Goal: Task Accomplishment & Management: Manage account settings

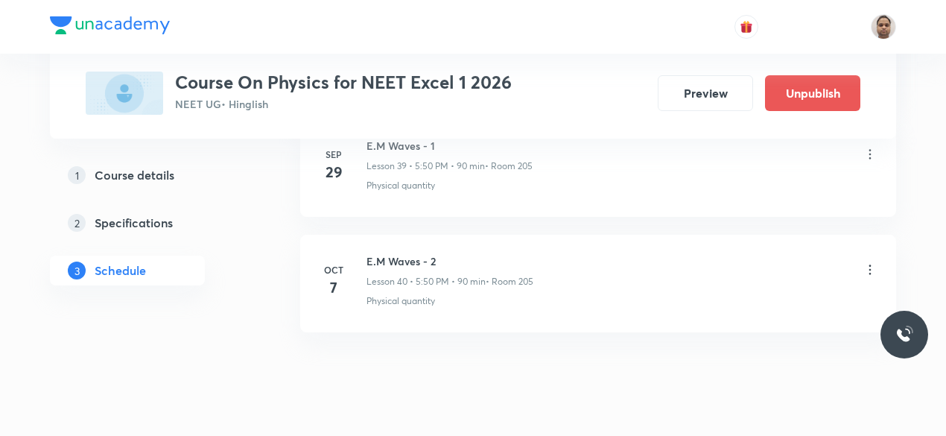
scroll to position [5354, 0]
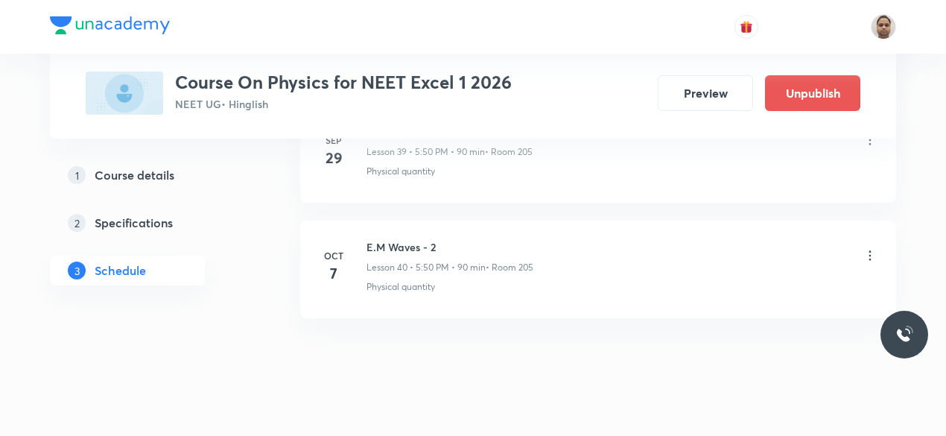
click at [417, 239] on h6 "E.M Waves - 2" at bounding box center [449, 247] width 167 height 16
click at [424, 239] on h6 "E.M Waves - 2" at bounding box center [449, 247] width 167 height 16
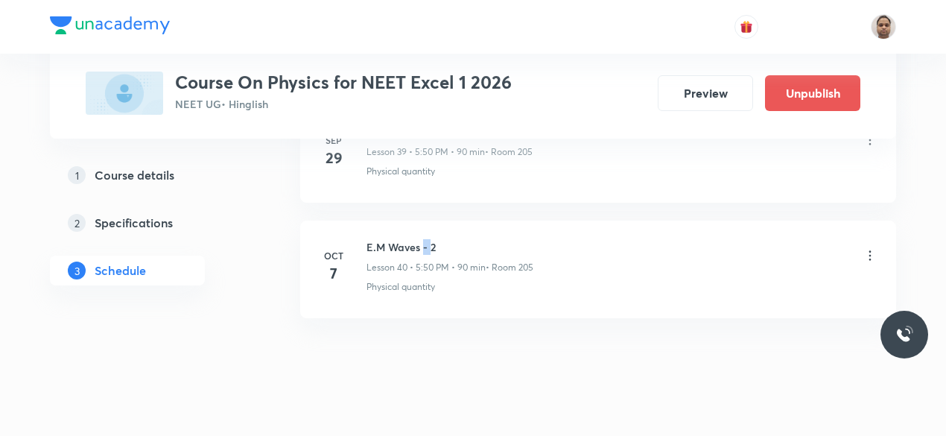
click at [424, 239] on h6 "E.M Waves - 2" at bounding box center [449, 247] width 167 height 16
copy h6 "E.M Waves - 2"
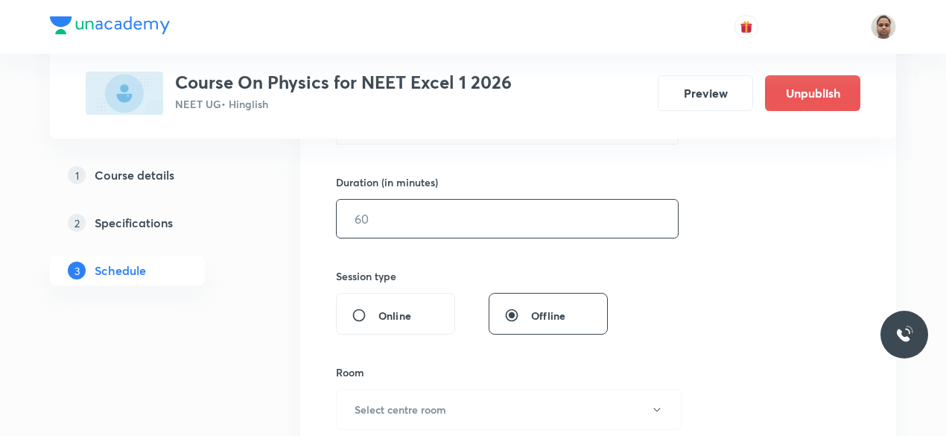
click at [427, 218] on input "text" at bounding box center [507, 219] width 341 height 38
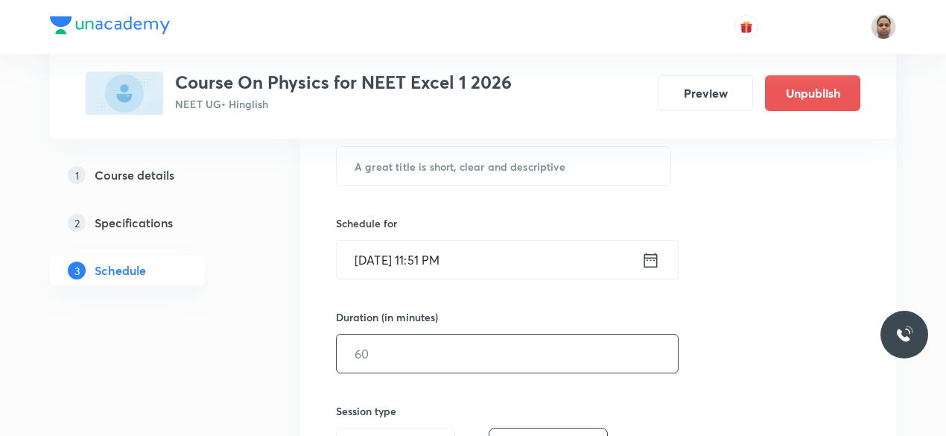
scroll to position [287, 0]
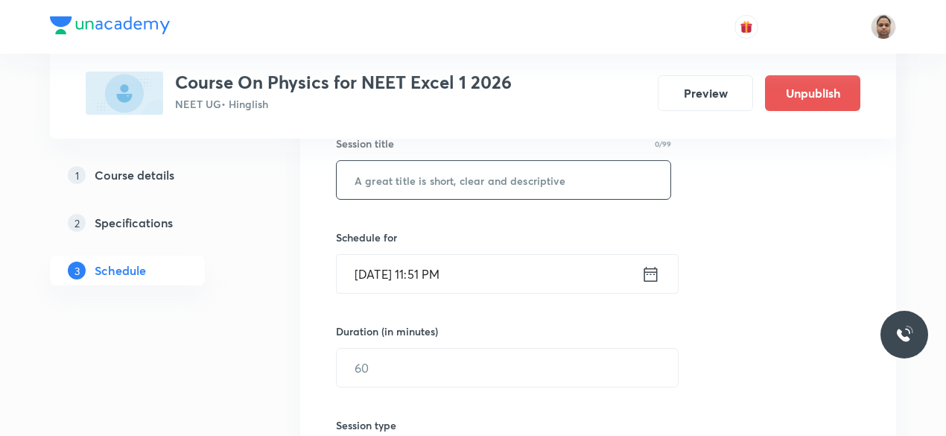
click at [410, 183] on input "text" at bounding box center [504, 180] width 334 height 38
paste input "E.M Waves - 2"
type input "E.M Waves - 3"
click at [421, 267] on input "Oct 7, 2025, 11:51 PM" at bounding box center [489, 274] width 305 height 38
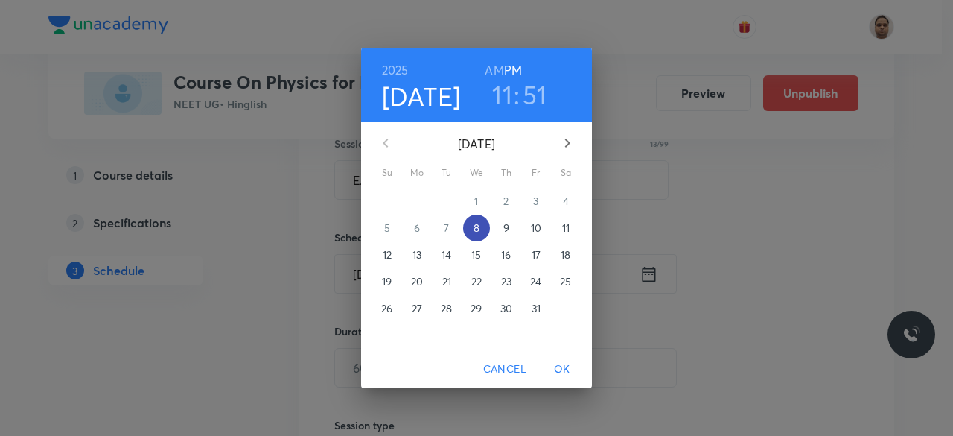
click at [478, 224] on p "8" at bounding box center [477, 227] width 6 height 15
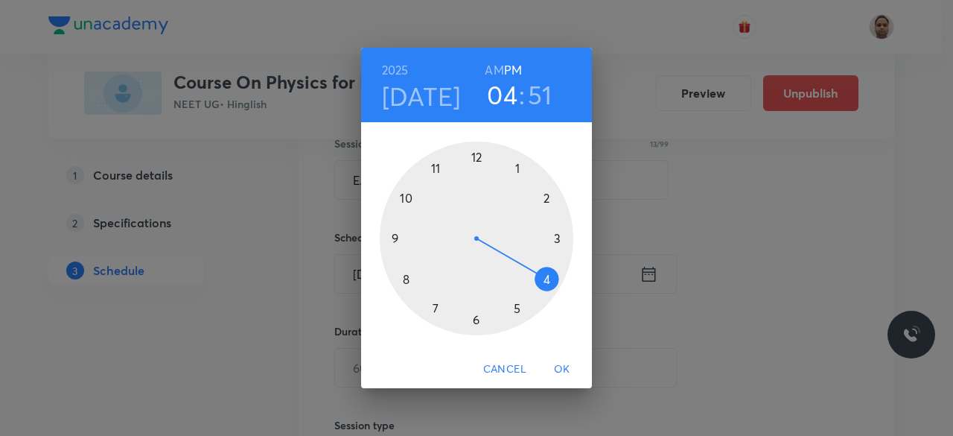
drag, startPoint x: 429, startPoint y: 171, endPoint x: 527, endPoint y: 274, distance: 142.2
click at [527, 274] on div at bounding box center [477, 239] width 194 height 194
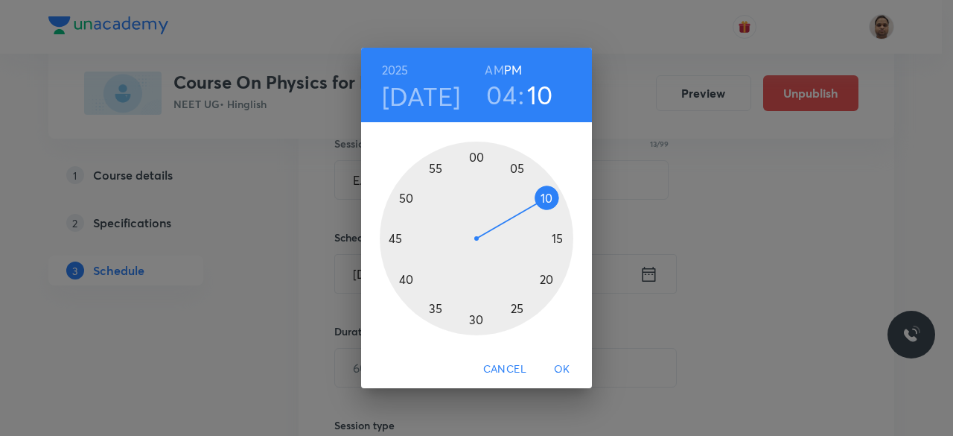
drag, startPoint x: 412, startPoint y: 180, endPoint x: 533, endPoint y: 209, distance: 125.0
click at [533, 209] on div at bounding box center [477, 239] width 194 height 194
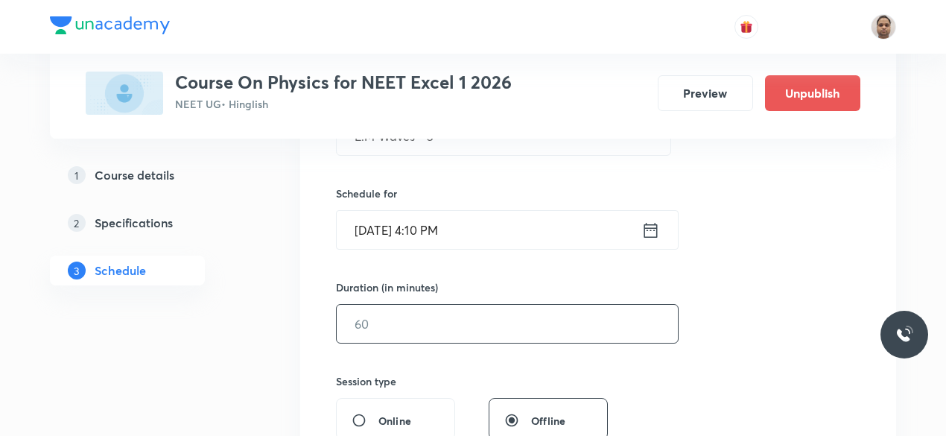
scroll to position [361, 0]
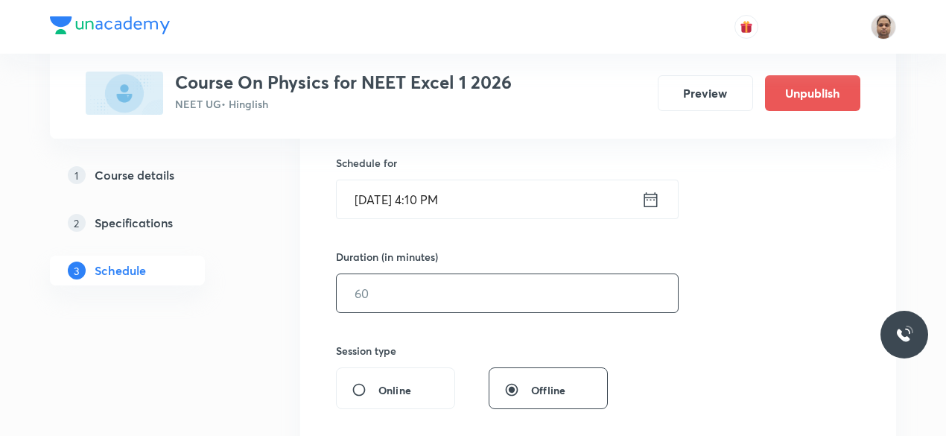
click at [404, 281] on input "text" at bounding box center [507, 293] width 341 height 38
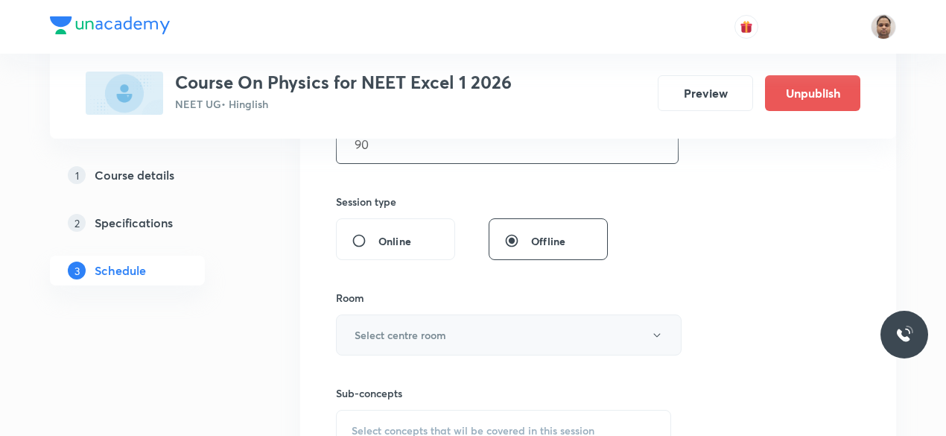
type input "90"
click at [393, 344] on button "Select centre room" at bounding box center [509, 334] width 346 height 41
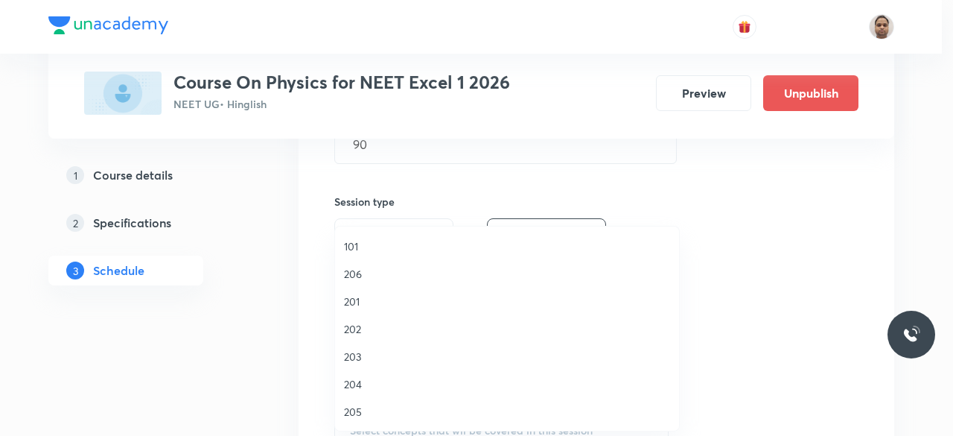
click at [368, 413] on span "205" at bounding box center [507, 412] width 326 height 16
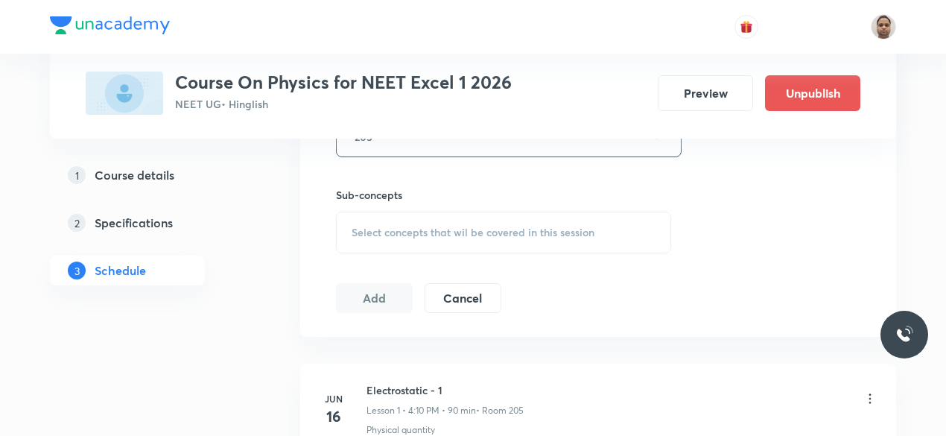
scroll to position [734, 0]
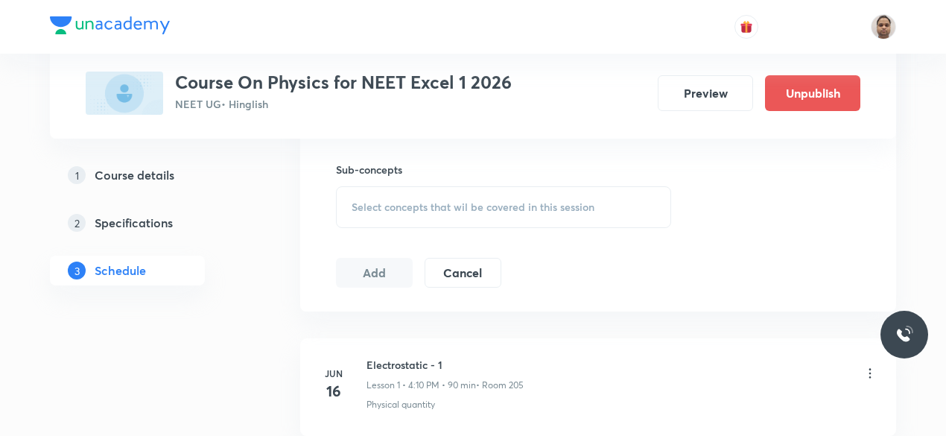
click at [374, 212] on div "Select concepts that wil be covered in this session" at bounding box center [503, 207] width 335 height 42
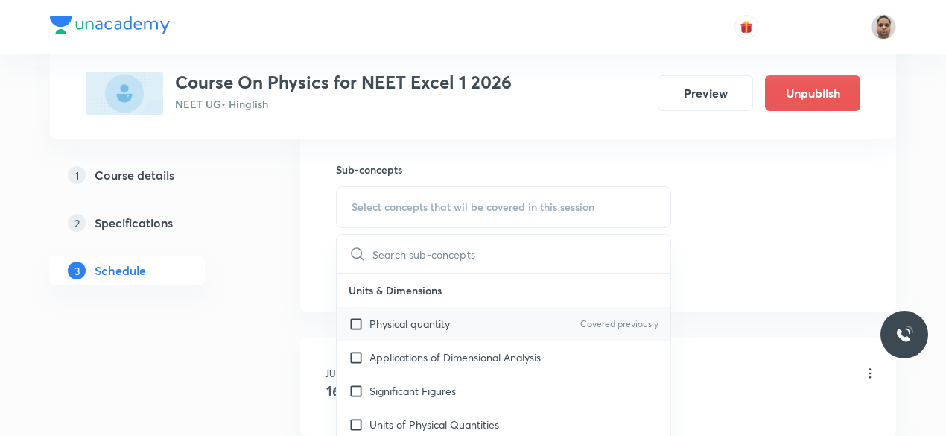
click at [381, 327] on p "Physical quantity" at bounding box center [409, 324] width 80 height 16
checkbox input "true"
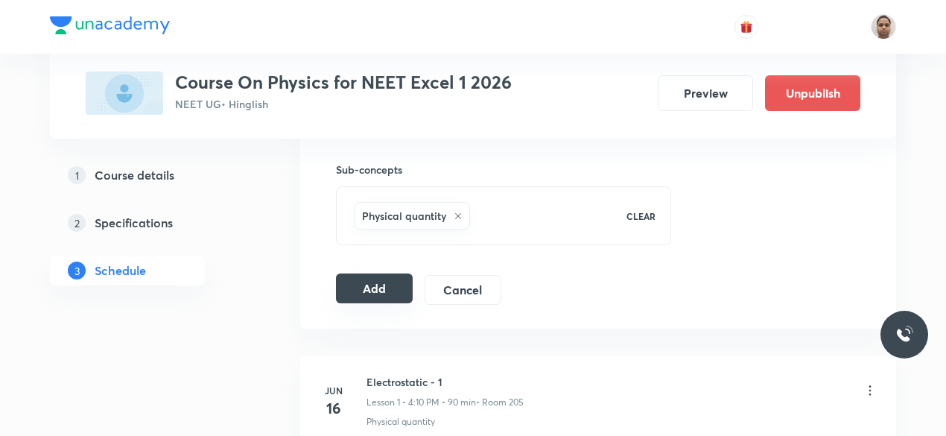
click at [366, 282] on button "Add" at bounding box center [374, 288] width 77 height 30
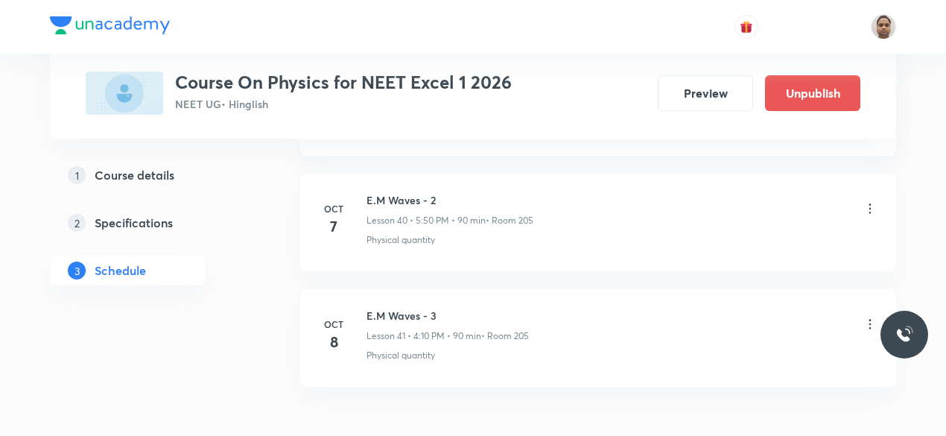
scroll to position [4784, 0]
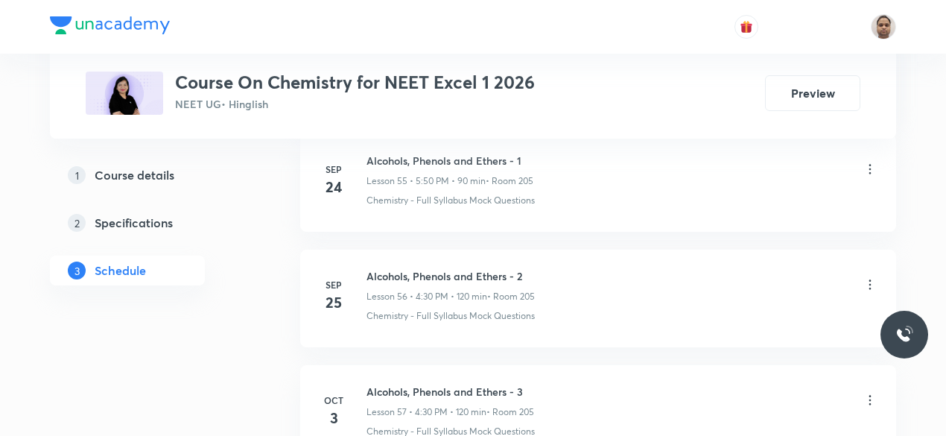
scroll to position [7423, 0]
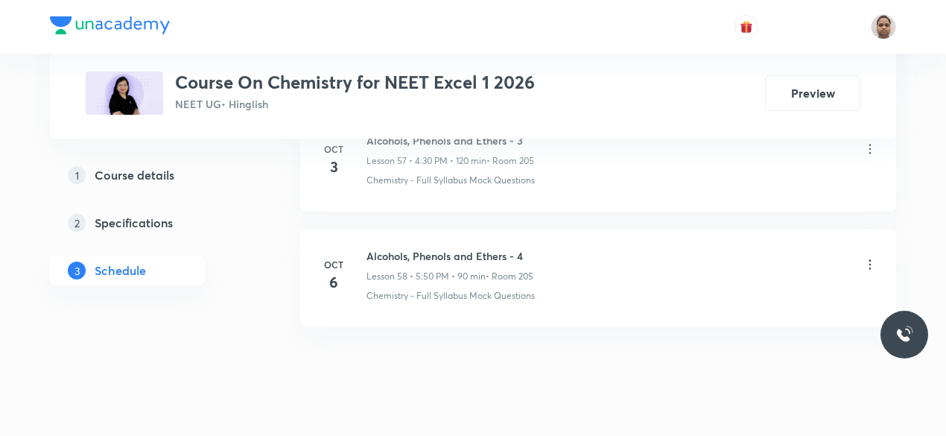
click at [467, 248] on h6 "Alcohols, Phenols and Ethers - 4" at bounding box center [449, 256] width 167 height 16
copy h6 "Alcohols, Phenols and Ethers - 4"
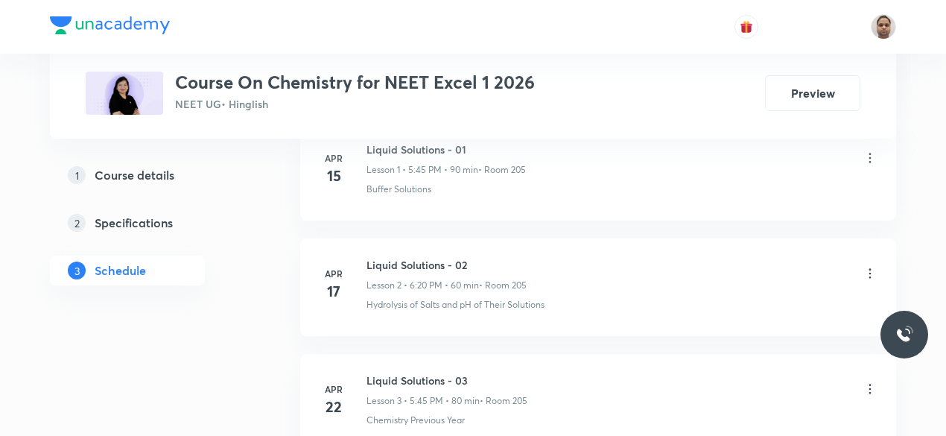
scroll to position [197, 0]
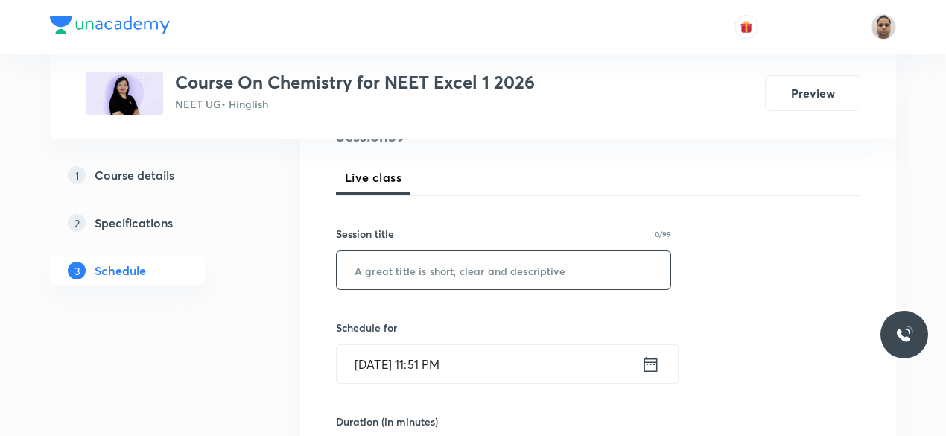
click at [463, 269] on input "text" at bounding box center [504, 270] width 334 height 38
paste input "Alcohols, Phenols and Ethers - 4"
type input "Alcohols, Phenols and Ethers - 5"
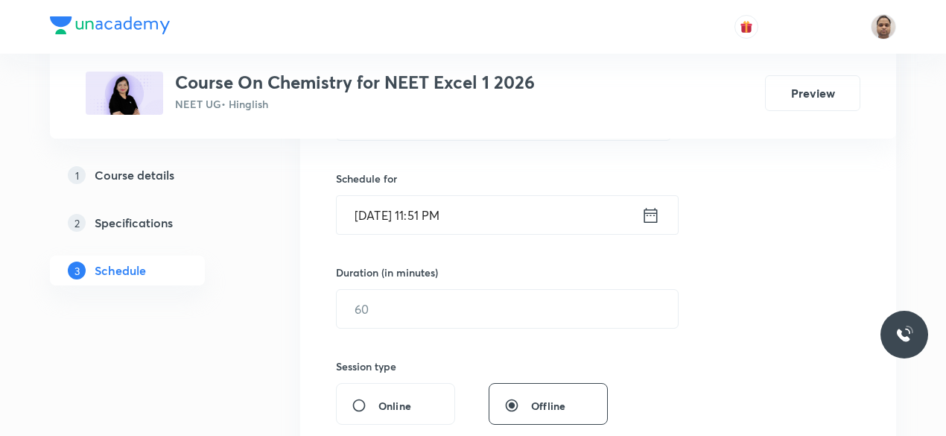
click at [389, 221] on input "[DATE] 11:51 PM" at bounding box center [489, 215] width 305 height 38
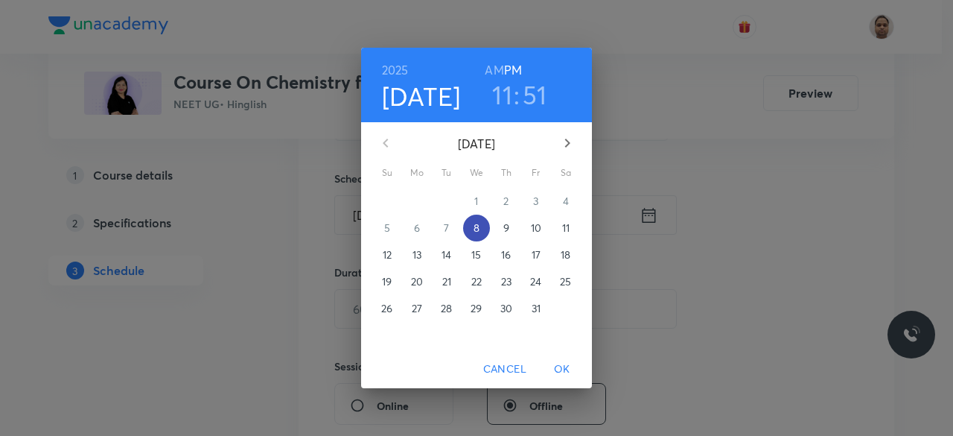
click at [475, 230] on p "8" at bounding box center [477, 227] width 6 height 15
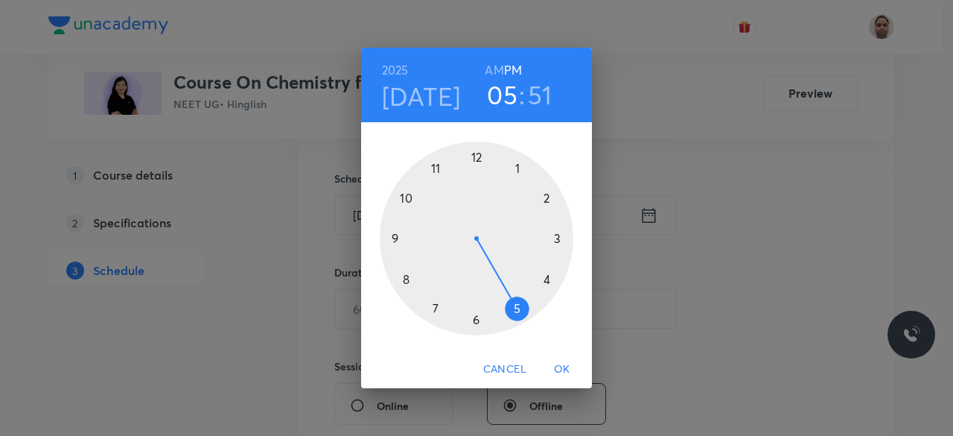
drag, startPoint x: 454, startPoint y: 180, endPoint x: 530, endPoint y: 305, distance: 146.4
click at [530, 305] on div at bounding box center [477, 239] width 194 height 194
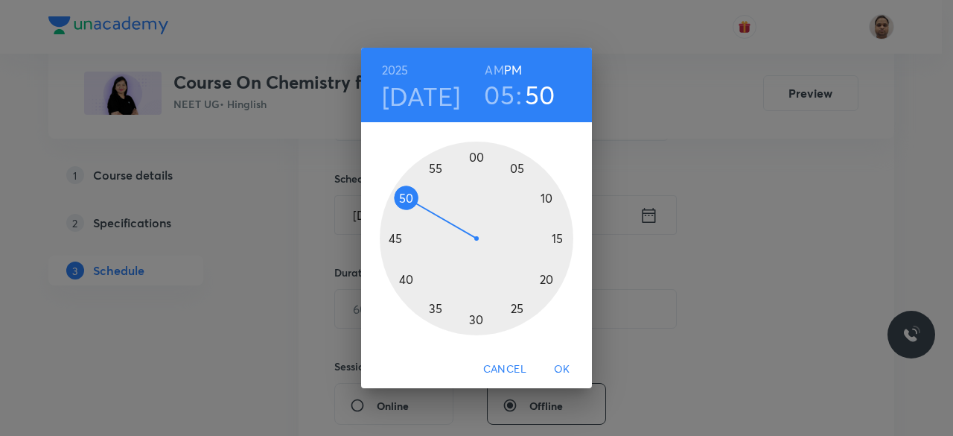
drag, startPoint x: 410, startPoint y: 187, endPoint x: 410, endPoint y: 199, distance: 11.9
click at [410, 199] on div at bounding box center [477, 239] width 194 height 194
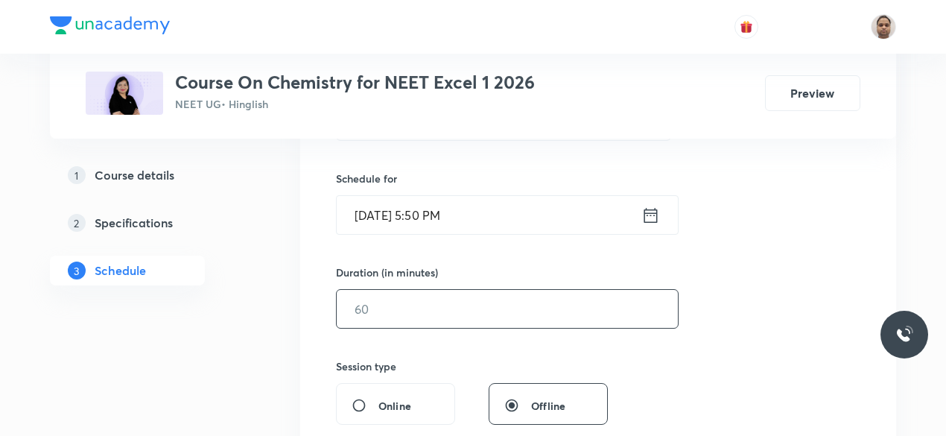
click at [408, 314] on input "text" at bounding box center [507, 309] width 341 height 38
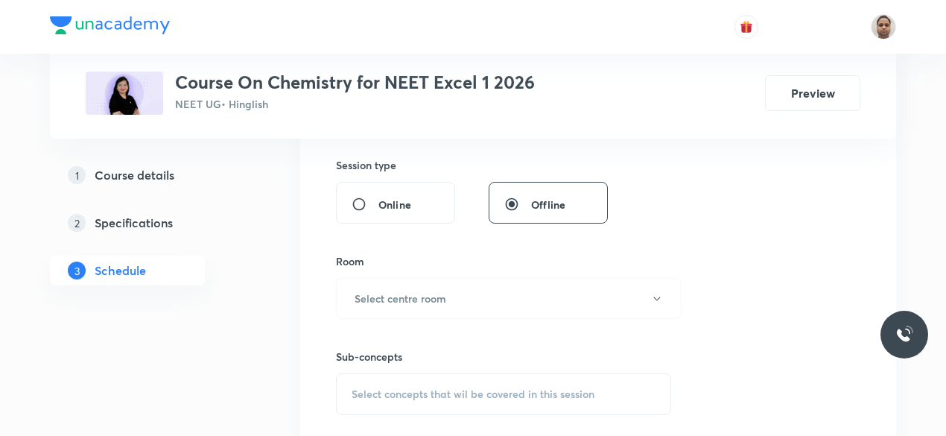
scroll to position [569, 0]
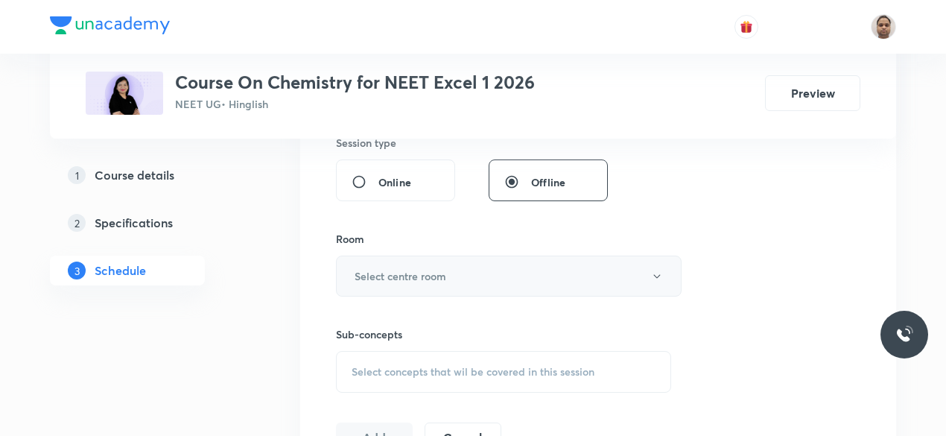
type input "90"
click at [377, 276] on h6 "Select centre room" at bounding box center [401, 276] width 92 height 16
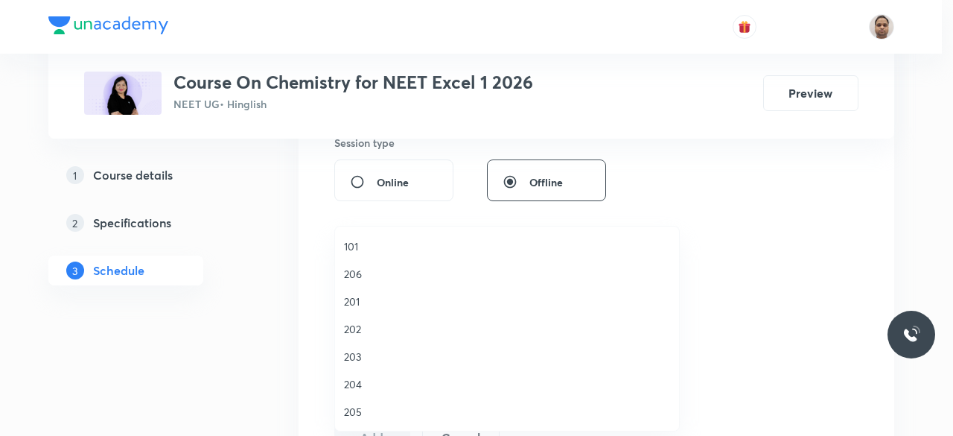
click at [368, 407] on span "205" at bounding box center [507, 412] width 326 height 16
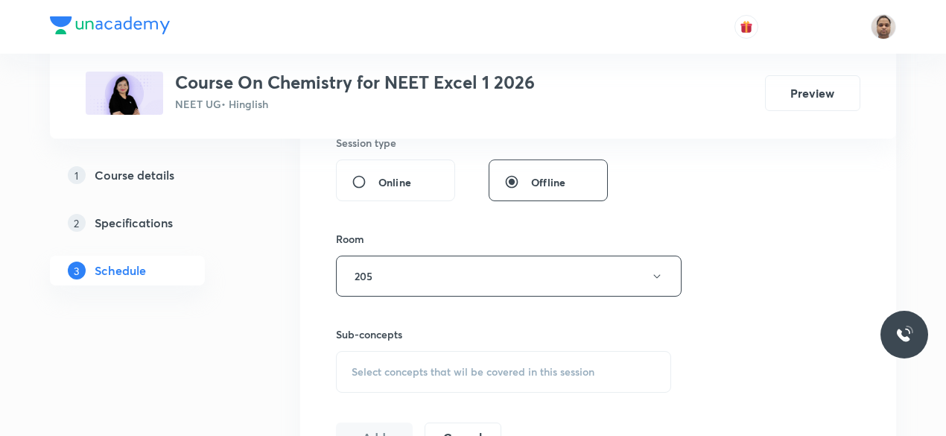
scroll to position [718, 0]
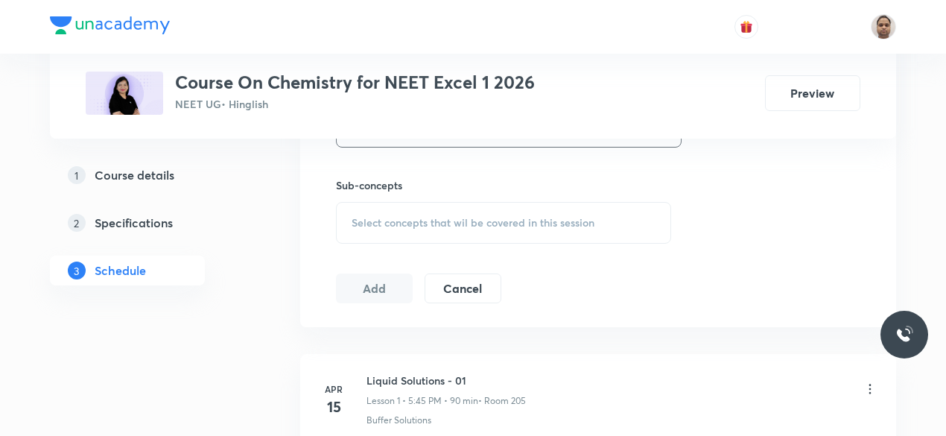
click at [381, 226] on span "Select concepts that wil be covered in this session" at bounding box center [473, 223] width 243 height 12
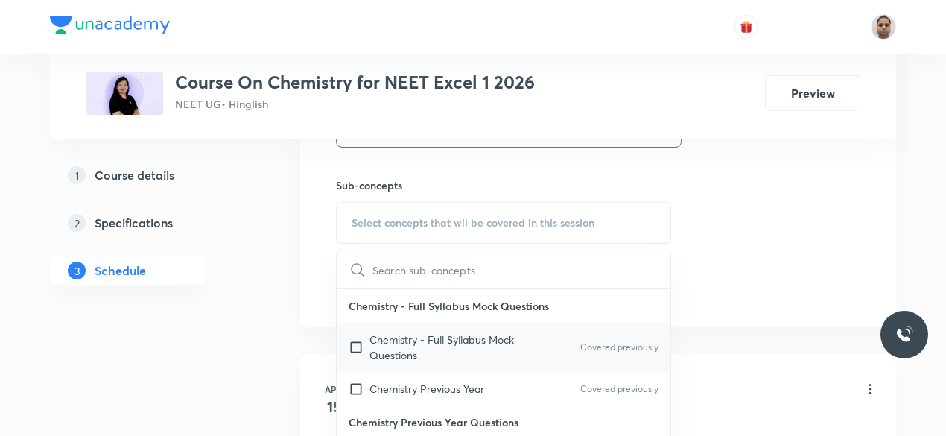
click at [368, 334] on input "checkbox" at bounding box center [359, 346] width 21 height 31
checkbox input "true"
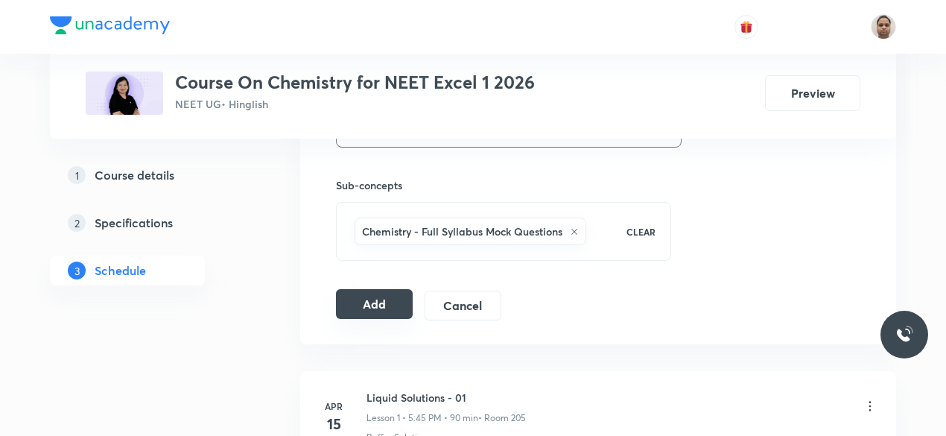
click at [359, 293] on button "Add" at bounding box center [374, 304] width 77 height 30
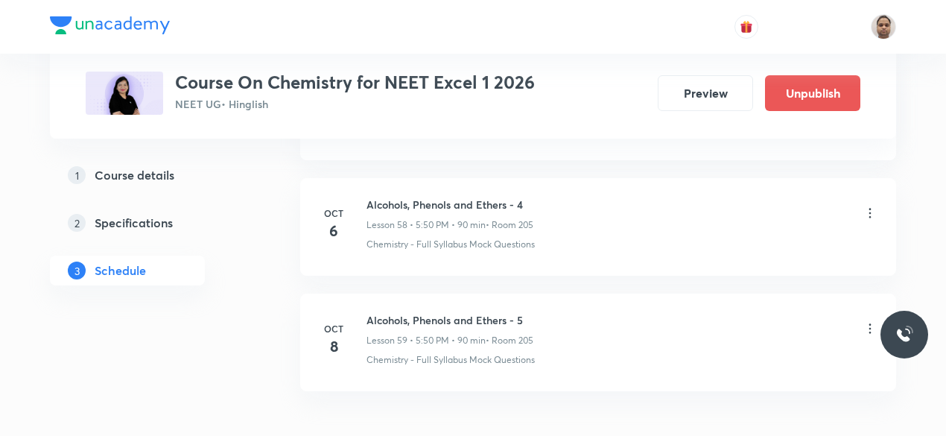
scroll to position [6856, 0]
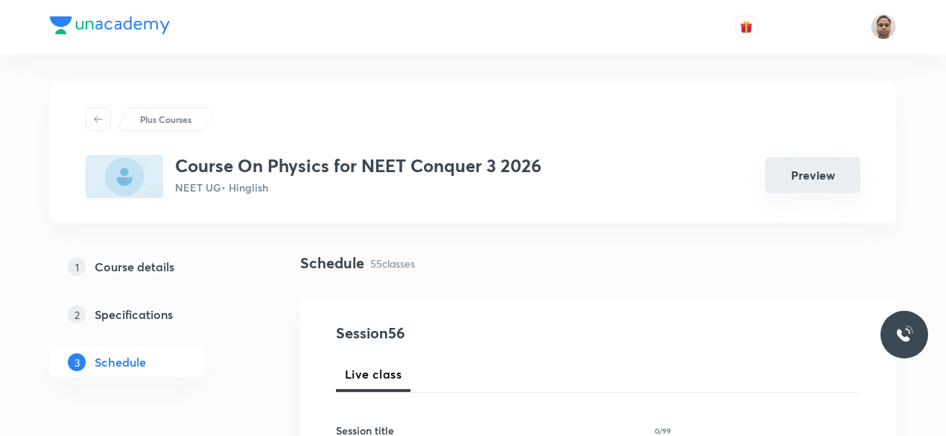
click at [828, 177] on button "Preview" at bounding box center [812, 175] width 95 height 36
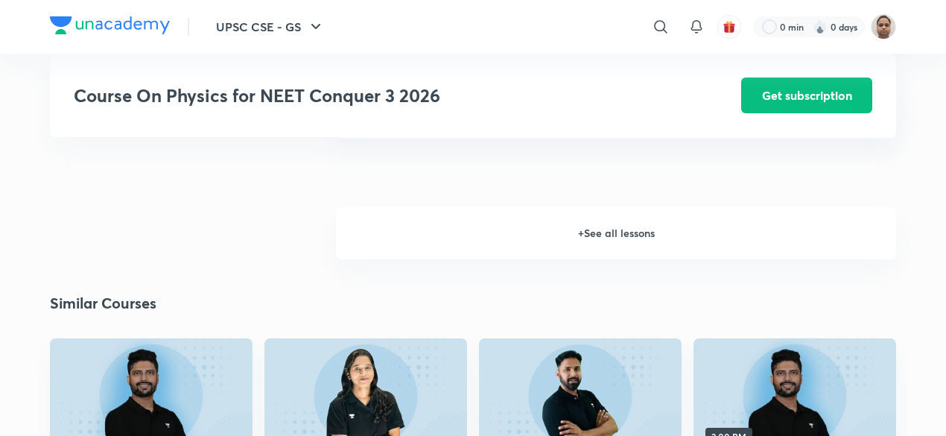
scroll to position [1551, 0]
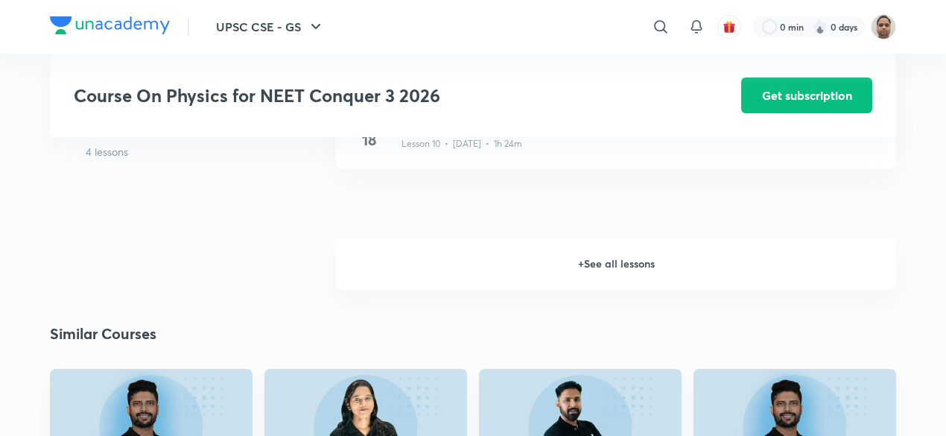
click at [580, 261] on h6 "+ See all lessons" at bounding box center [616, 264] width 560 height 52
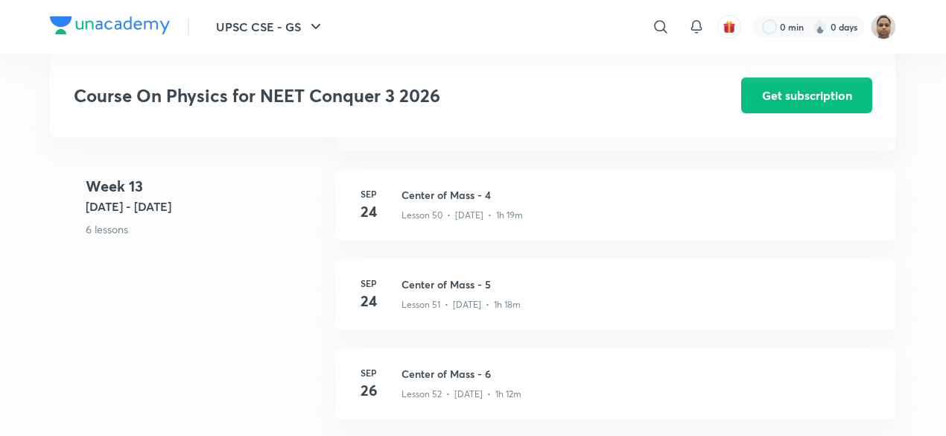
scroll to position [5856, 0]
click at [410, 375] on h3 "Center of Mass - 6" at bounding box center [639, 377] width 477 height 16
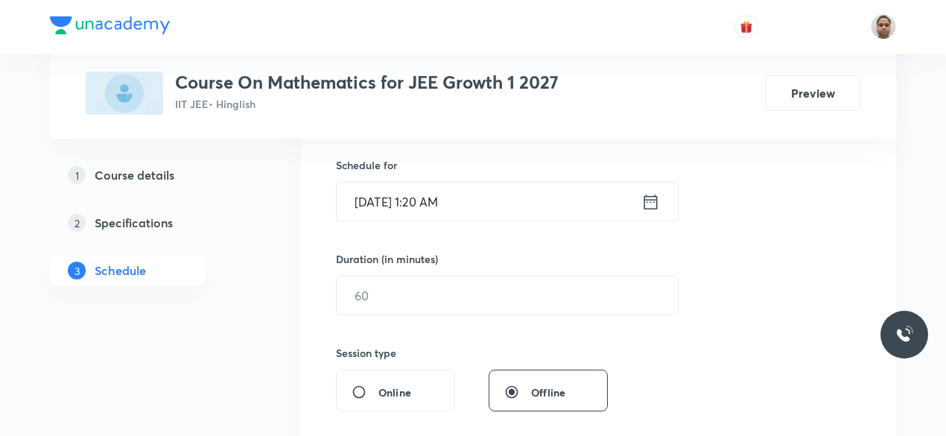
scroll to position [360, 0]
click at [429, 203] on input "Oct 8, 2025, 1:20 AM" at bounding box center [489, 201] width 305 height 38
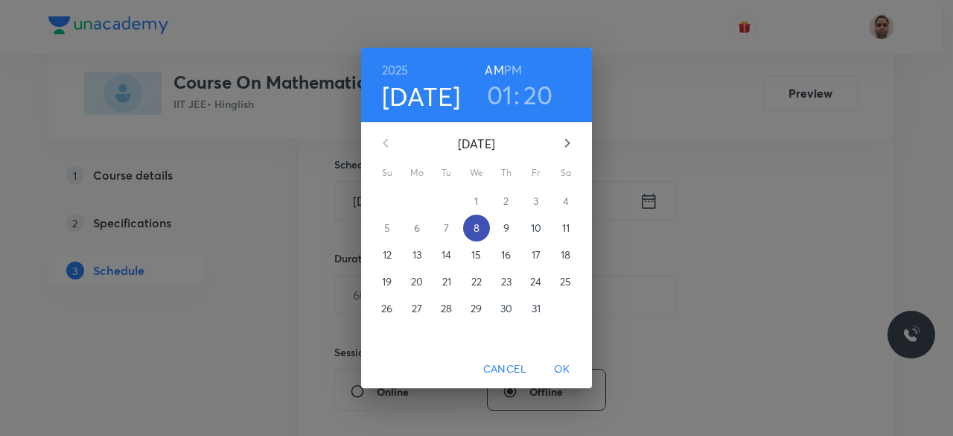
click at [483, 227] on span "8" at bounding box center [476, 227] width 27 height 15
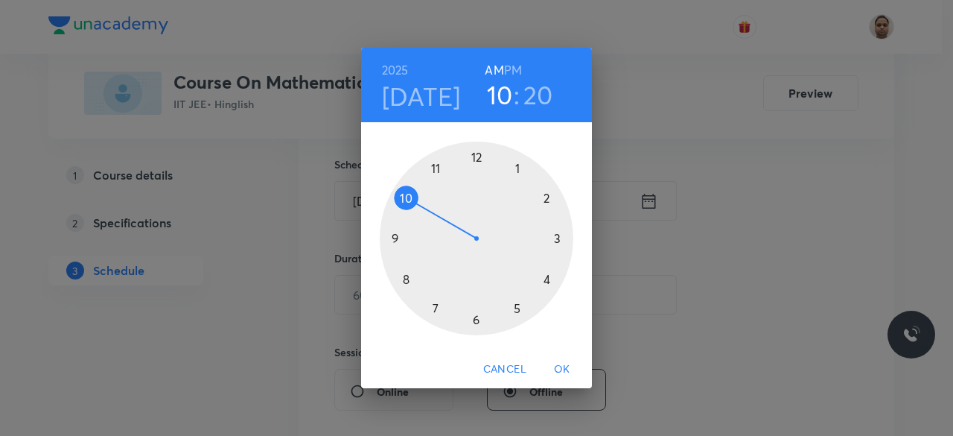
drag, startPoint x: 517, startPoint y: 168, endPoint x: 414, endPoint y: 202, distance: 108.1
click at [414, 202] on div at bounding box center [477, 239] width 194 height 194
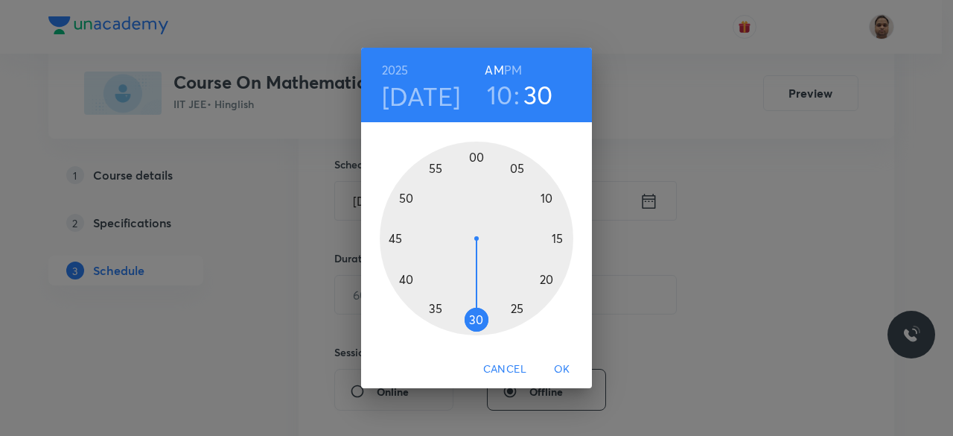
drag, startPoint x: 546, startPoint y: 279, endPoint x: 477, endPoint y: 324, distance: 82.4
click at [477, 324] on div at bounding box center [477, 239] width 194 height 194
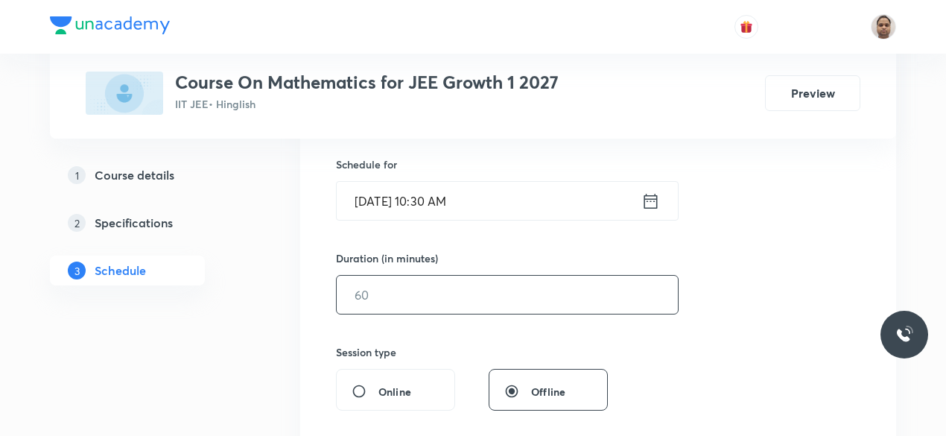
click at [410, 302] on input "text" at bounding box center [507, 295] width 341 height 38
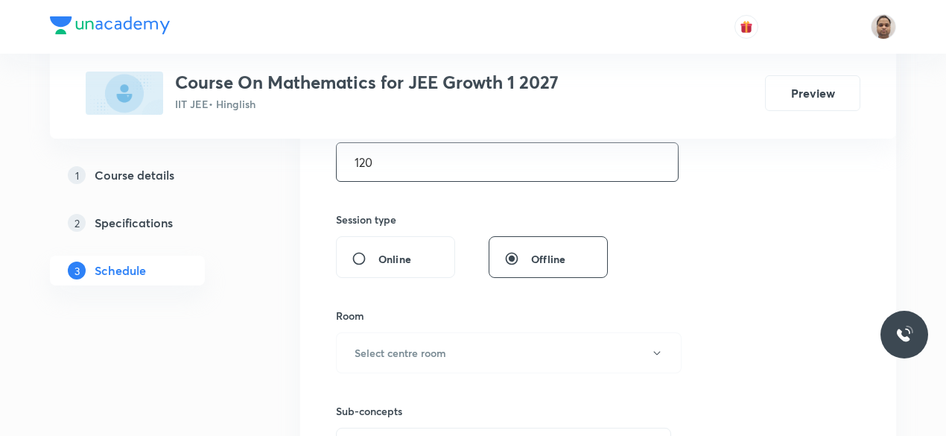
scroll to position [496, 0]
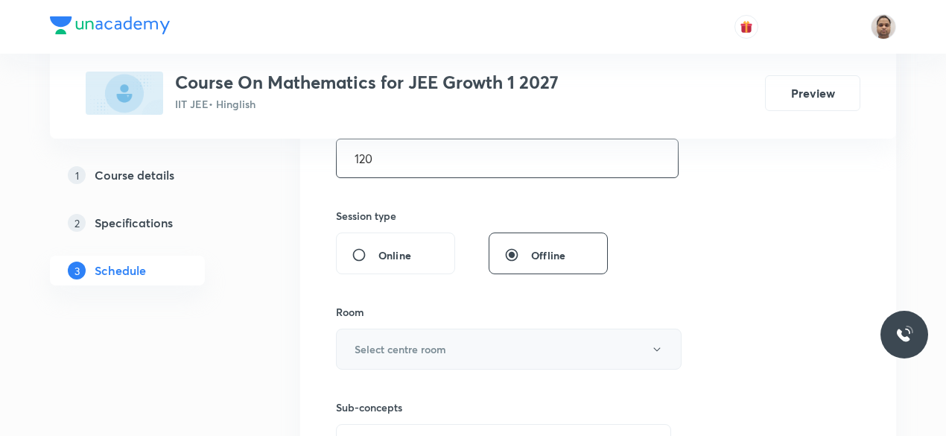
type input "120"
click at [404, 341] on h6 "Select centre room" at bounding box center [401, 349] width 92 height 16
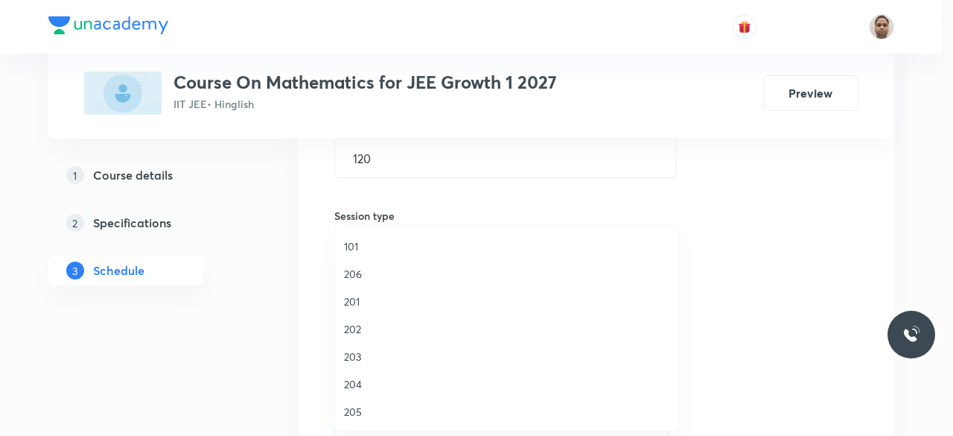
click at [344, 350] on span "203" at bounding box center [507, 357] width 326 height 16
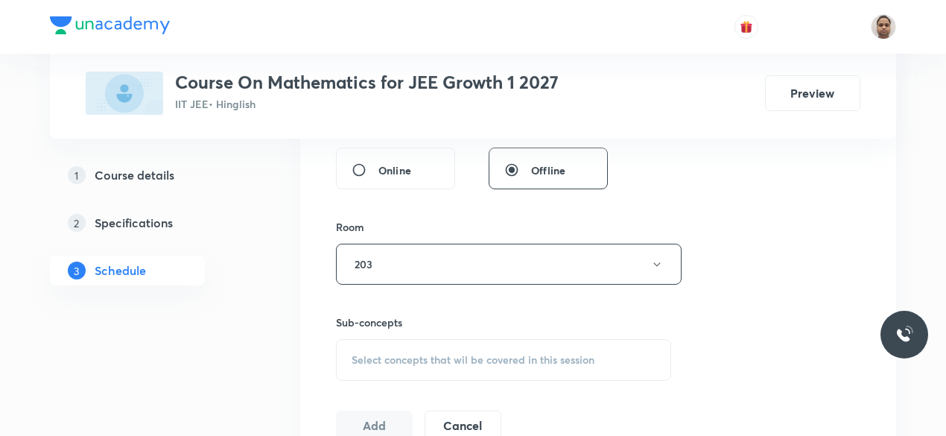
scroll to position [645, 0]
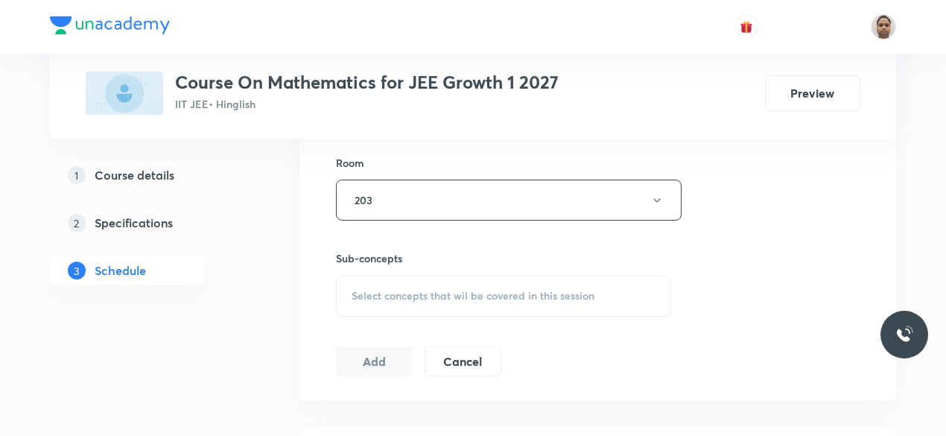
click at [389, 294] on span "Select concepts that wil be covered in this session" at bounding box center [473, 296] width 243 height 12
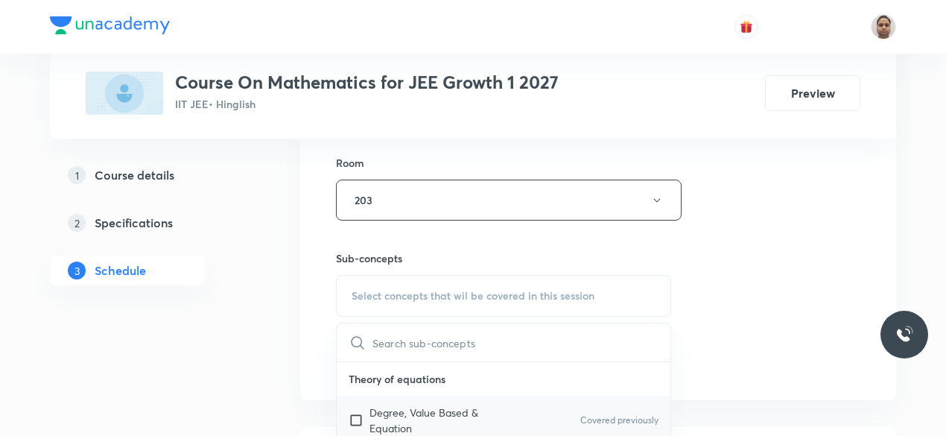
click at [382, 419] on p "Degree, Value Based & Equation" at bounding box center [444, 419] width 150 height 31
checkbox input "true"
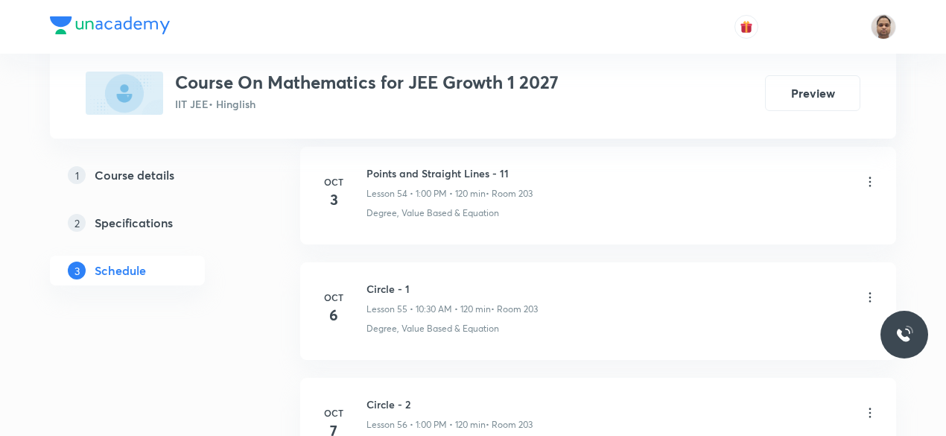
scroll to position [7210, 0]
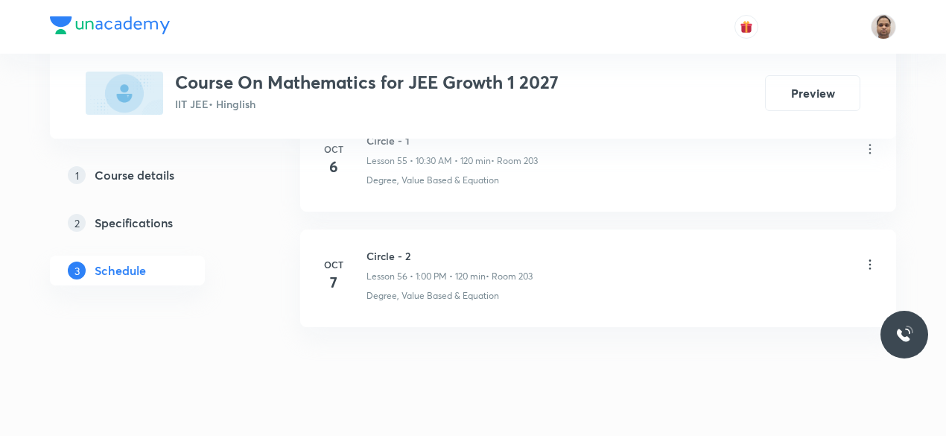
click at [387, 248] on h6 "Circle - 2" at bounding box center [449, 256] width 166 height 16
copy h6 "Circle - 2"
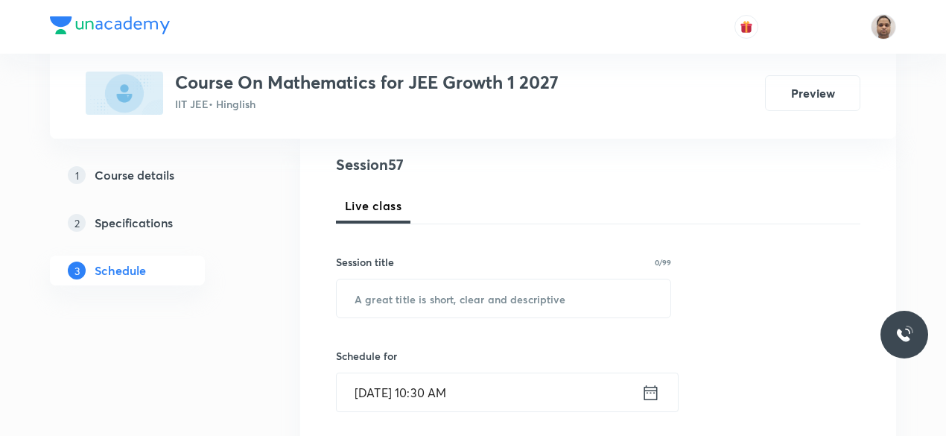
scroll to position [223, 0]
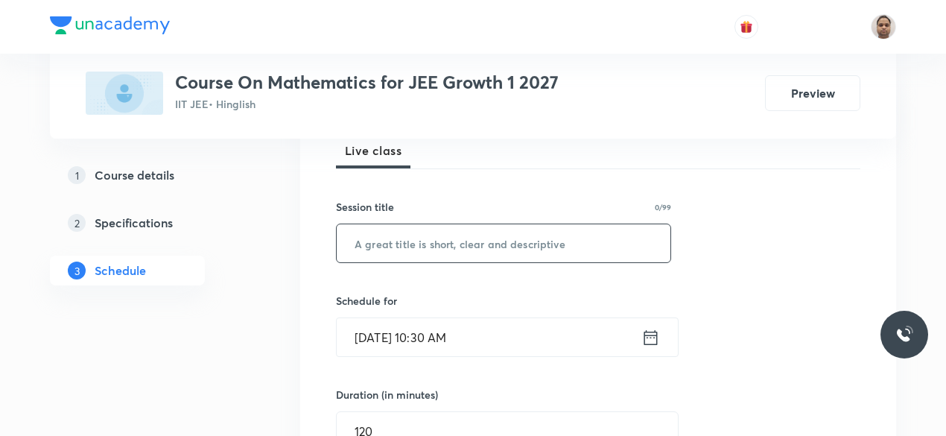
click at [437, 247] on input "text" at bounding box center [504, 243] width 334 height 38
paste input "Circle - 2"
type input "Circle - 3"
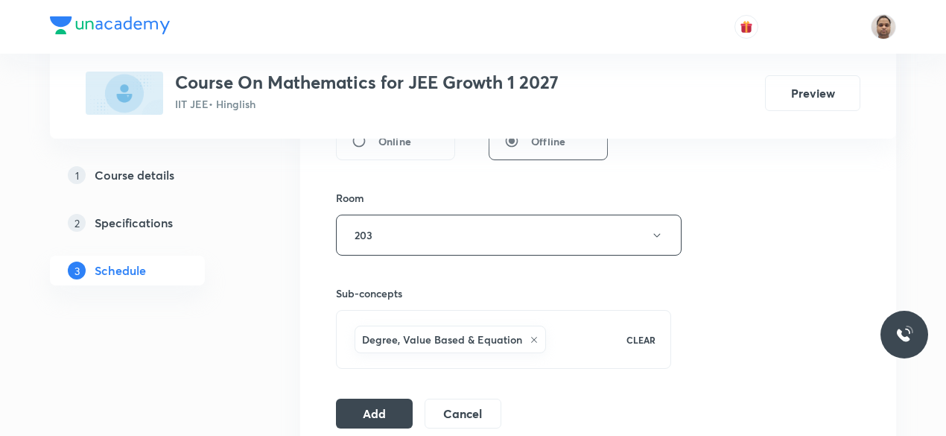
scroll to position [670, 0]
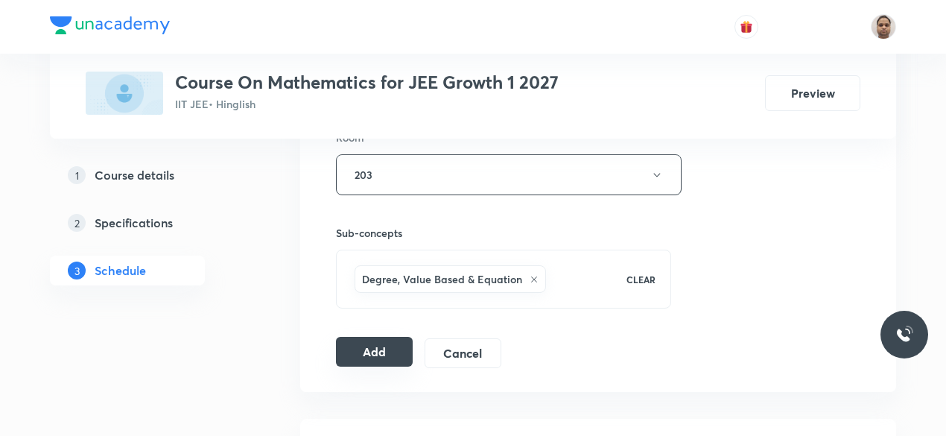
click at [384, 348] on button "Add" at bounding box center [374, 352] width 77 height 30
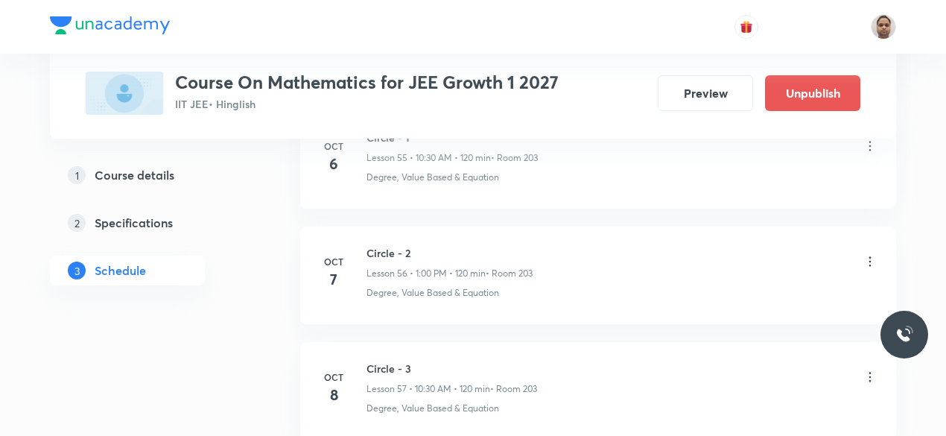
scroll to position [6626, 0]
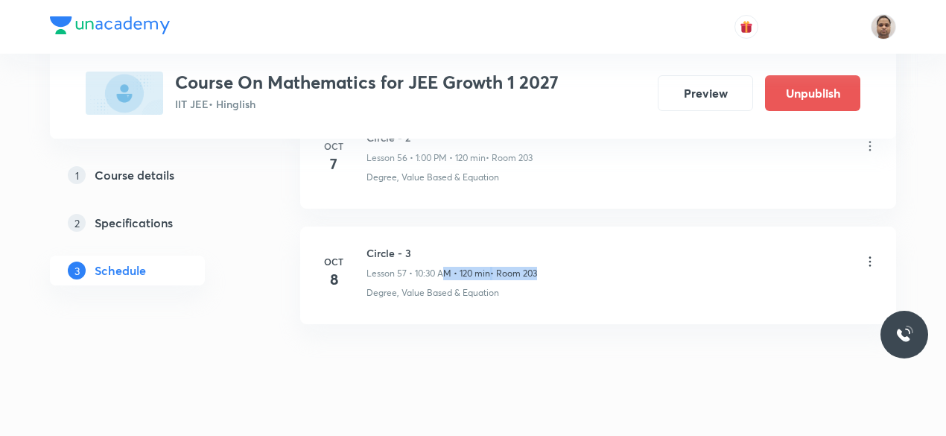
drag, startPoint x: 442, startPoint y: 247, endPoint x: 535, endPoint y: 241, distance: 93.3
click at [535, 267] on div "Lesson 57 • 10:30 AM • 120 min • Room 203" at bounding box center [451, 273] width 171 height 13
drag, startPoint x: 387, startPoint y: 220, endPoint x: 495, endPoint y: 250, distance: 111.3
click at [495, 250] on div "Circle - 3 Lesson 57 • 10:30 AM • 120 min • Room 203" at bounding box center [451, 262] width 171 height 35
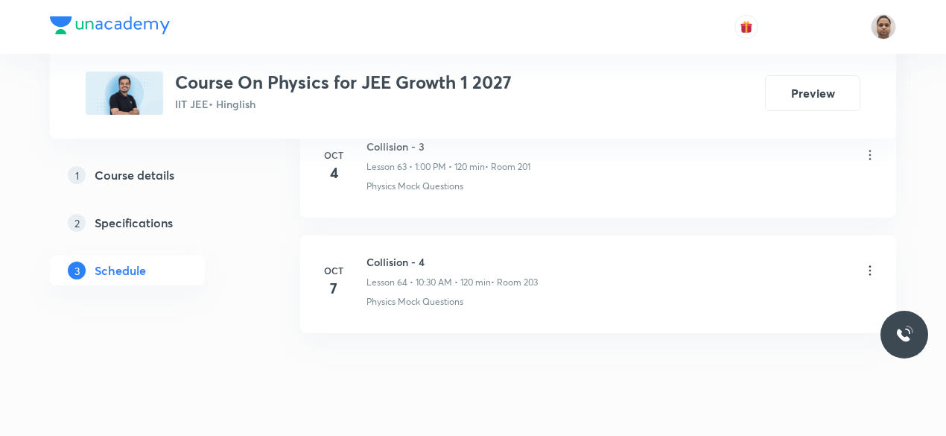
scroll to position [8113, 0]
click at [389, 251] on h6 "Collision - 4" at bounding box center [451, 259] width 171 height 16
copy h6 "Collision - 4"
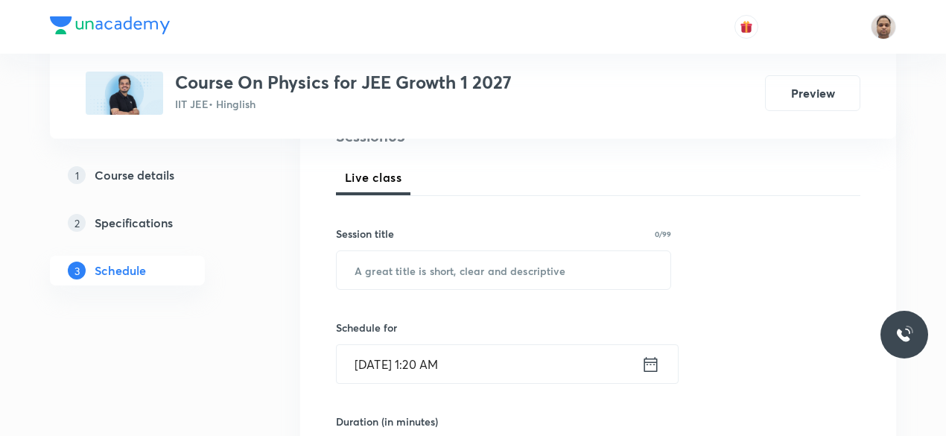
scroll to position [220, 0]
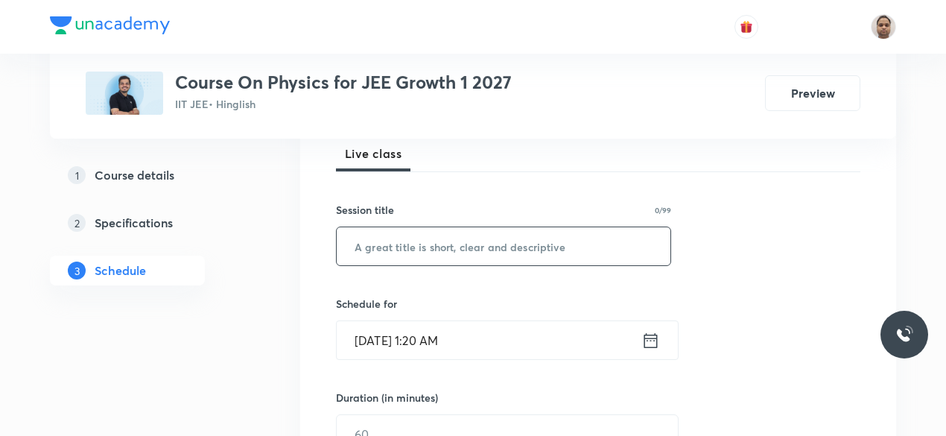
paste input "Collision - 4"
click at [431, 259] on input "Collision - 4" at bounding box center [504, 246] width 334 height 38
type input "Collision - 5"
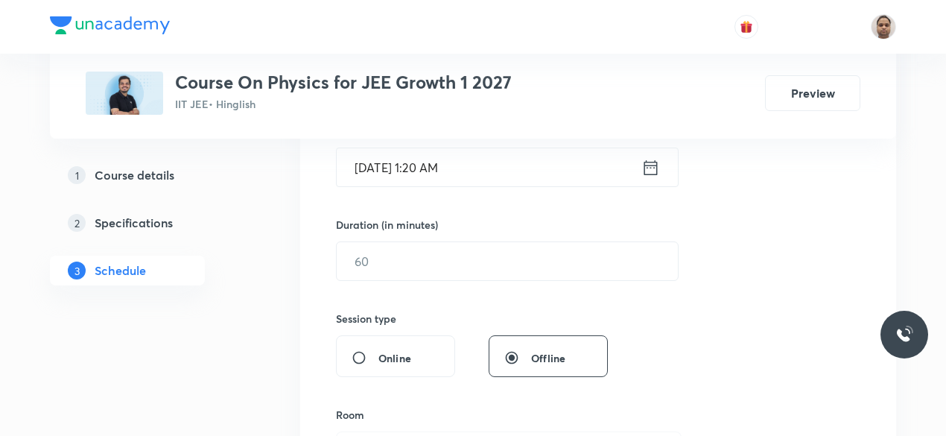
scroll to position [395, 0]
click at [401, 269] on input "text" at bounding box center [507, 260] width 341 height 38
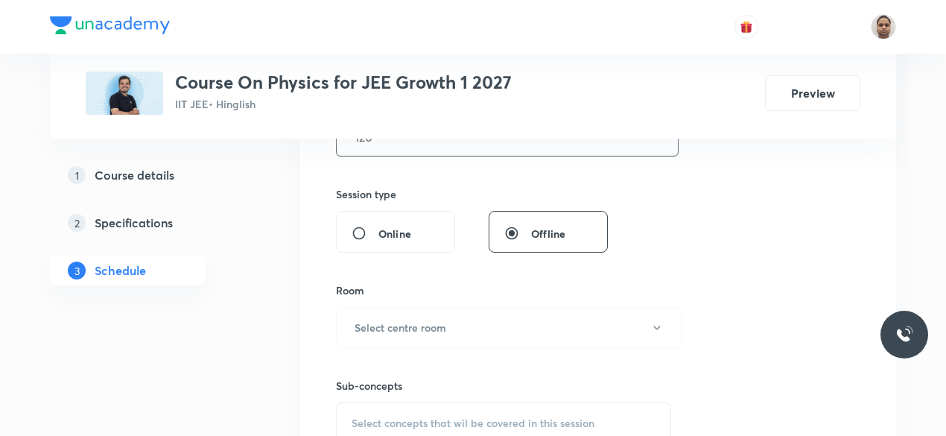
scroll to position [518, 0]
type input "120"
click at [406, 314] on button "Select centre room" at bounding box center [509, 326] width 346 height 41
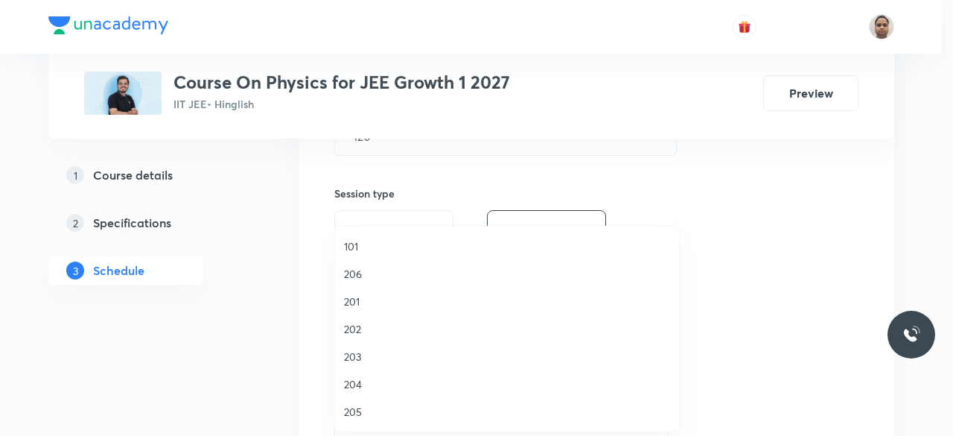
click at [374, 355] on span "203" at bounding box center [507, 357] width 326 height 16
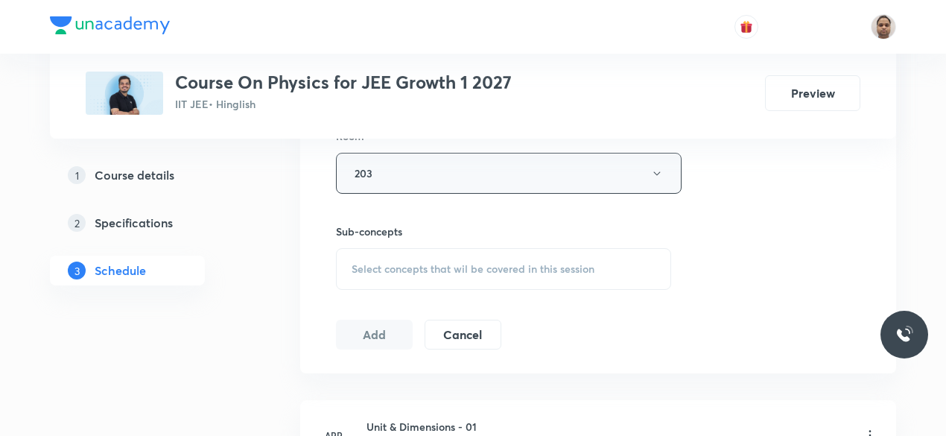
scroll to position [675, 0]
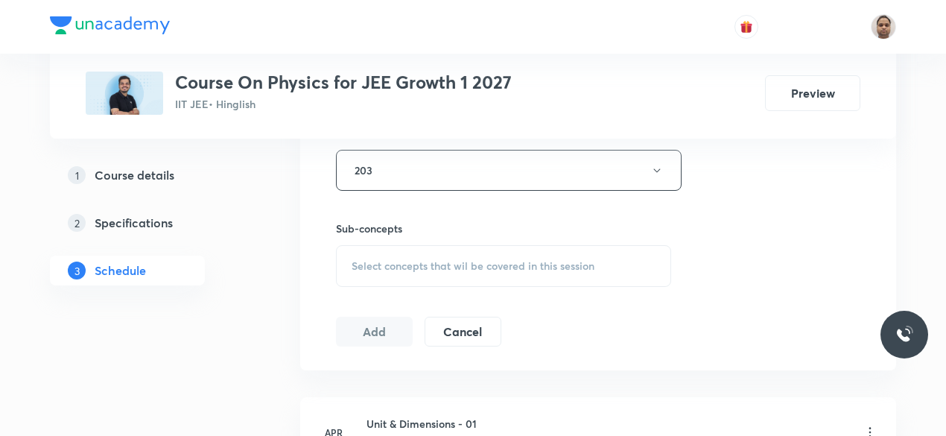
click at [439, 260] on span "Select concepts that wil be covered in this session" at bounding box center [473, 266] width 243 height 12
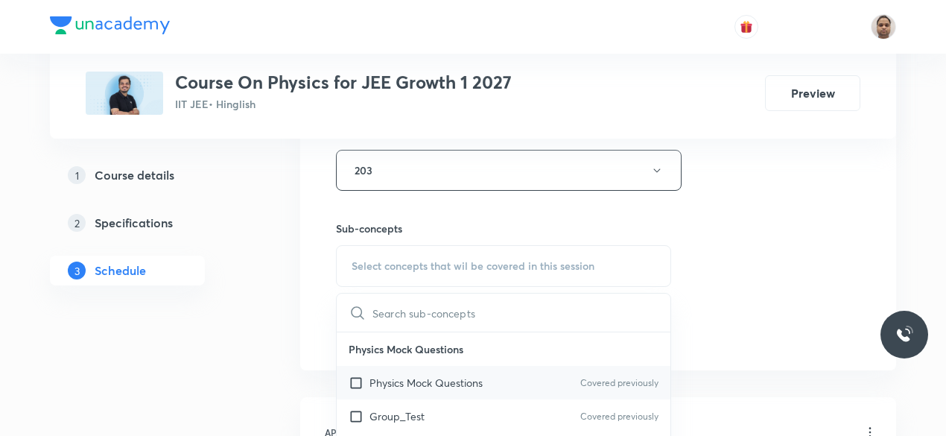
click at [401, 385] on p "Physics Mock Questions" at bounding box center [425, 383] width 113 height 16
checkbox input "true"
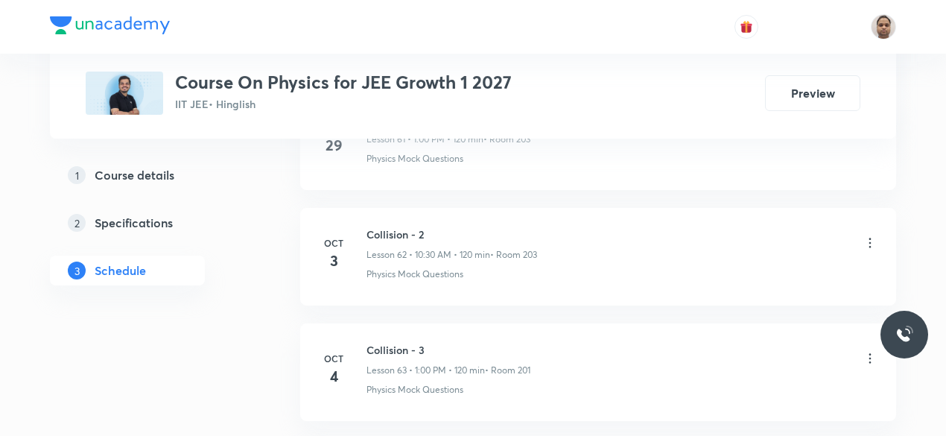
scroll to position [8100, 0]
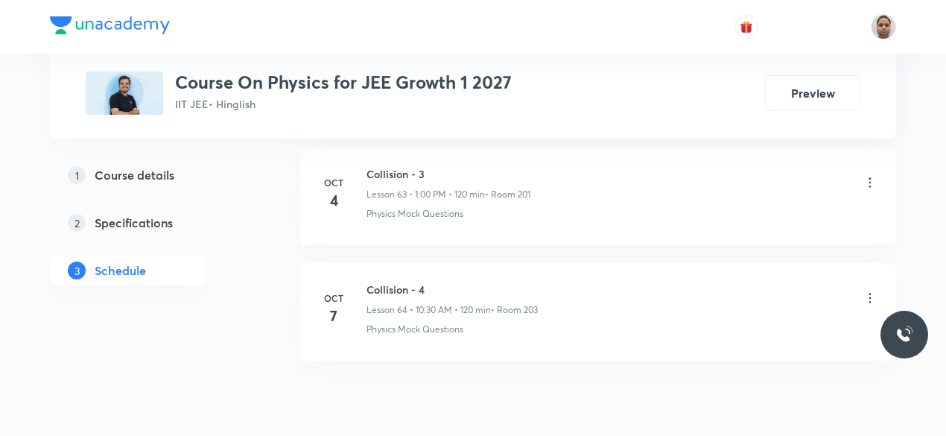
click at [411, 282] on h6 "Collision - 4" at bounding box center [451, 290] width 171 height 16
copy h6 "Collision - 4"
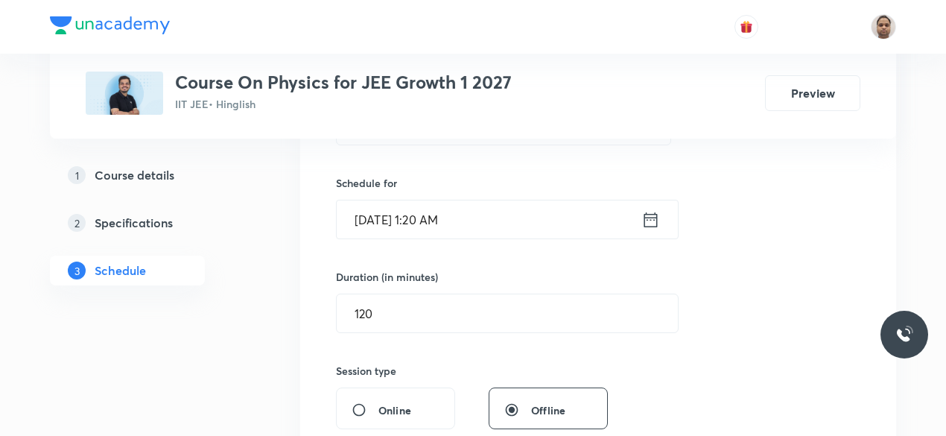
scroll to position [273, 0]
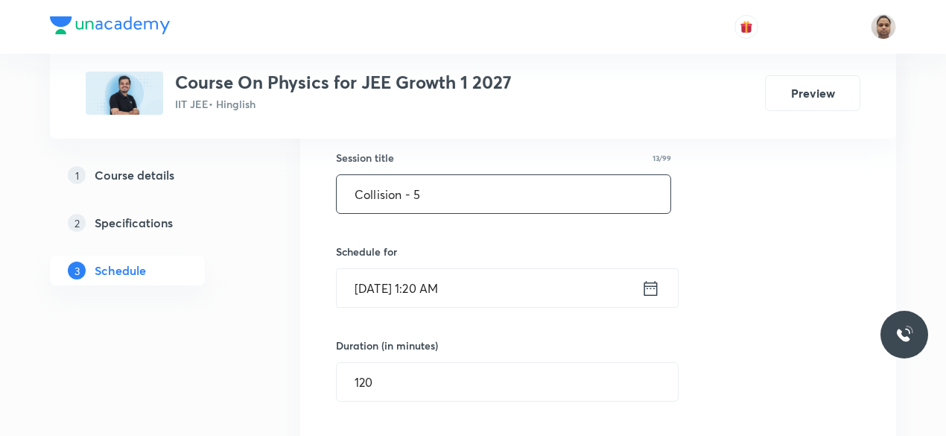
click at [471, 195] on input "Collision - 5" at bounding box center [504, 194] width 334 height 38
paste input "Collision - 4"
type input "Collision - 5"
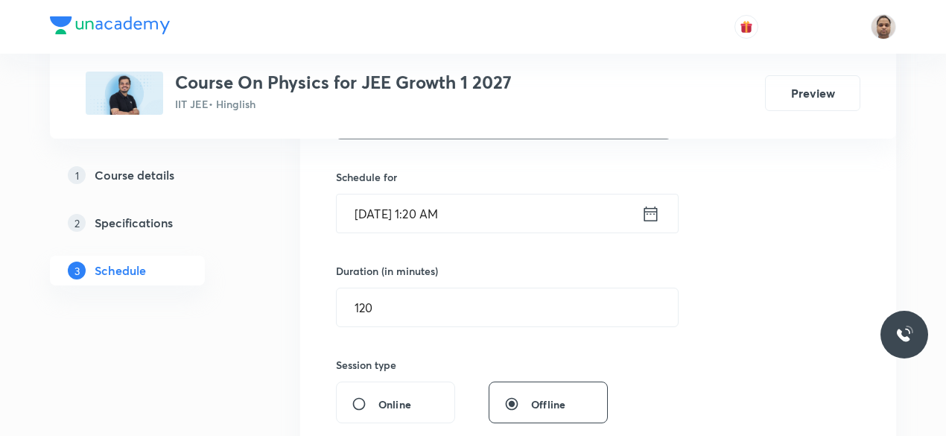
scroll to position [347, 0]
click at [452, 213] on input "Oct 8, 2025, 1:20 AM" at bounding box center [489, 213] width 305 height 38
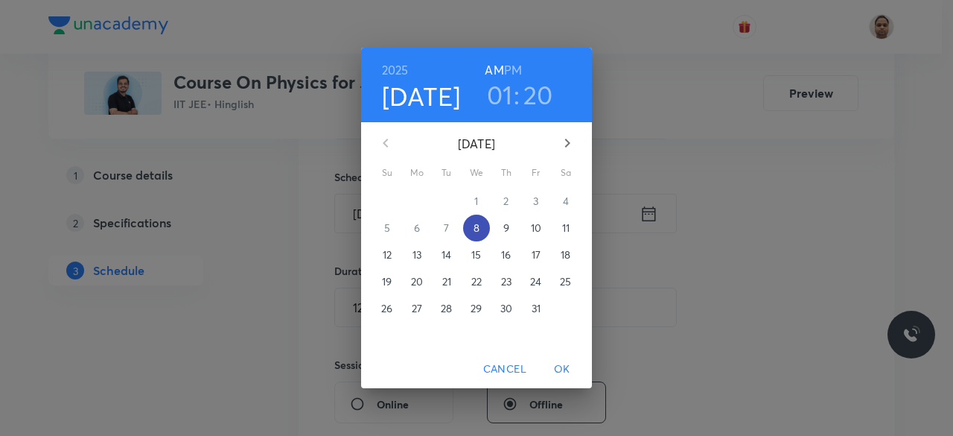
click at [486, 230] on span "8" at bounding box center [476, 227] width 27 height 15
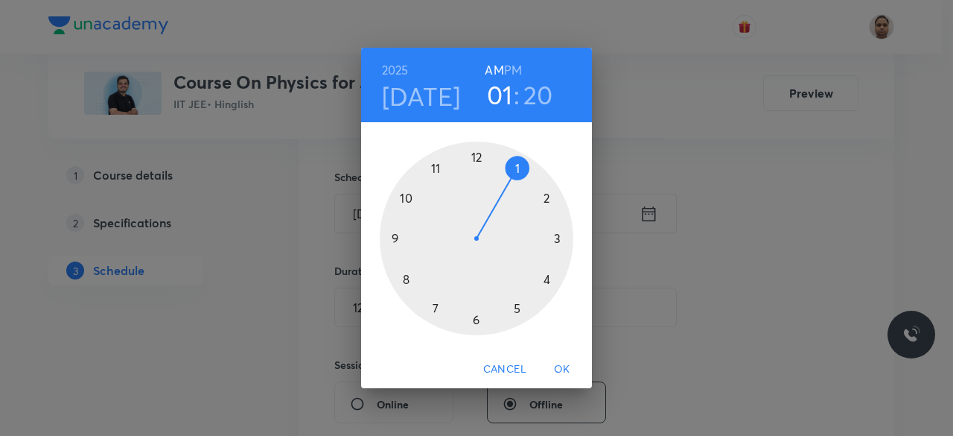
click at [526, 170] on div at bounding box center [477, 239] width 194 height 194
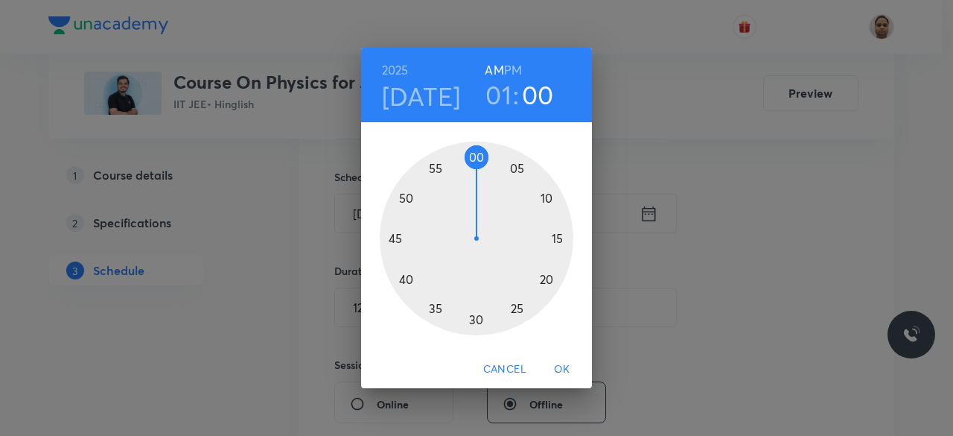
drag, startPoint x: 547, startPoint y: 271, endPoint x: 477, endPoint y: 156, distance: 134.4
click at [477, 156] on div at bounding box center [477, 239] width 194 height 194
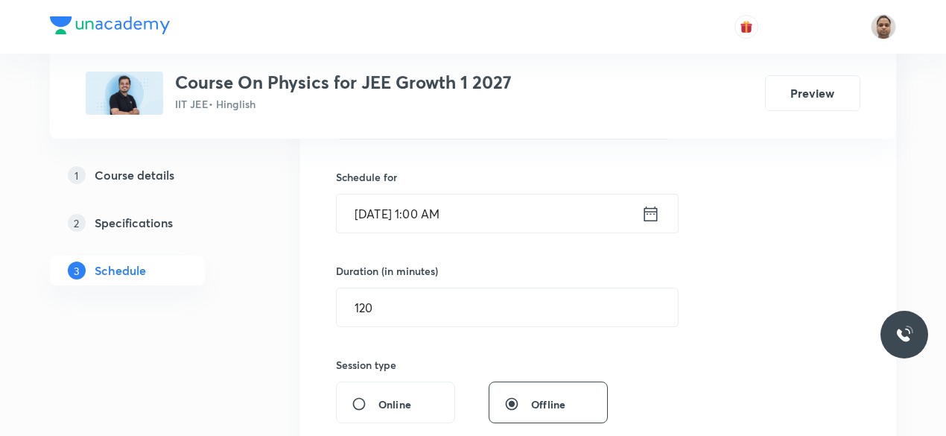
click at [491, 209] on input "Oct 8, 2025, 1:00 AM" at bounding box center [489, 213] width 305 height 38
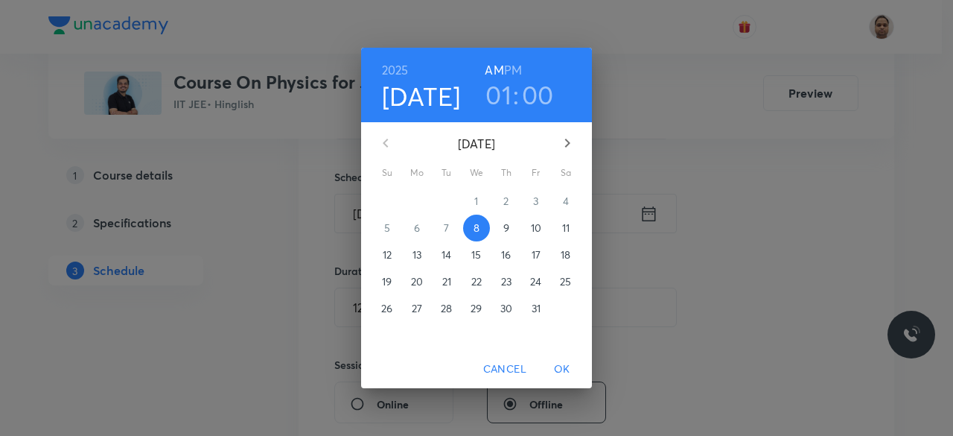
click at [508, 68] on h6 "PM" at bounding box center [513, 70] width 18 height 21
click at [560, 363] on span "OK" at bounding box center [563, 369] width 36 height 19
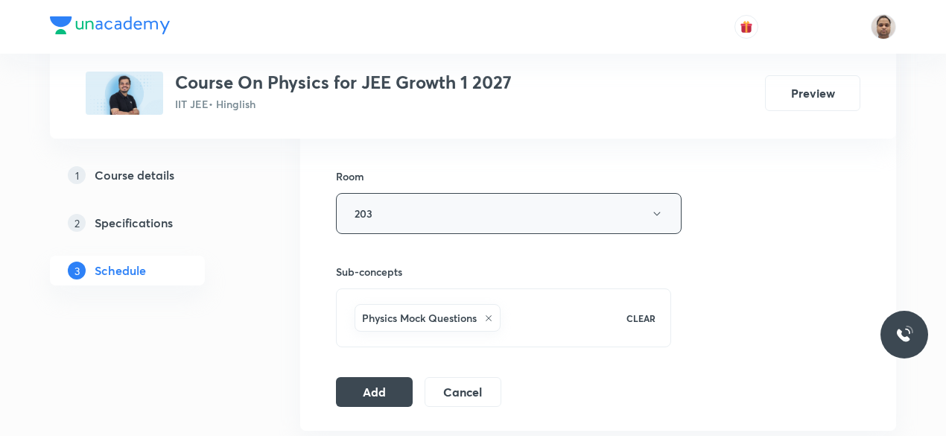
scroll to position [645, 0]
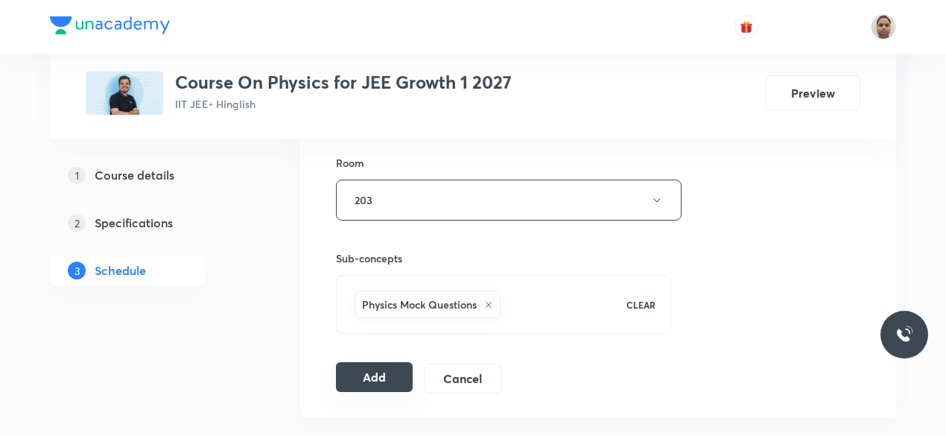
drag, startPoint x: 385, startPoint y: 363, endPoint x: 797, endPoint y: 215, distance: 437.5
click at [386, 363] on button "Add" at bounding box center [374, 377] width 77 height 30
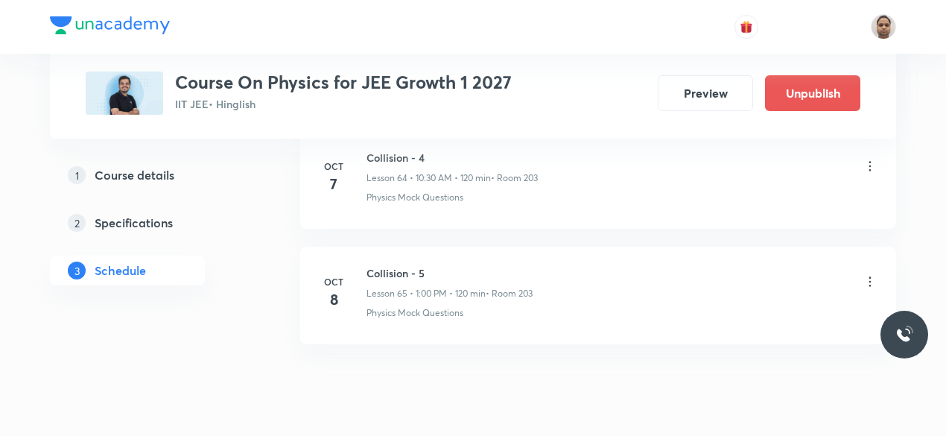
scroll to position [7546, 0]
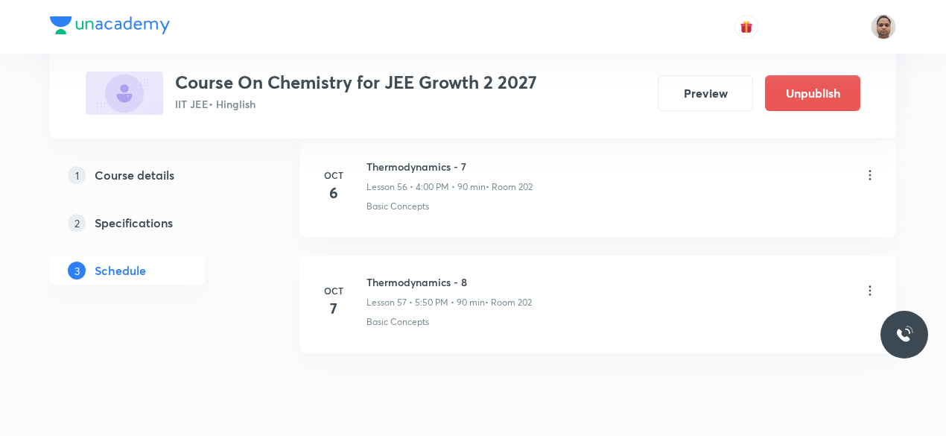
scroll to position [7309, 0]
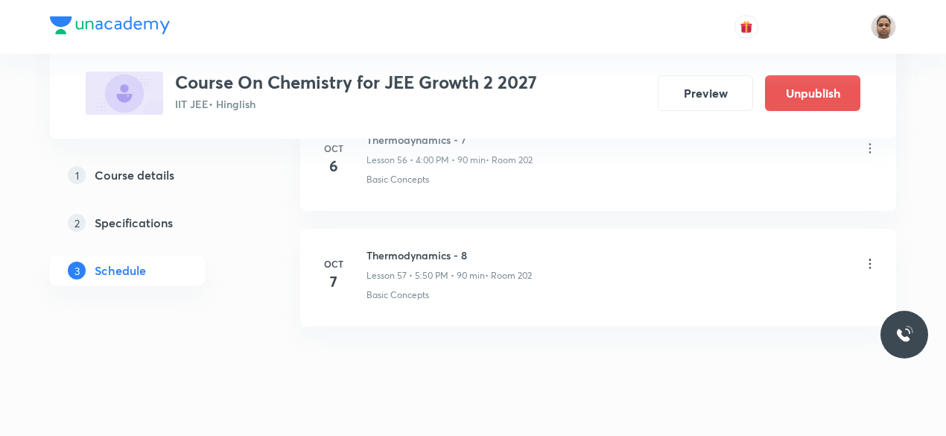
click at [432, 247] on h6 "Thermodynamics - 8" at bounding box center [448, 255] width 165 height 16
copy h6 "Thermodynamics - 8"
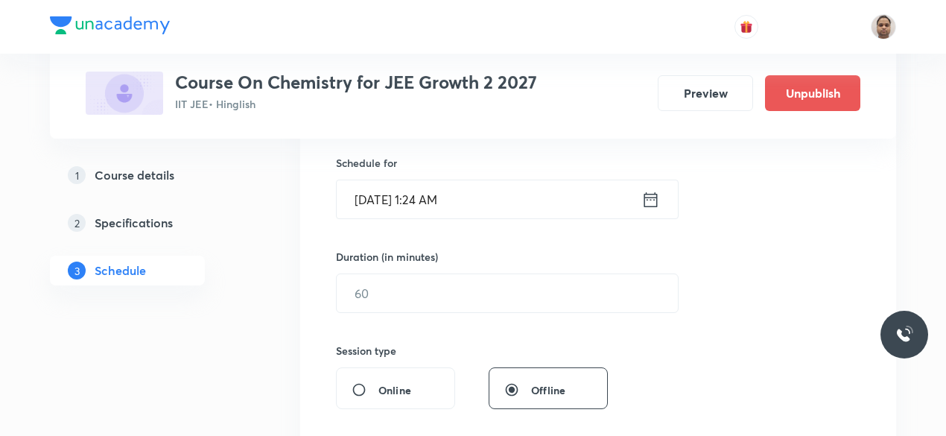
scroll to position [132, 0]
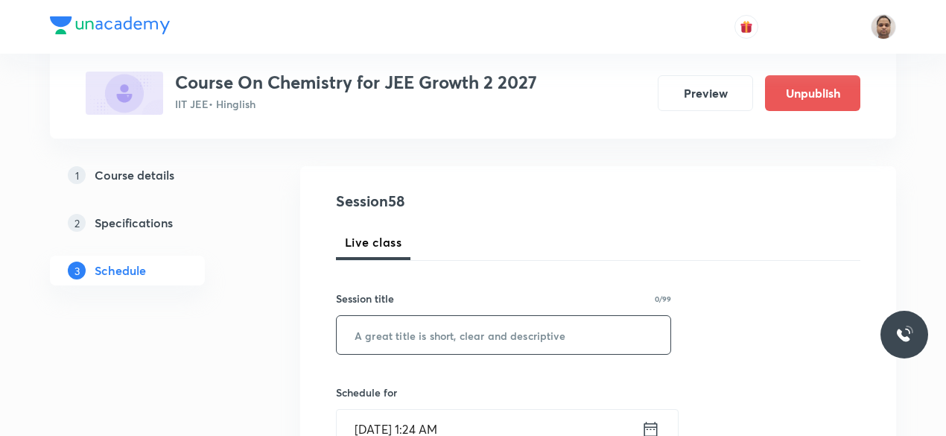
click at [439, 336] on input "text" at bounding box center [504, 335] width 334 height 38
paste input "Thermodynamics - 8"
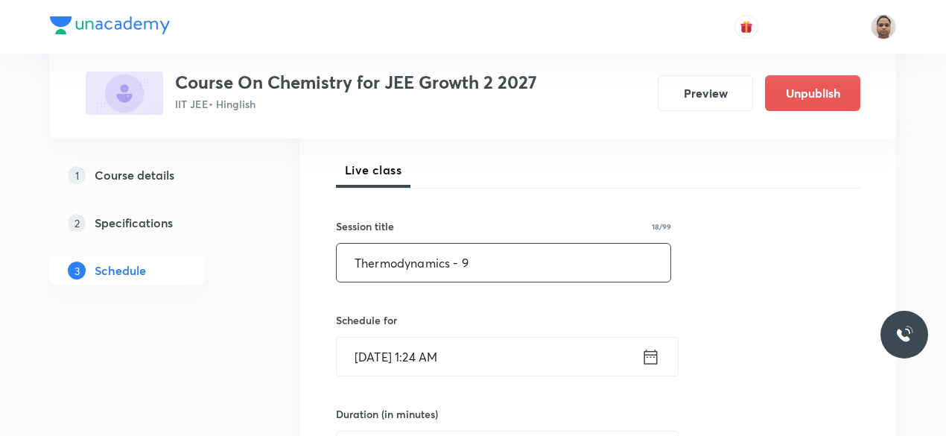
scroll to position [206, 0]
type input "Thermodynamics - 9"
click at [399, 352] on input "[DATE] 1:24 AM" at bounding box center [489, 354] width 305 height 38
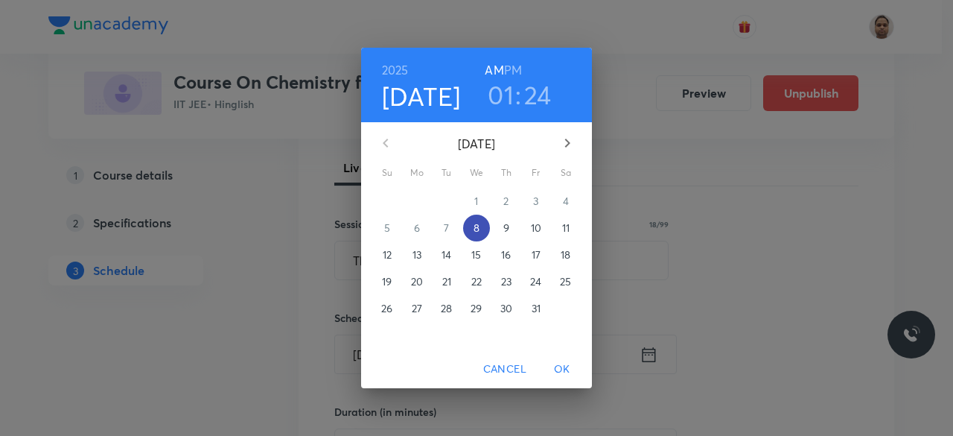
click at [474, 228] on p "8" at bounding box center [477, 227] width 6 height 15
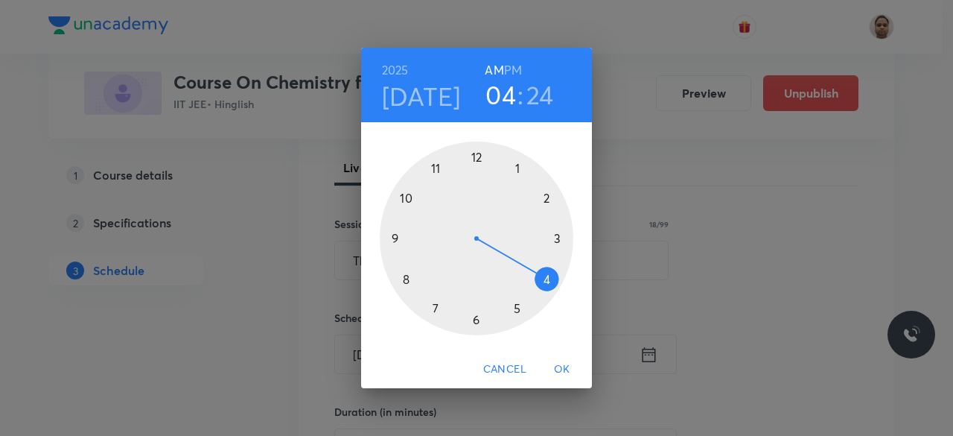
drag, startPoint x: 520, startPoint y: 168, endPoint x: 551, endPoint y: 289, distance: 125.4
click at [551, 289] on div at bounding box center [477, 239] width 194 height 194
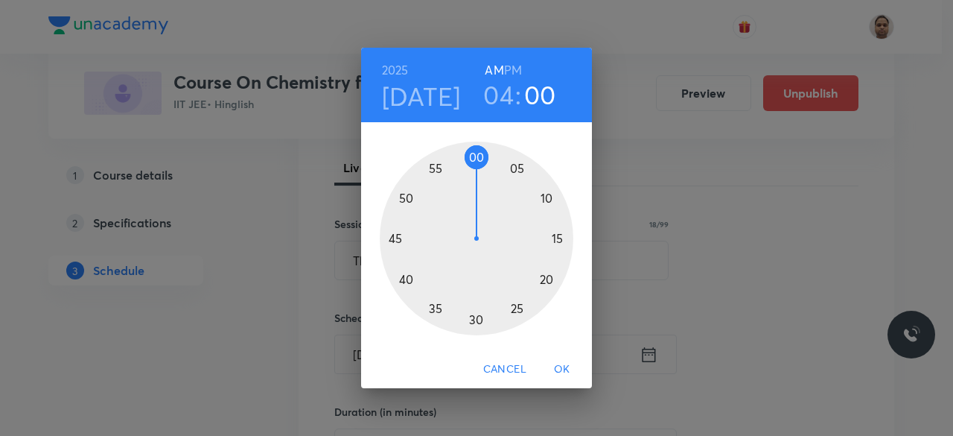
drag, startPoint x: 523, startPoint y: 302, endPoint x: 472, endPoint y: 155, distance: 155.2
click at [472, 155] on div at bounding box center [477, 239] width 194 height 194
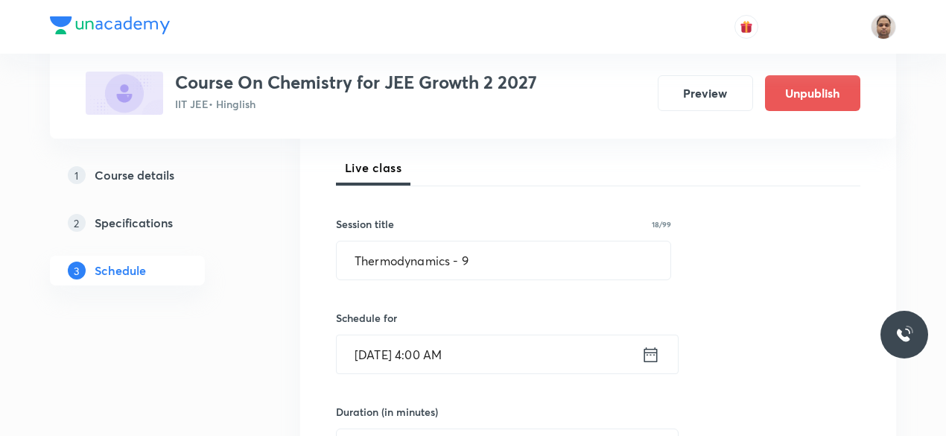
click at [483, 345] on input "Oct 8, 2025, 4:00 AM" at bounding box center [489, 354] width 305 height 38
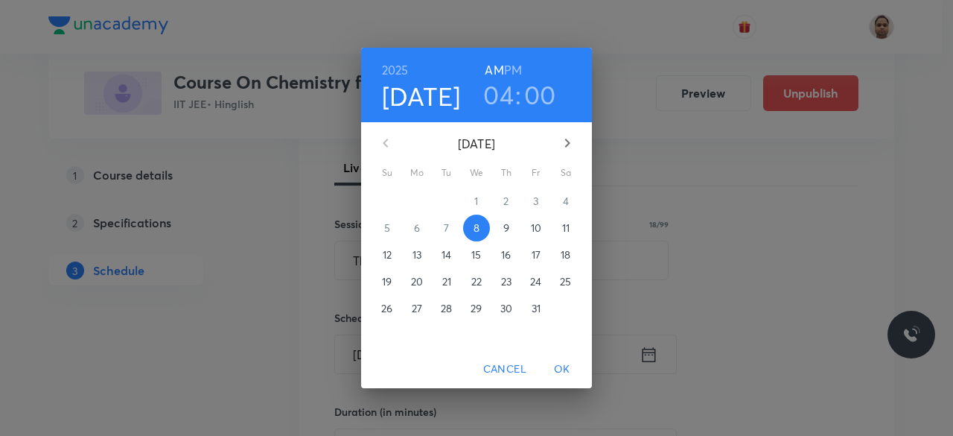
click at [509, 63] on h6 "PM" at bounding box center [513, 70] width 18 height 21
click at [568, 361] on span "OK" at bounding box center [563, 369] width 36 height 19
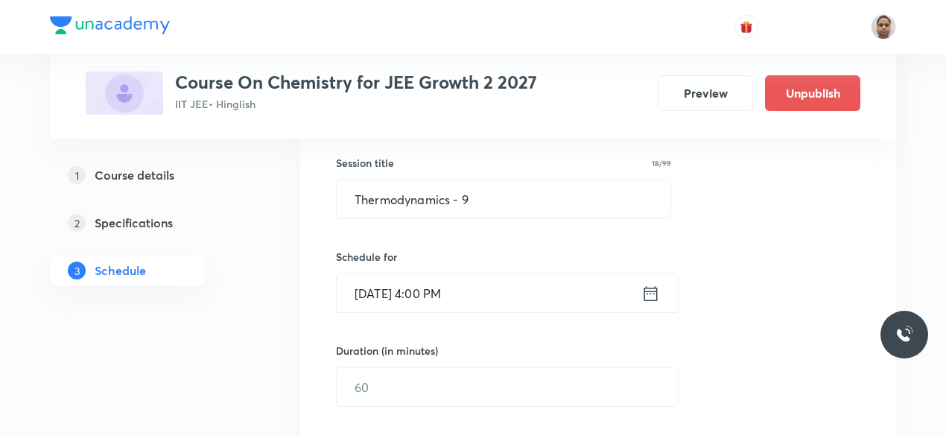
scroll to position [334, 0]
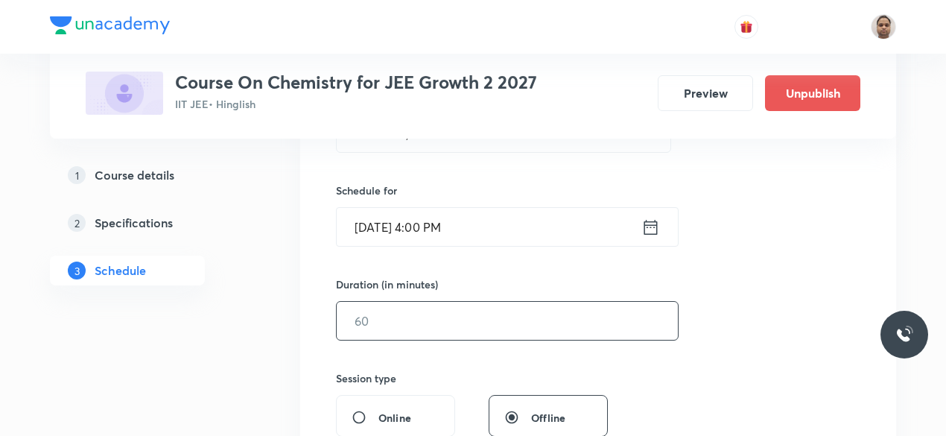
click at [402, 315] on input "text" at bounding box center [507, 321] width 341 height 38
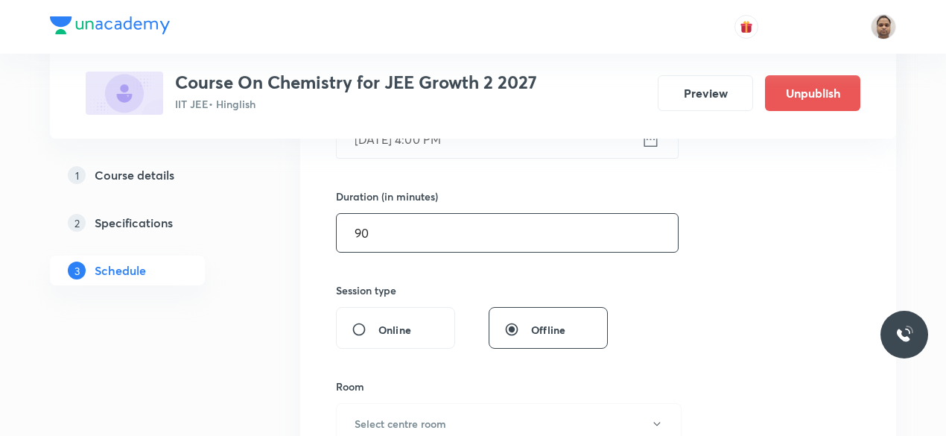
scroll to position [483, 0]
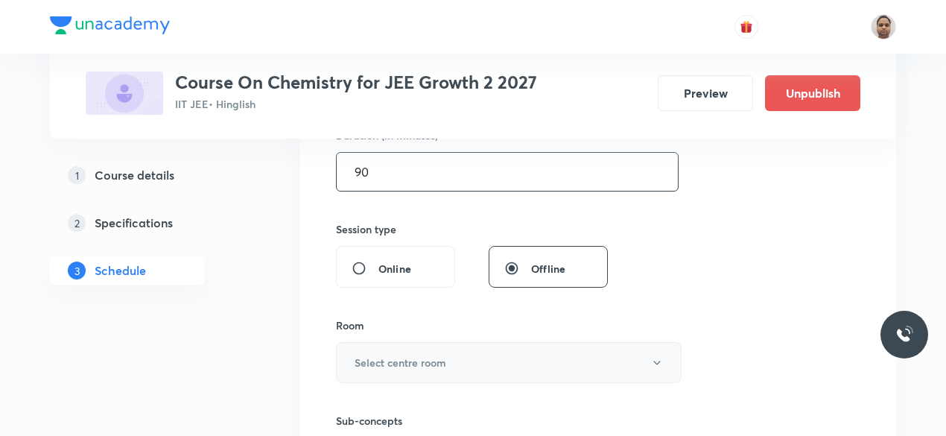
type input "90"
click at [390, 357] on h6 "Select centre room" at bounding box center [401, 363] width 92 height 16
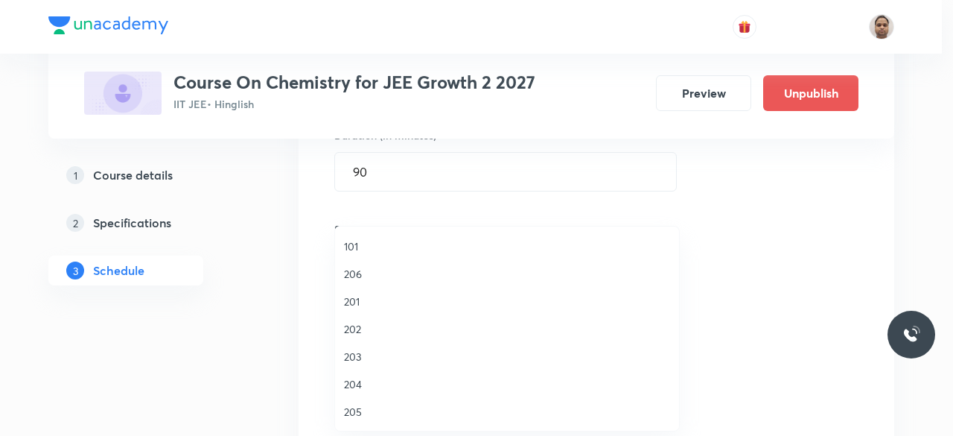
click at [366, 328] on span "202" at bounding box center [507, 329] width 326 height 16
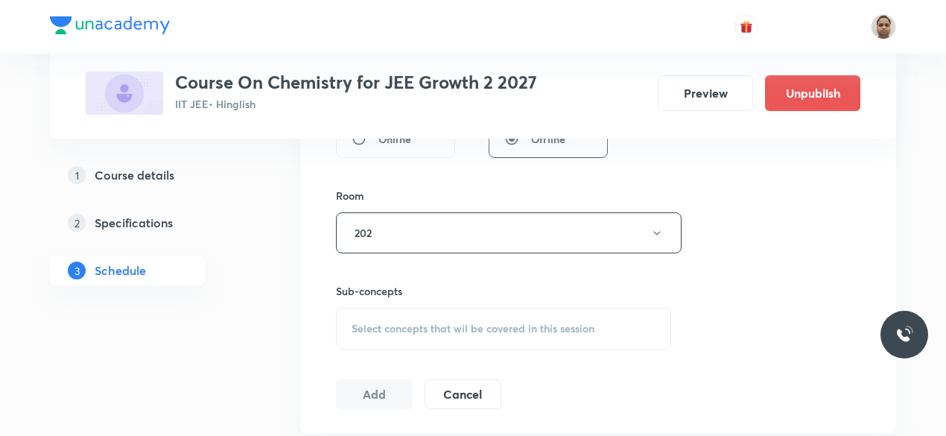
scroll to position [632, 0]
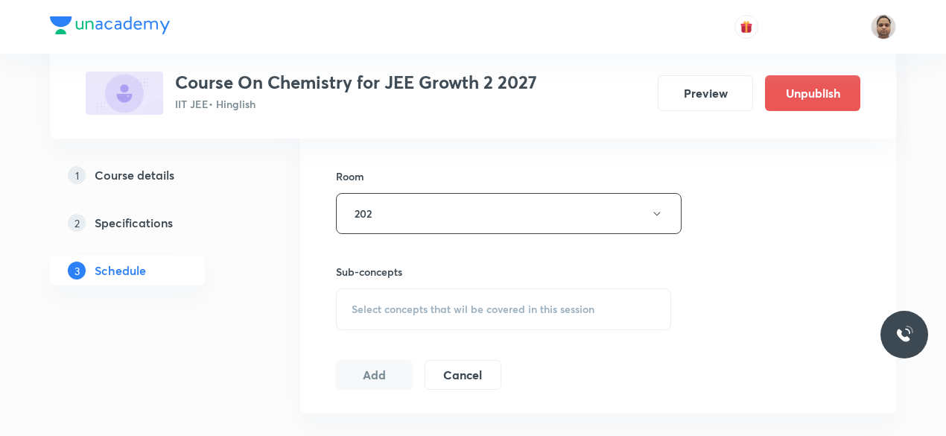
click at [383, 308] on span "Select concepts that wil be covered in this session" at bounding box center [473, 309] width 243 height 12
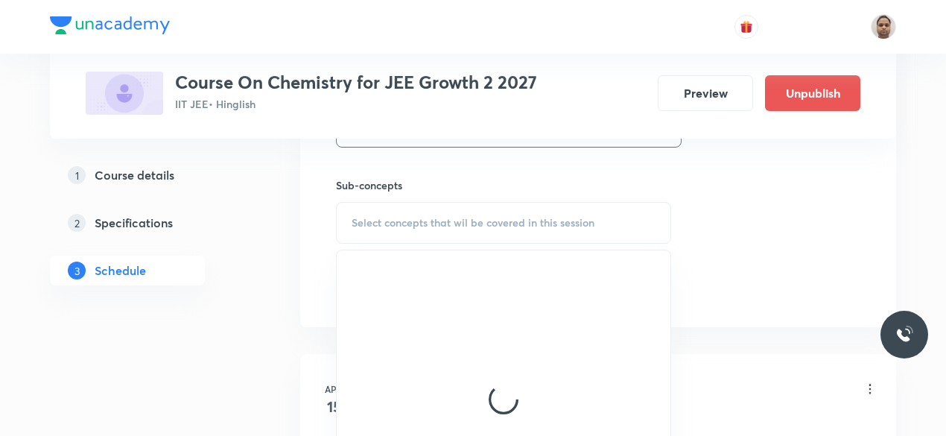
scroll to position [781, 0]
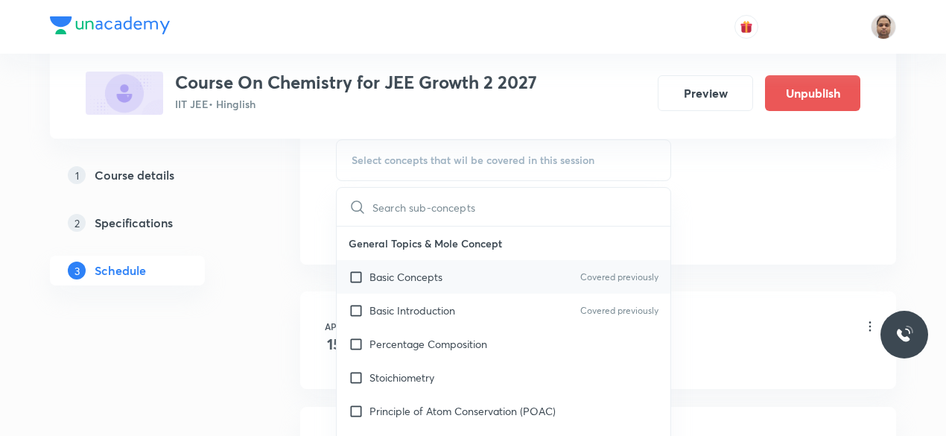
click at [387, 279] on p "Basic Concepts" at bounding box center [405, 277] width 73 height 16
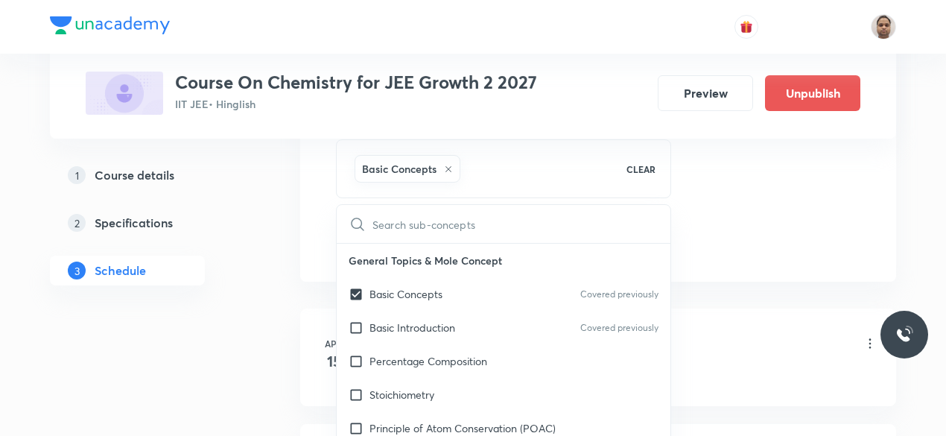
checkbox input "true"
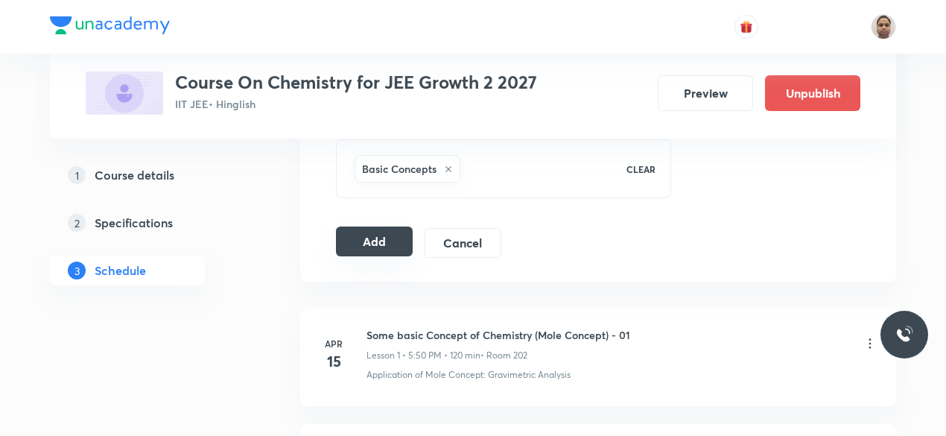
click at [365, 243] on button "Add" at bounding box center [374, 241] width 77 height 30
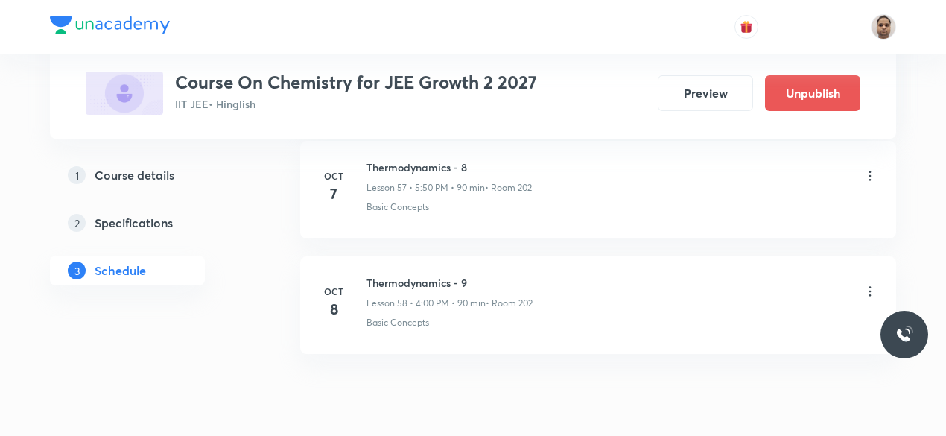
scroll to position [6741, 0]
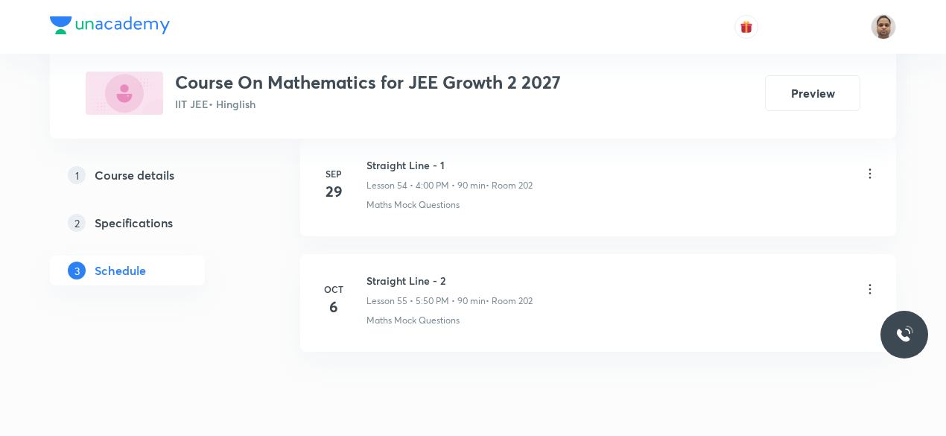
scroll to position [7079, 0]
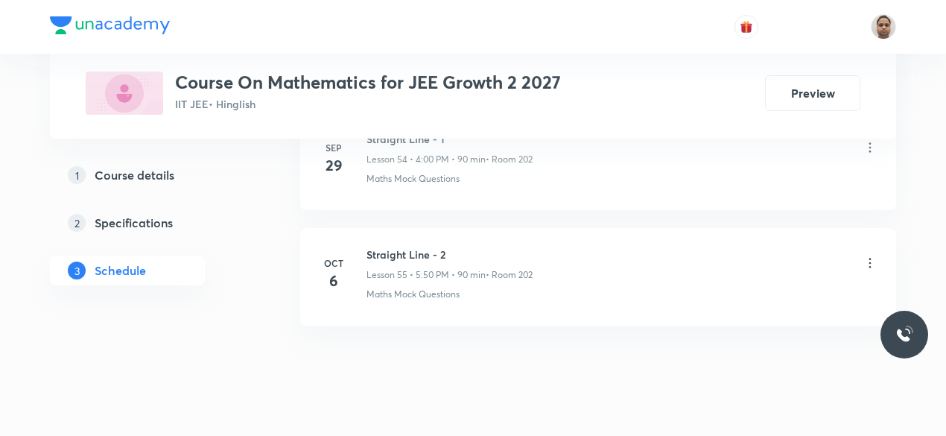
click at [413, 247] on h6 "Straight Line - 2" at bounding box center [449, 255] width 166 height 16
copy h6 "Straight Line - 2"
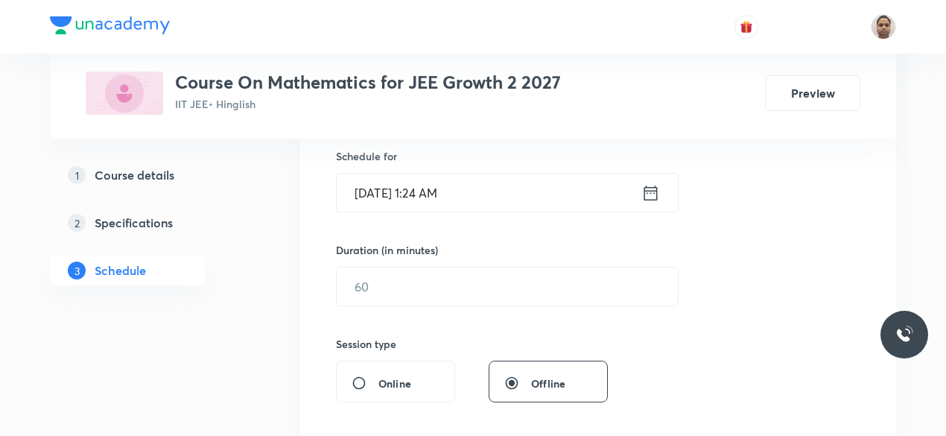
scroll to position [188, 0]
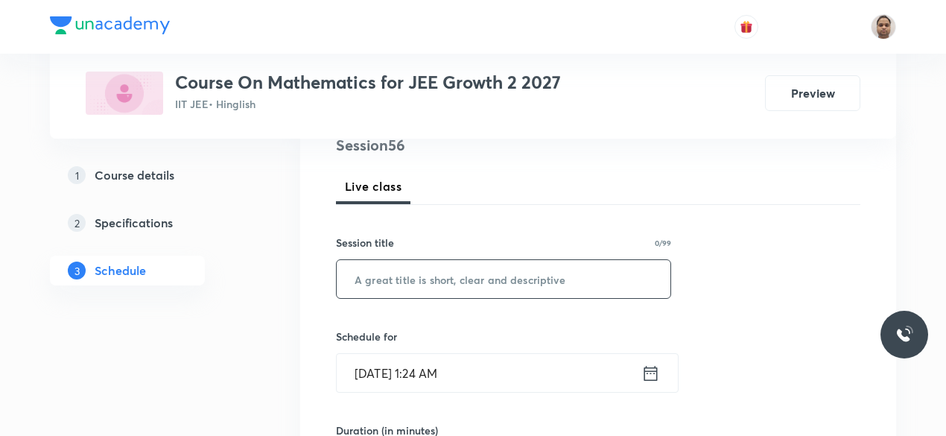
click at [437, 284] on input "text" at bounding box center [504, 279] width 334 height 38
paste input "Straight Line - 2"
type input "Straight Line - 3"
click at [437, 372] on input "[DATE] 1:24 AM" at bounding box center [489, 373] width 305 height 38
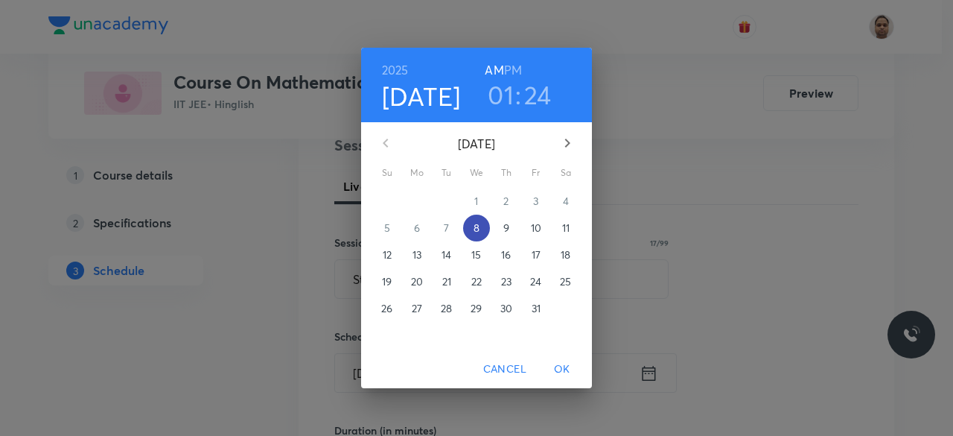
click at [477, 227] on p "8" at bounding box center [477, 227] width 6 height 15
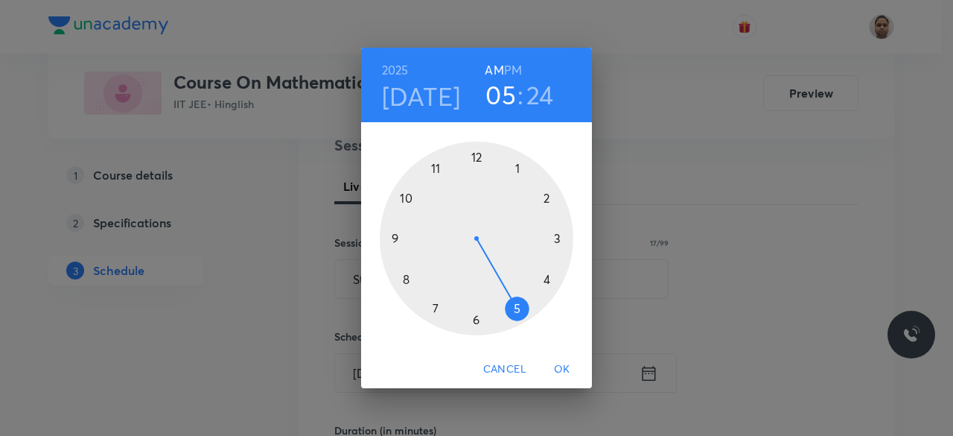
drag, startPoint x: 521, startPoint y: 185, endPoint x: 526, endPoint y: 306, distance: 121.5
click at [526, 306] on div at bounding box center [477, 239] width 194 height 194
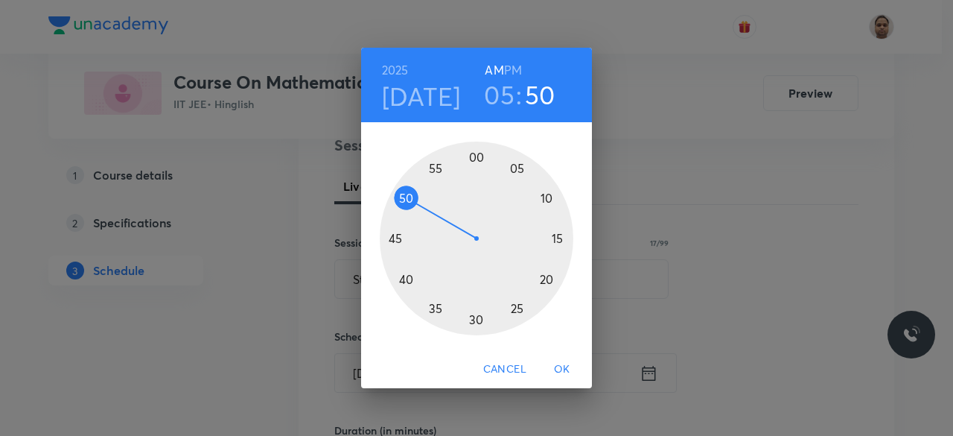
drag, startPoint x: 481, startPoint y: 315, endPoint x: 398, endPoint y: 193, distance: 147.9
click at [398, 193] on div at bounding box center [477, 239] width 194 height 194
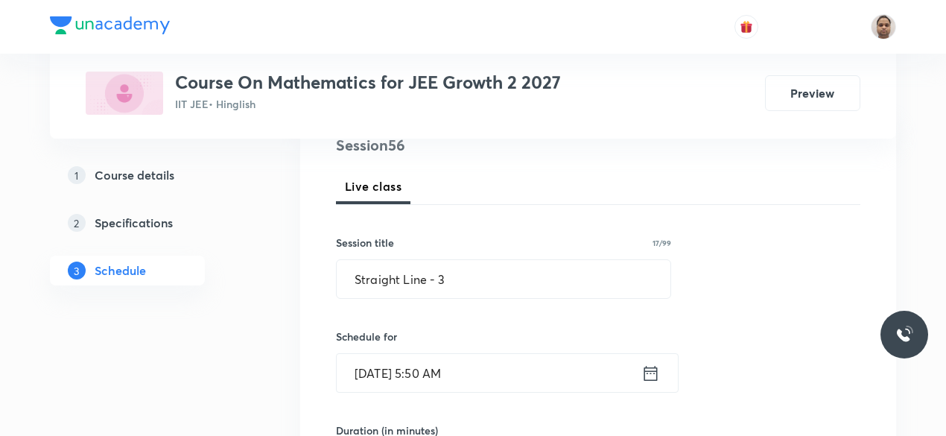
click at [492, 366] on input "[DATE] 5:50 AM" at bounding box center [489, 373] width 305 height 38
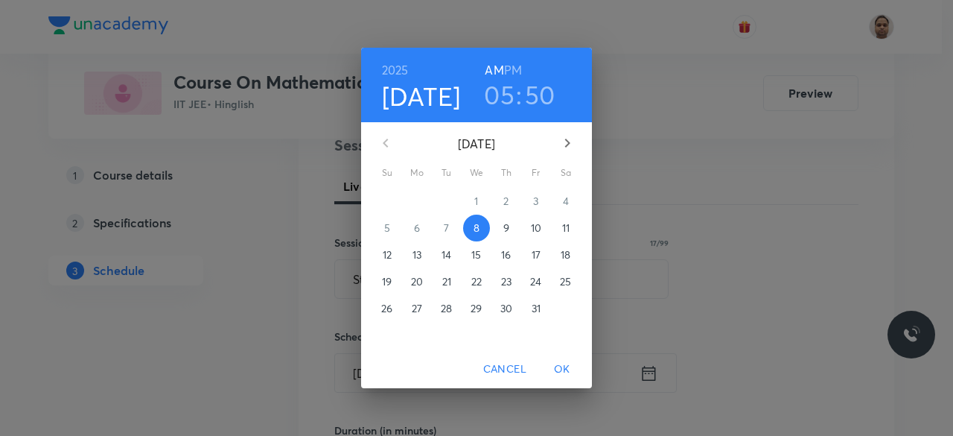
click at [514, 60] on h6 "PM" at bounding box center [513, 70] width 18 height 21
click at [565, 363] on span "OK" at bounding box center [563, 369] width 36 height 19
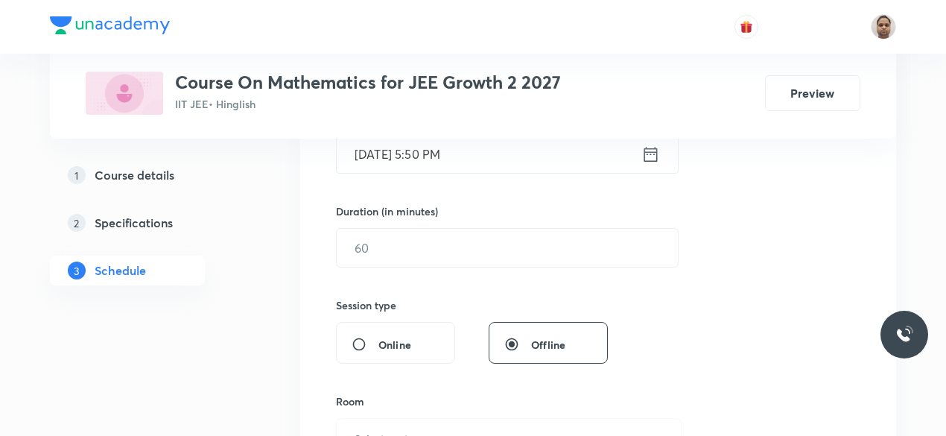
scroll to position [411, 0]
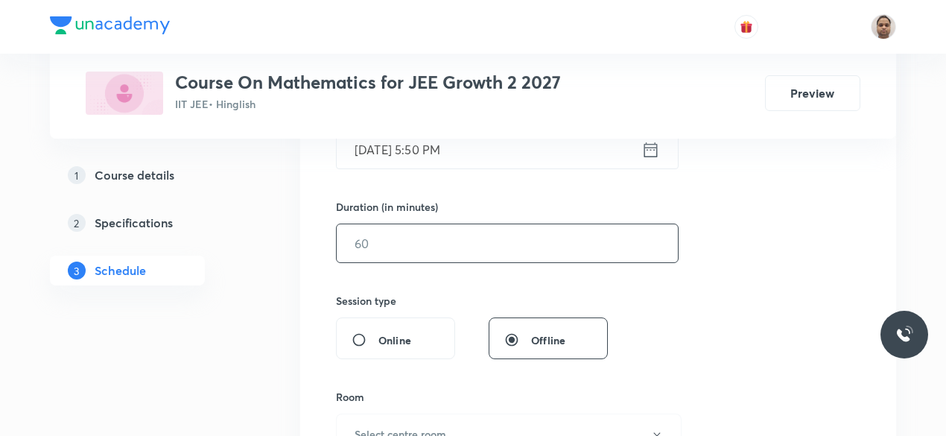
click at [396, 253] on input "text" at bounding box center [507, 243] width 341 height 38
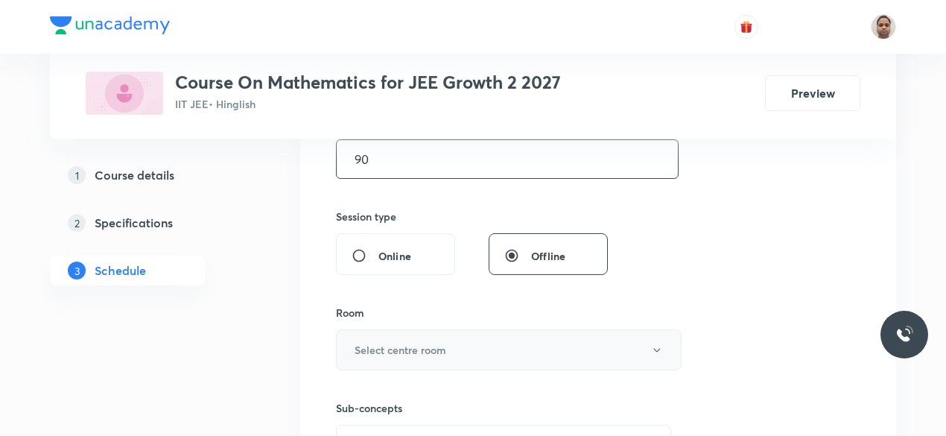
scroll to position [560, 0]
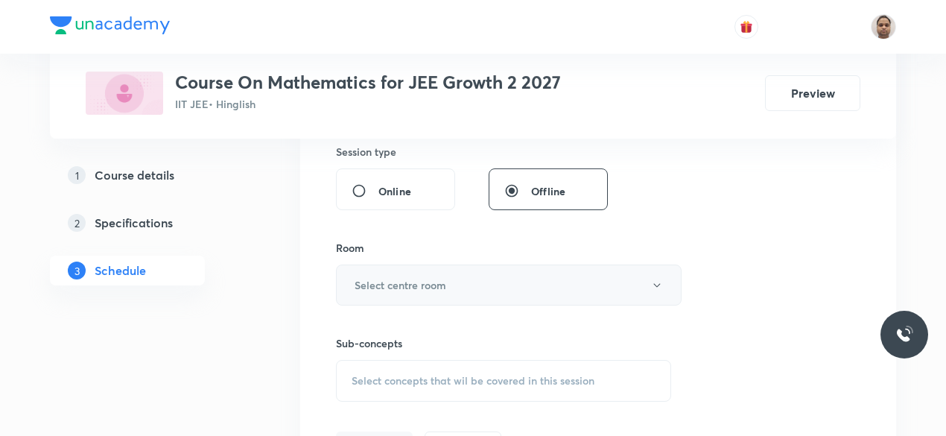
type input "90"
click at [381, 277] on h6 "Select centre room" at bounding box center [401, 285] width 92 height 16
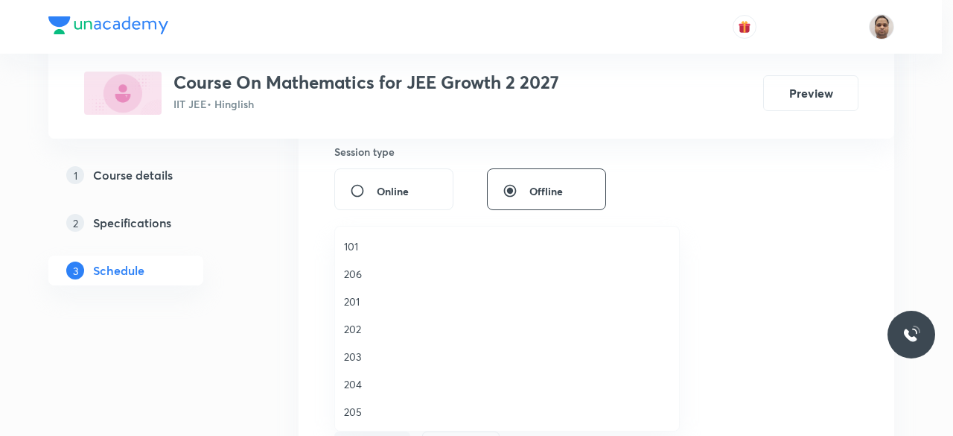
click at [372, 331] on span "202" at bounding box center [507, 329] width 326 height 16
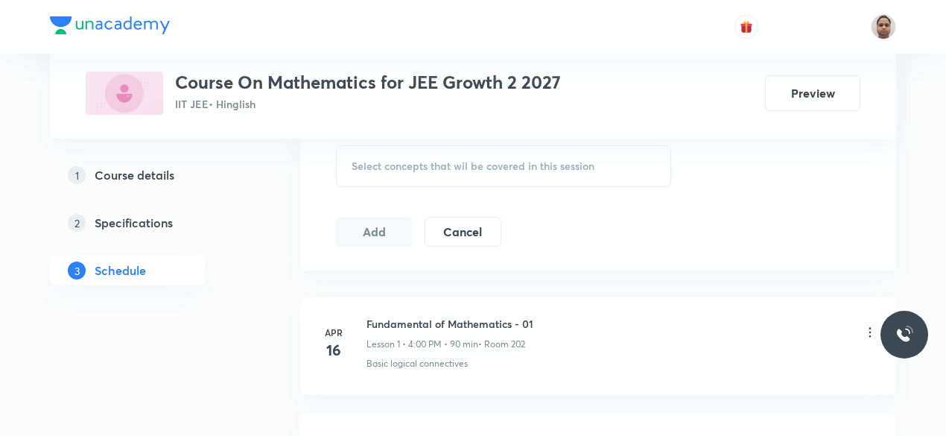
scroll to position [784, 0]
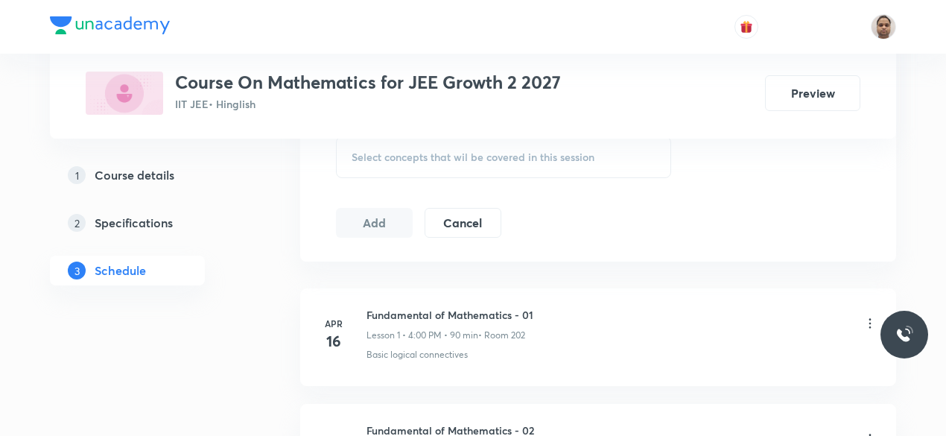
click at [372, 156] on span "Select concepts that wil be covered in this session" at bounding box center [473, 157] width 243 height 12
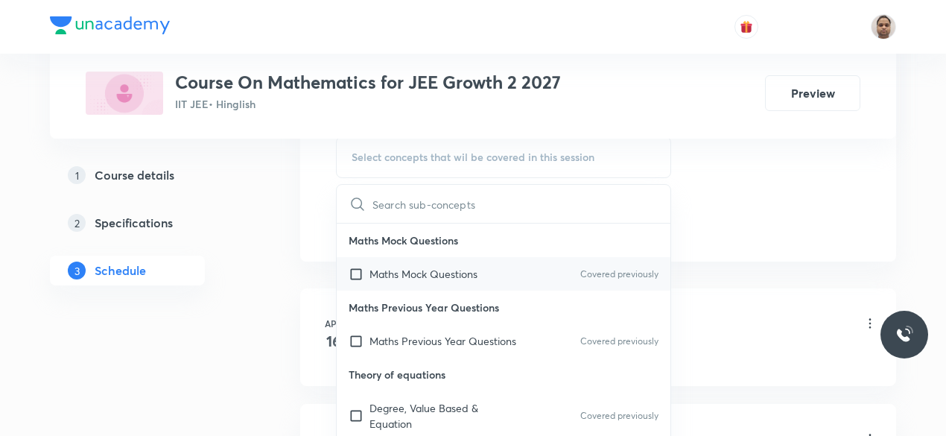
click at [399, 270] on p "Maths Mock Questions" at bounding box center [423, 274] width 108 height 16
checkbox input "true"
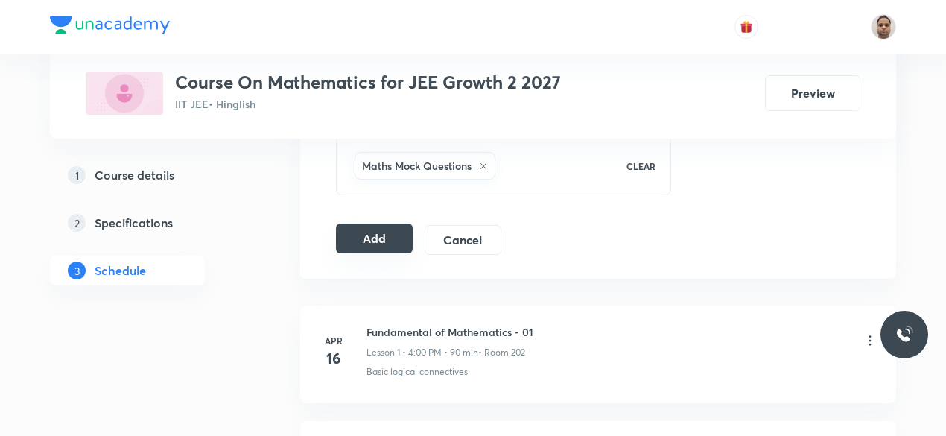
click at [376, 241] on button "Add" at bounding box center [374, 238] width 77 height 30
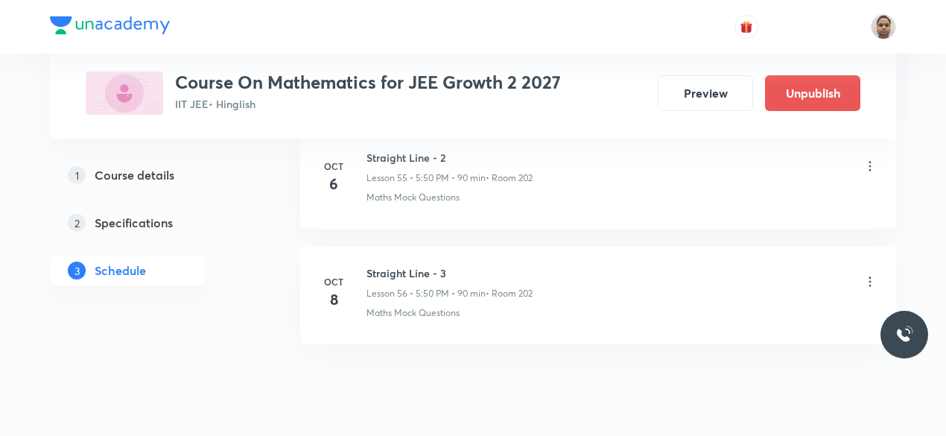
scroll to position [6511, 0]
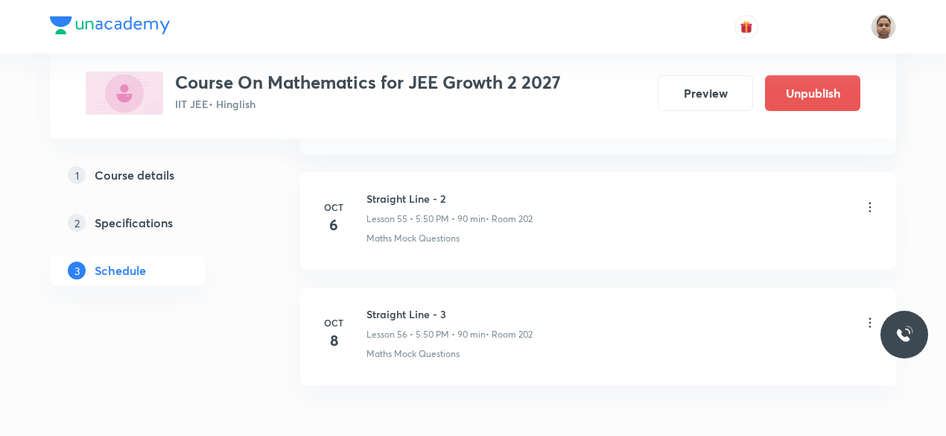
scroll to position [7193, 0]
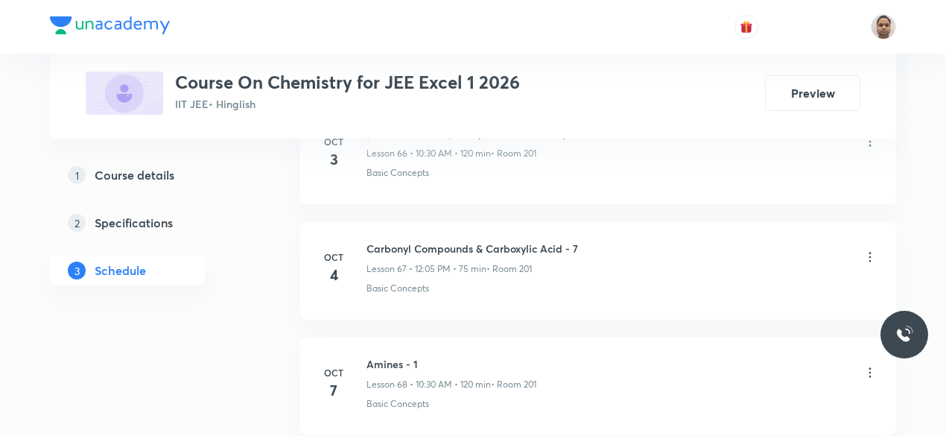
scroll to position [8573, 0]
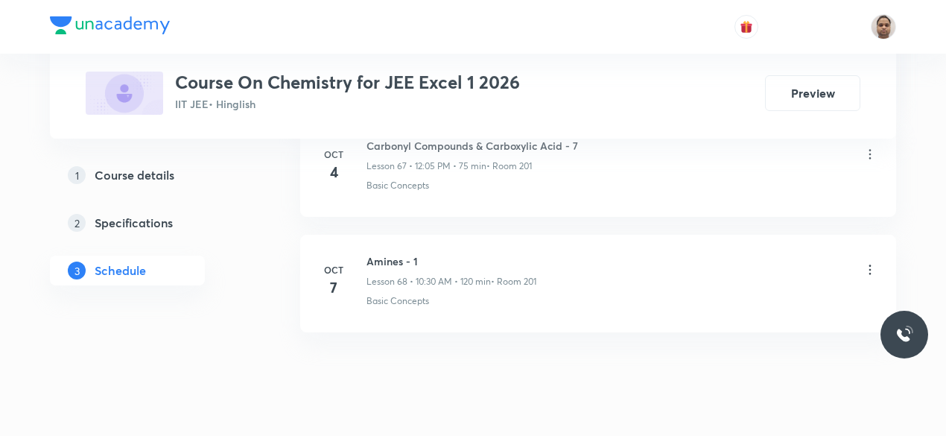
click at [378, 253] on h6 "Amines - 1" at bounding box center [451, 261] width 170 height 16
copy h6 "Amines - 1"
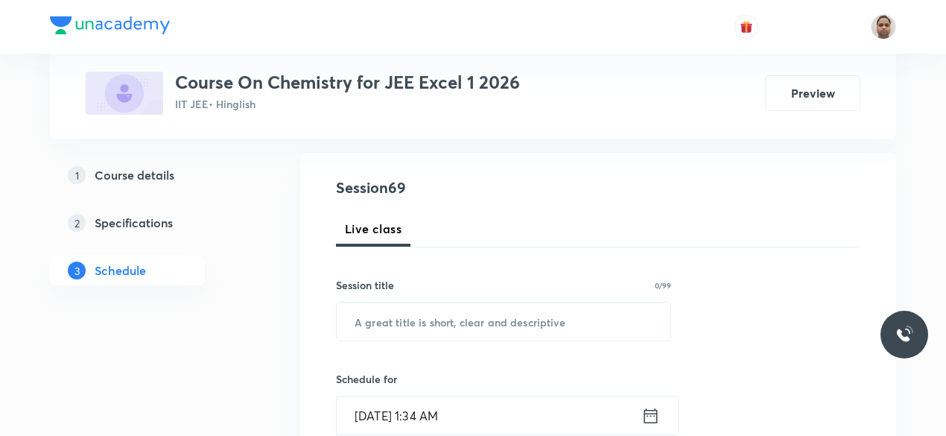
scroll to position [149, 0]
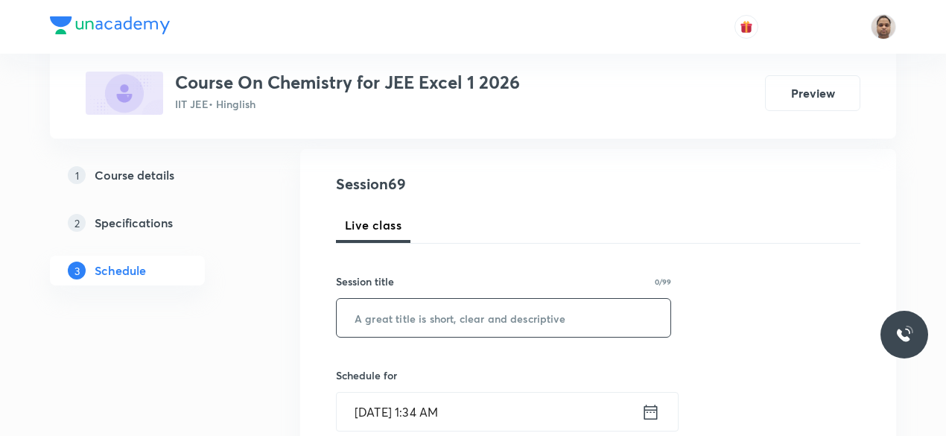
click at [416, 308] on input "text" at bounding box center [504, 318] width 334 height 38
paste input "Amines - 1"
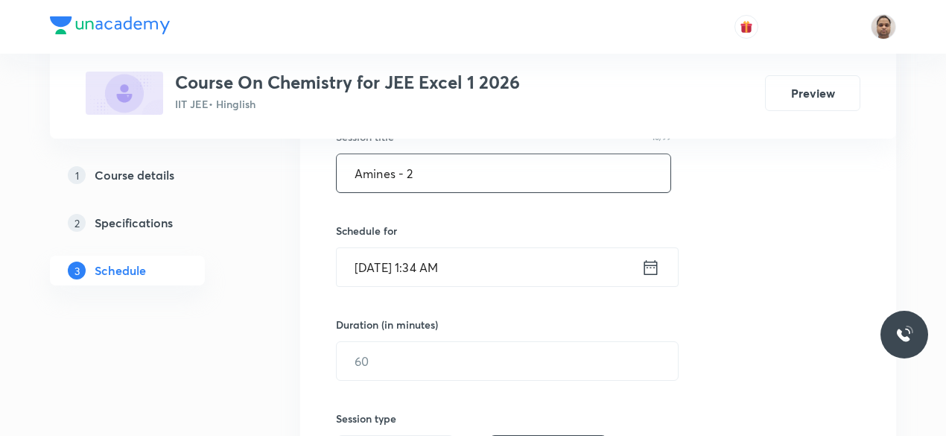
scroll to position [298, 0]
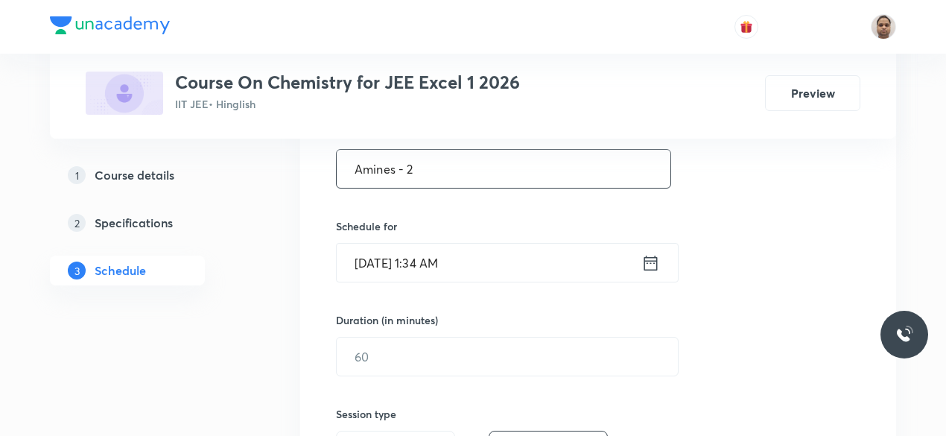
type input "Amines - 2"
click at [405, 272] on input "Oct 8, 2025, 1:34 AM" at bounding box center [489, 263] width 305 height 38
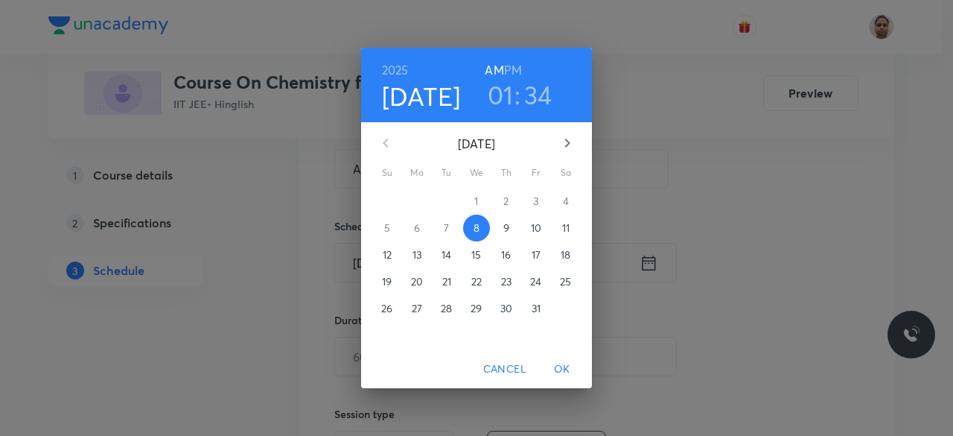
click at [506, 232] on p "9" at bounding box center [507, 227] width 6 height 15
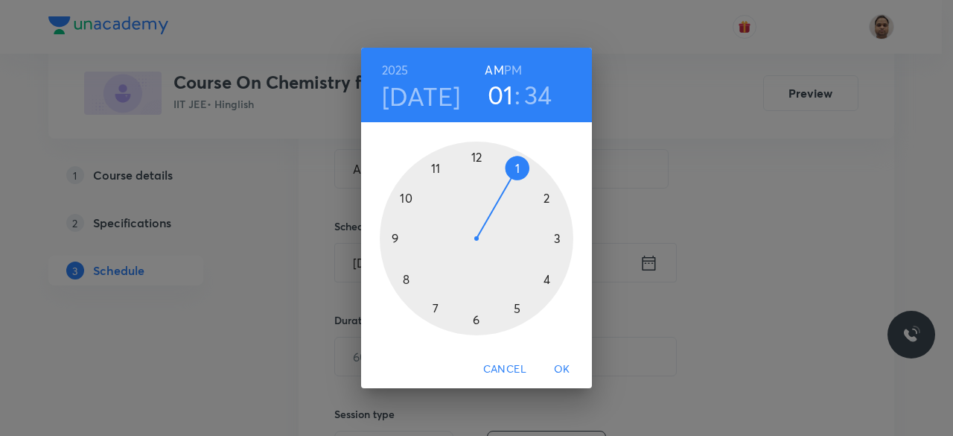
click at [436, 98] on h4 "Oct 9" at bounding box center [421, 95] width 79 height 31
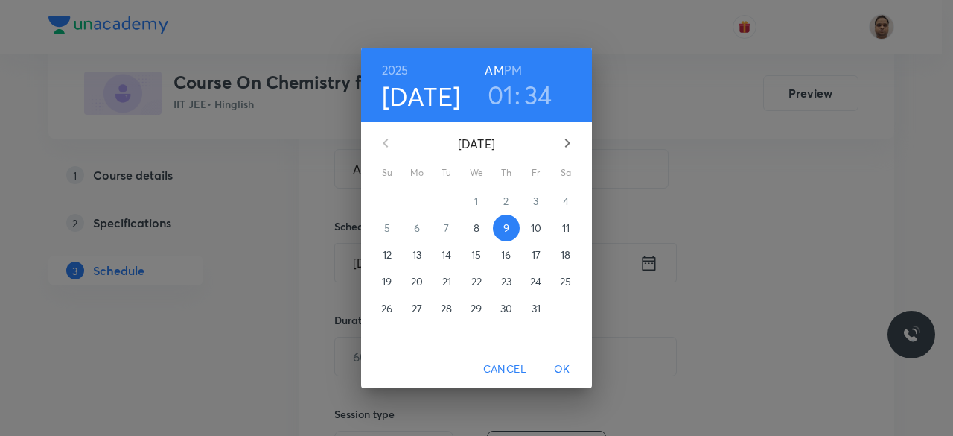
click at [475, 234] on p "8" at bounding box center [477, 227] width 6 height 15
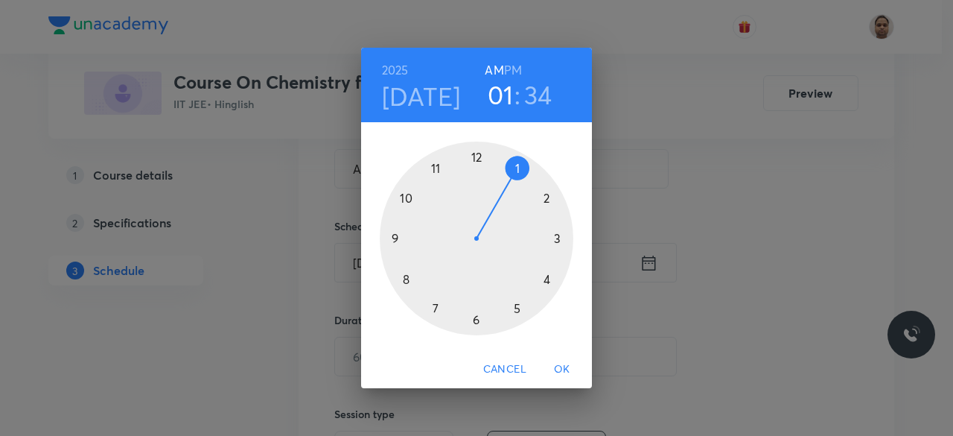
click at [562, 370] on span "OK" at bounding box center [563, 369] width 36 height 19
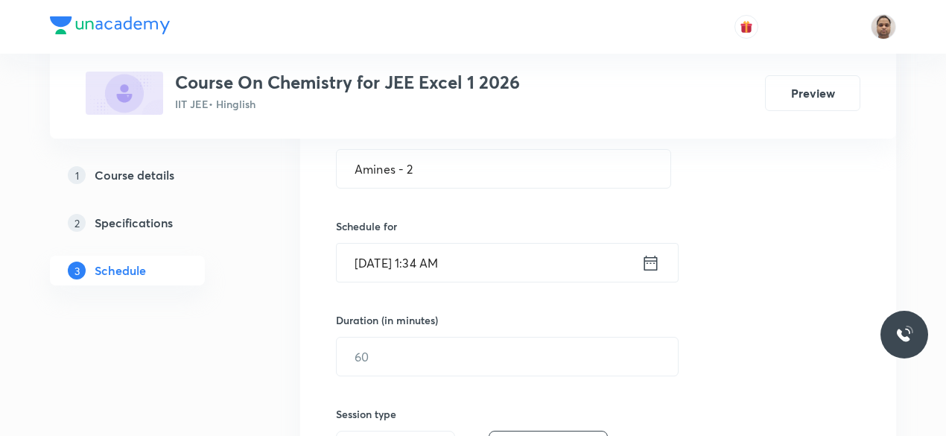
click at [405, 264] on input "Oct 8, 2025, 1:34 AM" at bounding box center [489, 263] width 305 height 38
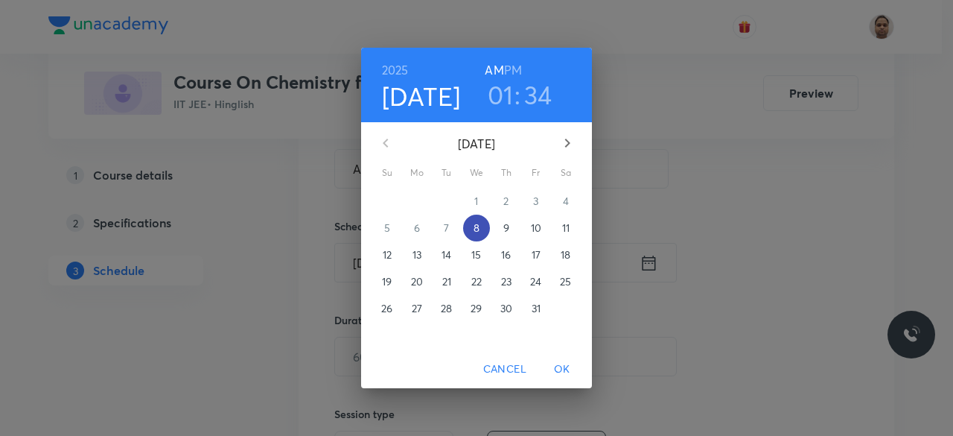
click at [480, 229] on p "8" at bounding box center [477, 227] width 6 height 15
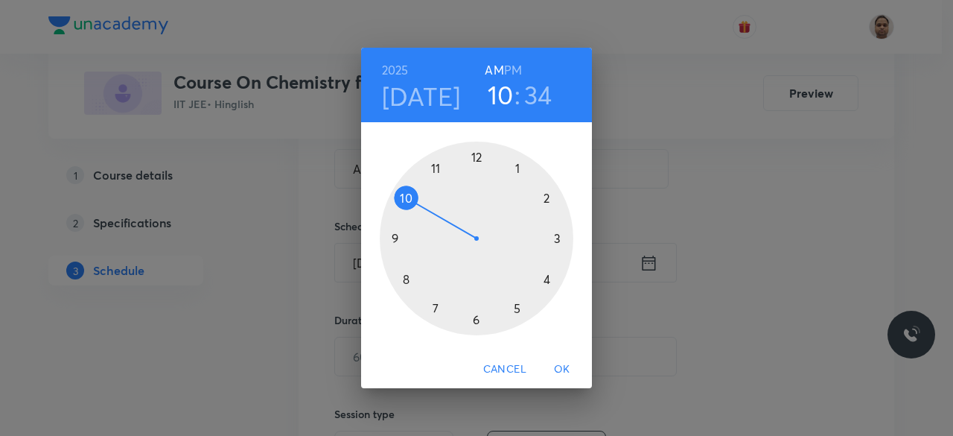
drag, startPoint x: 509, startPoint y: 168, endPoint x: 429, endPoint y: 197, distance: 85.8
click at [429, 197] on div at bounding box center [477, 239] width 194 height 194
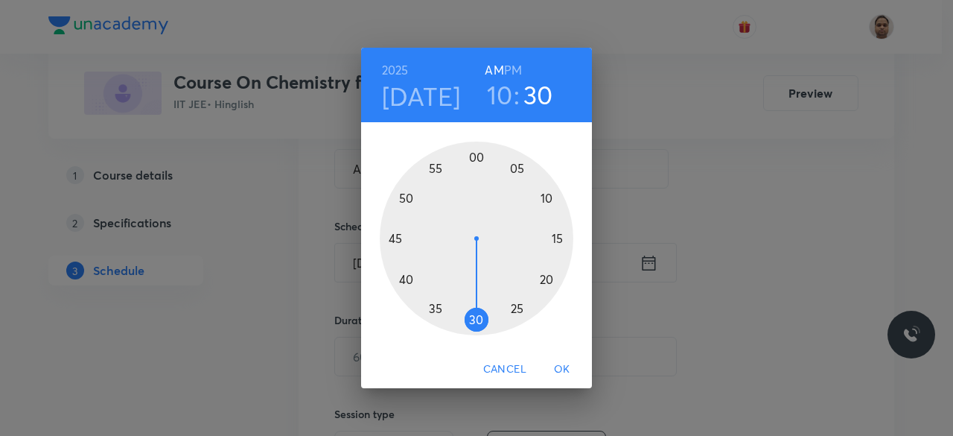
drag, startPoint x: 453, startPoint y: 316, endPoint x: 475, endPoint y: 324, distance: 23.8
click at [475, 324] on div at bounding box center [477, 239] width 194 height 194
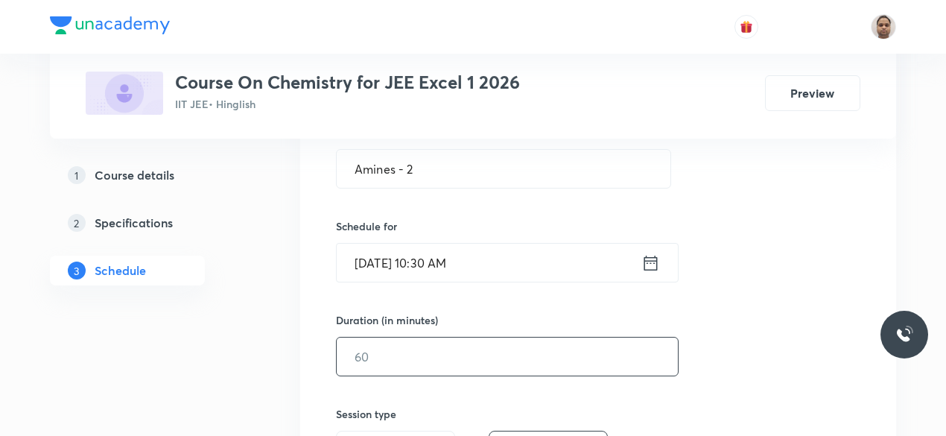
click at [451, 351] on input "text" at bounding box center [507, 356] width 341 height 38
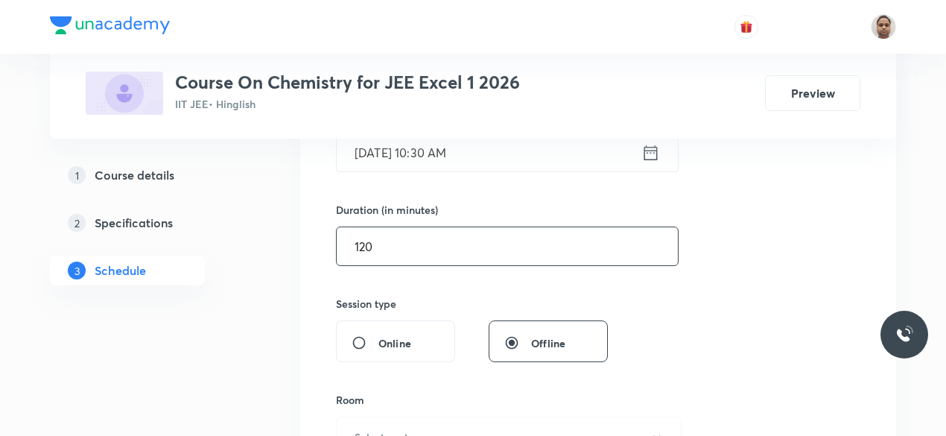
scroll to position [447, 0]
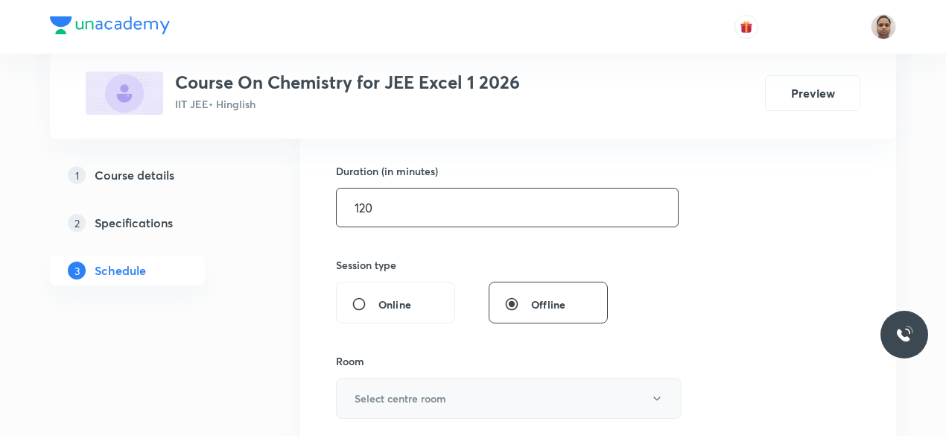
type input "120"
click at [387, 390] on h6 "Select centre room" at bounding box center [401, 398] width 92 height 16
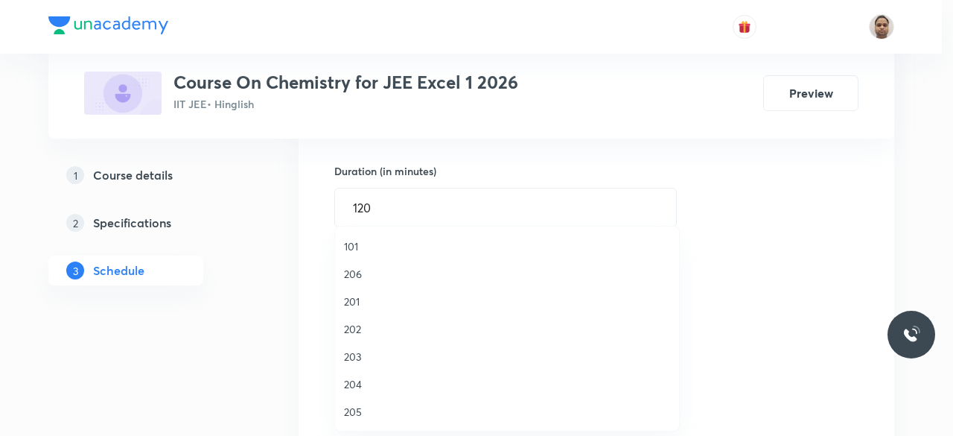
drag, startPoint x: 361, startPoint y: 301, endPoint x: 428, endPoint y: 319, distance: 68.7
click at [361, 300] on span "201" at bounding box center [507, 301] width 326 height 16
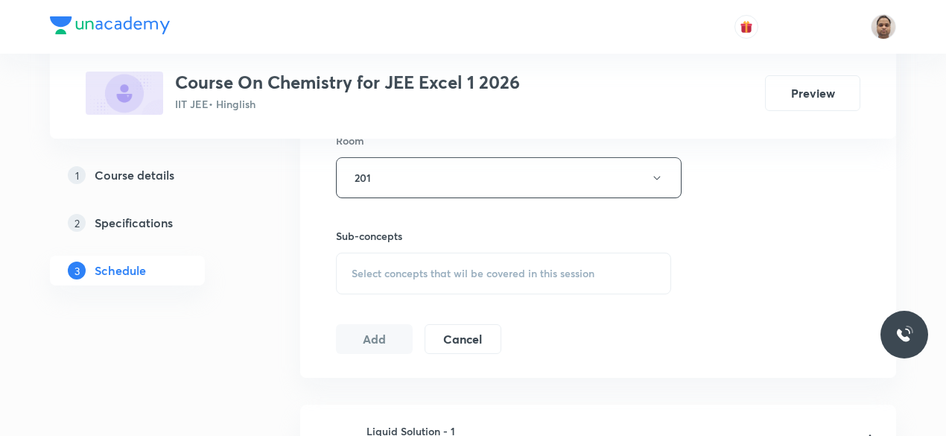
scroll to position [670, 0]
click at [386, 274] on span "Select concepts that wil be covered in this session" at bounding box center [473, 270] width 243 height 12
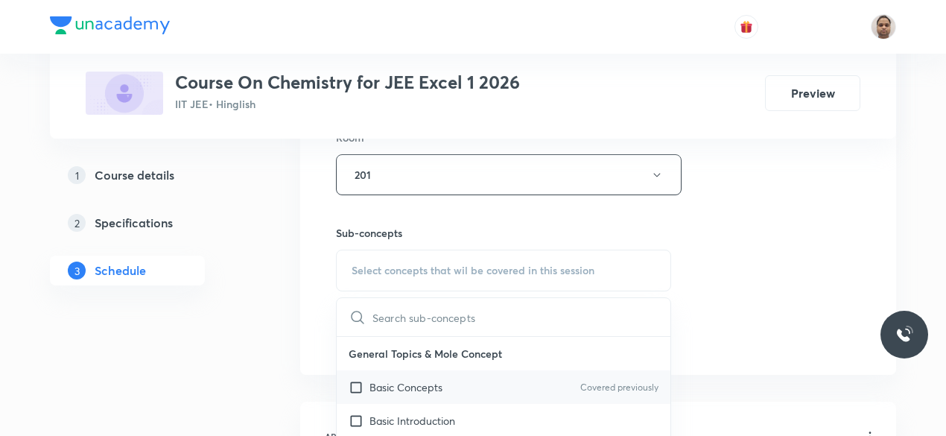
click at [384, 387] on p "Basic Concepts" at bounding box center [405, 387] width 73 height 16
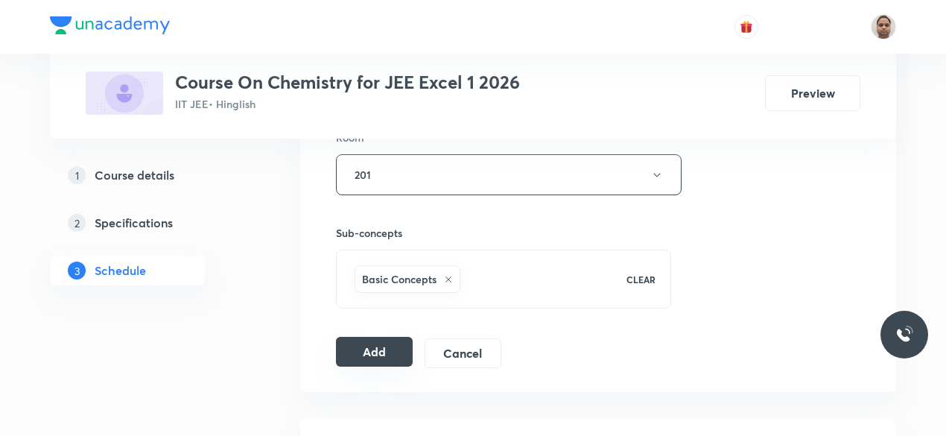
click at [369, 346] on button "Add" at bounding box center [374, 352] width 77 height 30
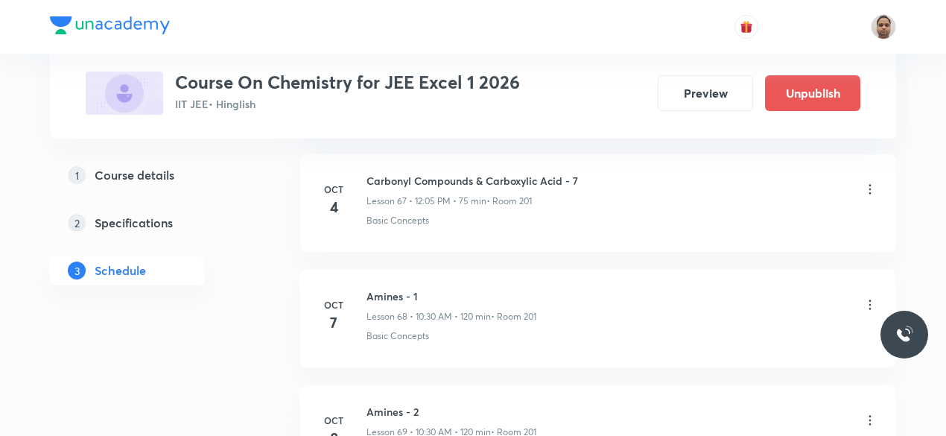
scroll to position [8006, 0]
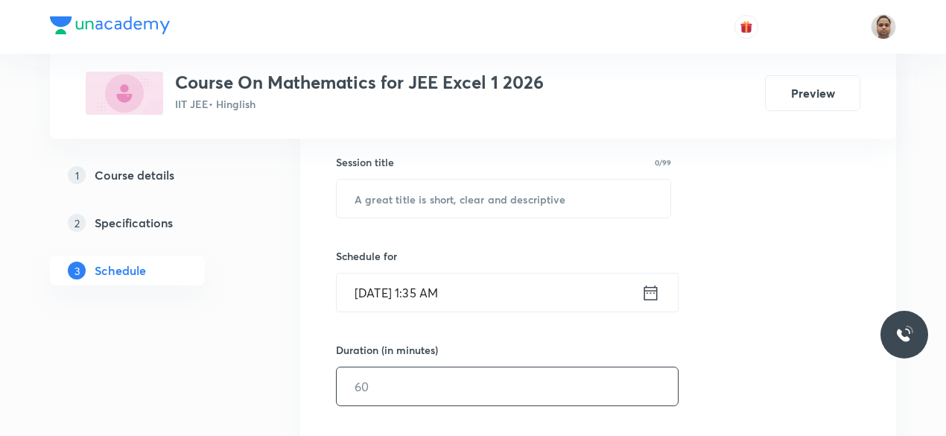
scroll to position [372, 0]
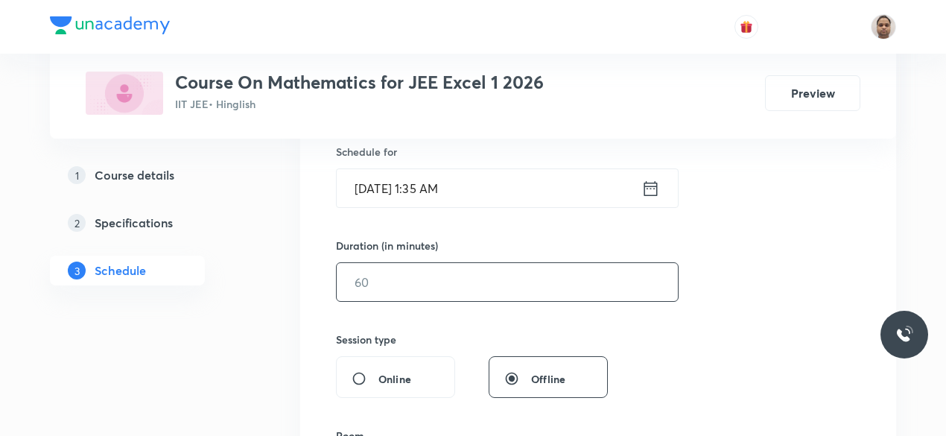
click at [402, 294] on input "text" at bounding box center [507, 282] width 341 height 38
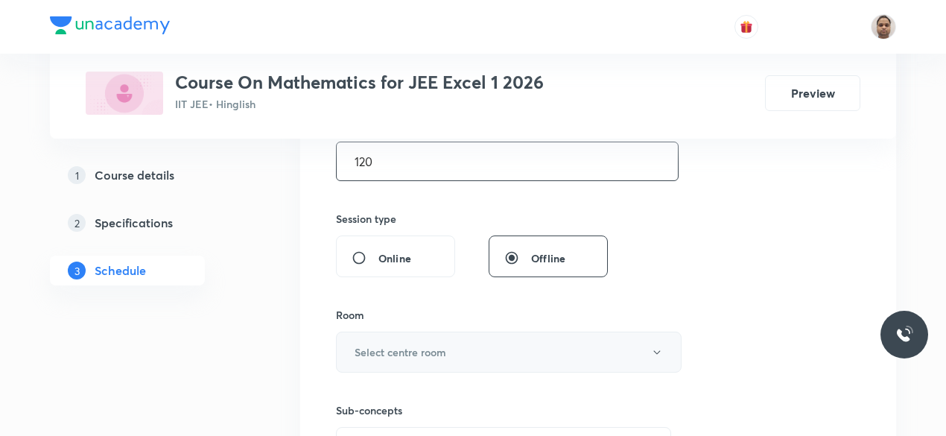
scroll to position [521, 0]
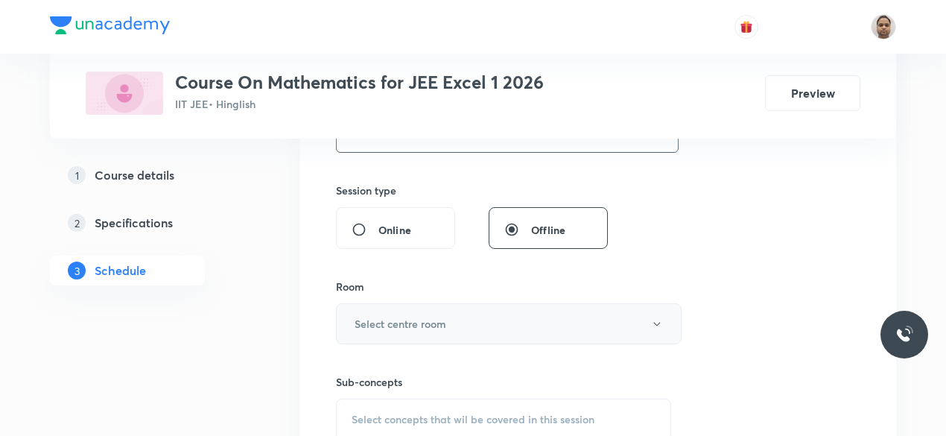
type input "120"
click at [395, 303] on button "Select centre room" at bounding box center [509, 323] width 346 height 41
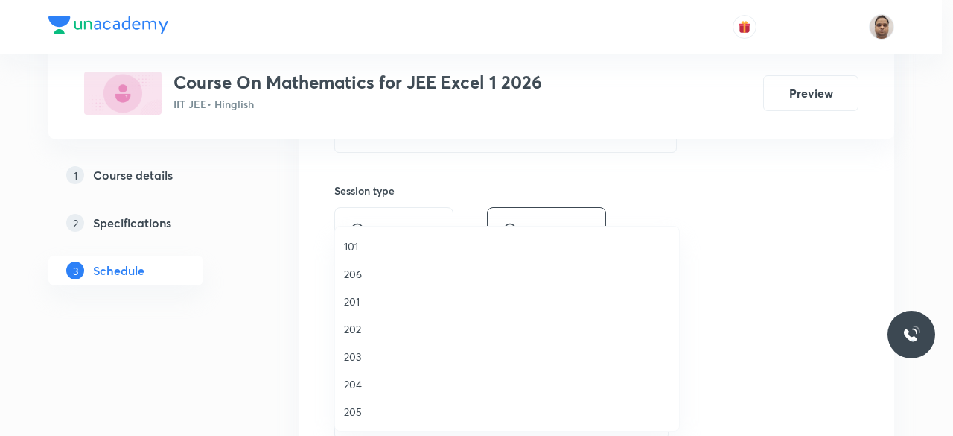
click at [368, 299] on span "201" at bounding box center [507, 301] width 326 height 16
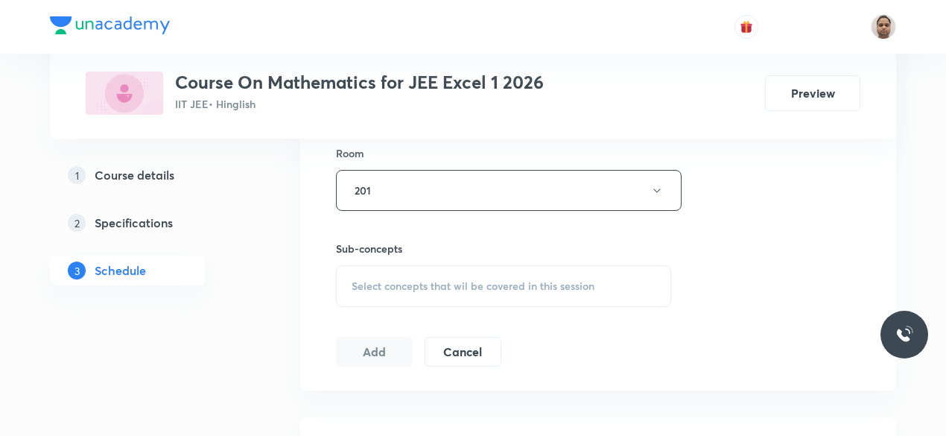
scroll to position [670, 0]
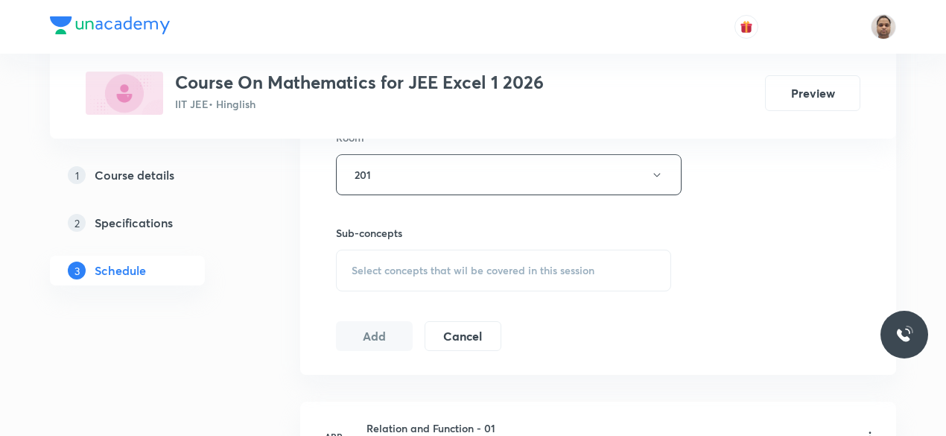
click at [387, 269] on span "Select concepts that wil be covered in this session" at bounding box center [473, 270] width 243 height 12
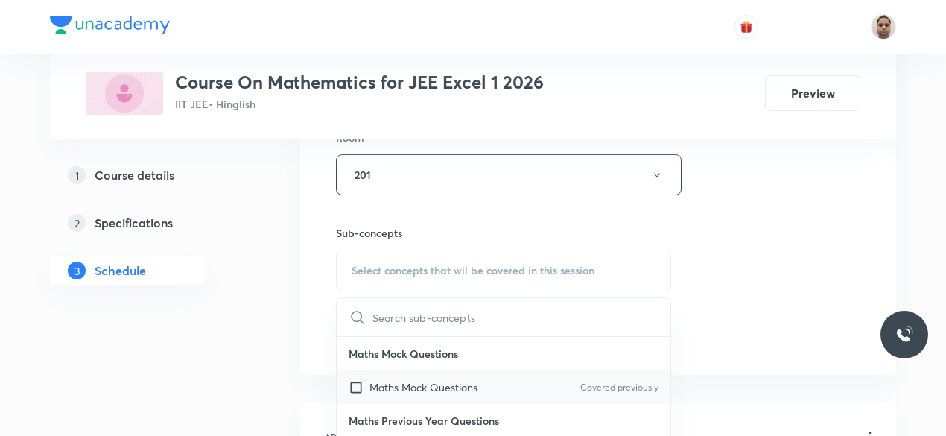
click at [382, 379] on p "Maths Mock Questions" at bounding box center [423, 387] width 108 height 16
checkbox input "true"
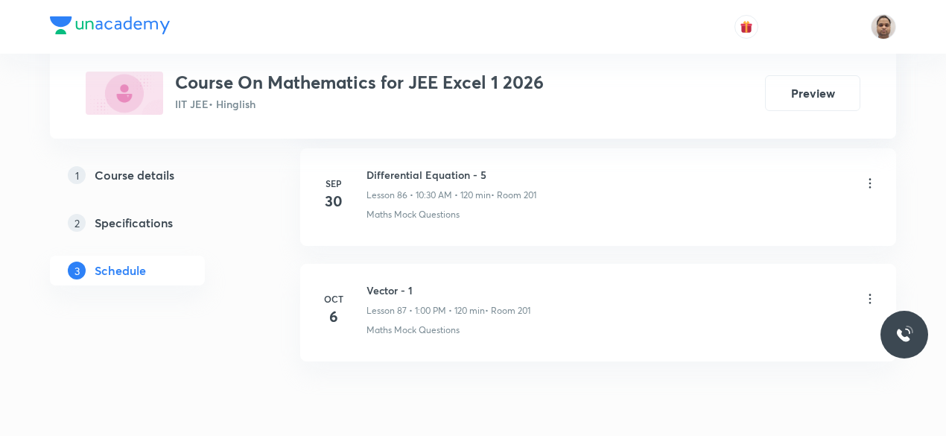
scroll to position [10773, 0]
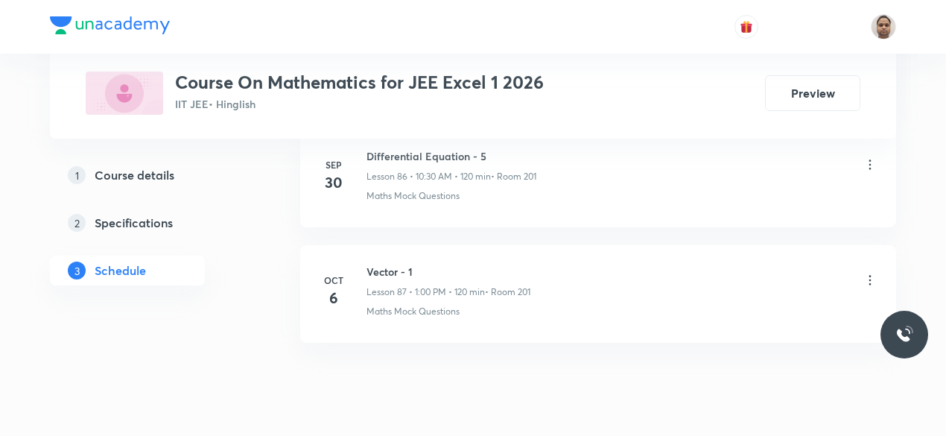
click at [384, 264] on h6 "Vector - 1" at bounding box center [448, 272] width 164 height 16
copy h6 "Vector - 1"
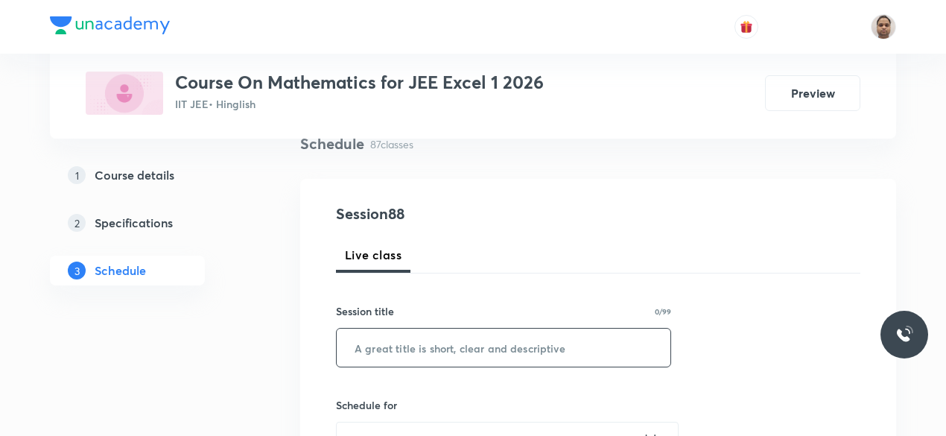
scroll to position [149, 0]
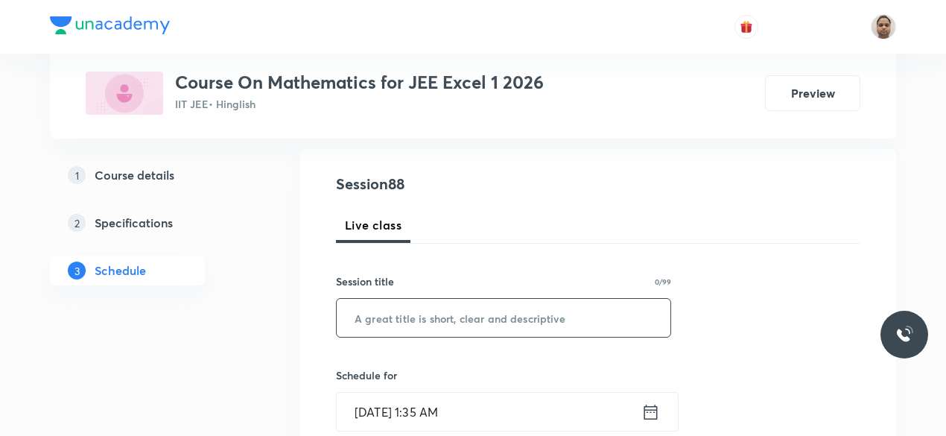
click at [432, 322] on input "text" at bounding box center [504, 318] width 334 height 38
paste input "Vector - 1"
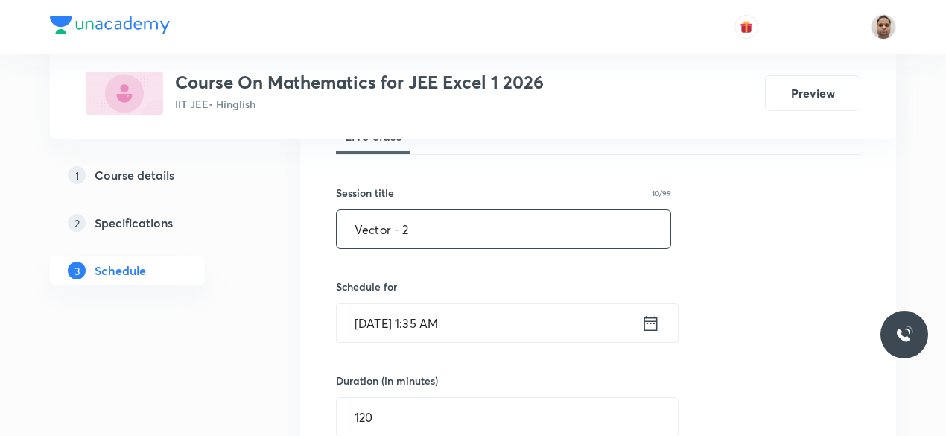
scroll to position [298, 0]
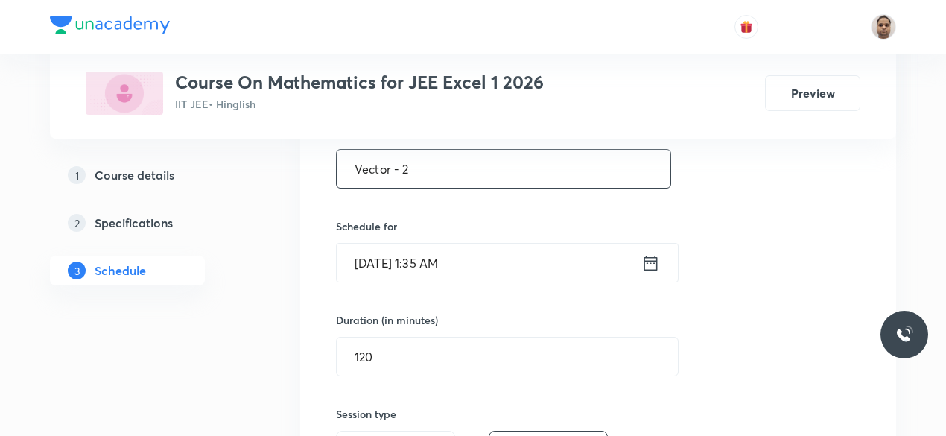
type input "Vector - 2"
click at [392, 270] on input "Oct 8, 2025, 1:35 AM" at bounding box center [489, 263] width 305 height 38
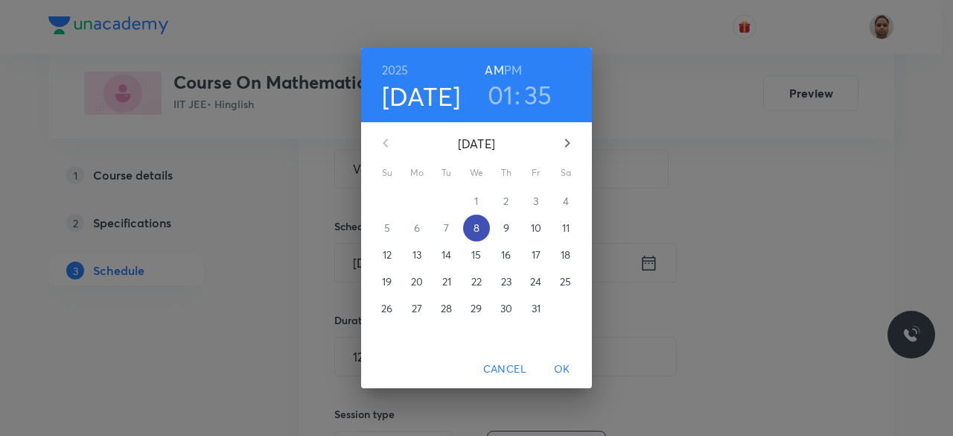
click at [478, 229] on p "8" at bounding box center [477, 227] width 6 height 15
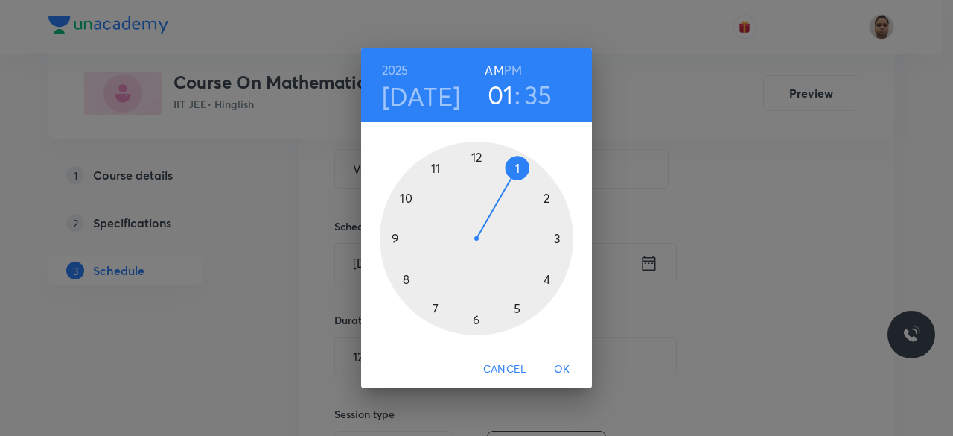
click at [512, 166] on div at bounding box center [477, 239] width 194 height 194
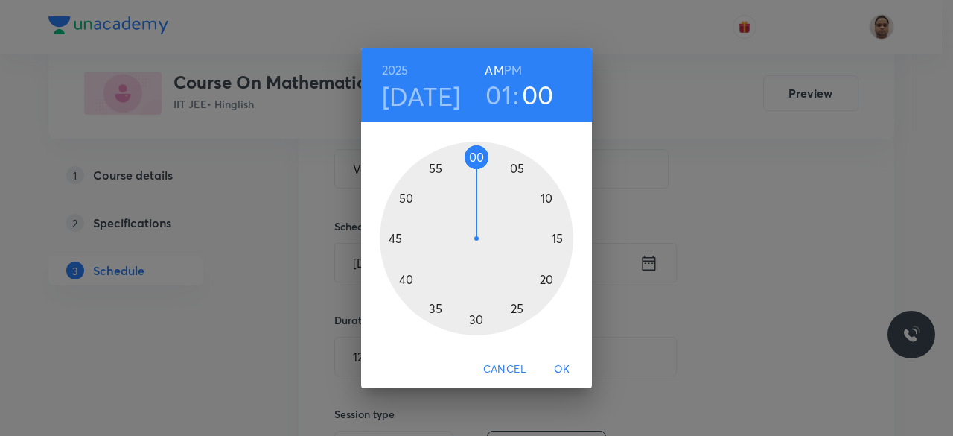
drag, startPoint x: 435, startPoint y: 300, endPoint x: 475, endPoint y: 152, distance: 153.6
click at [475, 152] on div at bounding box center [477, 239] width 194 height 194
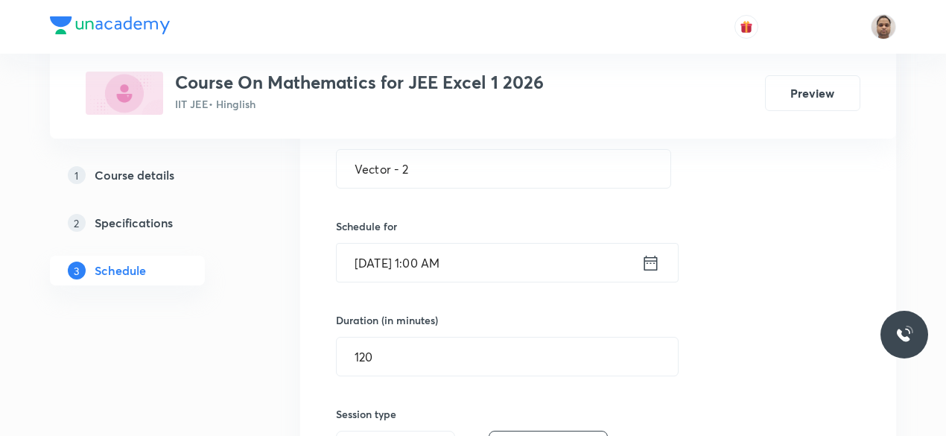
click at [480, 266] on input "Oct 8, 2025, 1:00 AM" at bounding box center [489, 263] width 305 height 38
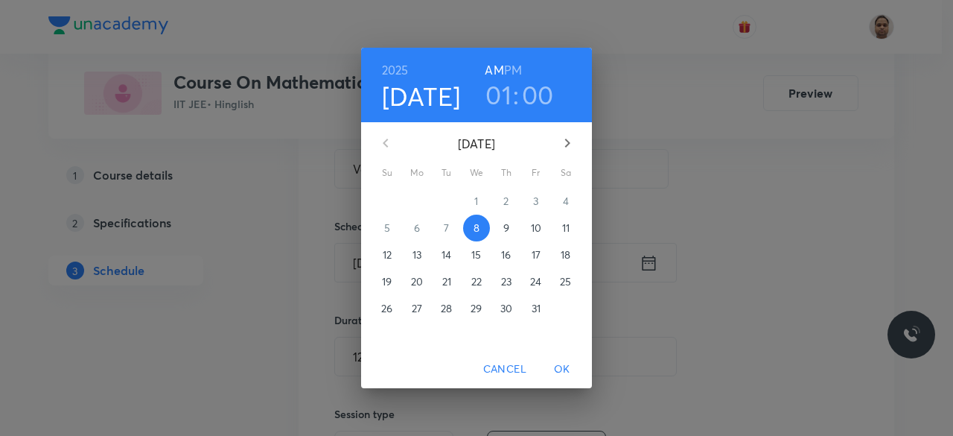
click at [509, 72] on h6 "PM" at bounding box center [513, 70] width 18 height 21
click at [564, 369] on span "OK" at bounding box center [563, 369] width 36 height 19
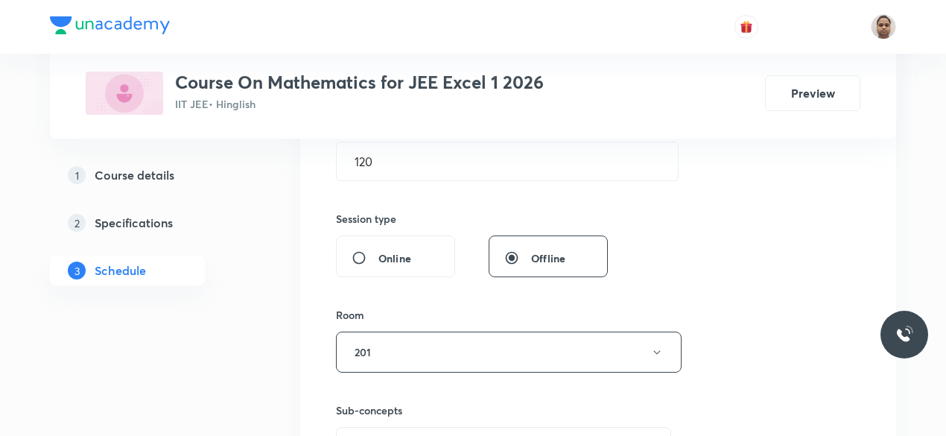
scroll to position [596, 0]
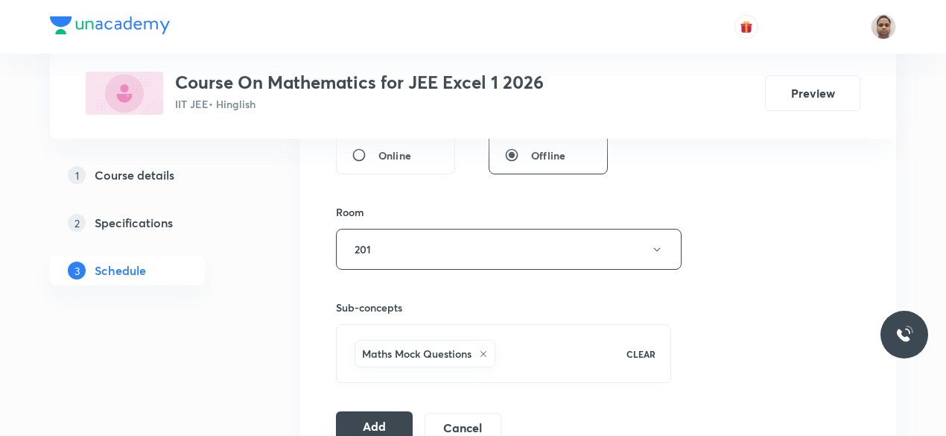
click at [379, 425] on button "Add" at bounding box center [374, 426] width 77 height 30
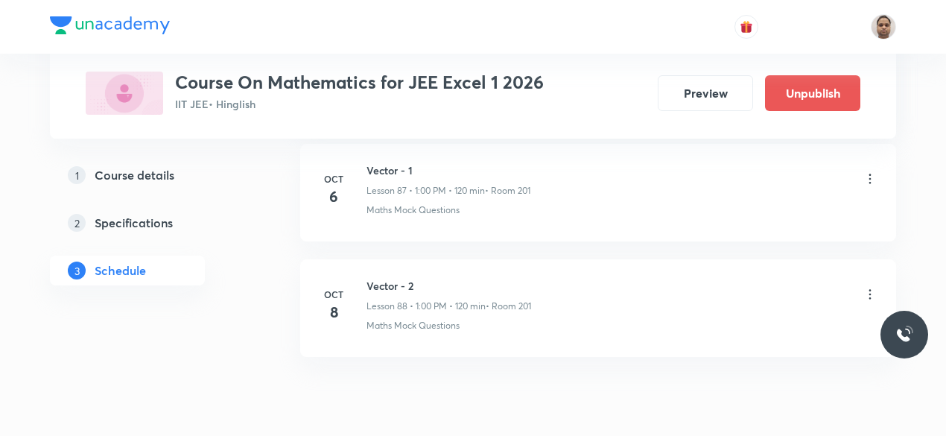
scroll to position [10190, 0]
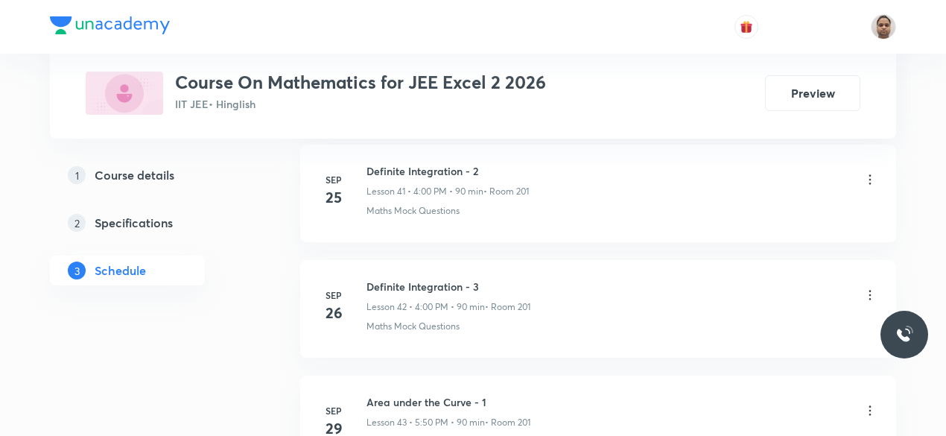
scroll to position [5699, 0]
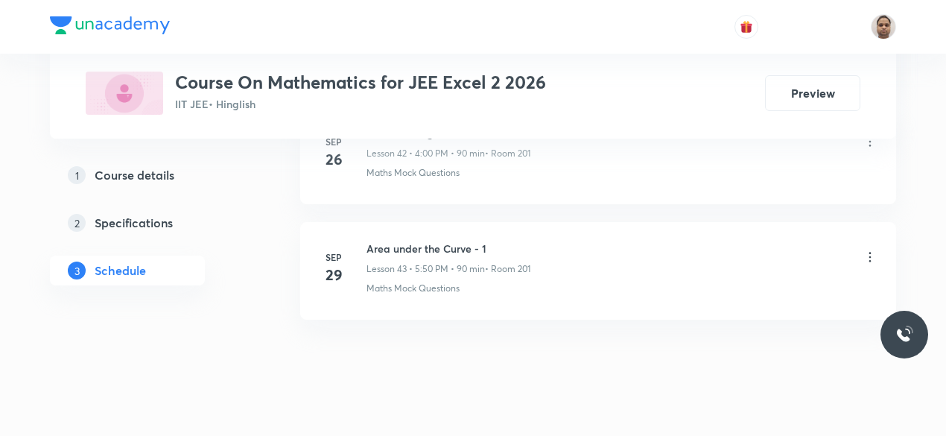
click at [457, 241] on h6 "Area under the Curve - 1" at bounding box center [448, 249] width 164 height 16
copy h6 "Area under the Curve - 1"
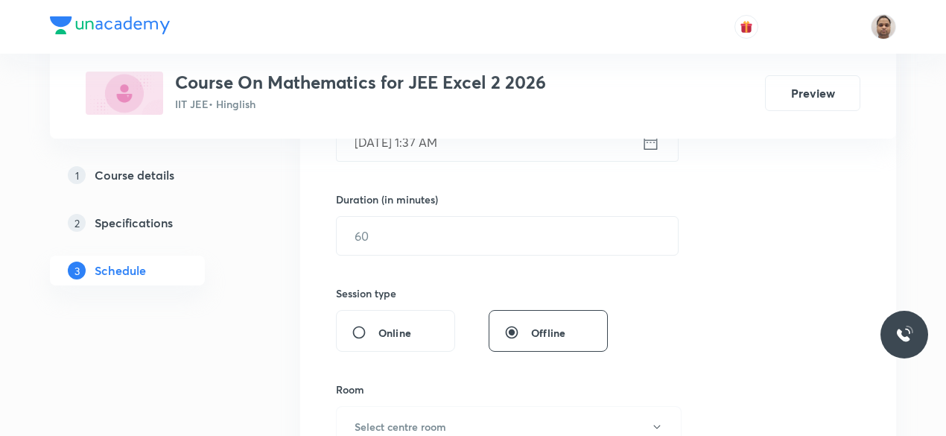
scroll to position [265, 0]
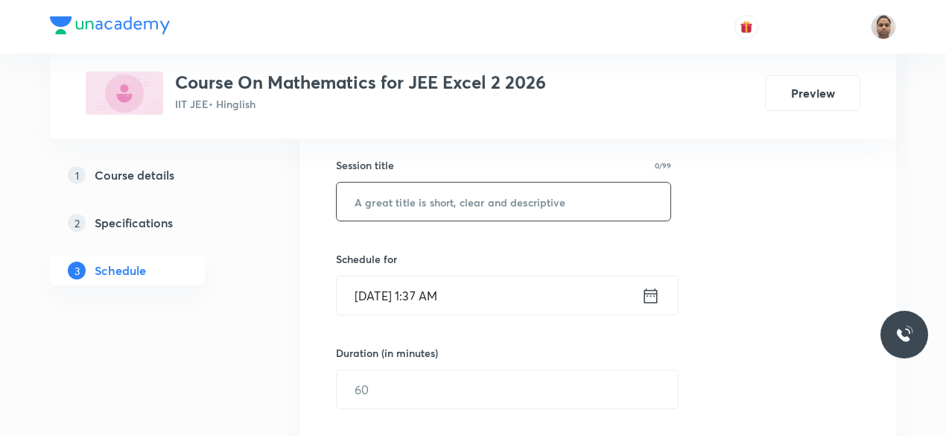
click at [462, 200] on input "text" at bounding box center [504, 201] width 334 height 38
paste input "Area under the Curve - 1"
type input "Area under the Curve - 2"
click at [440, 299] on input "[DATE] 1:37 AM" at bounding box center [489, 295] width 305 height 38
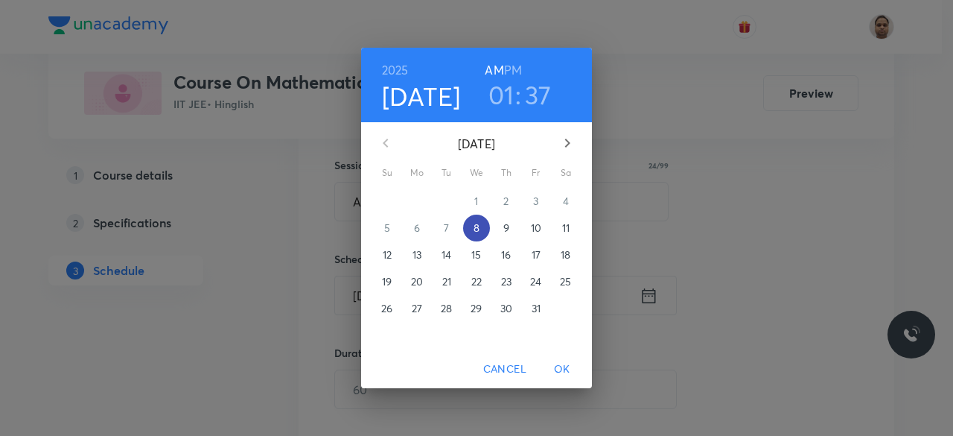
click at [477, 227] on p "8" at bounding box center [477, 227] width 6 height 15
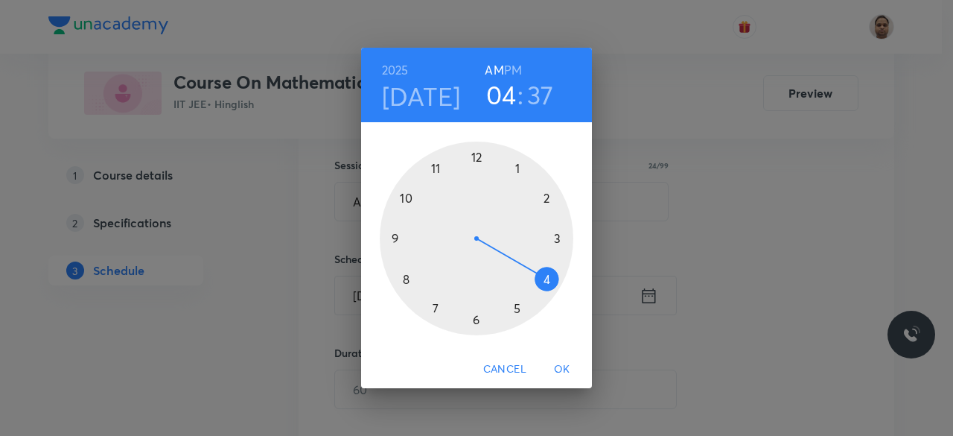
drag, startPoint x: 526, startPoint y: 226, endPoint x: 542, endPoint y: 280, distance: 55.9
click at [542, 280] on div at bounding box center [477, 239] width 194 height 194
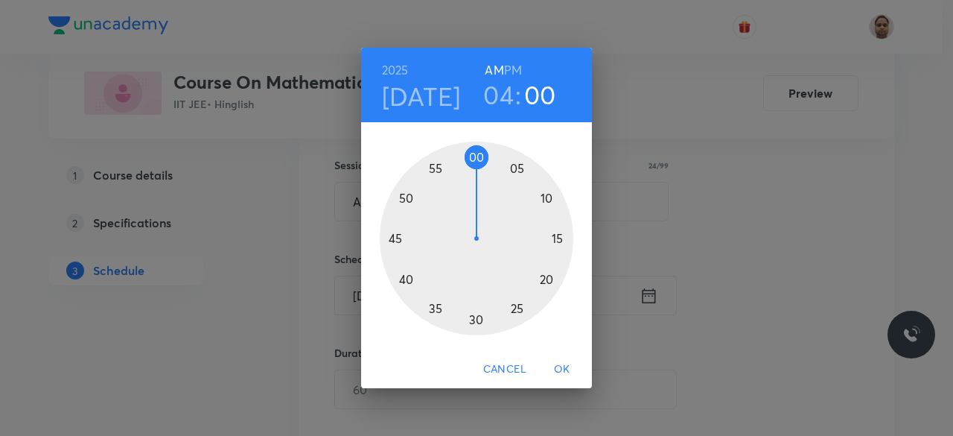
drag, startPoint x: 418, startPoint y: 293, endPoint x: 478, endPoint y: 153, distance: 152.5
click at [478, 153] on div at bounding box center [477, 239] width 194 height 194
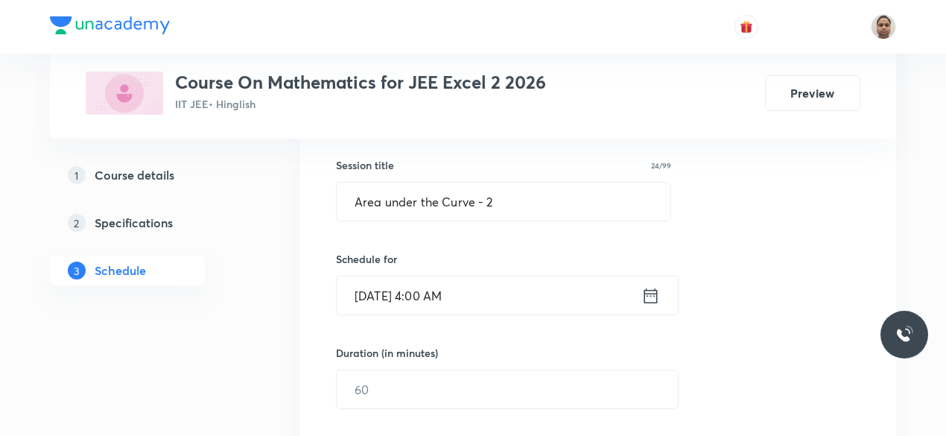
click at [480, 297] on input "[DATE] 4:00 AM" at bounding box center [489, 295] width 305 height 38
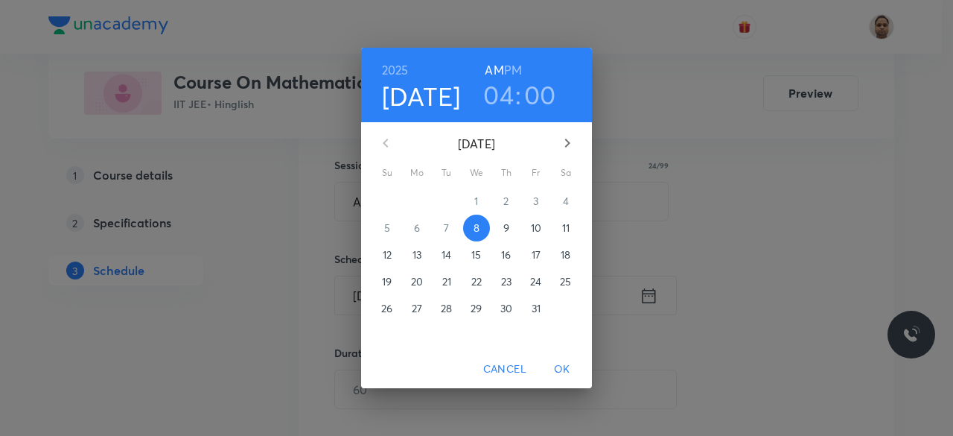
click at [512, 60] on h6 "PM" at bounding box center [513, 70] width 18 height 21
click at [568, 367] on span "OK" at bounding box center [563, 369] width 36 height 19
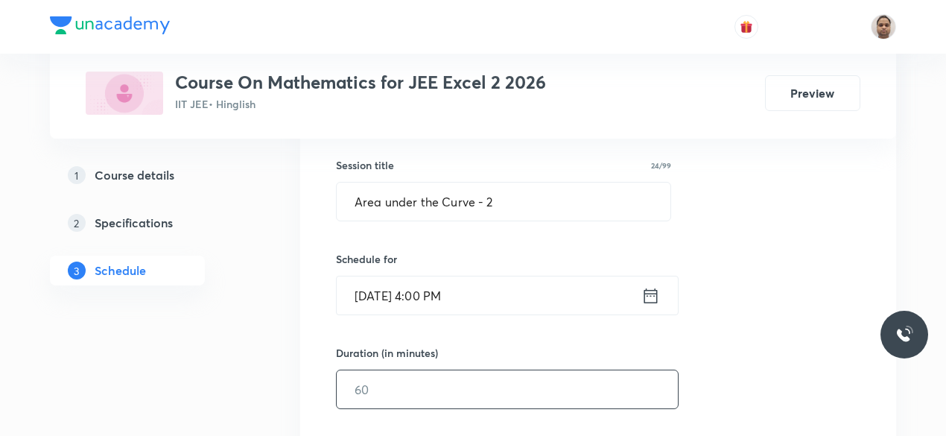
click at [405, 389] on input "text" at bounding box center [507, 389] width 341 height 38
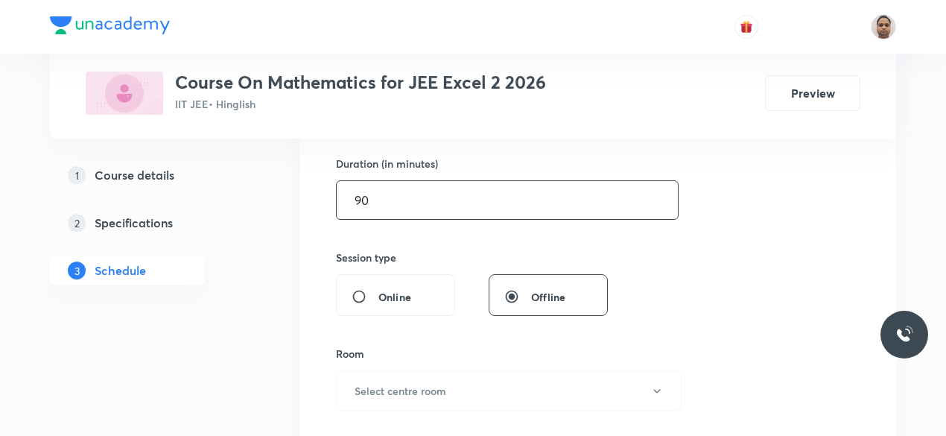
scroll to position [563, 0]
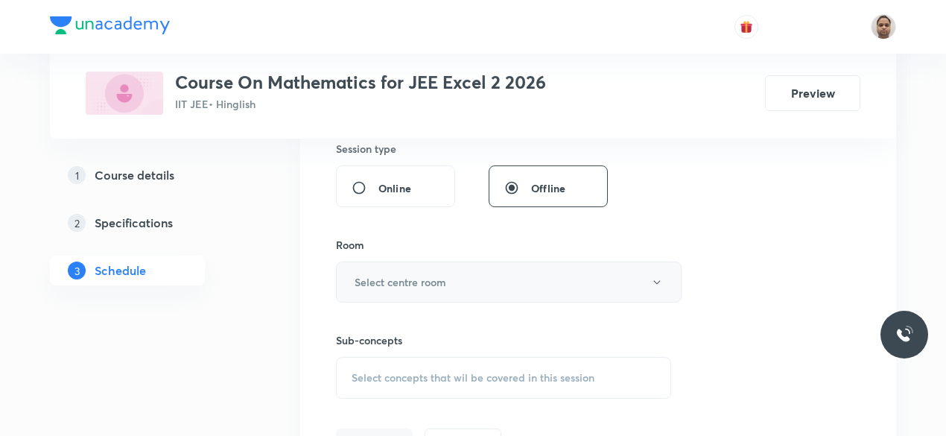
type input "90"
click at [395, 293] on button "Select centre room" at bounding box center [509, 281] width 346 height 41
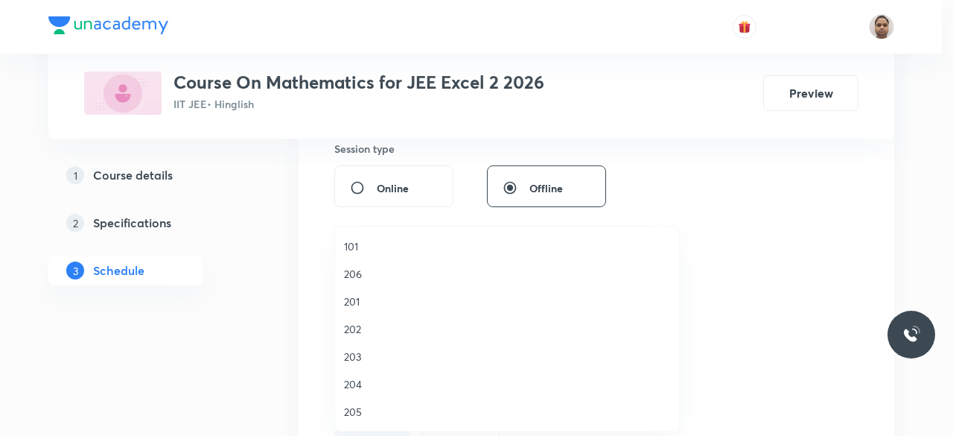
click at [362, 308] on span "201" at bounding box center [507, 301] width 326 height 16
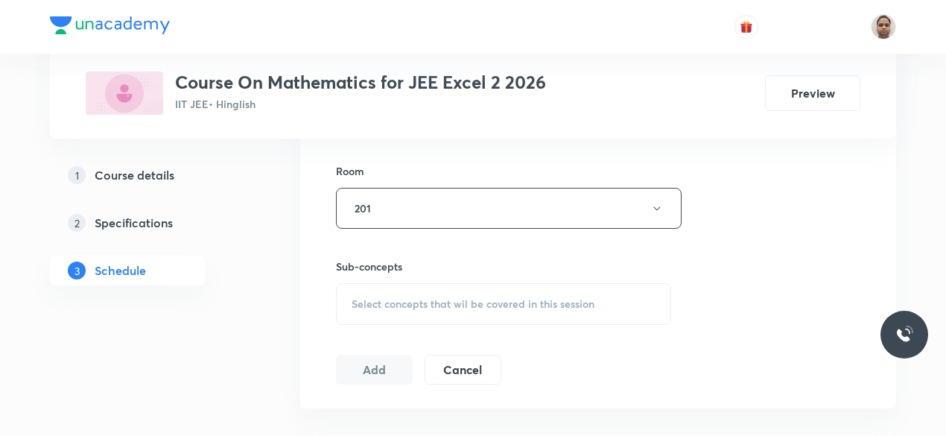
scroll to position [638, 0]
click at [390, 272] on div "Sub-concepts Select concepts that wil be covered in this session" at bounding box center [503, 291] width 335 height 66
click at [389, 287] on div "Select concepts that wil be covered in this session" at bounding box center [503, 303] width 335 height 42
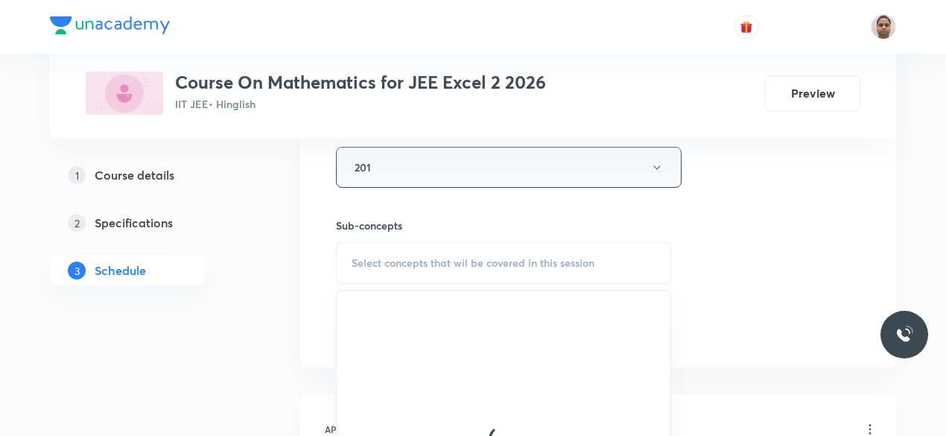
scroll to position [787, 0]
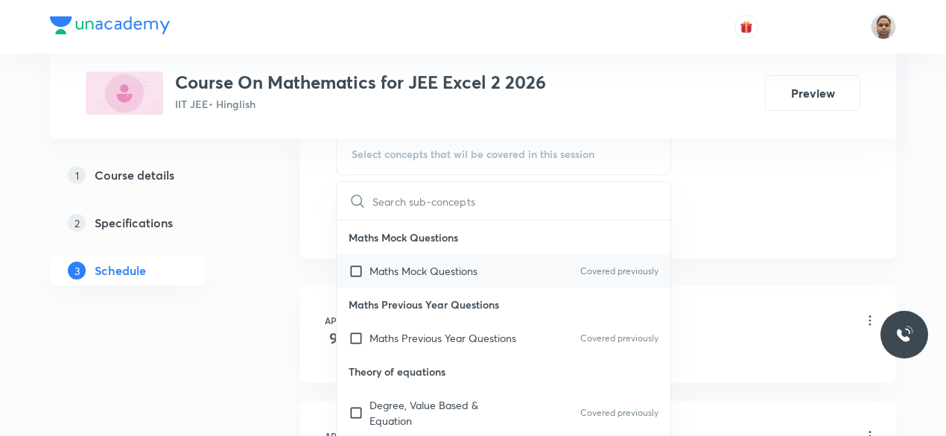
click at [386, 269] on p "Maths Mock Questions" at bounding box center [423, 271] width 108 height 16
checkbox input "true"
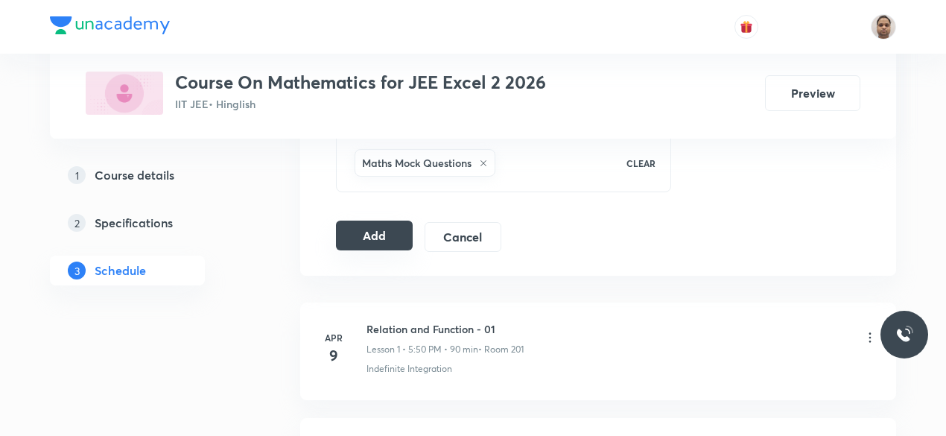
click at [366, 232] on button "Add" at bounding box center [374, 235] width 77 height 30
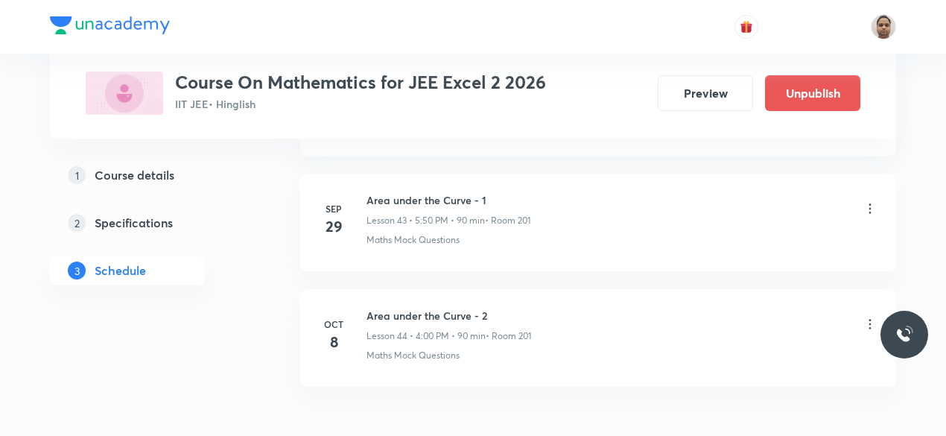
scroll to position [5131, 0]
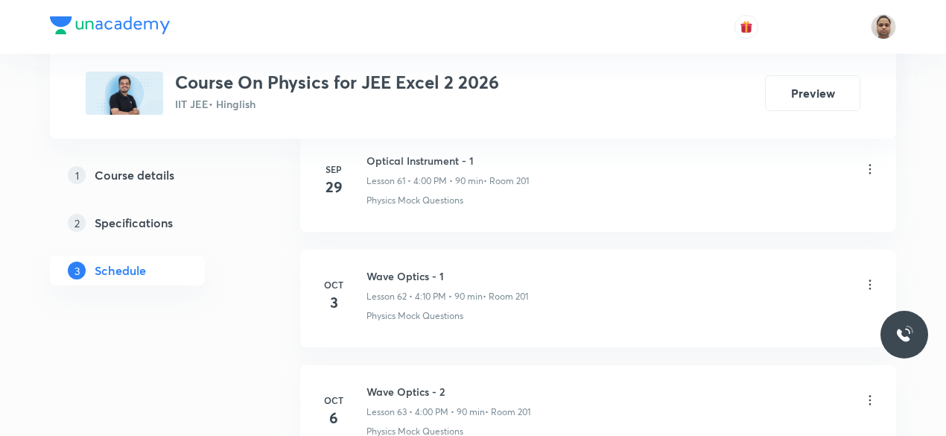
scroll to position [7999, 0]
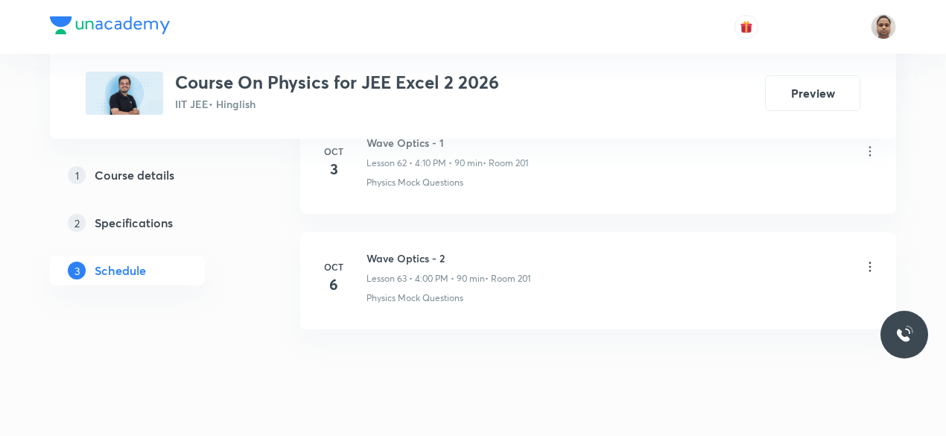
click at [416, 250] on h6 "Wave Optics - 2" at bounding box center [448, 258] width 164 height 16
copy h6 "Wave Optics - 2"
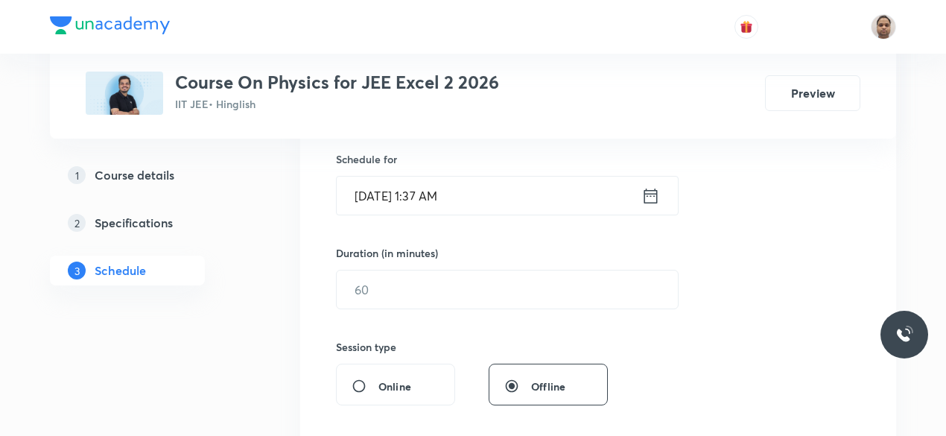
scroll to position [240, 0]
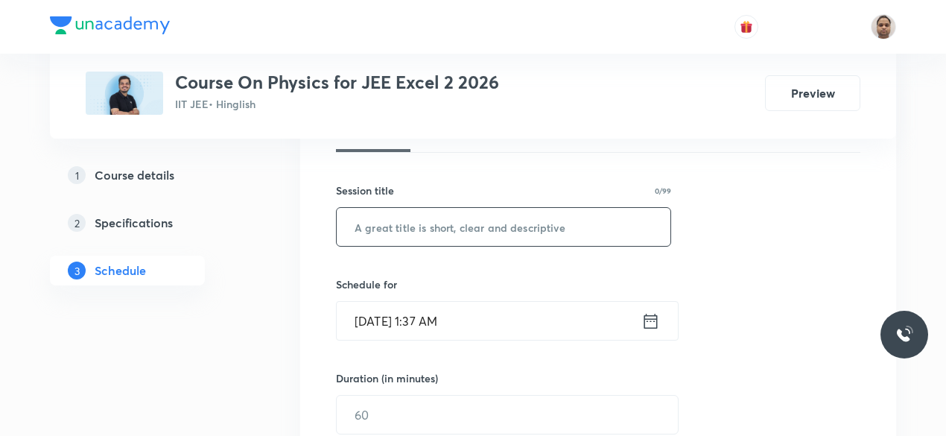
click at [456, 223] on input "text" at bounding box center [504, 227] width 334 height 38
paste input "Wave Optics - 2"
type input "Wave Optics - 3"
click at [427, 319] on input "Oct 8, 2025, 1:37 AM" at bounding box center [489, 321] width 305 height 38
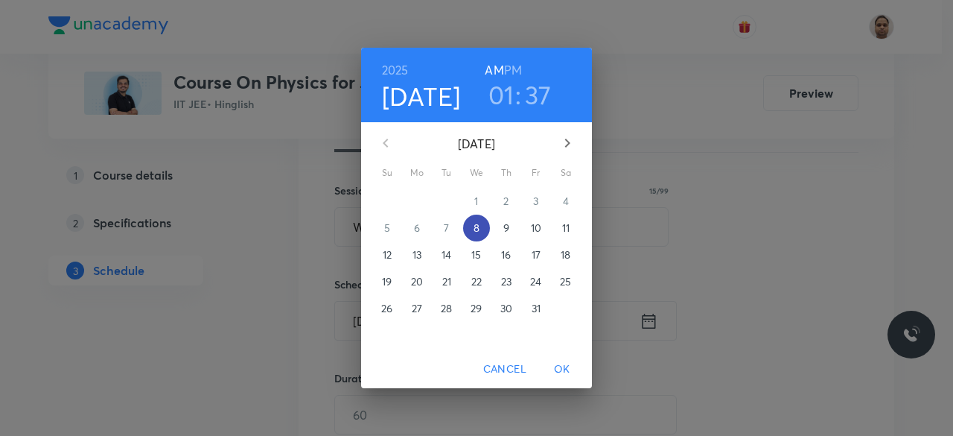
click at [478, 232] on p "8" at bounding box center [477, 227] width 6 height 15
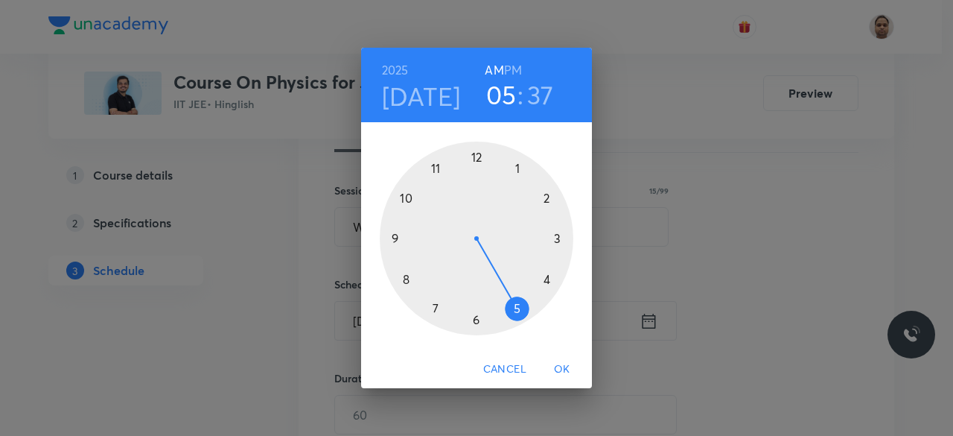
drag, startPoint x: 514, startPoint y: 175, endPoint x: 525, endPoint y: 303, distance: 128.6
click at [525, 303] on div at bounding box center [477, 239] width 194 height 194
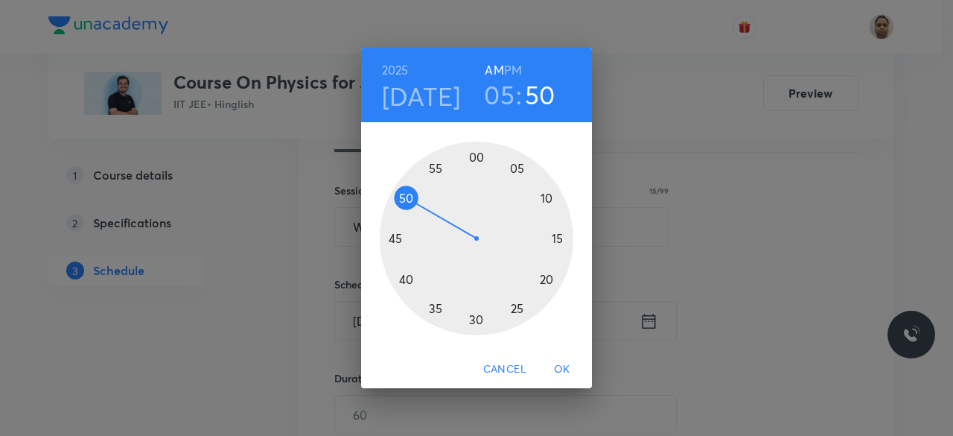
drag, startPoint x: 421, startPoint y: 279, endPoint x: 420, endPoint y: 203, distance: 75.2
click at [420, 203] on div at bounding box center [477, 239] width 194 height 194
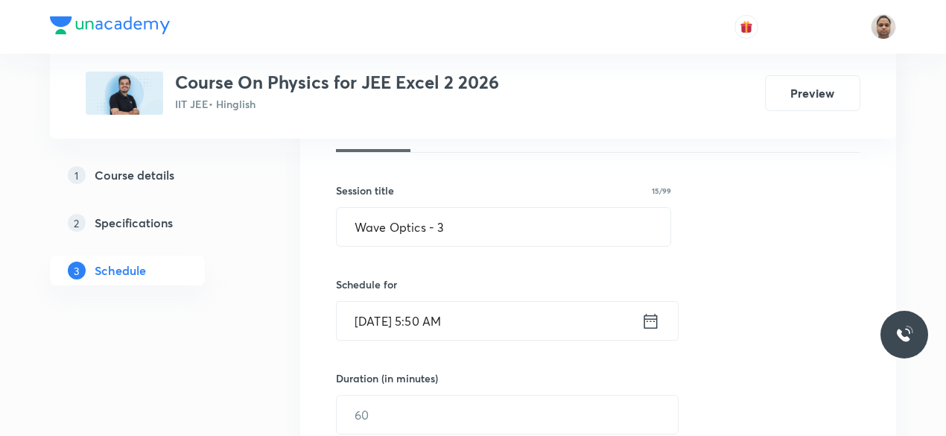
click at [517, 318] on input "Oct 8, 2025, 5:50 AM" at bounding box center [489, 321] width 305 height 38
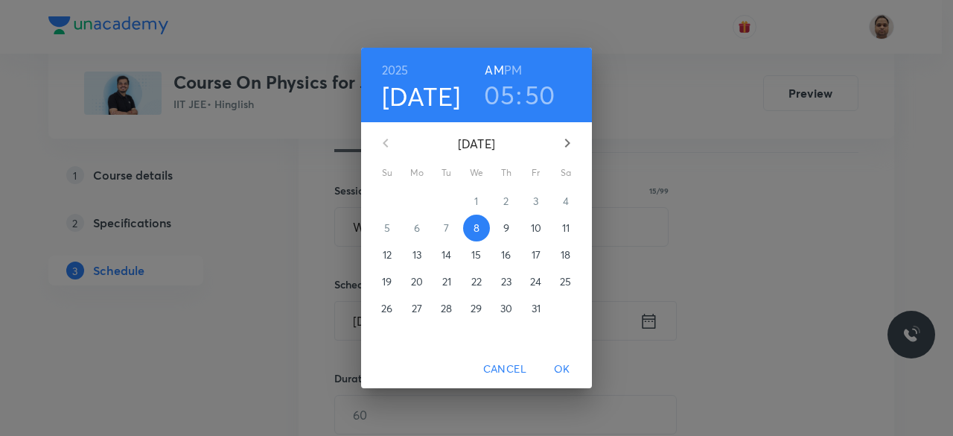
click at [514, 66] on h6 "PM" at bounding box center [513, 70] width 18 height 21
click at [564, 363] on span "OK" at bounding box center [563, 369] width 36 height 19
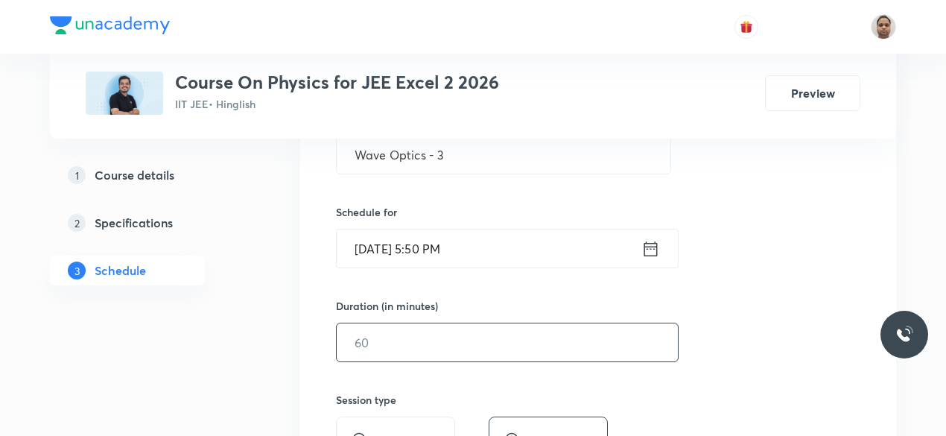
scroll to position [314, 0]
click at [382, 334] on input "text" at bounding box center [507, 340] width 341 height 38
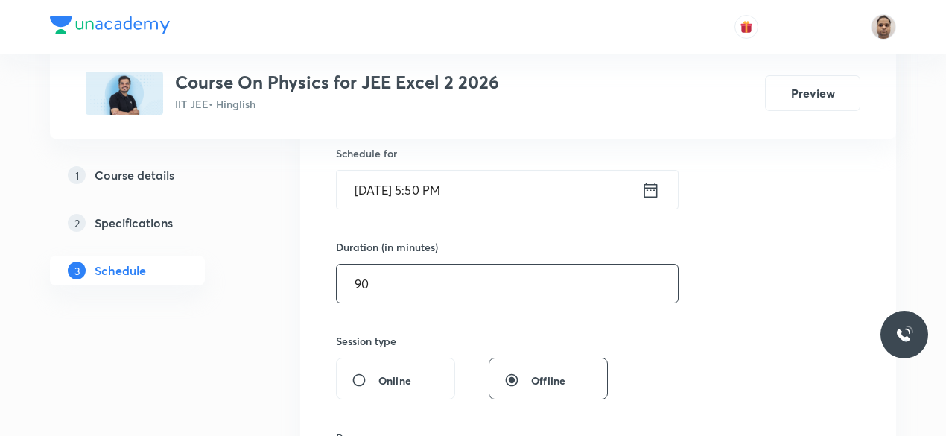
scroll to position [538, 0]
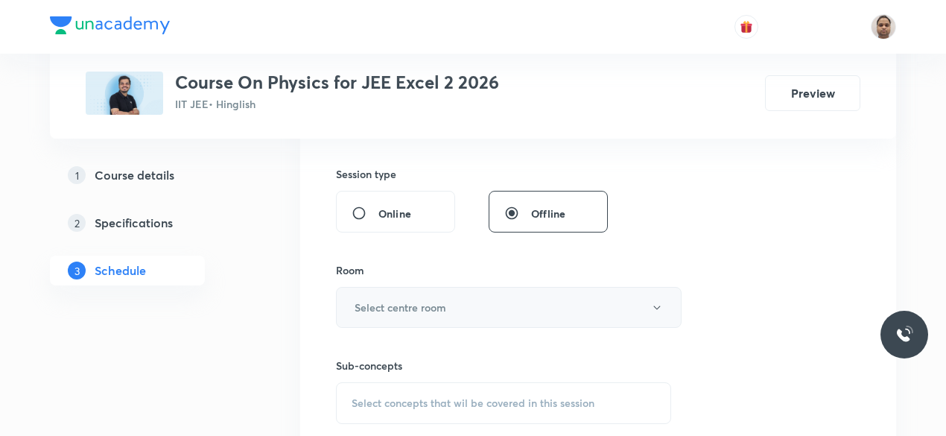
type input "90"
click at [380, 310] on h6 "Select centre room" at bounding box center [401, 307] width 92 height 16
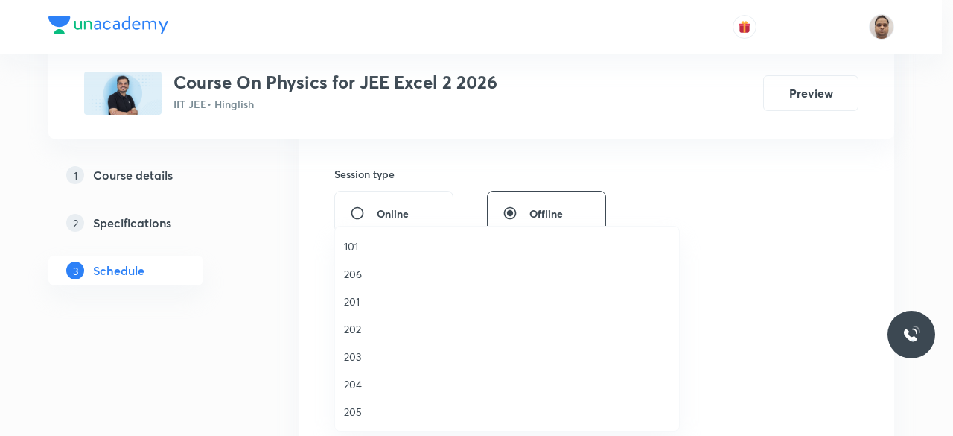
click at [364, 304] on span "201" at bounding box center [507, 301] width 326 height 16
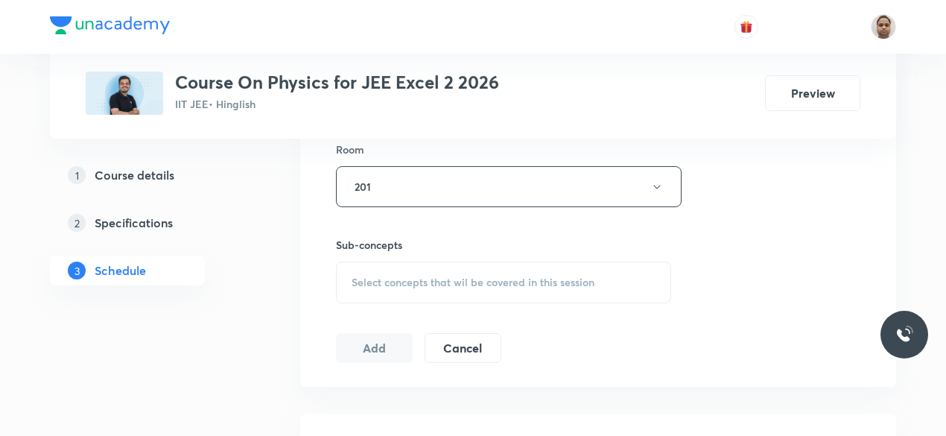
scroll to position [687, 0]
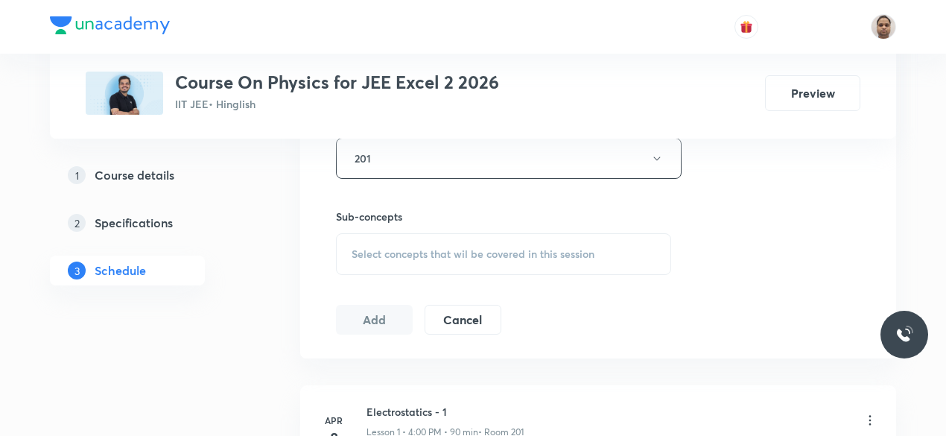
click at [386, 248] on span "Select concepts that wil be covered in this session" at bounding box center [473, 254] width 243 height 12
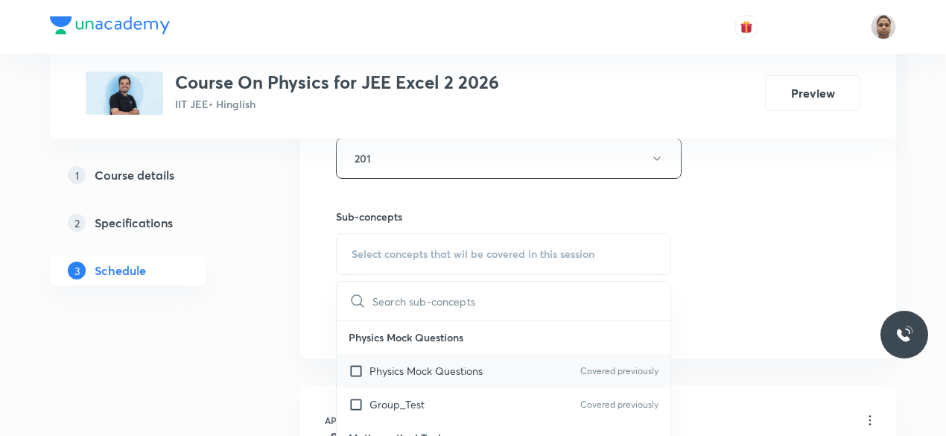
click at [381, 369] on p "Physics Mock Questions" at bounding box center [425, 371] width 113 height 16
checkbox input "true"
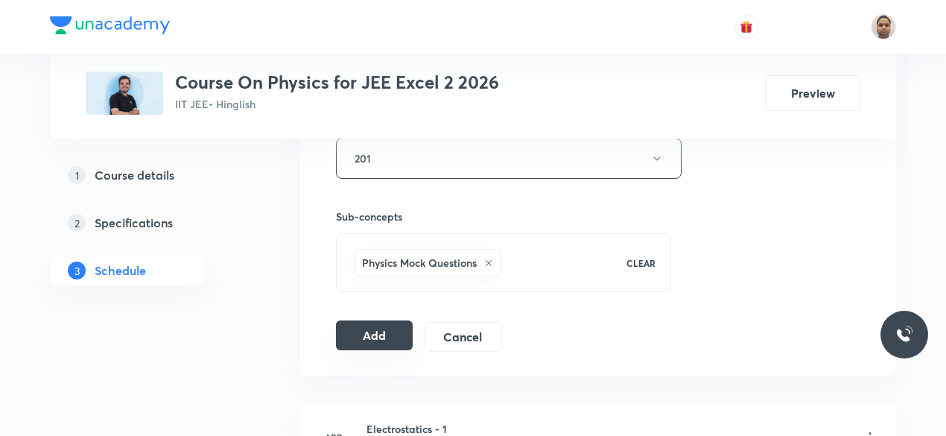
click at [366, 332] on button "Add" at bounding box center [374, 335] width 77 height 30
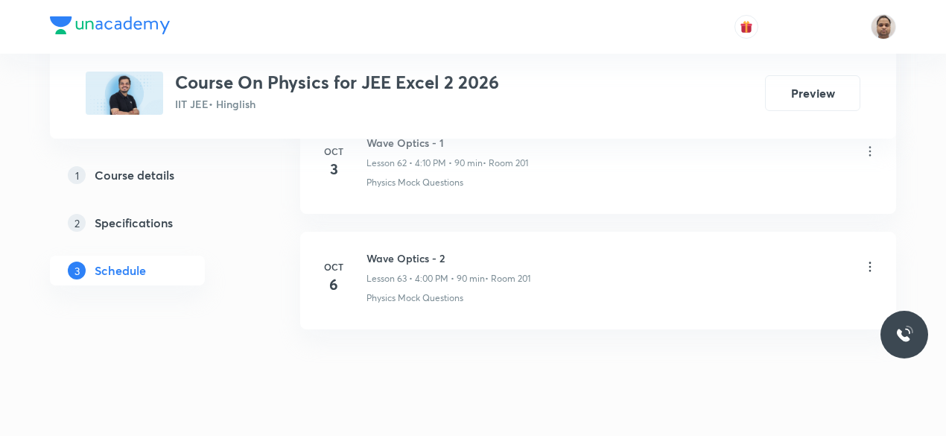
scroll to position [7316, 0]
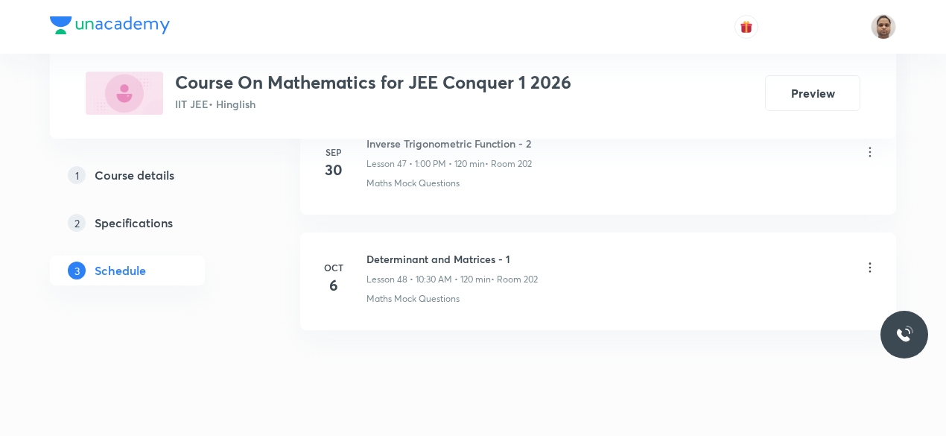
scroll to position [6273, 0]
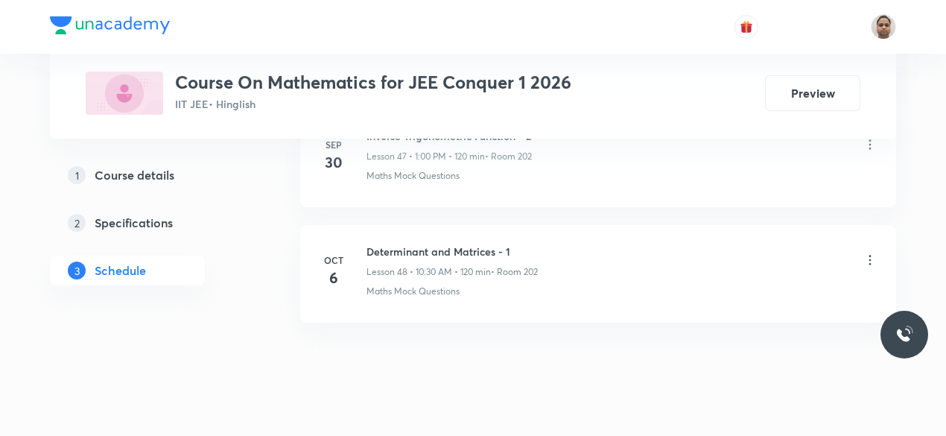
click at [454, 244] on h6 "Determinant and Matrices - 1" at bounding box center [451, 252] width 171 height 16
copy h6 "Determinant and Matrices - 1"
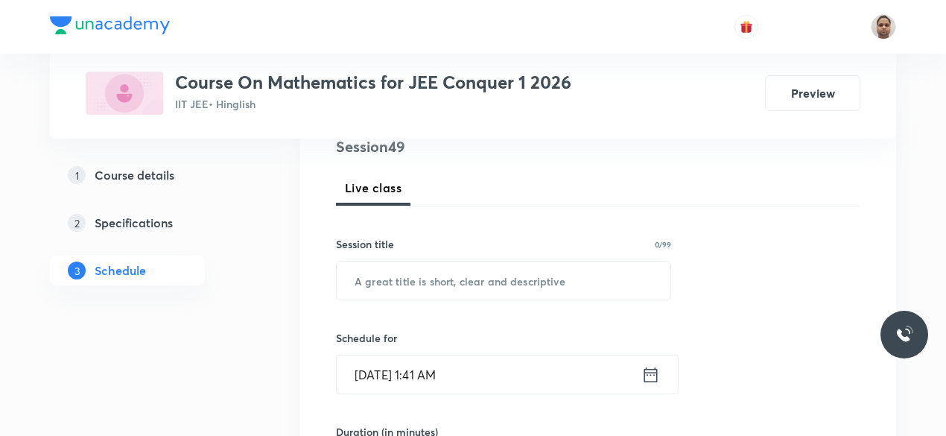
scroll to position [203, 0]
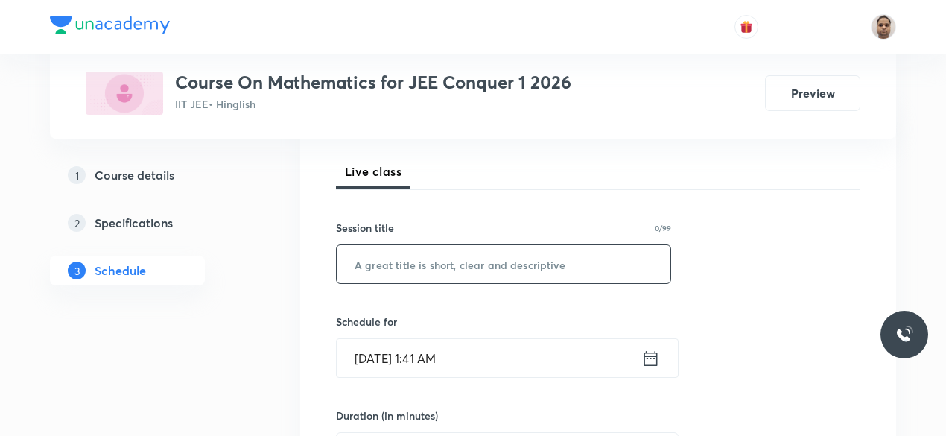
click at [449, 279] on input "text" at bounding box center [504, 264] width 334 height 38
paste input "Determinant and Matrices - 1"
type input "Determinant and Matrices - 2"
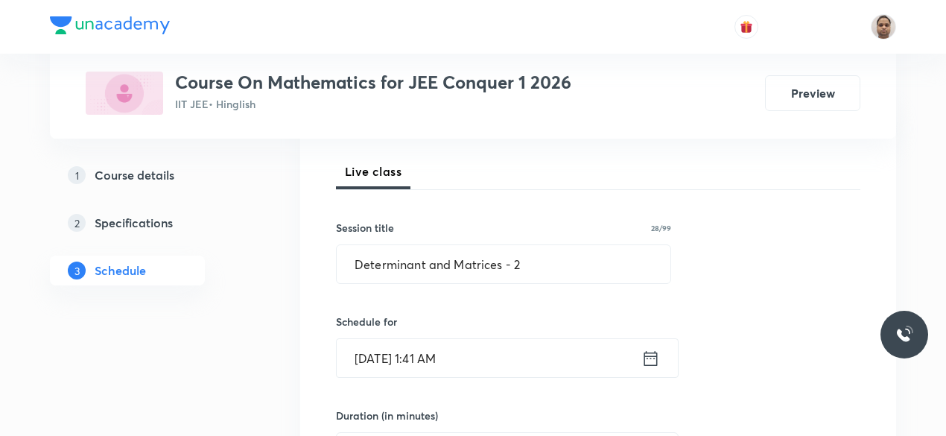
click at [408, 364] on input "Oct 8, 2025, 1:41 AM" at bounding box center [489, 358] width 305 height 38
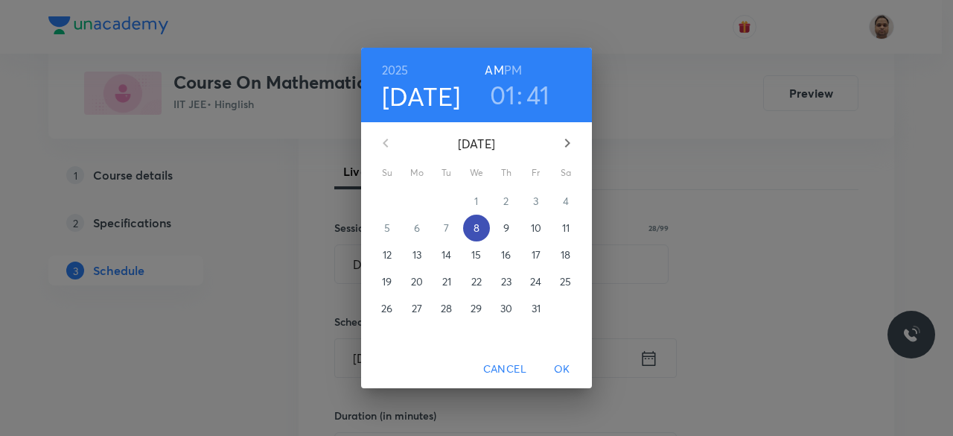
click at [469, 228] on span "8" at bounding box center [476, 227] width 27 height 15
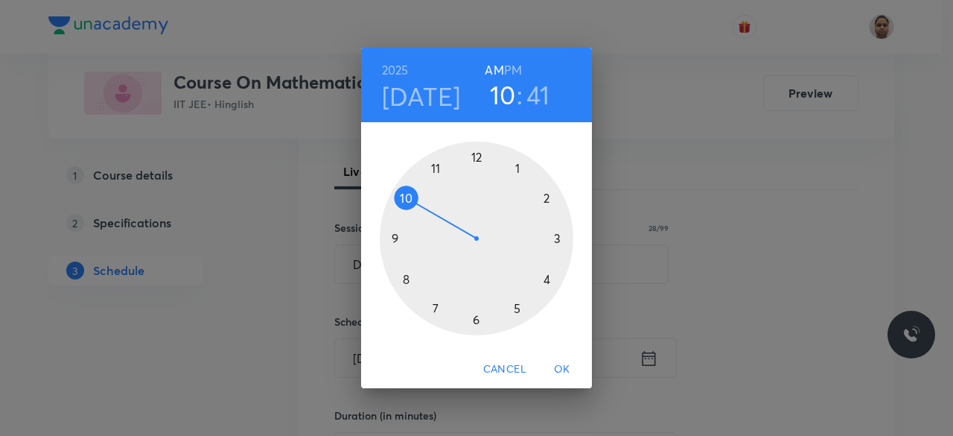
drag, startPoint x: 507, startPoint y: 165, endPoint x: 432, endPoint y: 196, distance: 81.5
click at [432, 196] on div at bounding box center [477, 239] width 194 height 194
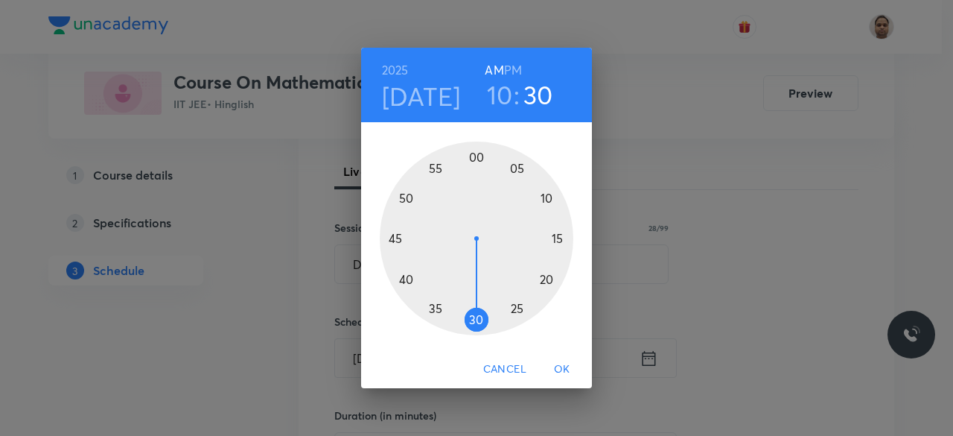
drag, startPoint x: 411, startPoint y: 267, endPoint x: 477, endPoint y: 315, distance: 81.1
click at [477, 315] on div at bounding box center [477, 239] width 194 height 194
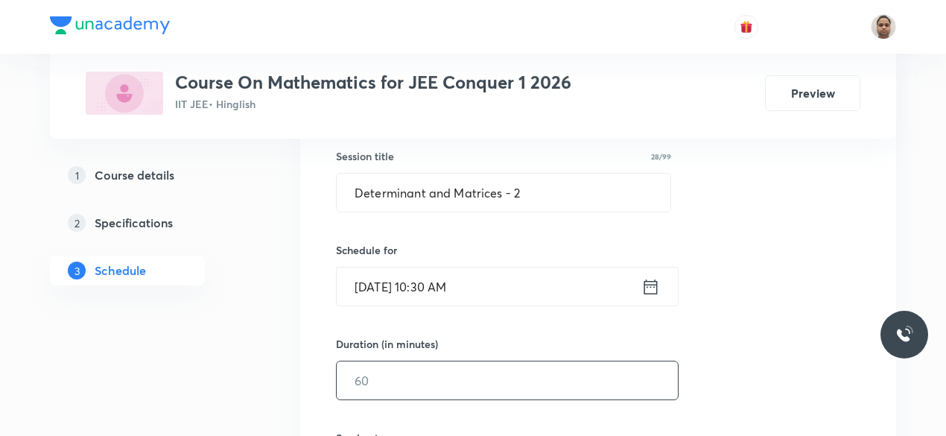
scroll to position [277, 0]
click at [399, 379] on input "text" at bounding box center [507, 377] width 341 height 38
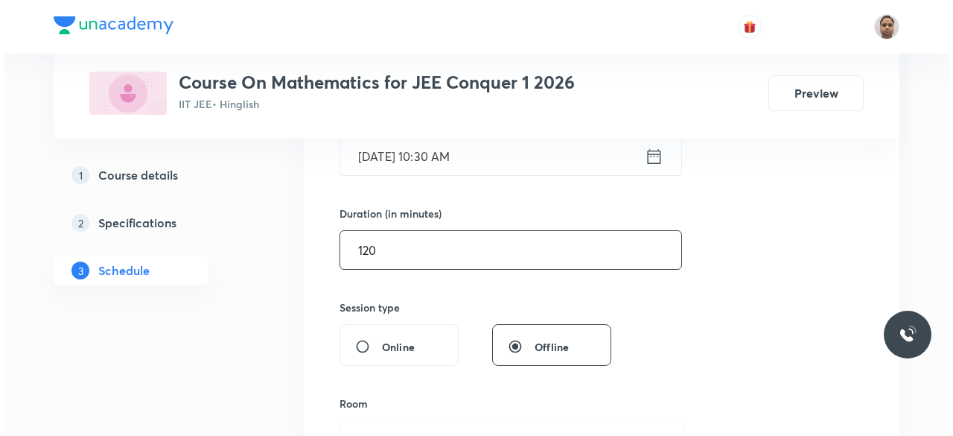
scroll to position [426, 0]
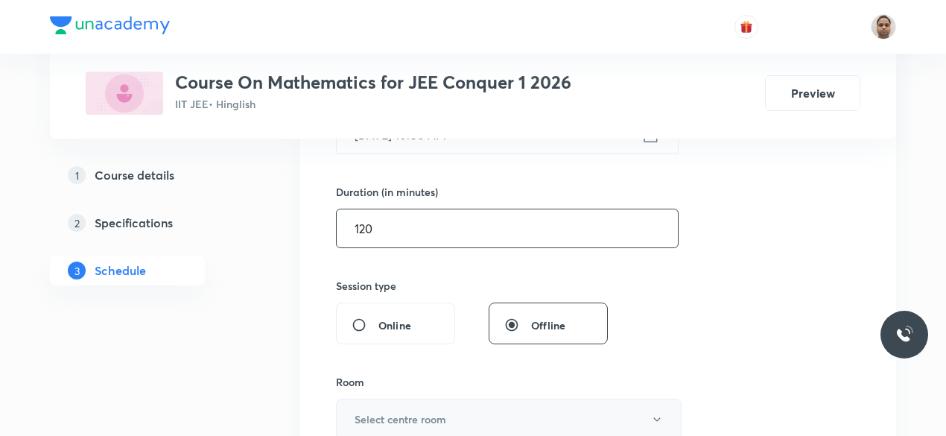
type input "120"
click at [375, 404] on button "Select centre room" at bounding box center [509, 419] width 346 height 41
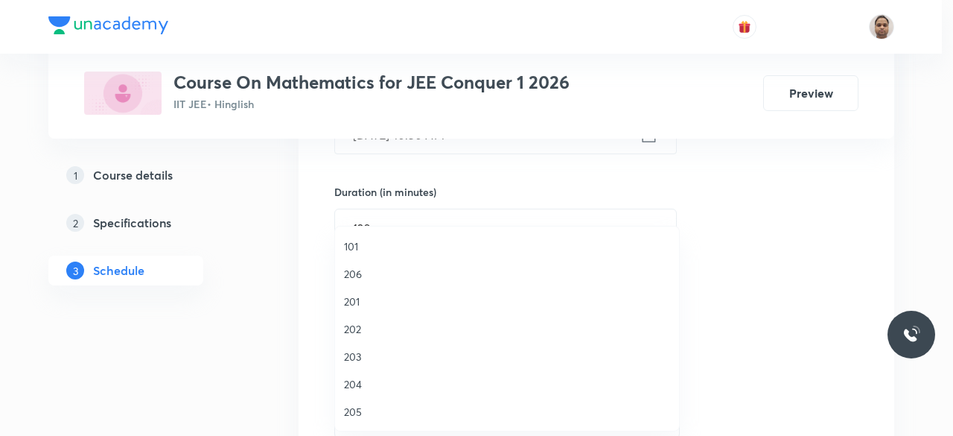
click at [359, 299] on span "201" at bounding box center [507, 301] width 326 height 16
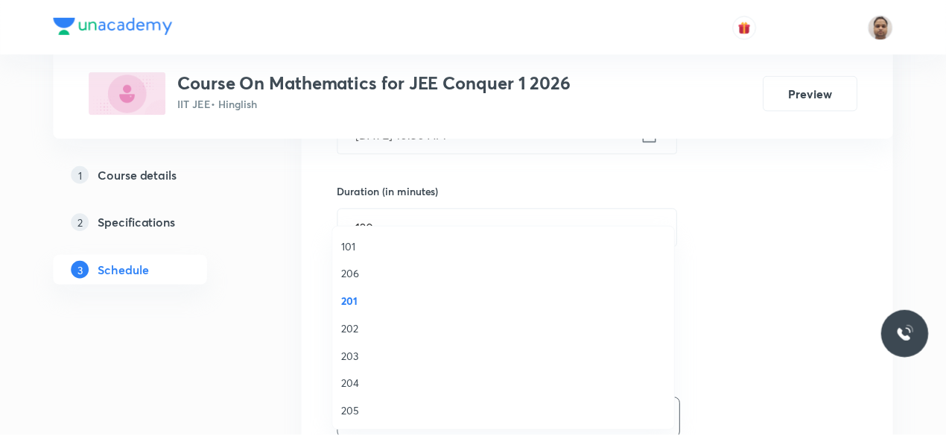
scroll to position [428, 0]
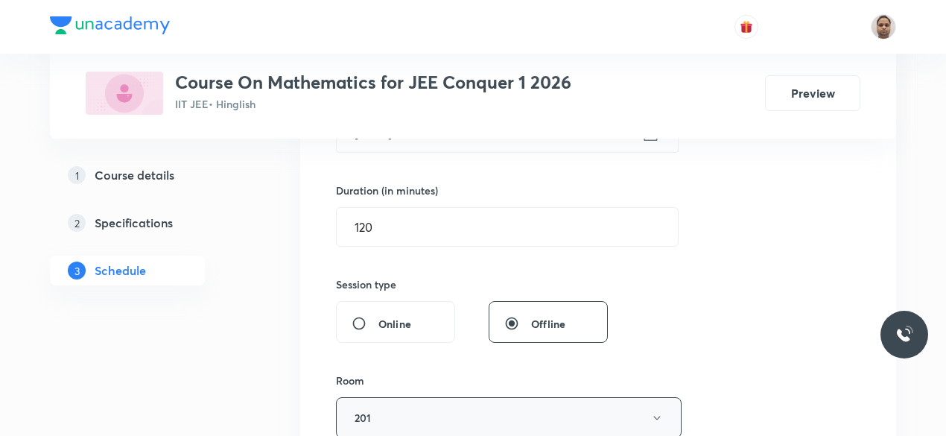
click at [386, 411] on button "201" at bounding box center [509, 417] width 346 height 41
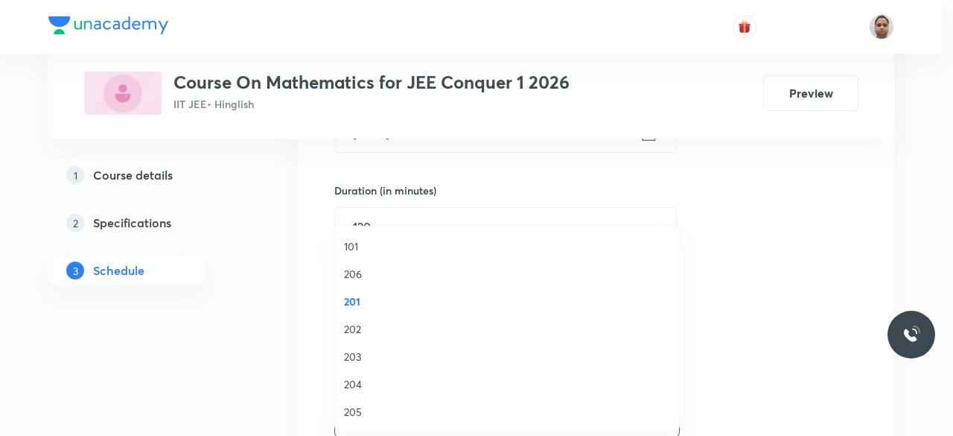
click at [368, 326] on span "202" at bounding box center [507, 329] width 326 height 16
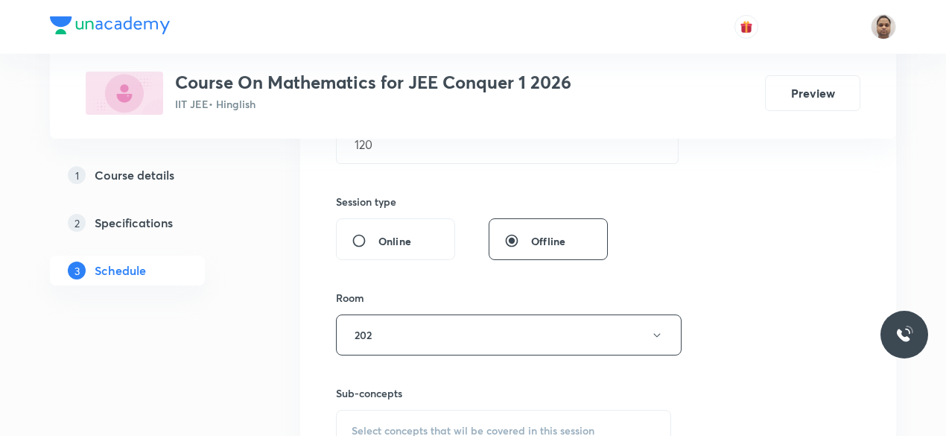
scroll to position [651, 0]
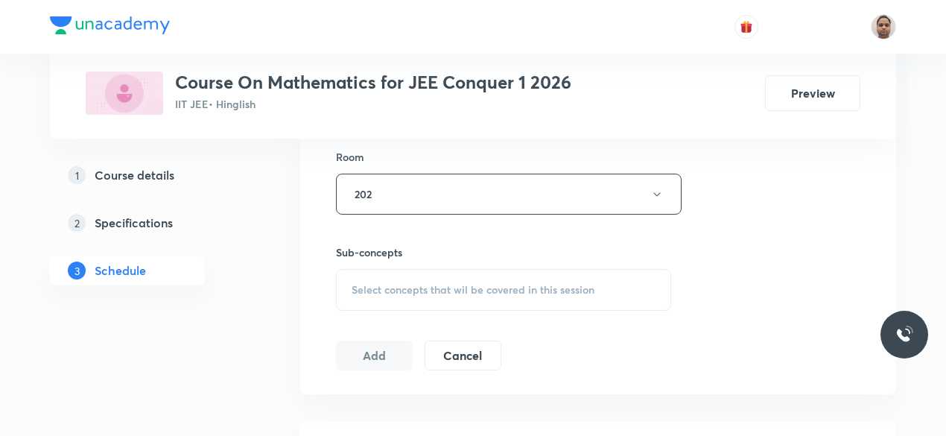
click at [387, 290] on span "Select concepts that wil be covered in this session" at bounding box center [473, 290] width 243 height 12
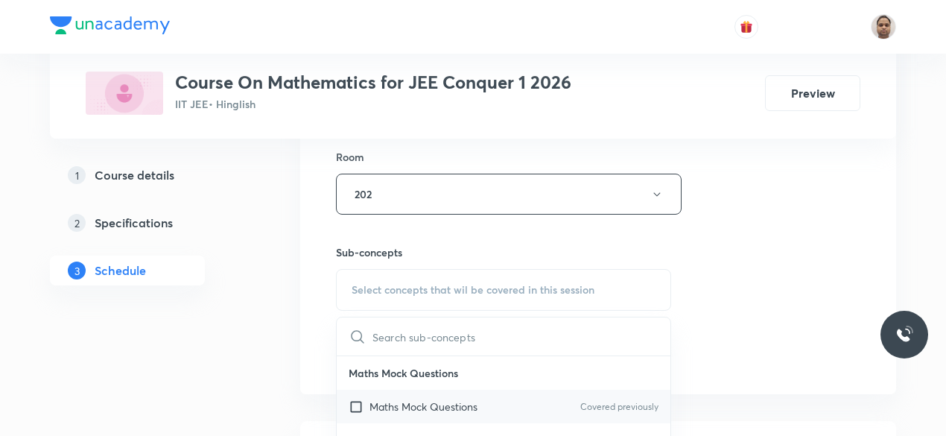
click at [384, 403] on p "Maths Mock Questions" at bounding box center [423, 407] width 108 height 16
checkbox input "true"
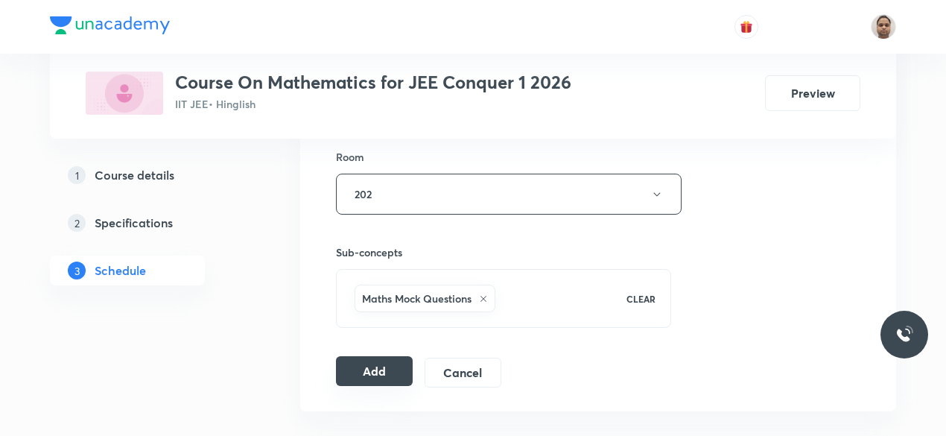
click at [381, 375] on button "Add" at bounding box center [374, 371] width 77 height 30
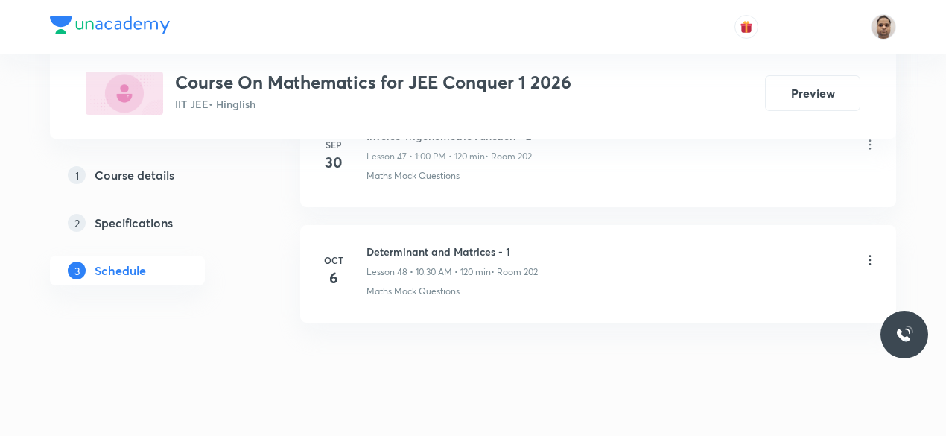
scroll to position [5591, 0]
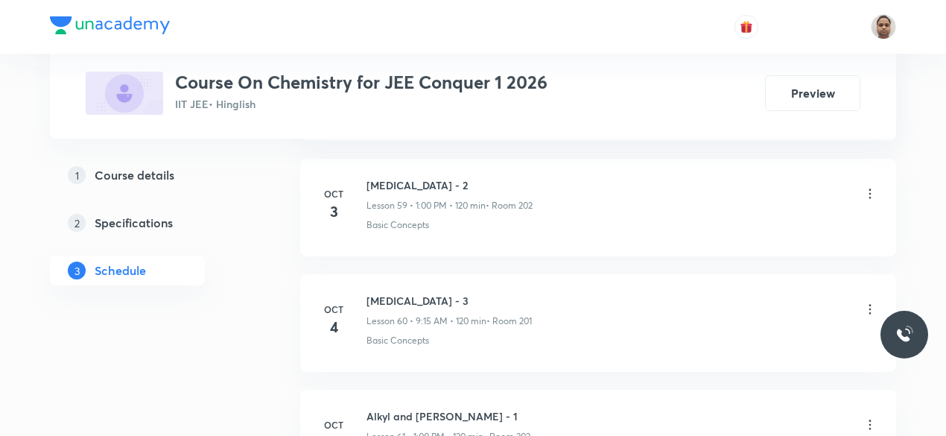
scroll to position [7768, 0]
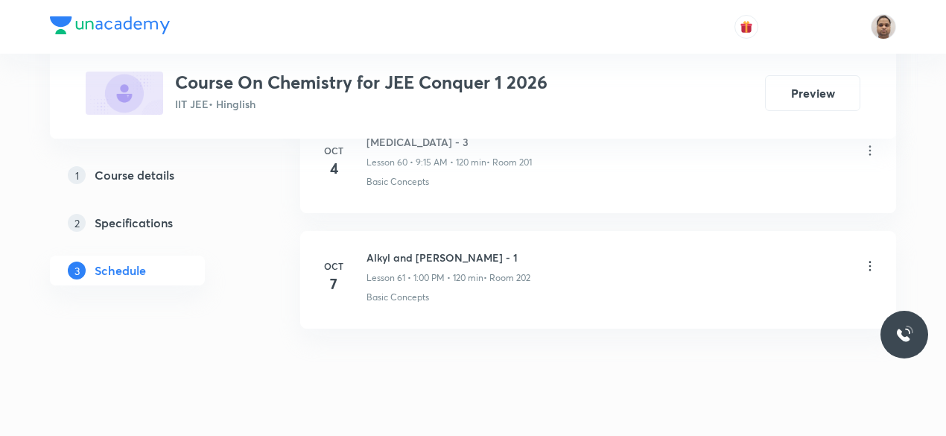
click at [477, 250] on h6 "Alkyl and [PERSON_NAME] - 1" at bounding box center [448, 258] width 164 height 16
copy h6 "Alkyl and [PERSON_NAME] - 1"
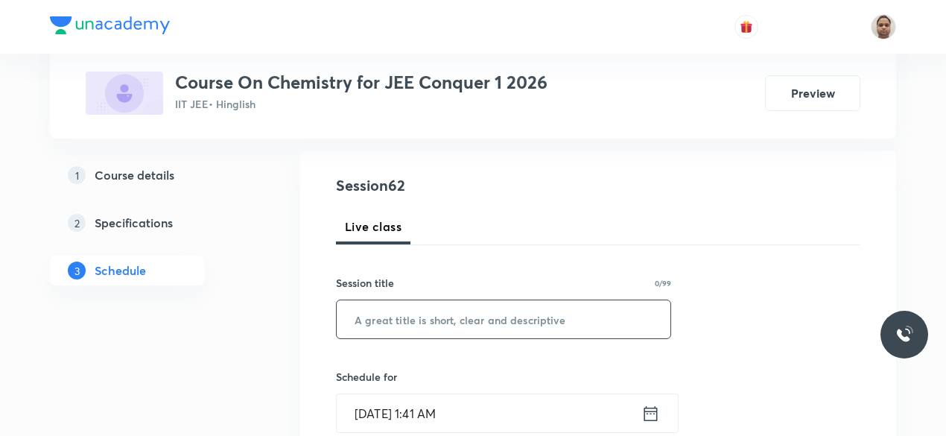
scroll to position [158, 0]
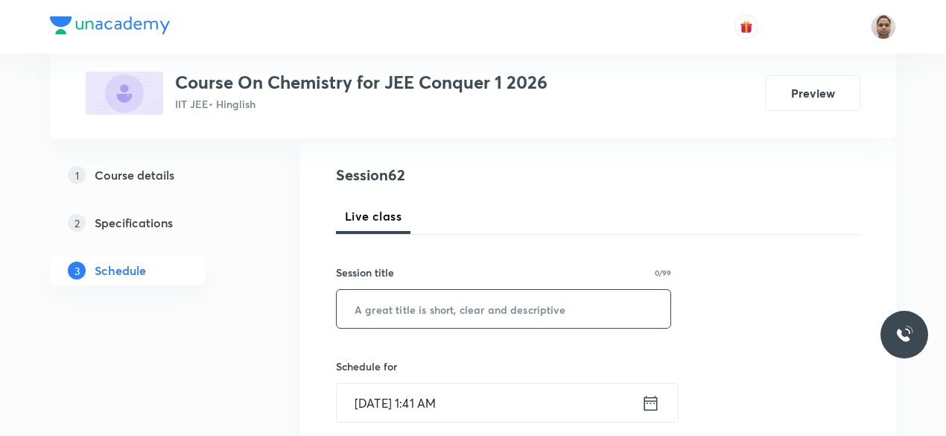
click at [460, 299] on input "text" at bounding box center [504, 309] width 334 height 38
paste input "Alkyl and [PERSON_NAME] - 1"
type input "Alkyl and [PERSON_NAME] - 2"
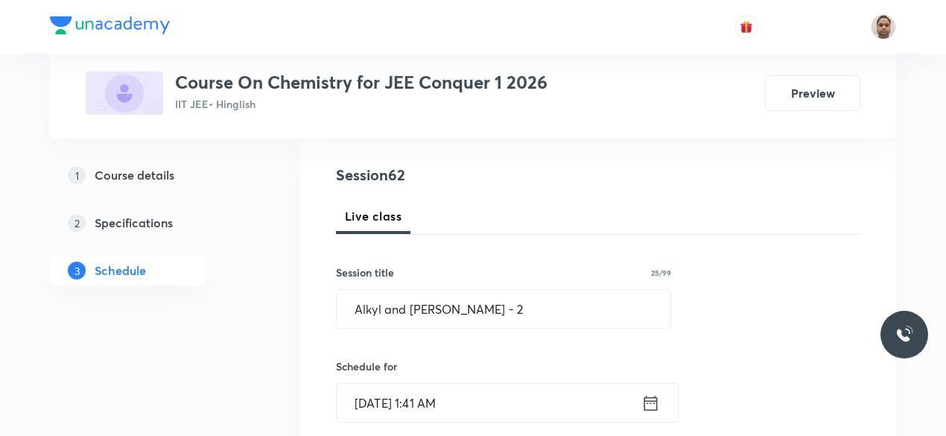
click at [414, 405] on input "[DATE] 1:41 AM" at bounding box center [489, 403] width 305 height 38
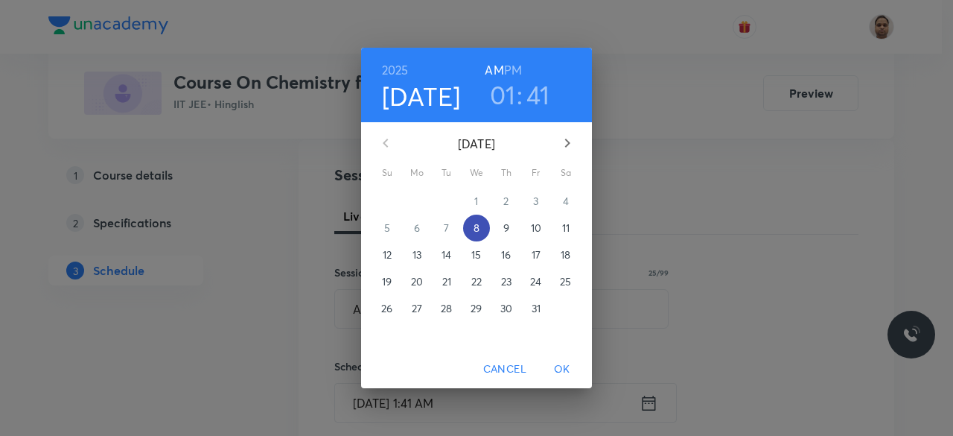
click at [474, 223] on p "8" at bounding box center [477, 227] width 6 height 15
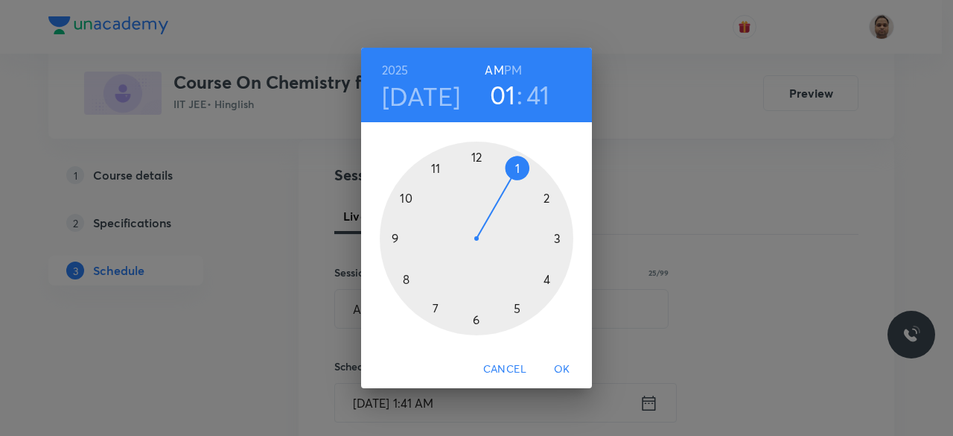
click at [518, 162] on div at bounding box center [477, 239] width 194 height 194
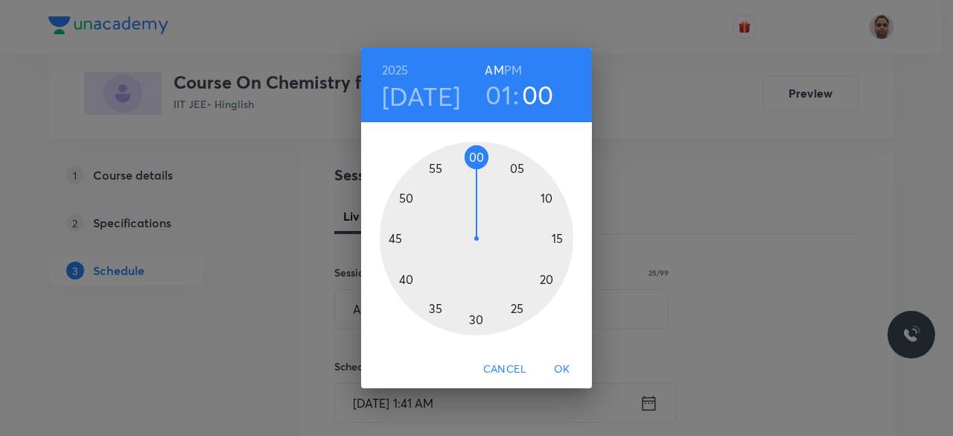
drag, startPoint x: 403, startPoint y: 272, endPoint x: 478, endPoint y: 159, distance: 135.9
click at [478, 159] on div at bounding box center [477, 239] width 194 height 194
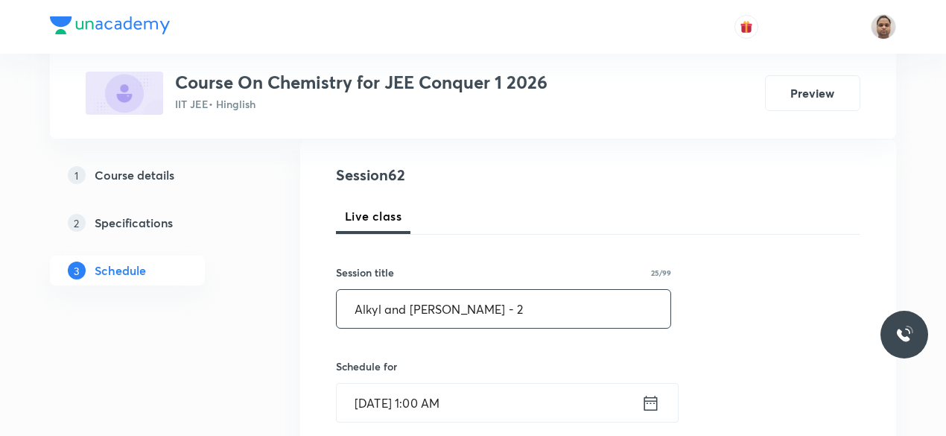
click at [504, 309] on input "Alkyl and [PERSON_NAME] - 2" at bounding box center [504, 309] width 334 height 38
click at [496, 407] on input "[DATE] 1:00 AM" at bounding box center [489, 403] width 305 height 38
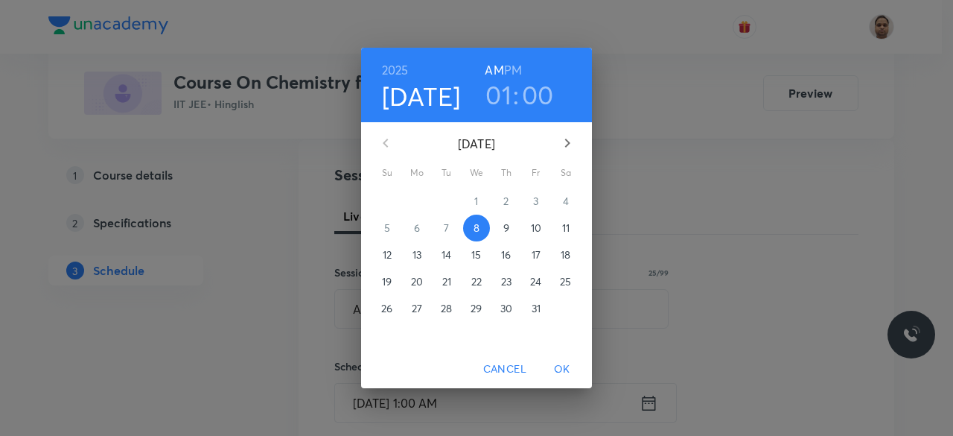
click at [515, 72] on h6 "PM" at bounding box center [513, 70] width 18 height 21
click at [558, 369] on span "OK" at bounding box center [563, 369] width 36 height 19
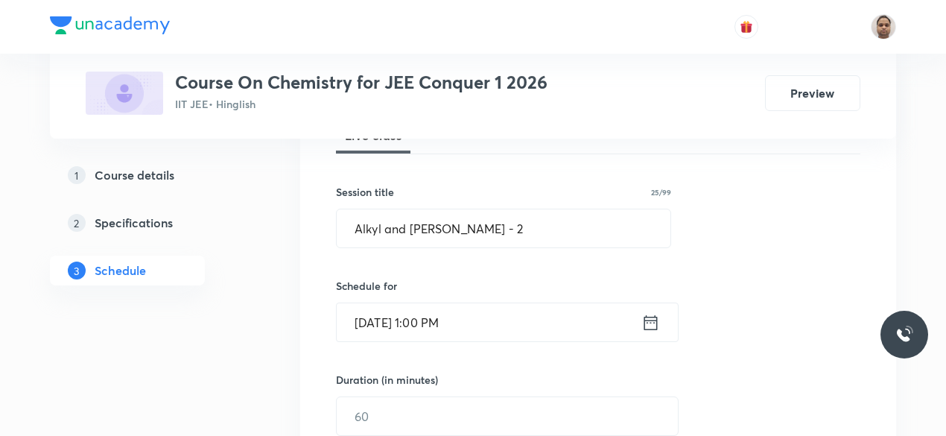
scroll to position [307, 0]
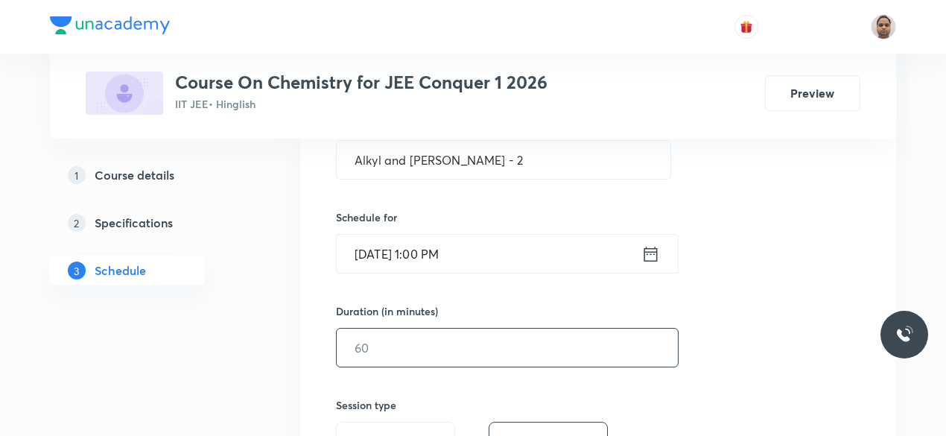
click at [400, 340] on input "text" at bounding box center [507, 347] width 341 height 38
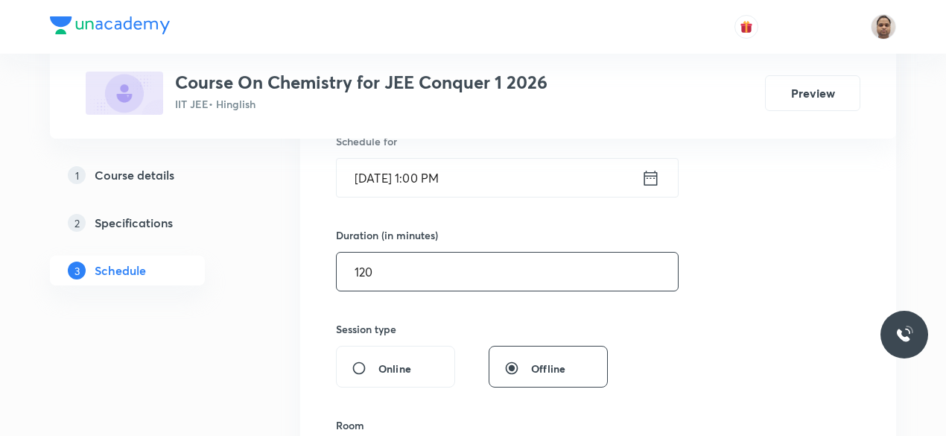
scroll to position [456, 0]
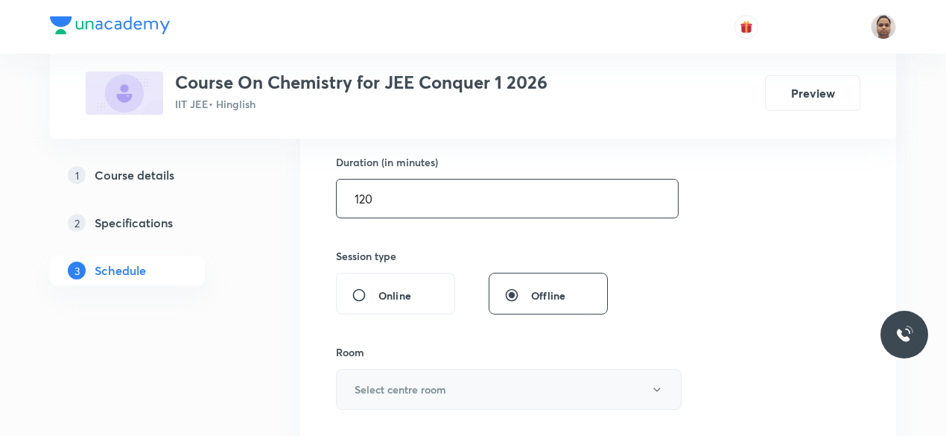
type input "120"
click at [376, 375] on button "Select centre room" at bounding box center [509, 389] width 346 height 41
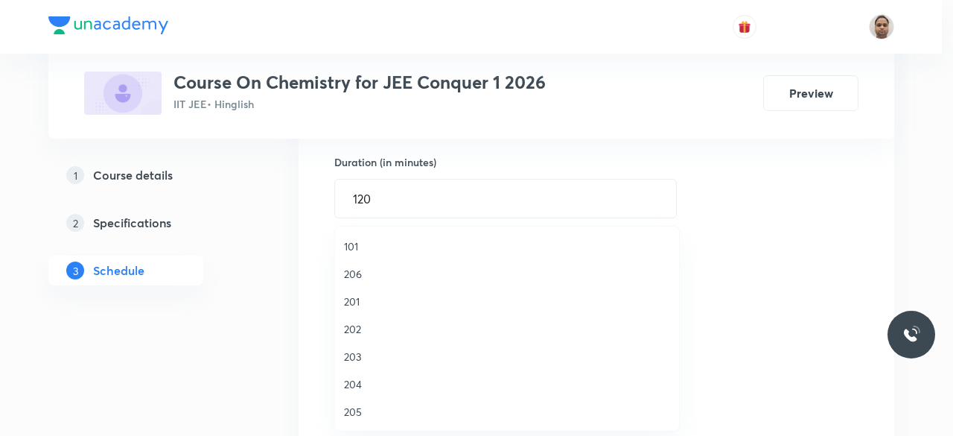
click at [362, 326] on span "202" at bounding box center [507, 329] width 326 height 16
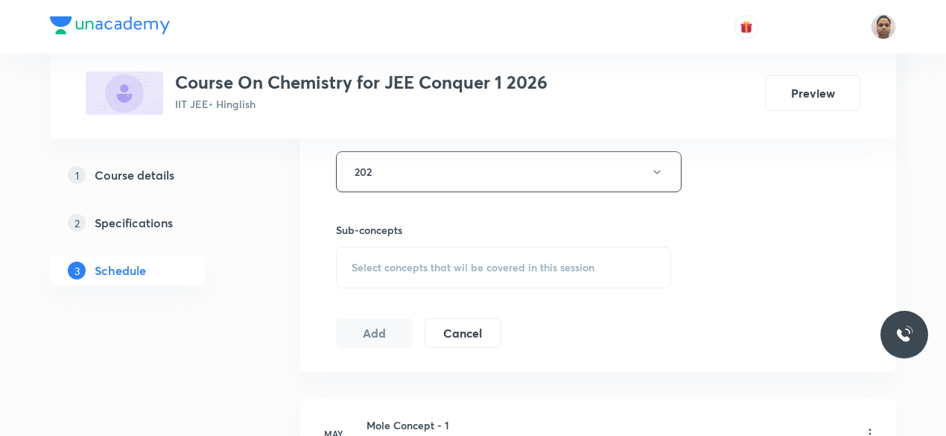
scroll to position [679, 0]
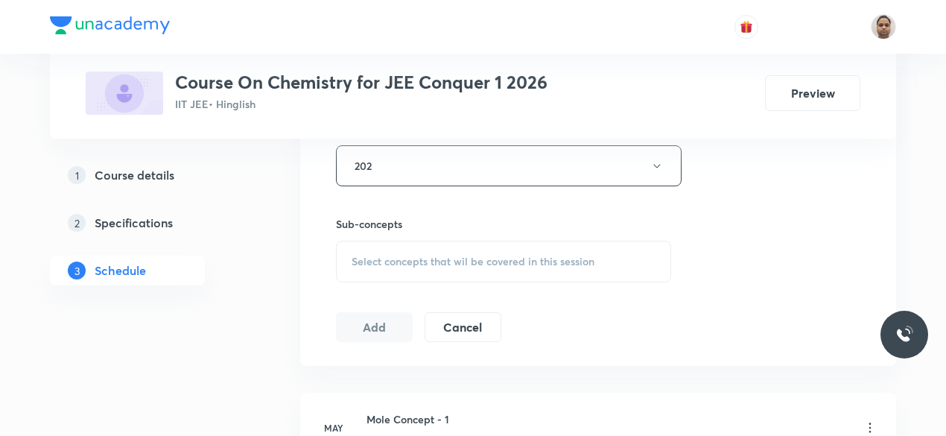
click at [401, 261] on span "Select concepts that wil be covered in this session" at bounding box center [473, 261] width 243 height 12
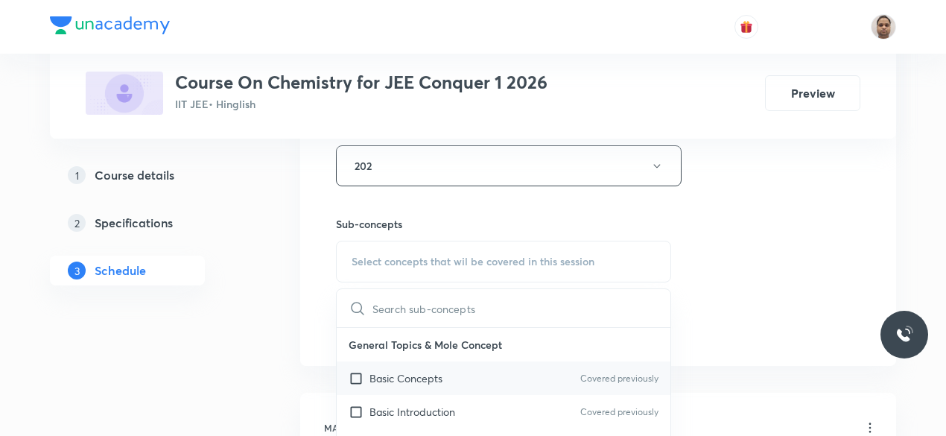
click at [390, 384] on div "Basic Concepts Covered previously" at bounding box center [504, 378] width 334 height 34
checkbox input "true"
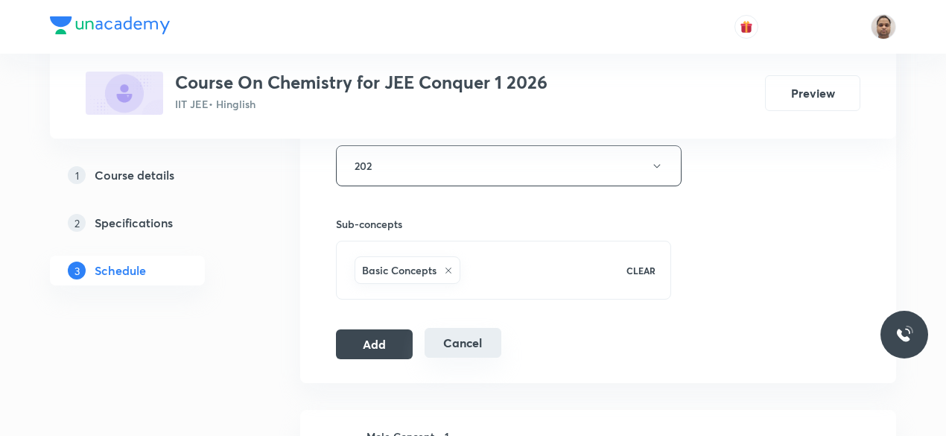
drag, startPoint x: 387, startPoint y: 337, endPoint x: 439, endPoint y: 328, distance: 52.9
click at [387, 337] on button "Add" at bounding box center [374, 344] width 77 height 30
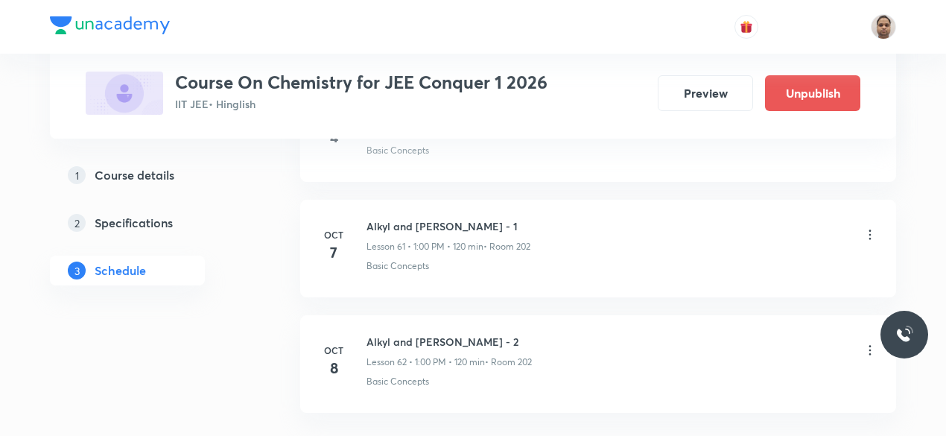
scroll to position [7198, 0]
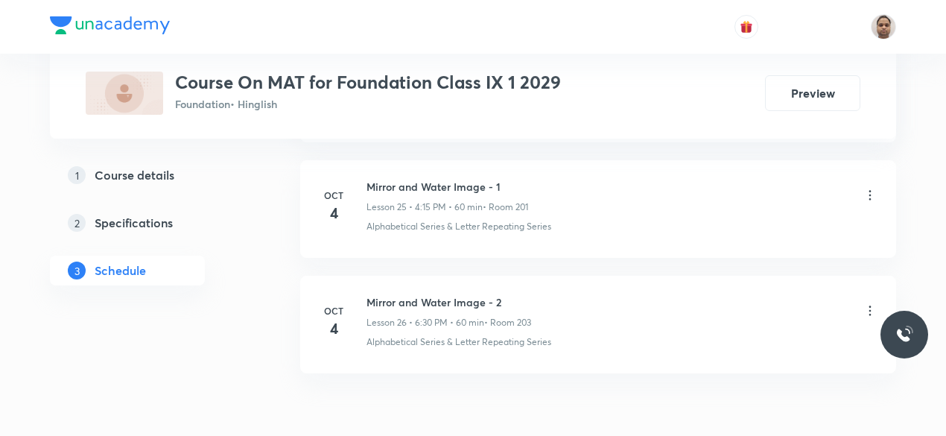
scroll to position [3745, 0]
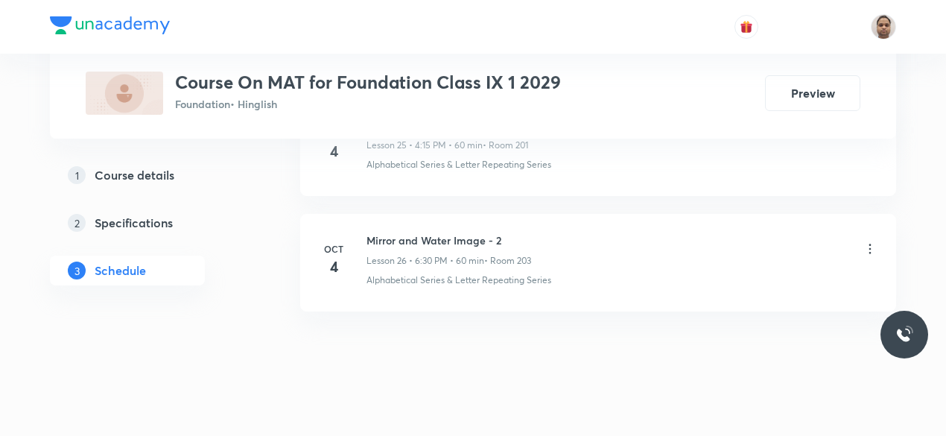
click at [455, 232] on h6 "Mirror and Water Image - 2" at bounding box center [448, 240] width 165 height 16
copy h6 "Mirror and Water Image - 2"
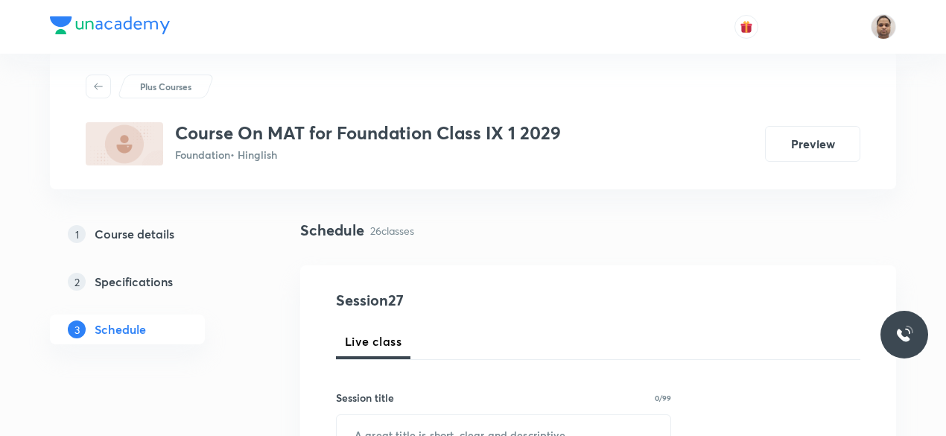
scroll to position [182, 0]
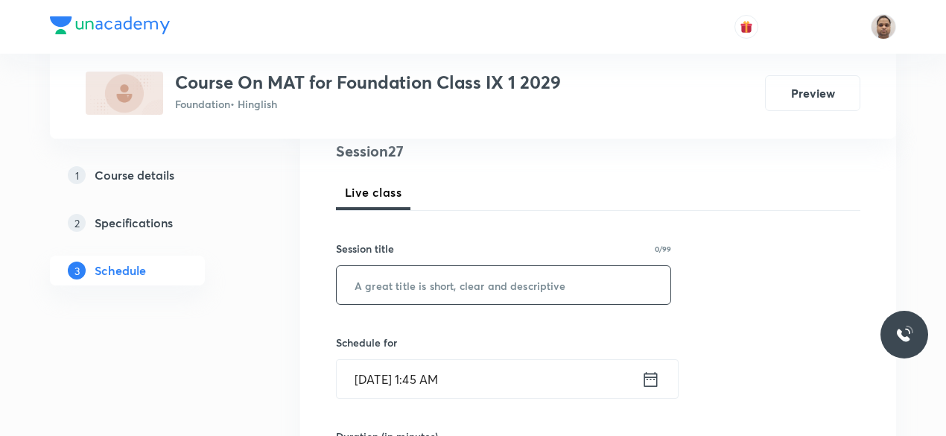
click at [442, 276] on input "text" at bounding box center [504, 285] width 334 height 38
paste input "Mirror and Water Image - 2"
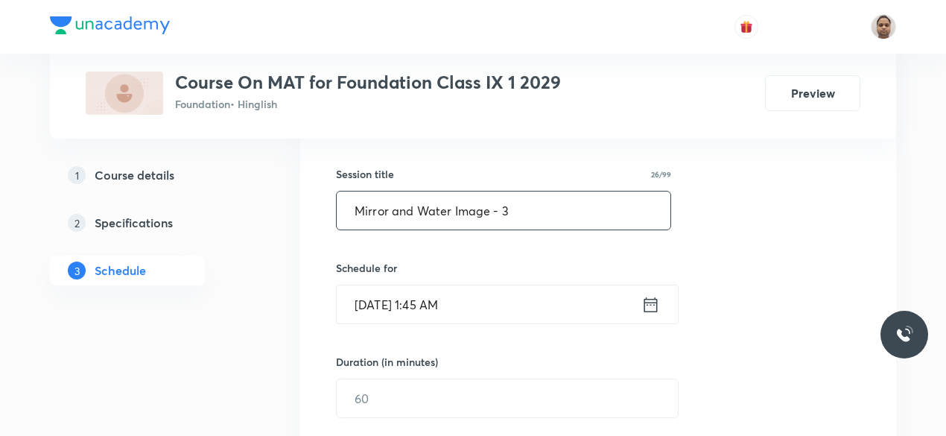
type input "Mirror and Water Image - 3"
click at [431, 308] on input "[DATE] 1:45 AM" at bounding box center [489, 304] width 305 height 38
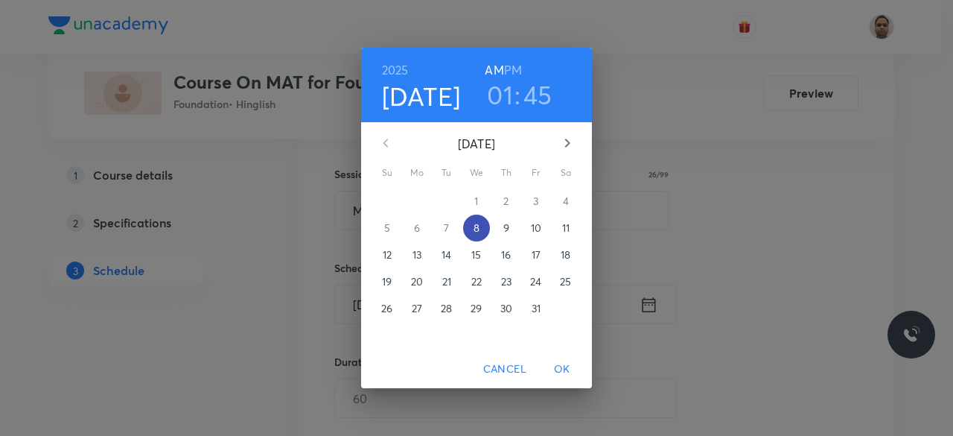
click at [477, 229] on p "8" at bounding box center [477, 227] width 6 height 15
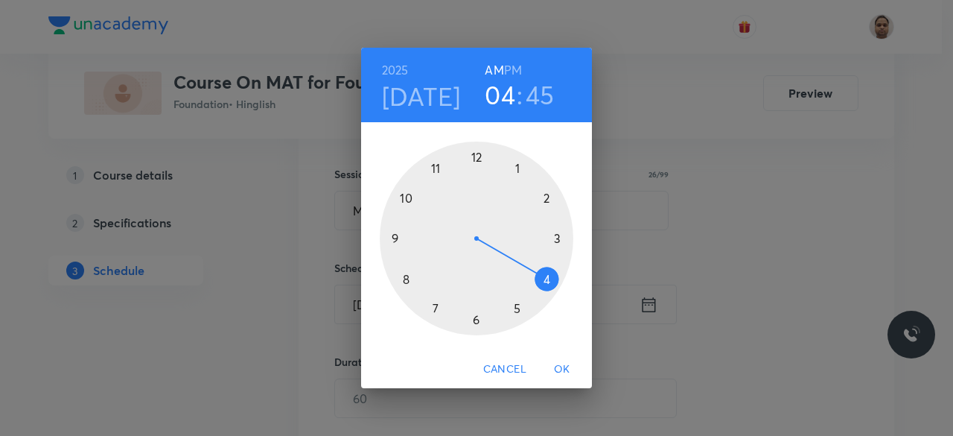
drag, startPoint x: 513, startPoint y: 167, endPoint x: 547, endPoint y: 271, distance: 109.5
click at [547, 271] on div at bounding box center [477, 239] width 194 height 194
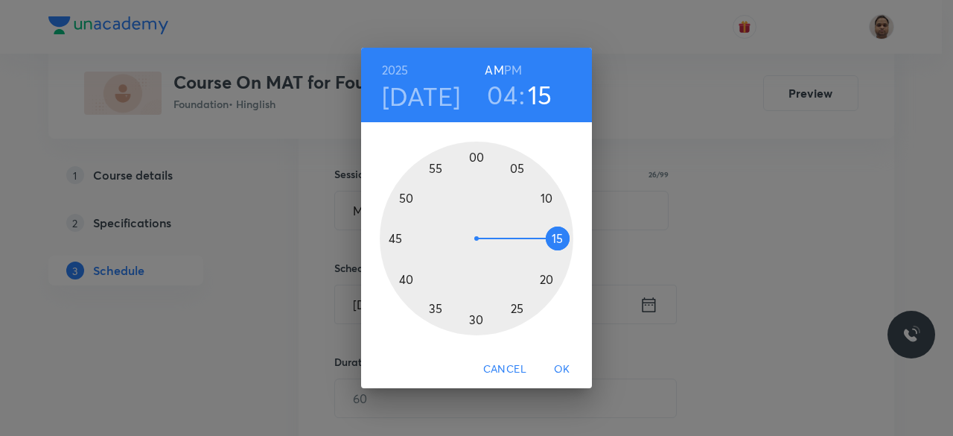
drag, startPoint x: 396, startPoint y: 235, endPoint x: 572, endPoint y: 239, distance: 175.8
click at [572, 239] on div at bounding box center [477, 239] width 194 height 194
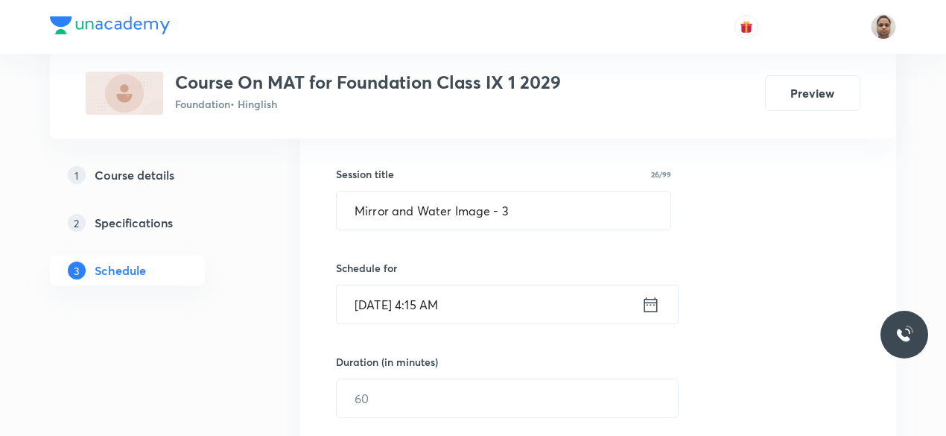
click at [508, 305] on input "[DATE] 4:15 AM" at bounding box center [489, 304] width 305 height 38
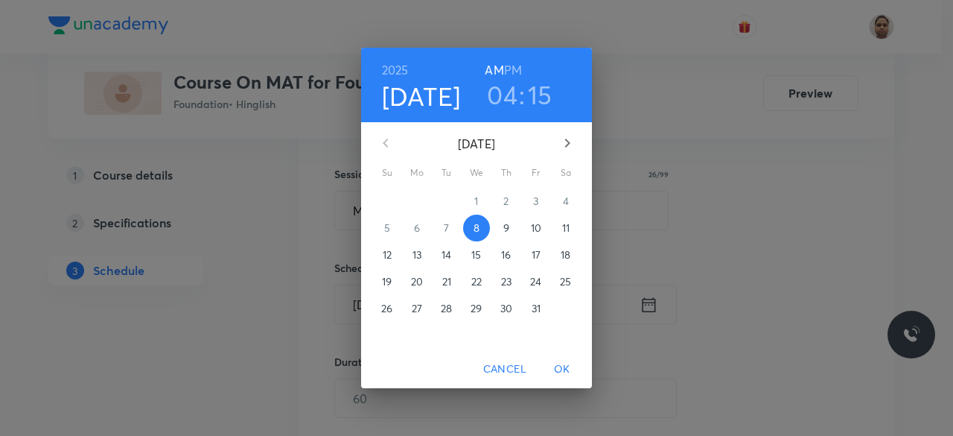
click at [517, 66] on h6 "PM" at bounding box center [513, 70] width 18 height 21
click at [565, 364] on span "OK" at bounding box center [563, 369] width 36 height 19
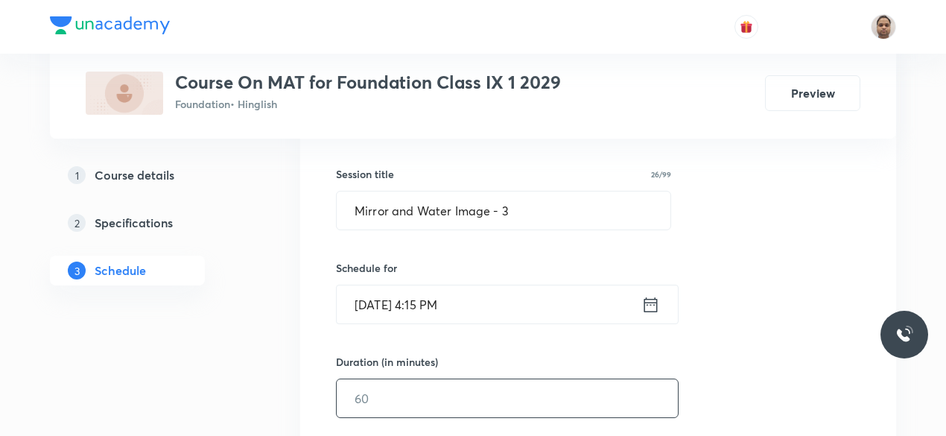
click at [399, 398] on input "text" at bounding box center [507, 398] width 341 height 38
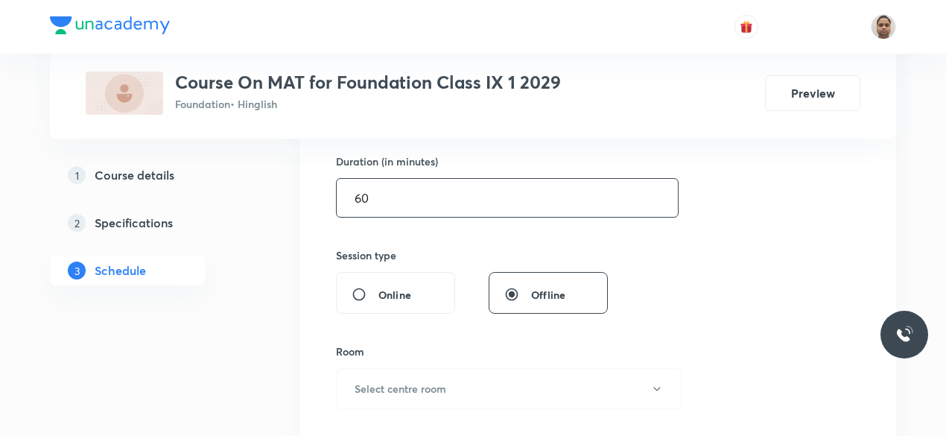
scroll to position [480, 0]
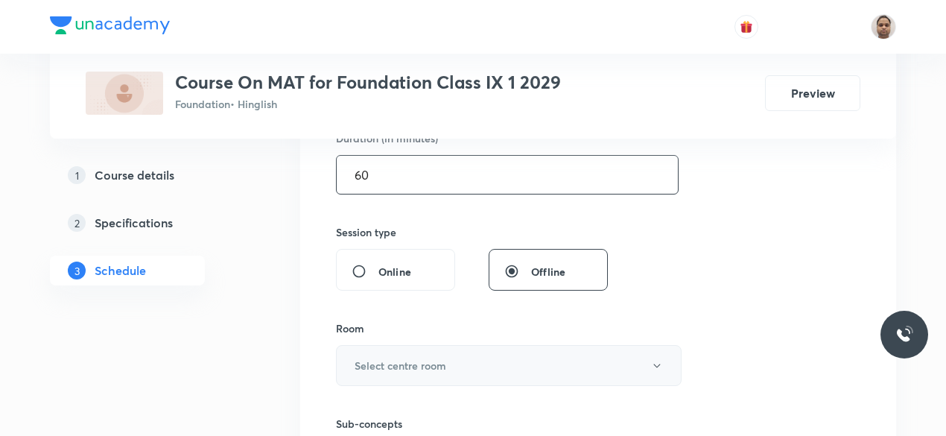
type input "60"
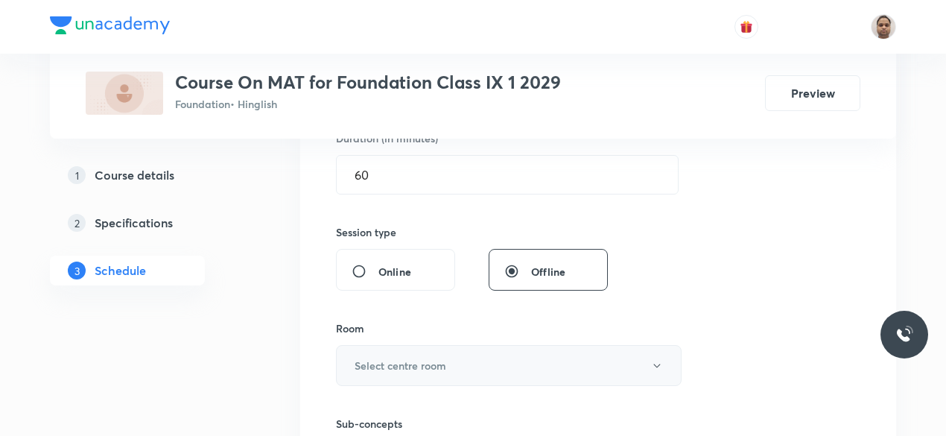
click at [378, 347] on button "Select centre room" at bounding box center [509, 365] width 346 height 41
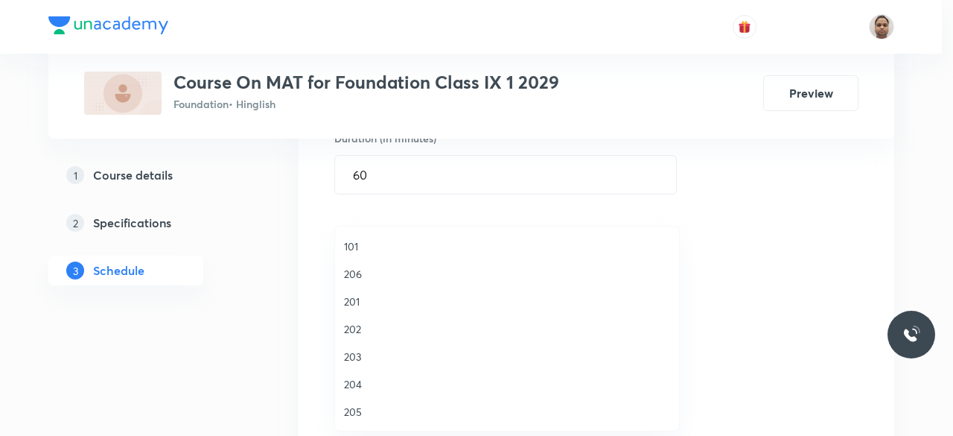
click at [358, 365] on li "203" at bounding box center [507, 357] width 344 height 28
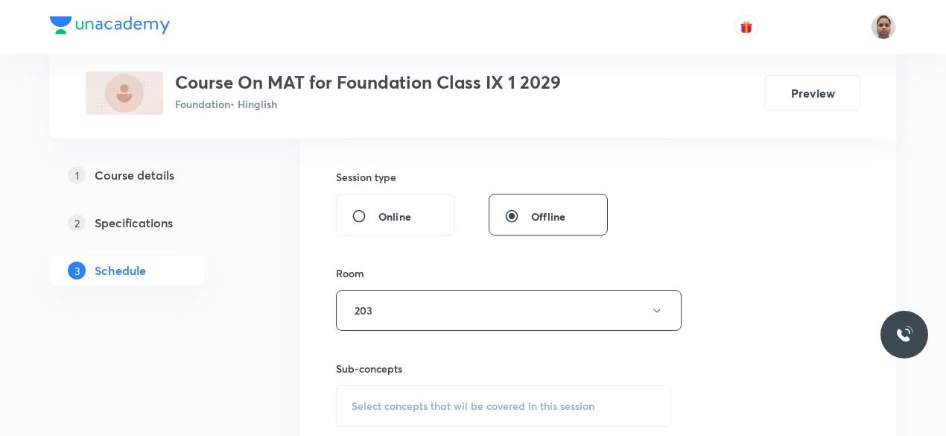
scroll to position [629, 0]
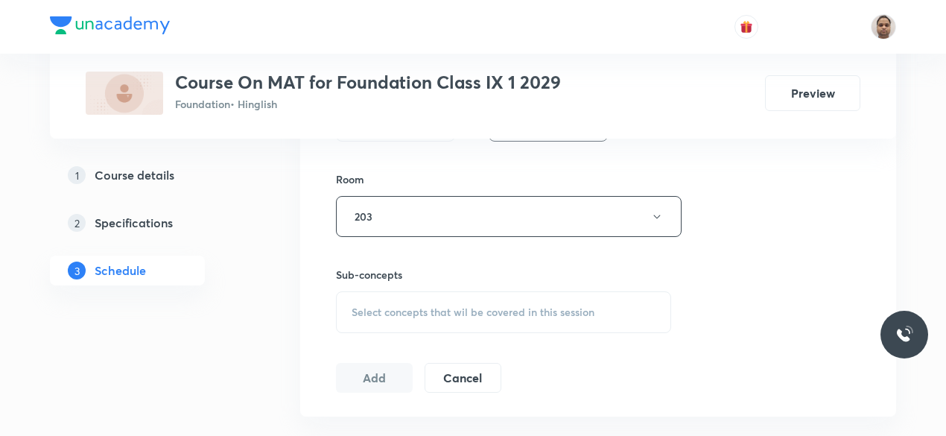
click at [390, 314] on span "Select concepts that wil be covered in this session" at bounding box center [473, 312] width 243 height 12
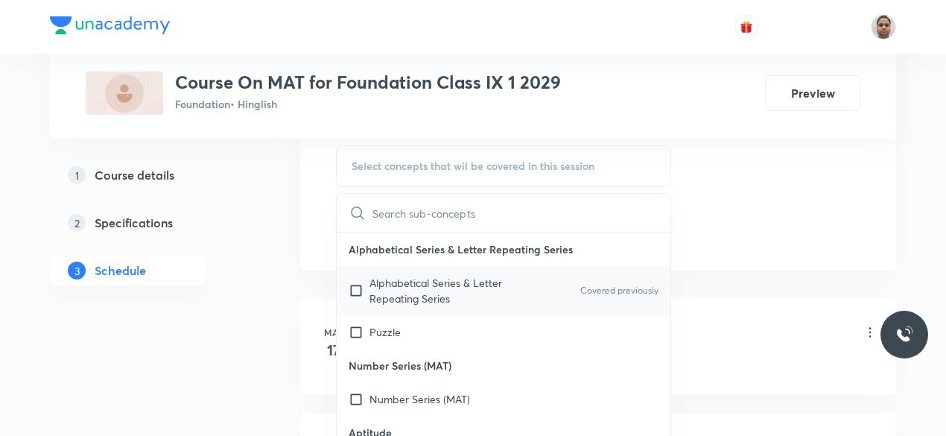
scroll to position [778, 0]
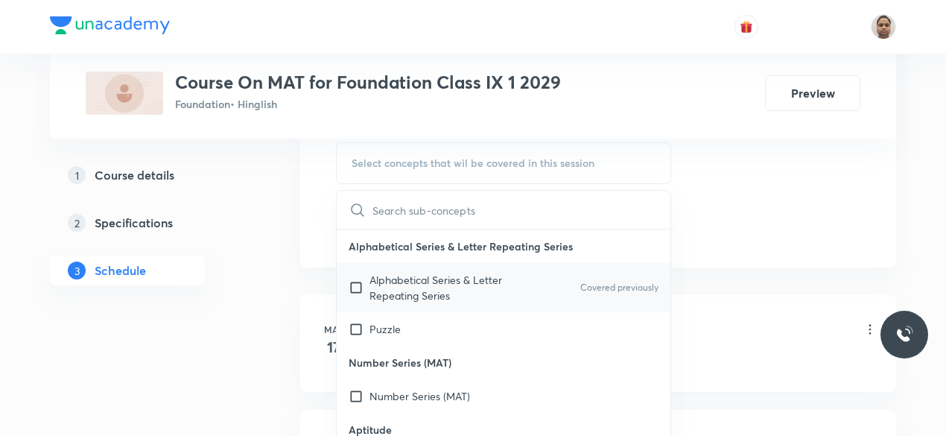
click at [375, 290] on p "Alphabetical Series & Letter Repeating Series" at bounding box center [444, 287] width 150 height 31
checkbox input "true"
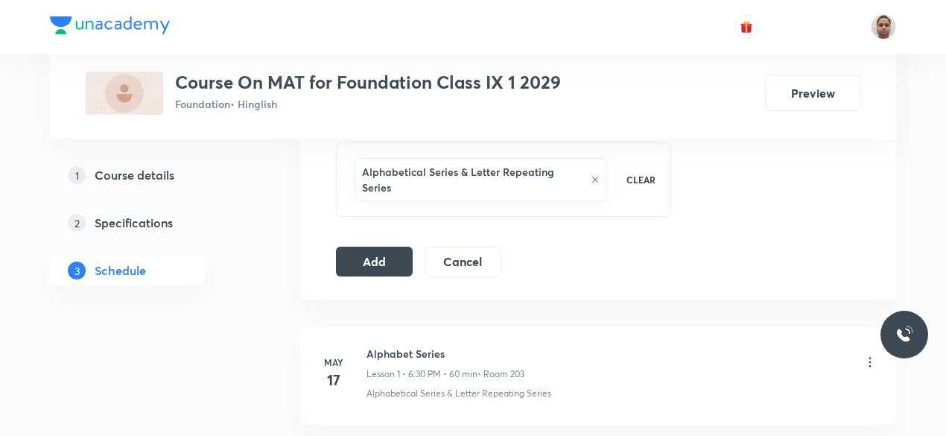
drag, startPoint x: 372, startPoint y: 233, endPoint x: 609, endPoint y: 215, distance: 236.8
click at [372, 247] on button "Add" at bounding box center [374, 262] width 77 height 30
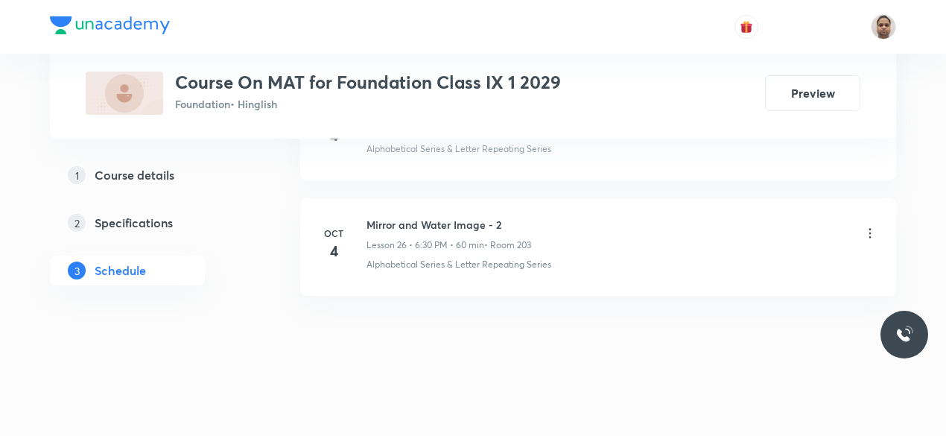
scroll to position [3062, 0]
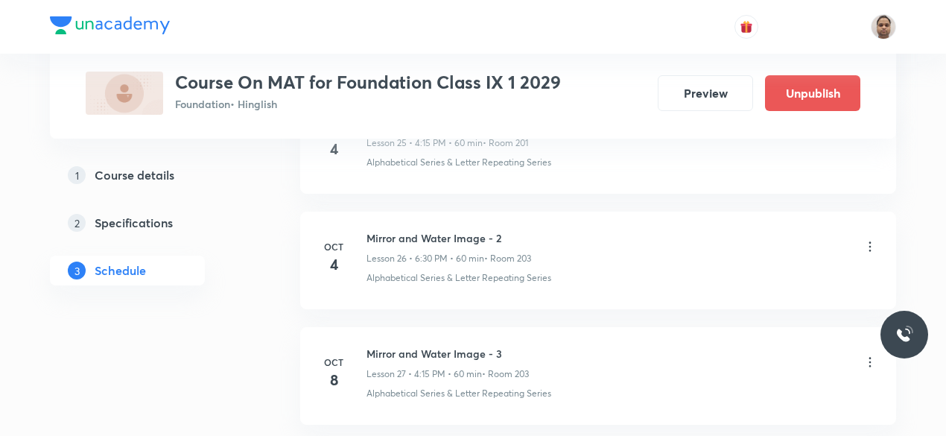
click at [445, 346] on h6 "Mirror and Water Image - 3" at bounding box center [447, 354] width 162 height 16
copy h6 "Mirror and Water Image - 3"
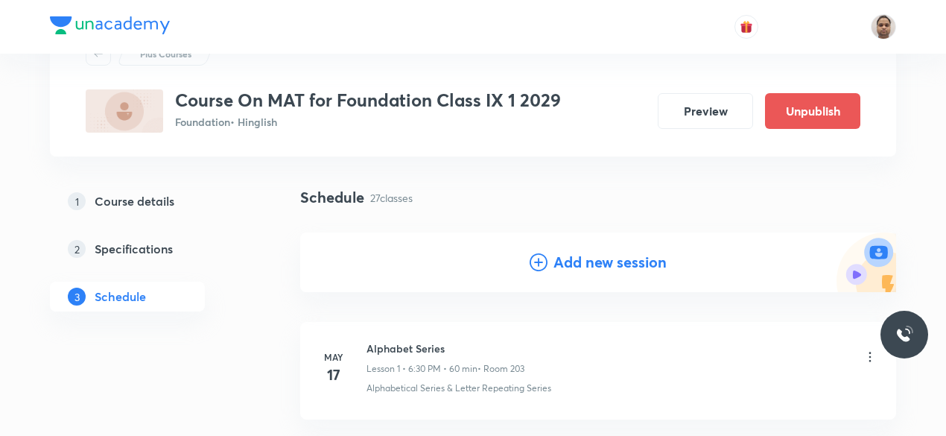
scroll to position [157, 0]
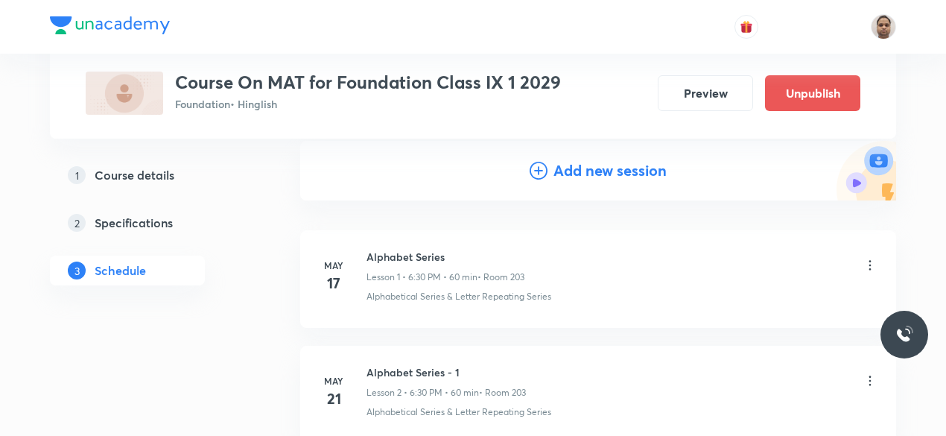
drag, startPoint x: 575, startPoint y: 171, endPoint x: 576, endPoint y: 180, distance: 9.7
click at [575, 170] on h4 "Add new session" at bounding box center [609, 170] width 113 height 22
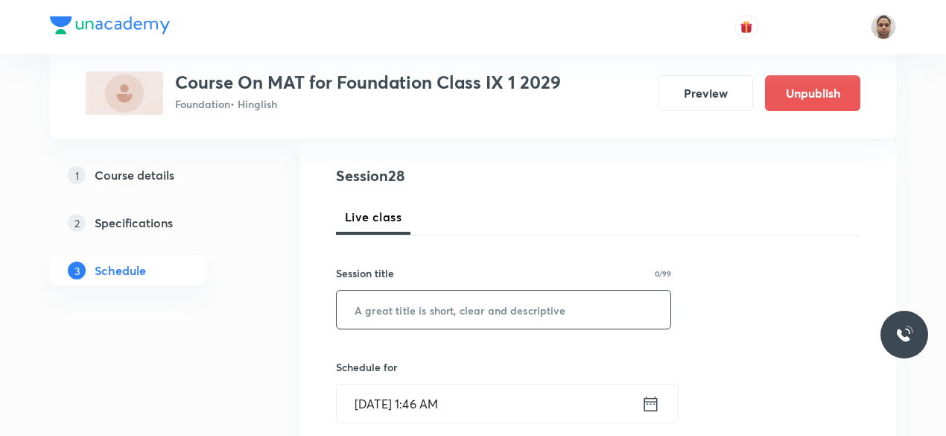
click at [450, 303] on input "text" at bounding box center [504, 310] width 334 height 38
paste input "Mirror and Water Image - 3"
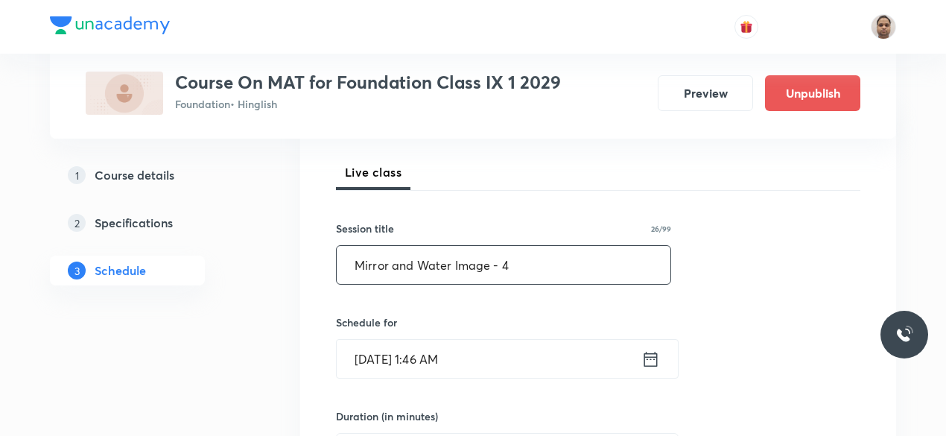
scroll to position [232, 0]
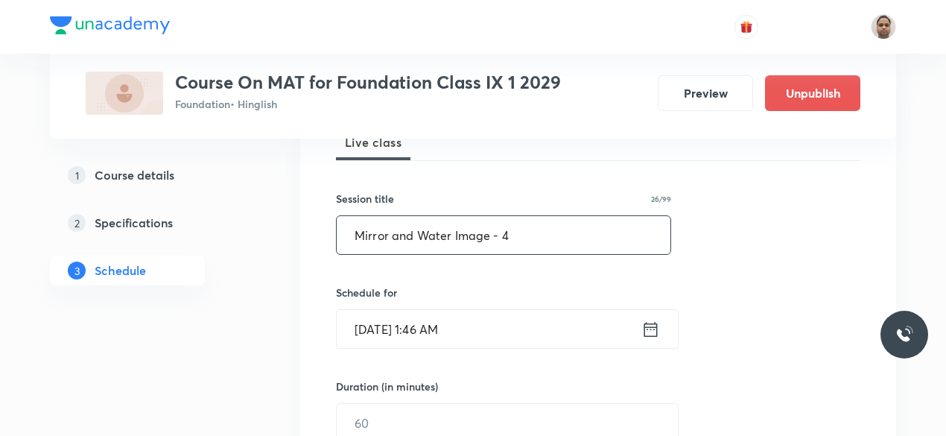
type input "Mirror and Water Image - 4"
click at [428, 310] on input "Oct 8, 2025, 1:46 AM" at bounding box center [489, 329] width 305 height 38
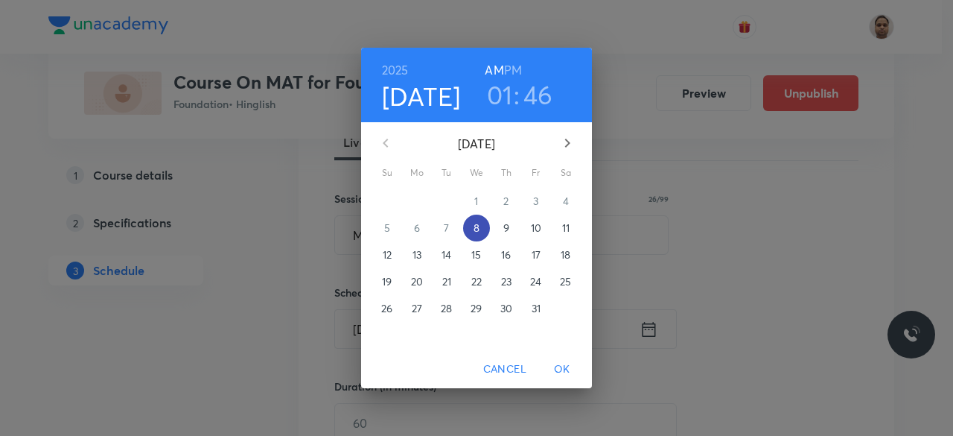
click at [475, 224] on p "8" at bounding box center [477, 227] width 6 height 15
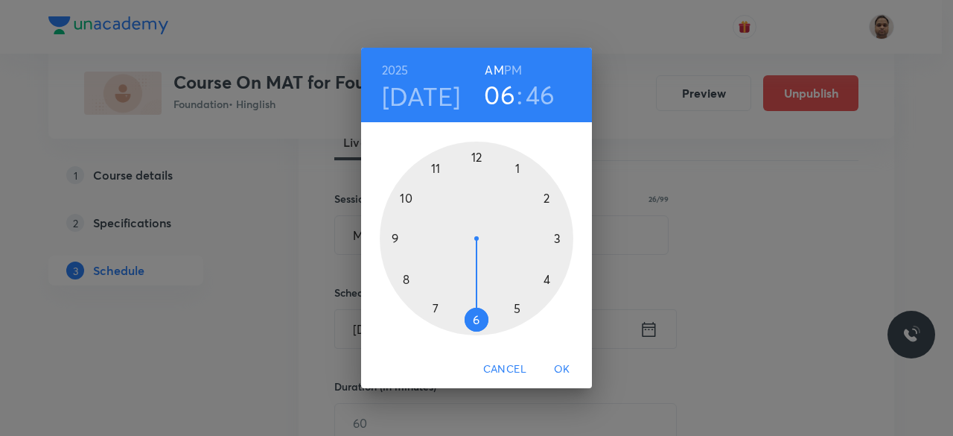
drag, startPoint x: 509, startPoint y: 156, endPoint x: 476, endPoint y: 346, distance: 192.9
click at [475, 326] on div at bounding box center [477, 239] width 194 height 194
drag, startPoint x: 402, startPoint y: 231, endPoint x: 476, endPoint y: 311, distance: 109.1
click at [476, 311] on div at bounding box center [477, 239] width 194 height 194
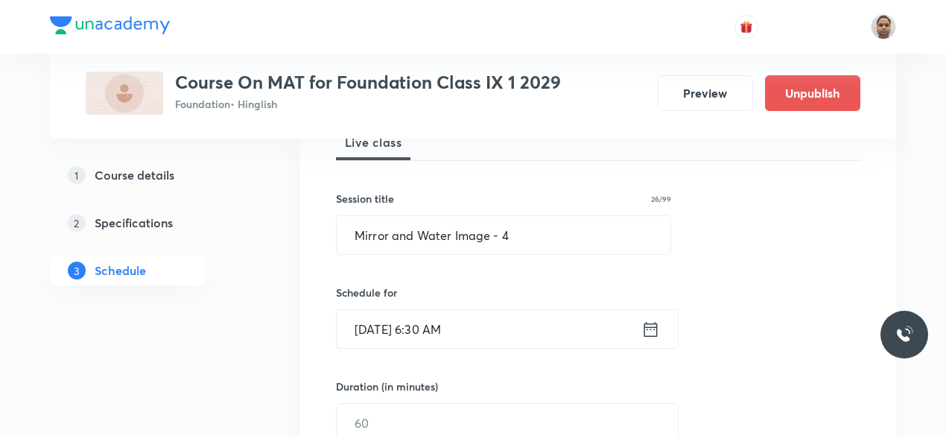
click at [495, 334] on input "Oct 8, 2025, 6:30 AM" at bounding box center [489, 329] width 305 height 38
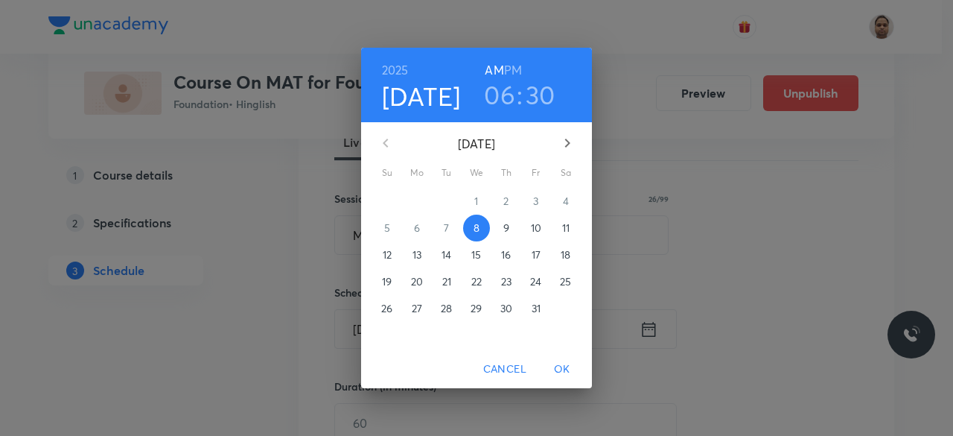
drag, startPoint x: 509, startPoint y: 69, endPoint x: 574, endPoint y: 177, distance: 125.6
click at [509, 68] on h6 "PM" at bounding box center [513, 70] width 18 height 21
click at [559, 367] on span "OK" at bounding box center [563, 369] width 36 height 19
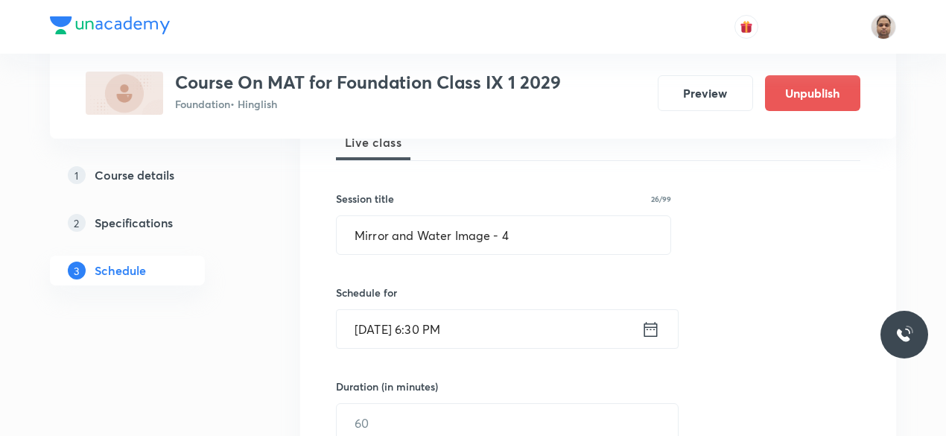
scroll to position [306, 0]
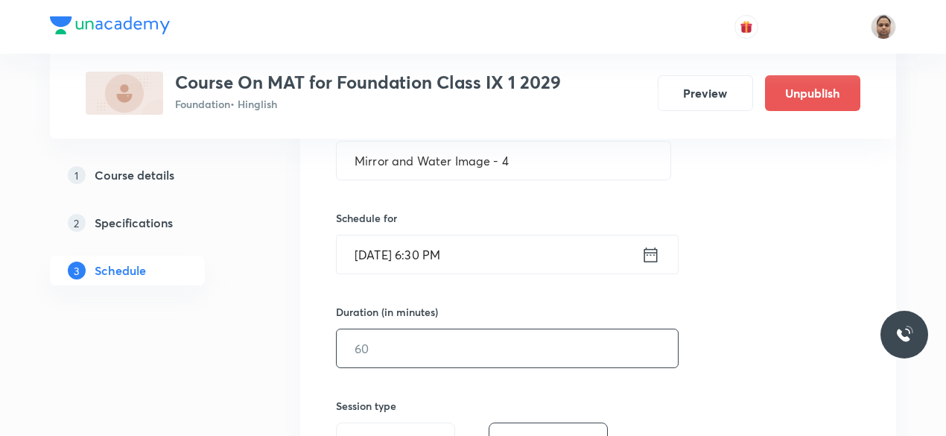
click at [417, 348] on input "text" at bounding box center [507, 348] width 341 height 38
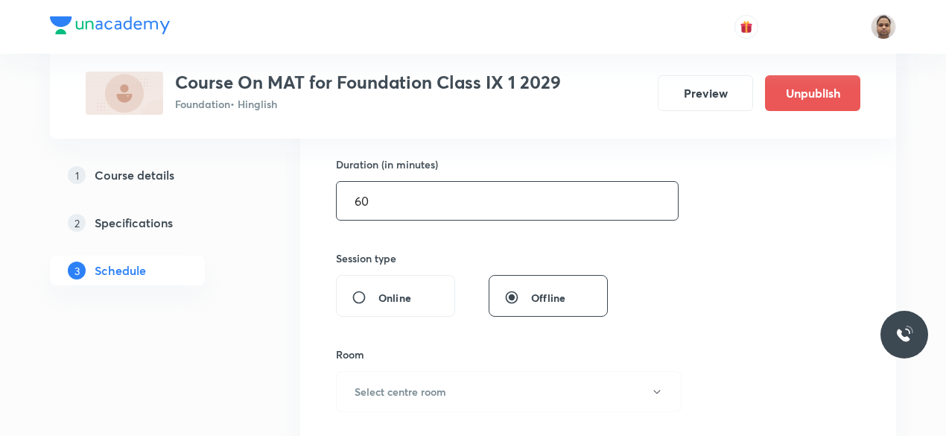
scroll to position [455, 0]
type input "60"
click at [383, 397] on button "Select centre room" at bounding box center [509, 389] width 346 height 41
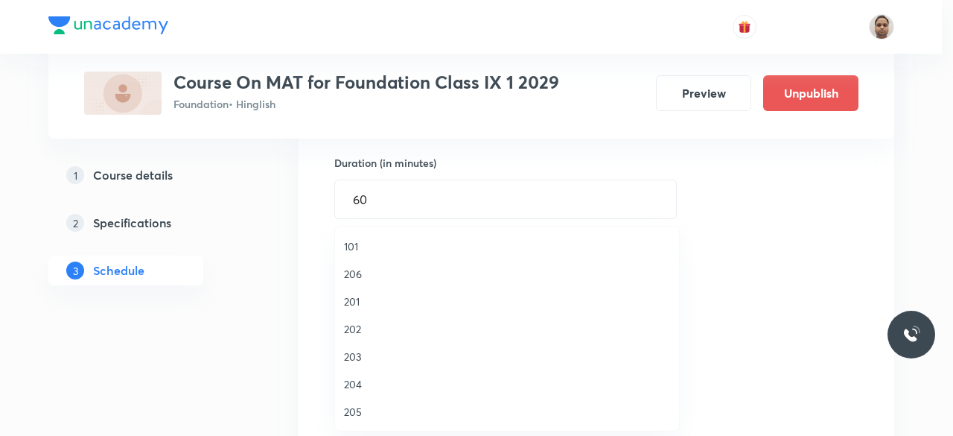
click at [366, 351] on span "203" at bounding box center [507, 357] width 326 height 16
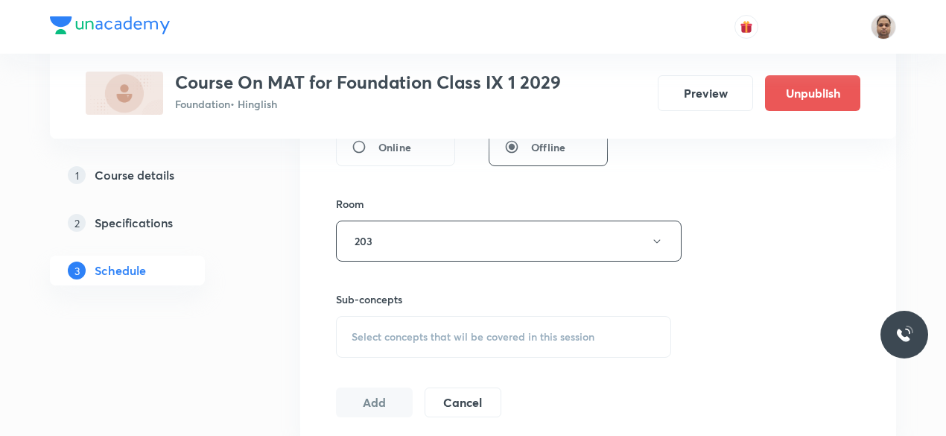
click at [381, 323] on div "Select concepts that wil be covered in this session" at bounding box center [503, 337] width 335 height 42
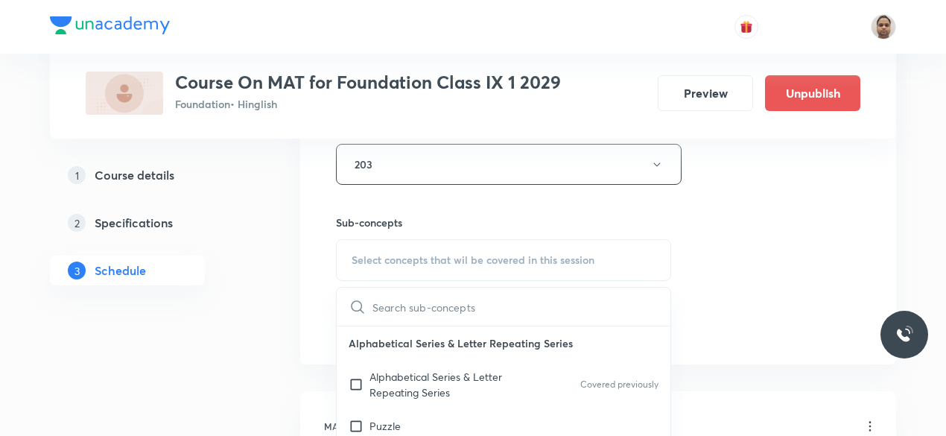
scroll to position [753, 0]
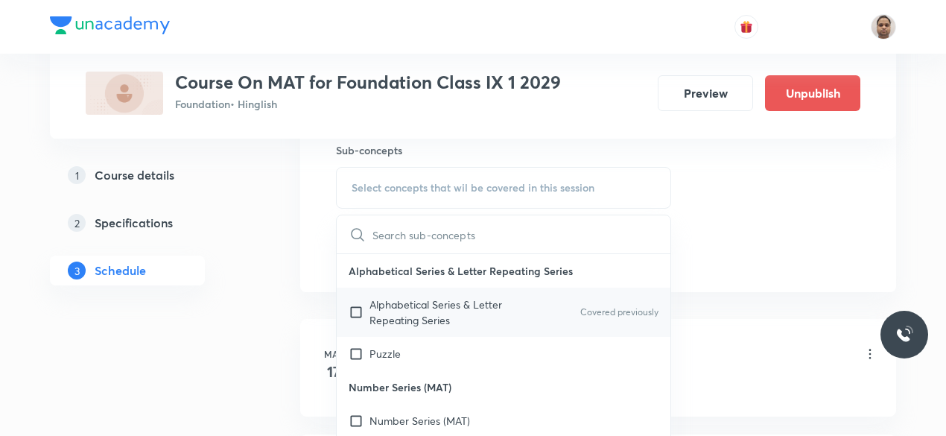
click at [381, 315] on p "Alphabetical Series & Letter Repeating Series" at bounding box center [444, 311] width 150 height 31
checkbox input "true"
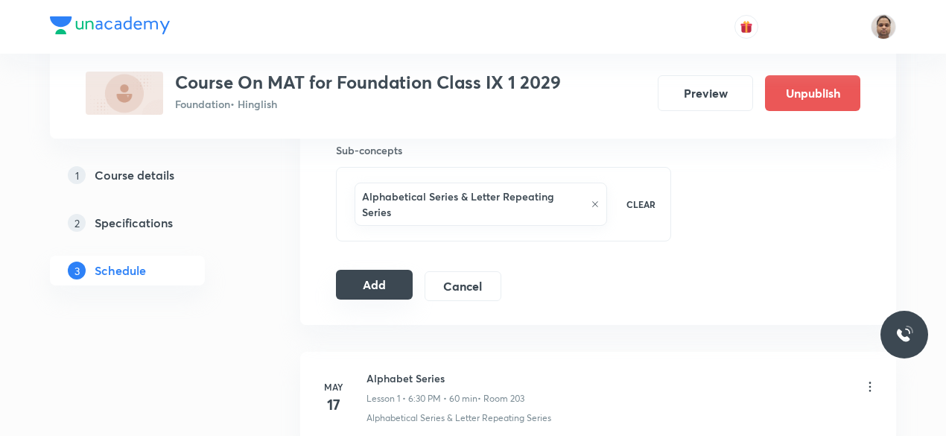
click at [377, 270] on button "Add" at bounding box center [374, 285] width 77 height 30
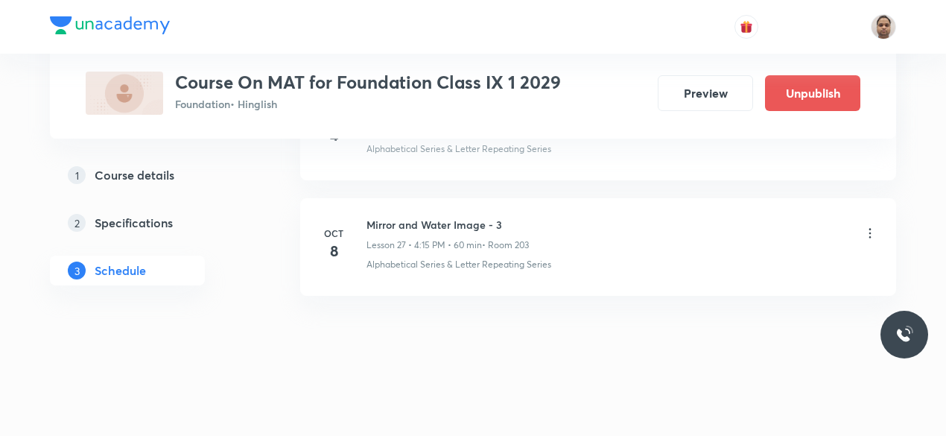
scroll to position [3178, 0]
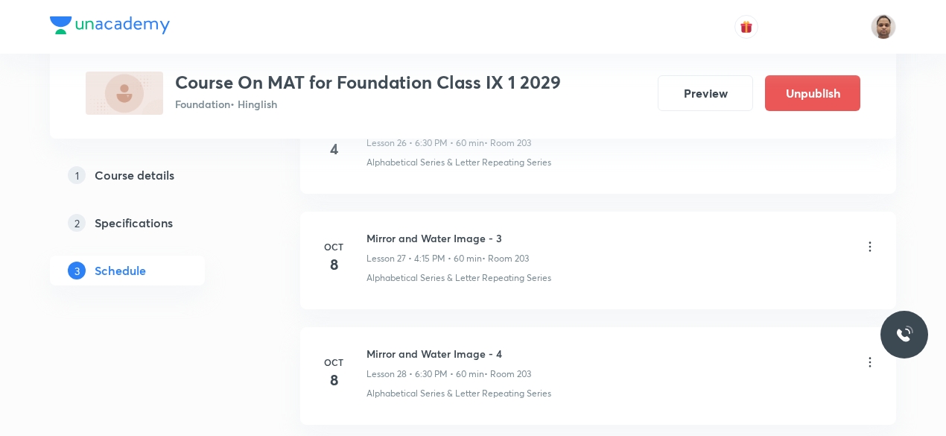
click at [490, 230] on h6 "Mirror and Water Image - 3" at bounding box center [447, 238] width 162 height 16
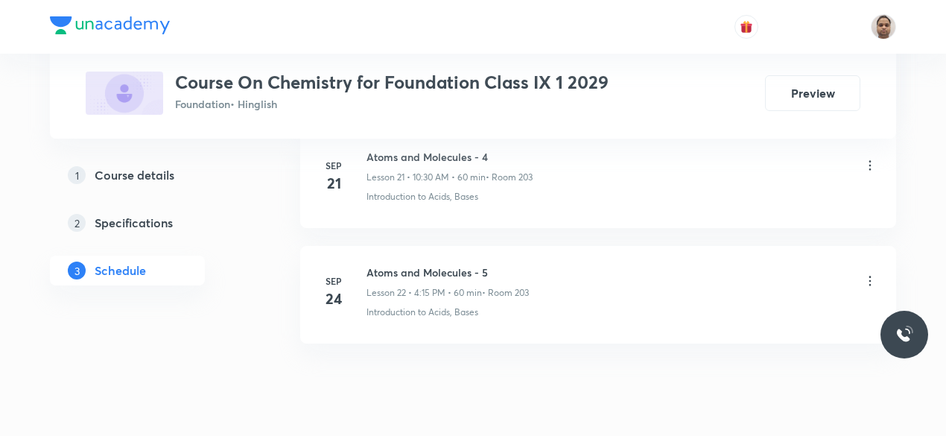
scroll to position [3285, 0]
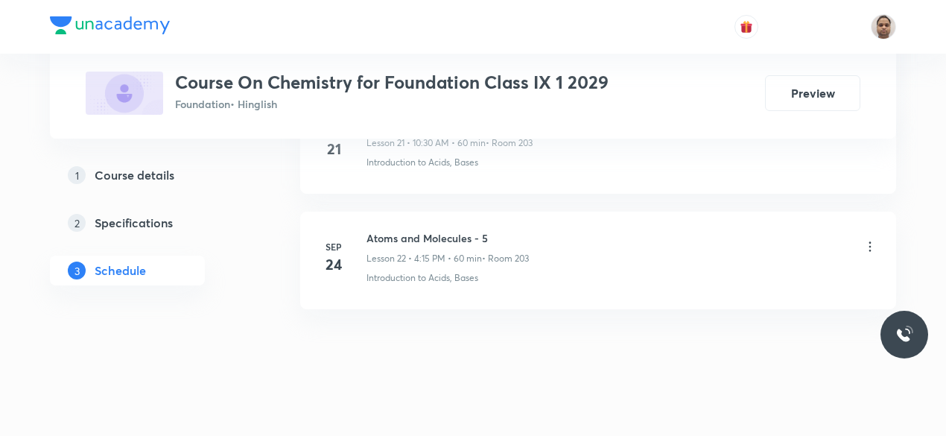
click at [471, 230] on h6 "Atoms and Molecules - 5" at bounding box center [447, 238] width 162 height 16
copy h6 "Atoms and Molecules - 5"
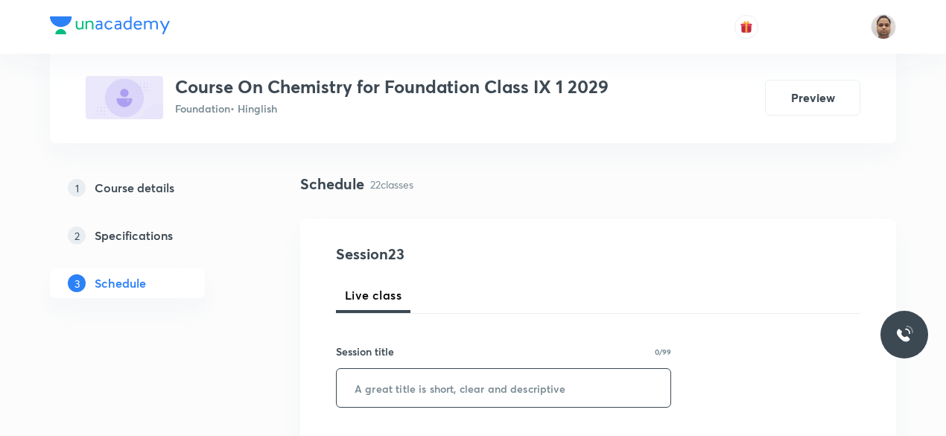
scroll to position [149, 0]
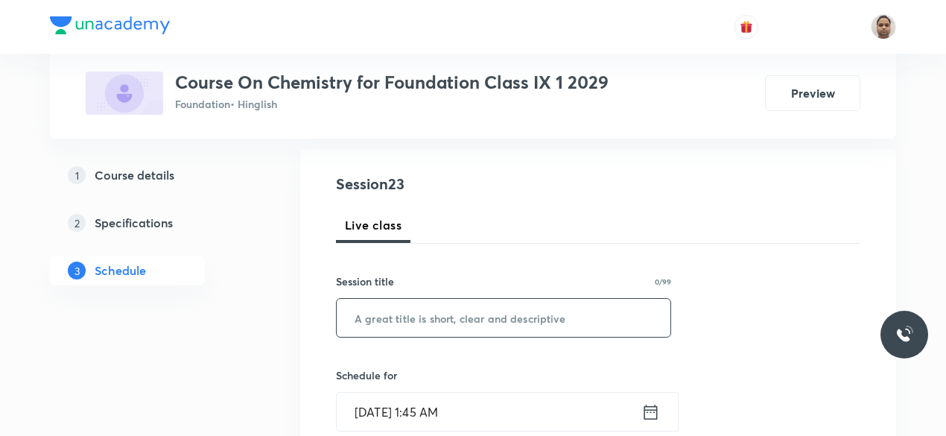
click at [442, 318] on input "text" at bounding box center [504, 318] width 334 height 38
paste input "Atoms and Molecules - 5"
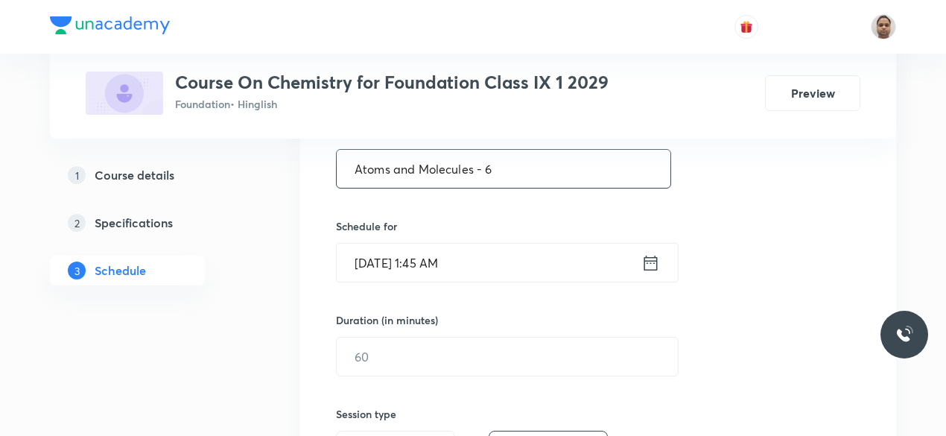
type input "Atoms and Molecules - 6"
click at [425, 255] on input "[DATE] 1:45 AM" at bounding box center [489, 263] width 305 height 38
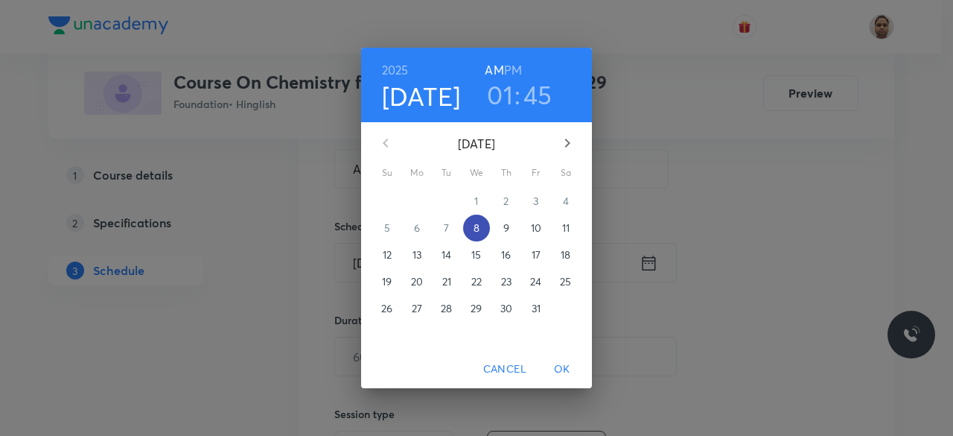
click at [481, 226] on span "8" at bounding box center [476, 227] width 27 height 15
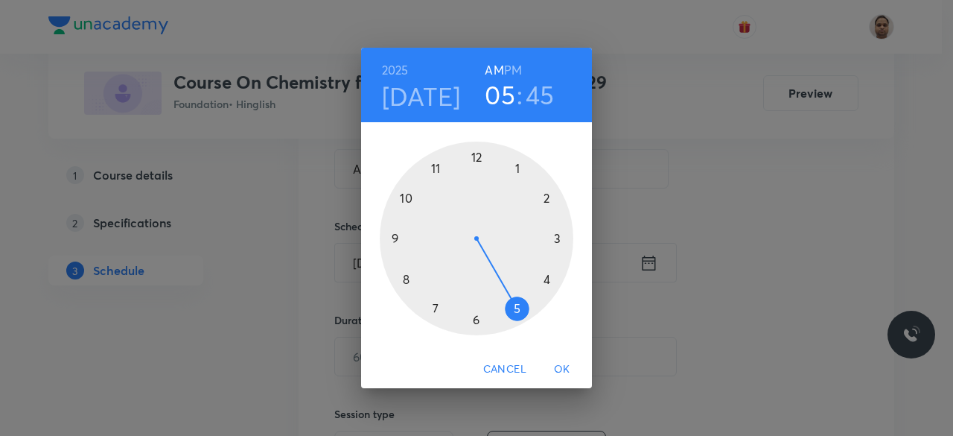
drag, startPoint x: 523, startPoint y: 174, endPoint x: 529, endPoint y: 302, distance: 129.0
click at [529, 302] on div at bounding box center [477, 239] width 194 height 194
drag, startPoint x: 394, startPoint y: 236, endPoint x: 514, endPoint y: 297, distance: 134.6
click at [514, 297] on div at bounding box center [477, 239] width 194 height 194
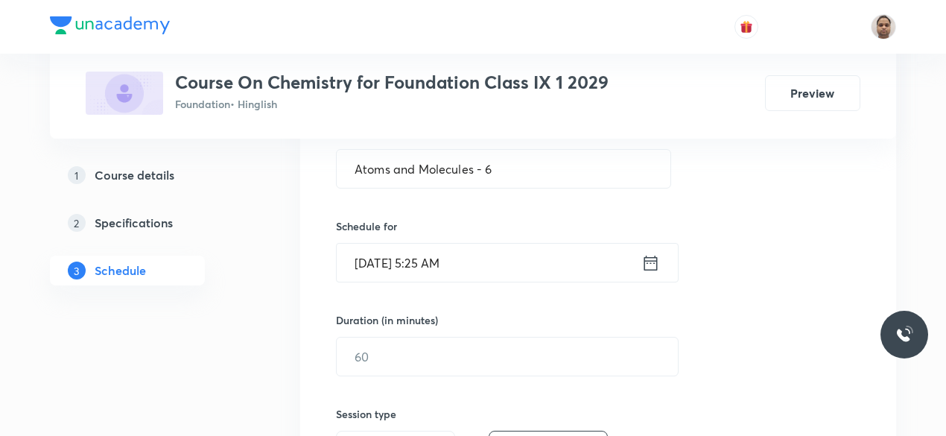
click at [489, 263] on input "[DATE] 5:25 AM" at bounding box center [489, 263] width 305 height 38
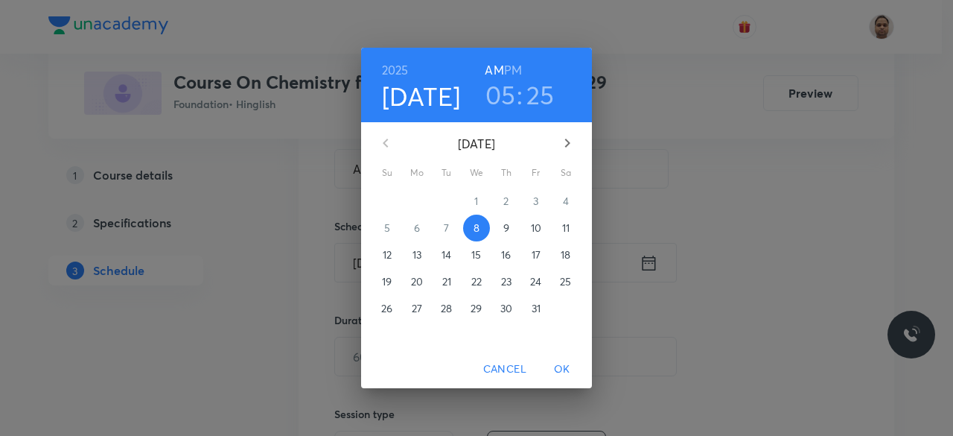
click at [510, 70] on h6 "PM" at bounding box center [513, 70] width 18 height 21
click at [563, 366] on span "OK" at bounding box center [563, 369] width 36 height 19
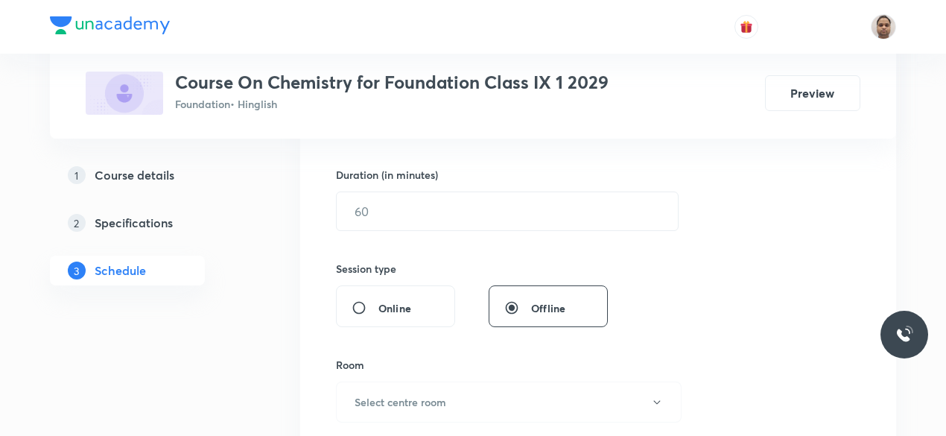
scroll to position [447, 0]
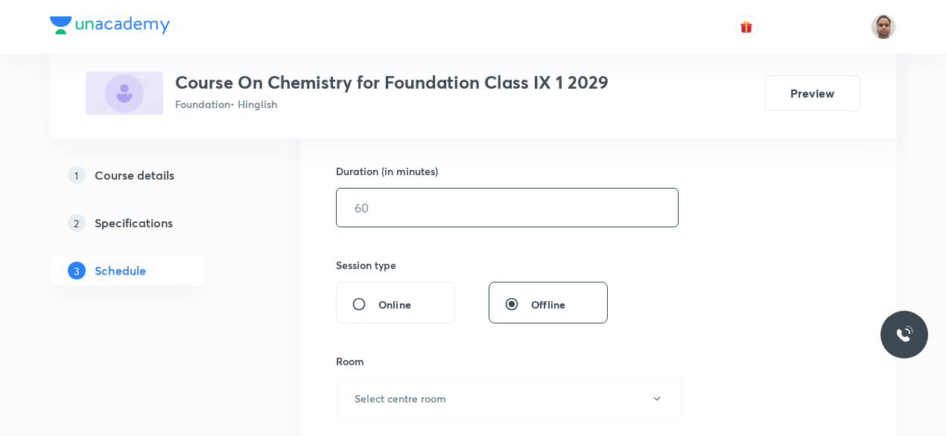
click at [386, 218] on input "text" at bounding box center [507, 207] width 341 height 38
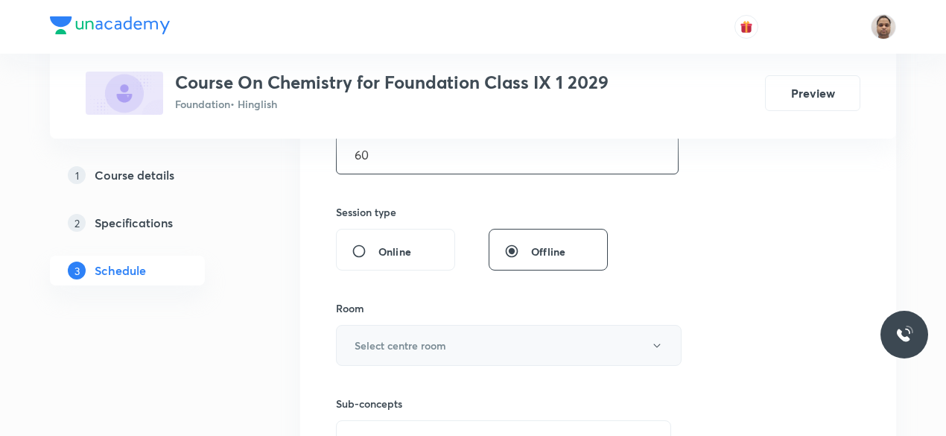
scroll to position [521, 0]
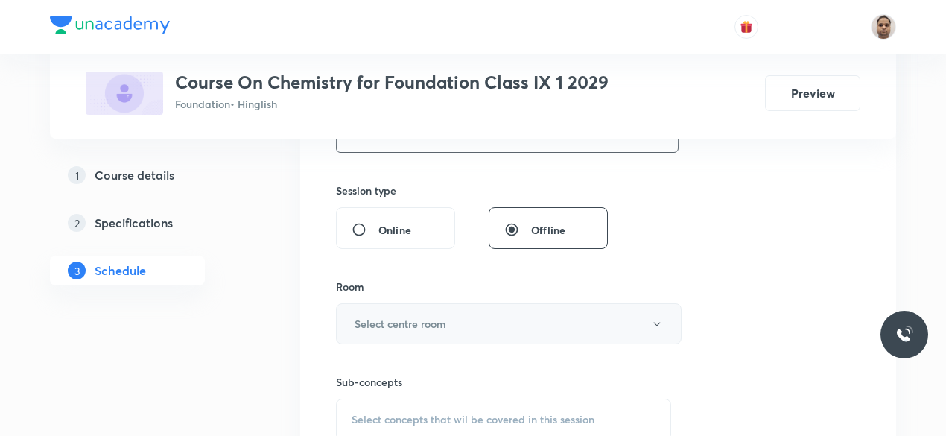
type input "60"
click at [404, 305] on button "Select centre room" at bounding box center [509, 323] width 346 height 41
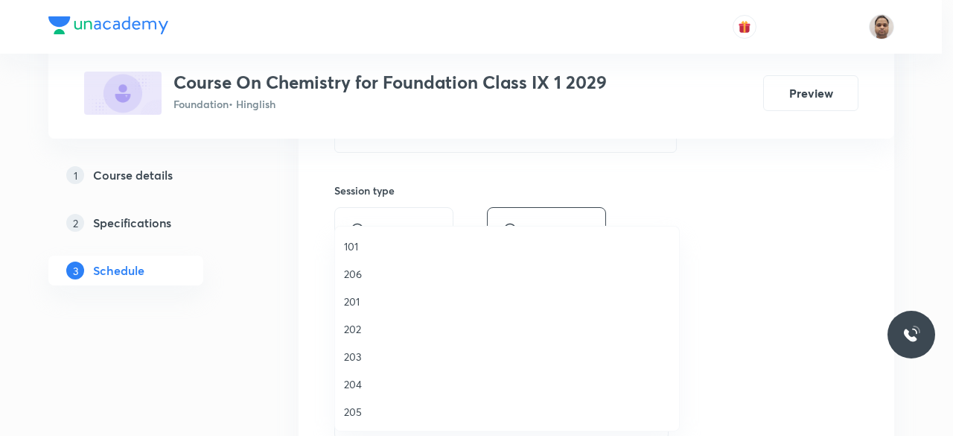
click at [365, 360] on span "203" at bounding box center [507, 357] width 326 height 16
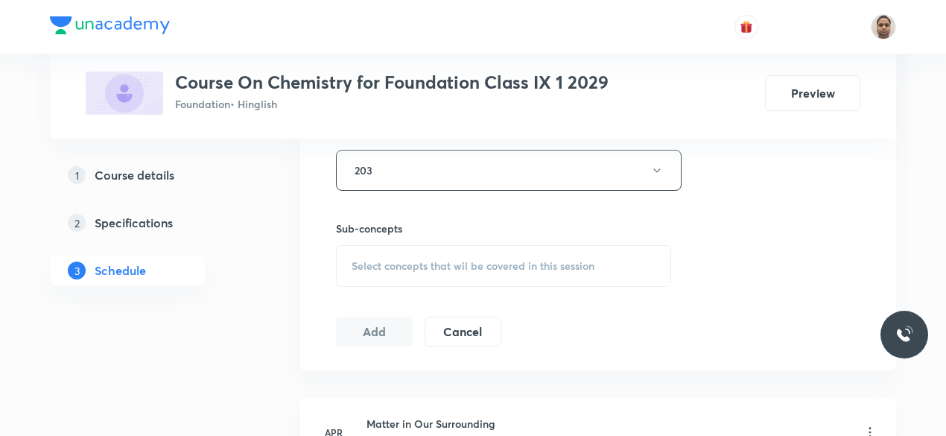
scroll to position [745, 0]
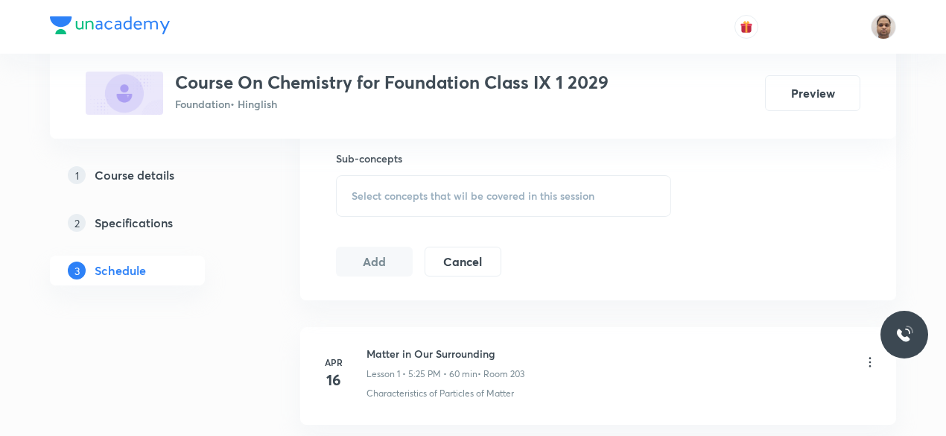
click at [378, 190] on span "Select concepts that wil be covered in this session" at bounding box center [473, 196] width 243 height 12
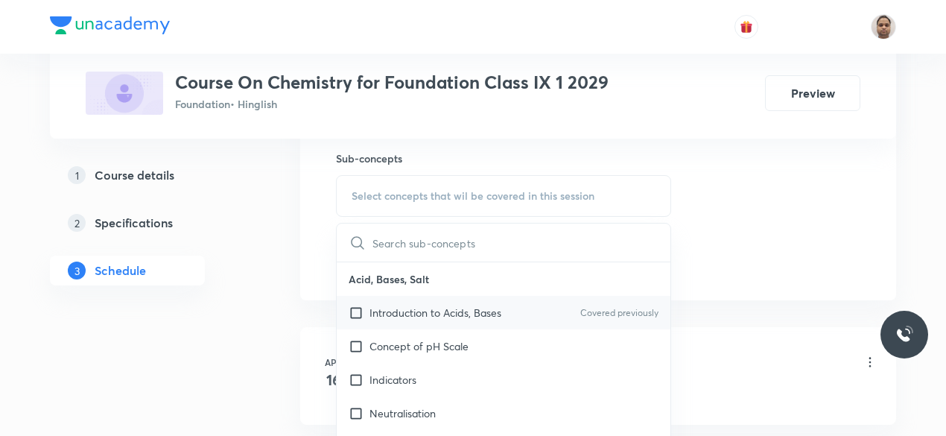
click at [407, 316] on p "Introduction to Acids, Bases" at bounding box center [435, 313] width 132 height 16
checkbox input "true"
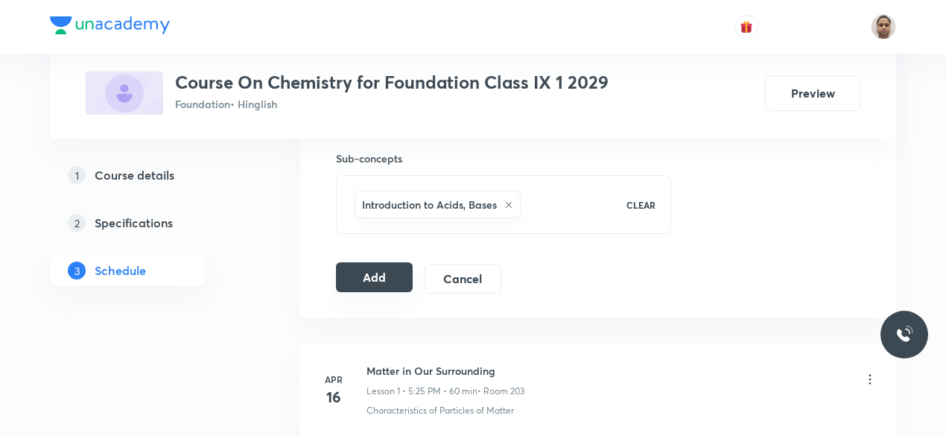
click at [364, 276] on button "Add" at bounding box center [374, 277] width 77 height 30
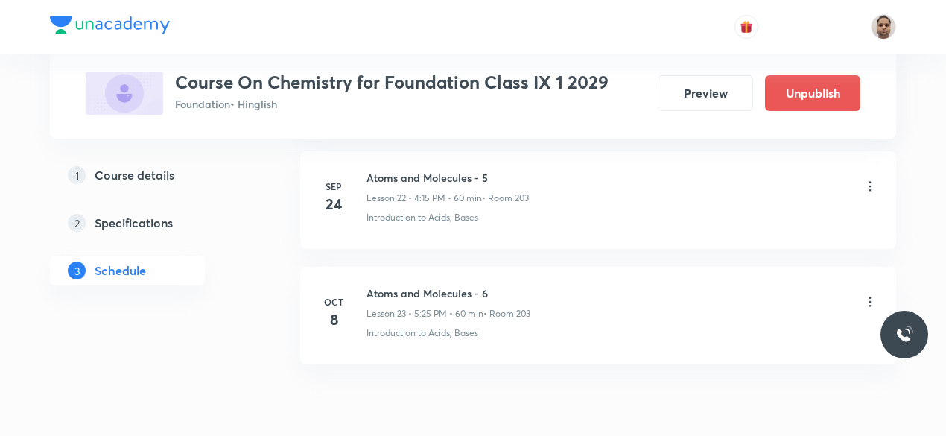
scroll to position [2717, 0]
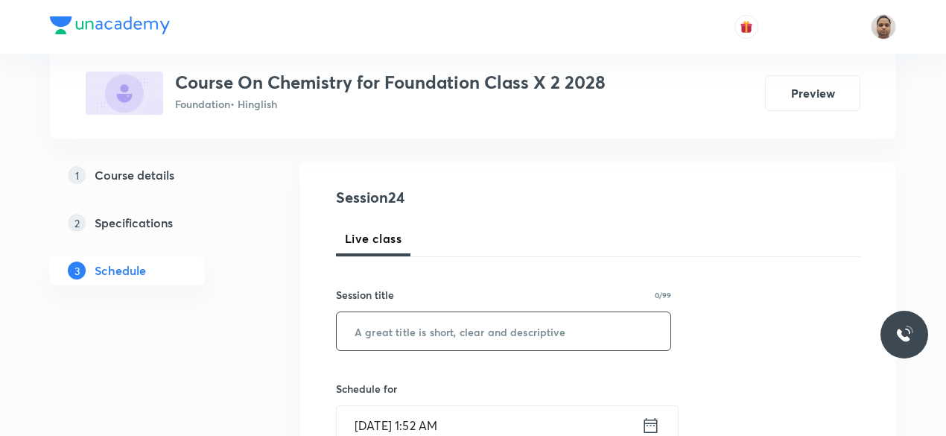
scroll to position [162, 0]
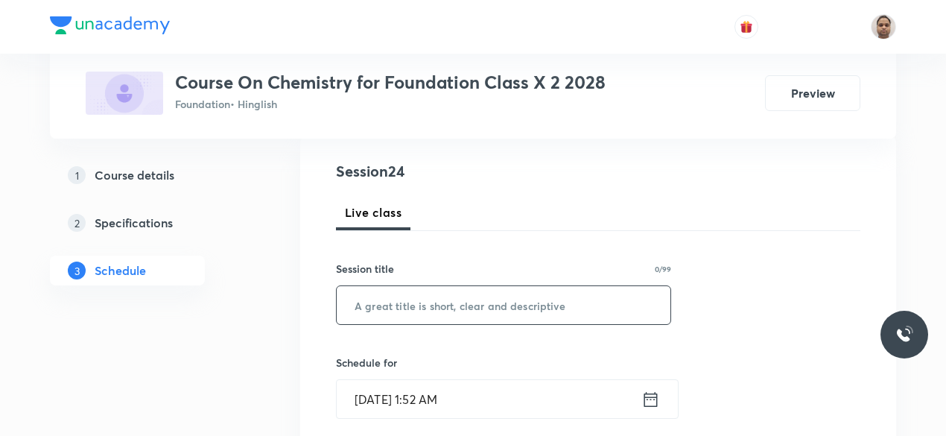
click at [460, 299] on input "text" at bounding box center [504, 305] width 334 height 38
paste input "Metals and Non-Metals - 5"
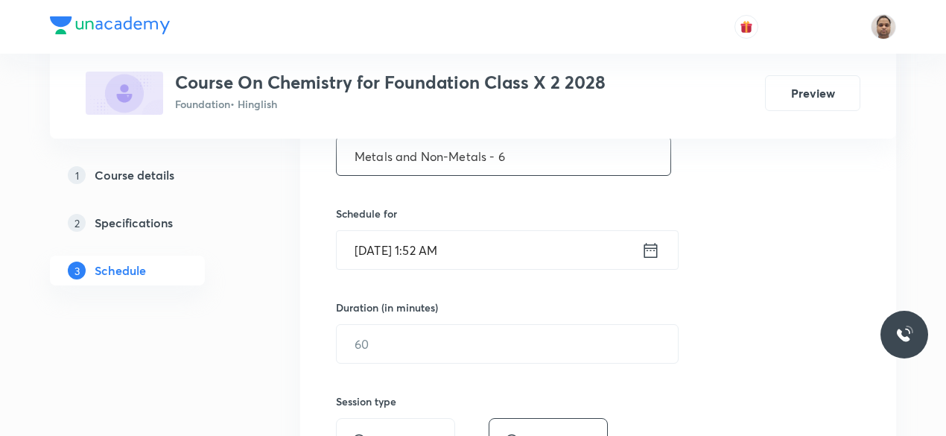
type input "Metals and Non-Metals - 6"
click at [395, 251] on input "Oct 8, 2025, 1:52 AM" at bounding box center [489, 250] width 305 height 38
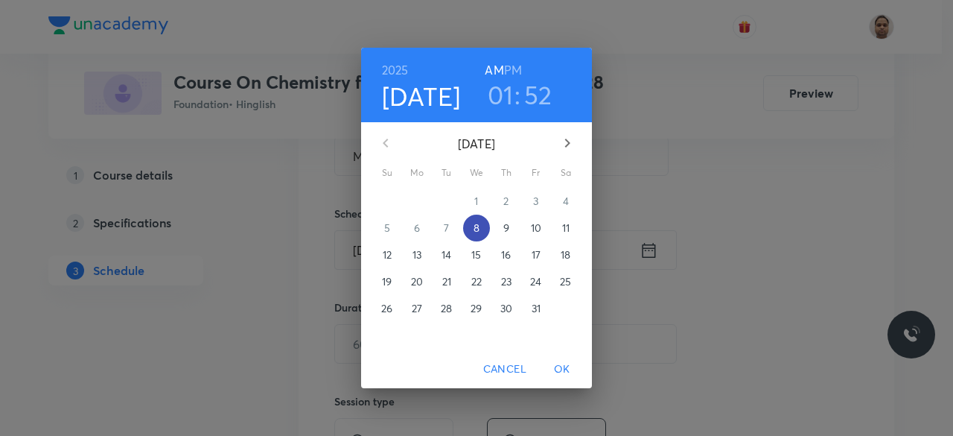
click at [466, 229] on span "8" at bounding box center [476, 227] width 27 height 15
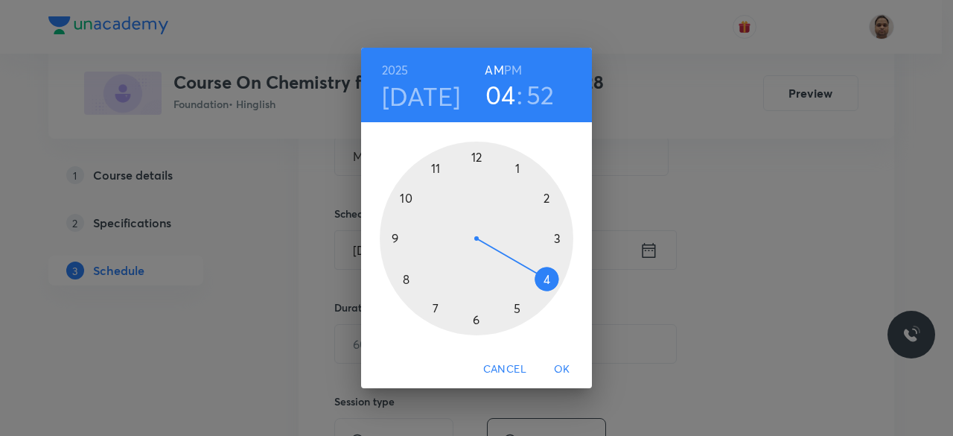
drag, startPoint x: 520, startPoint y: 169, endPoint x: 548, endPoint y: 294, distance: 128.3
click at [548, 294] on div at bounding box center [477, 239] width 194 height 194
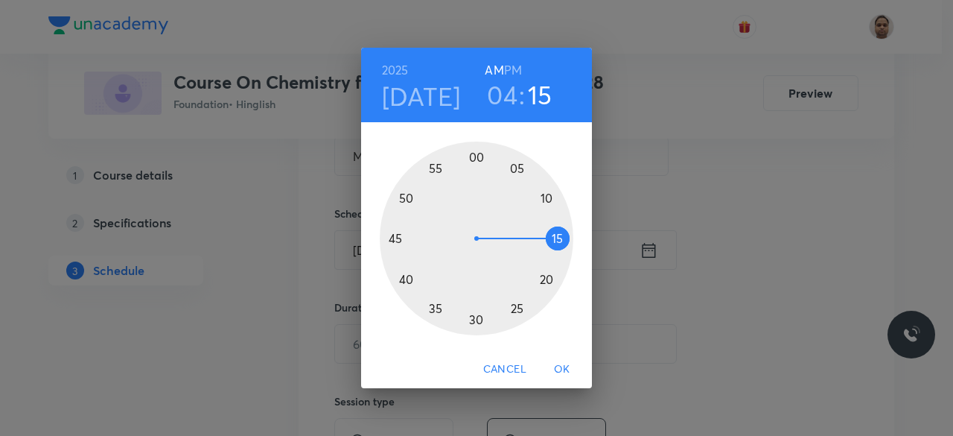
drag, startPoint x: 498, startPoint y: 182, endPoint x: 565, endPoint y: 236, distance: 85.9
click at [565, 236] on div at bounding box center [477, 239] width 194 height 194
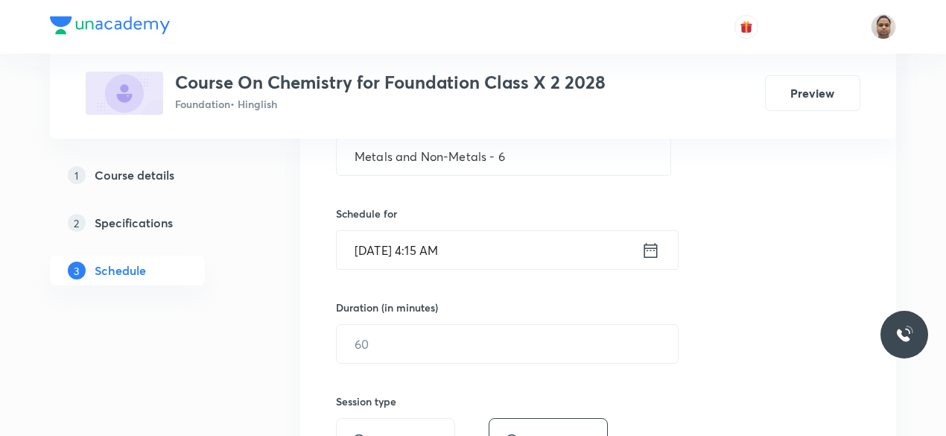
click at [496, 255] on input "Oct 8, 2025, 4:15 AM" at bounding box center [489, 250] width 305 height 38
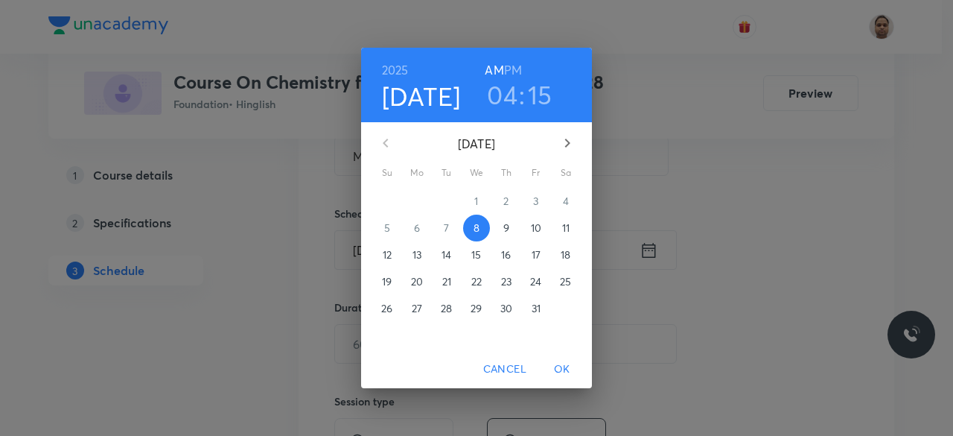
click at [515, 66] on h6 "PM" at bounding box center [513, 70] width 18 height 21
click at [564, 369] on span "OK" at bounding box center [563, 369] width 36 height 19
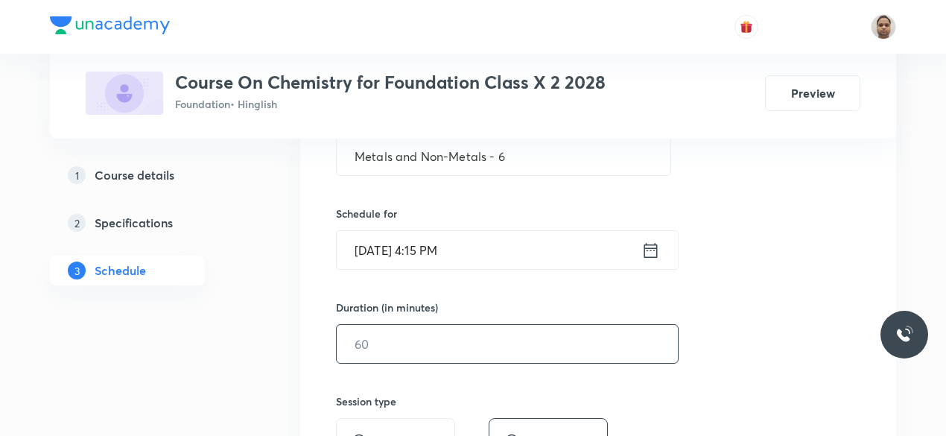
click at [398, 341] on input "text" at bounding box center [507, 344] width 341 height 38
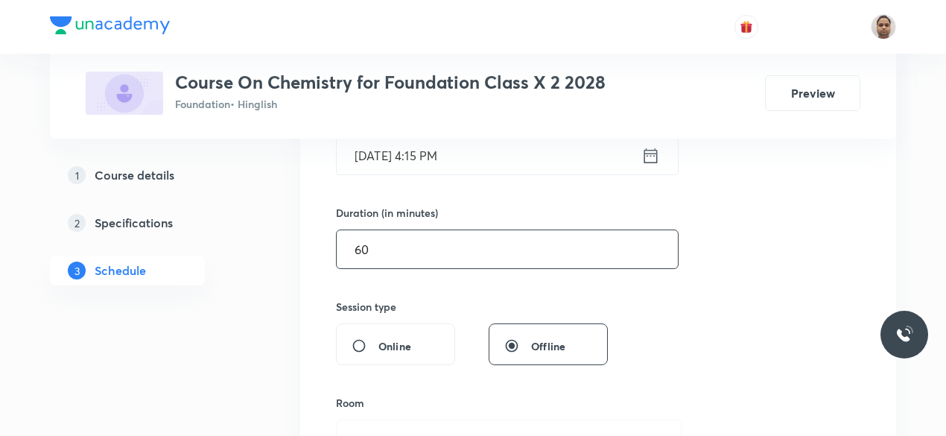
scroll to position [460, 0]
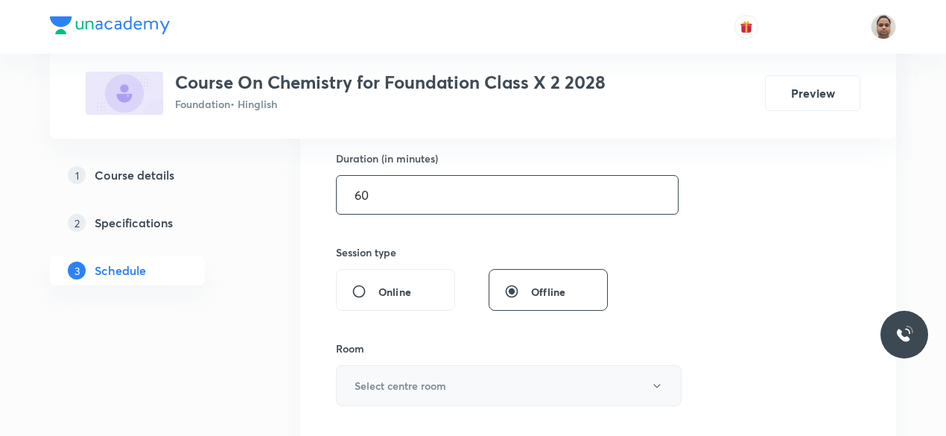
type input "60"
click at [371, 372] on button "Select centre room" at bounding box center [509, 385] width 346 height 41
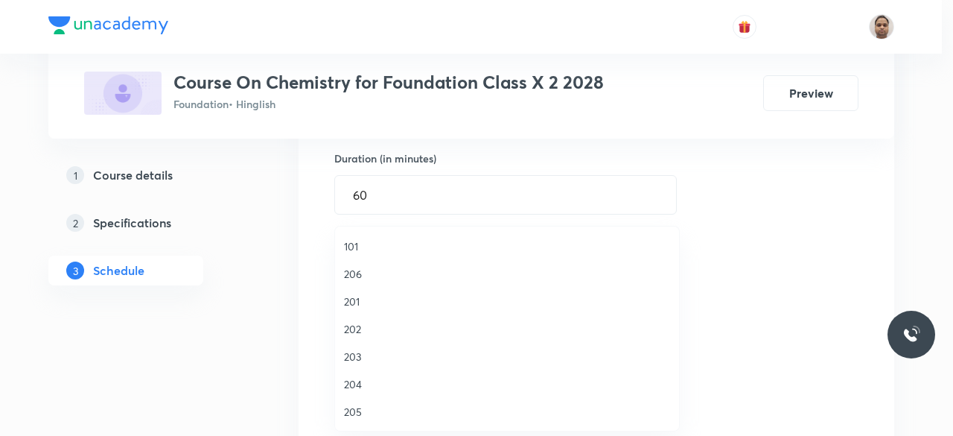
click at [362, 273] on span "206" at bounding box center [507, 274] width 326 height 16
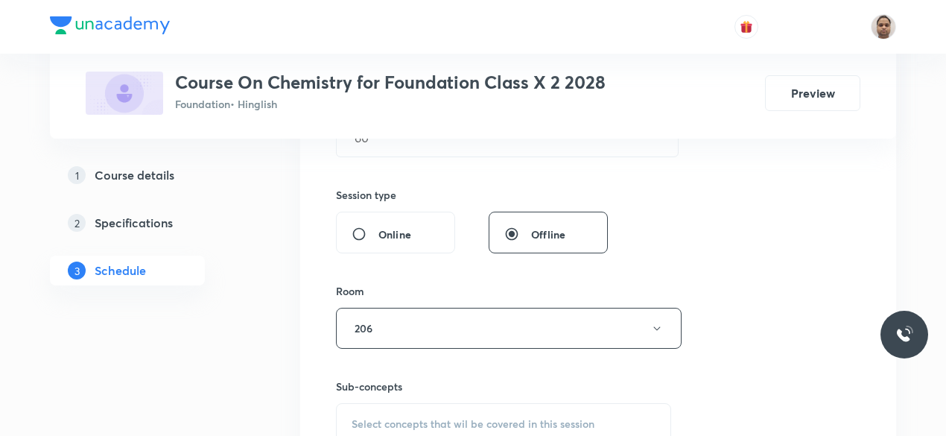
scroll to position [609, 0]
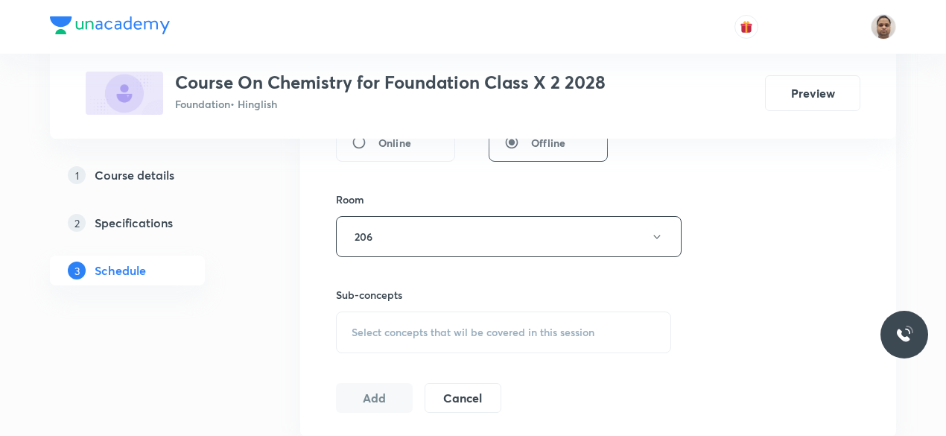
click at [390, 321] on div "Select concepts that wil be covered in this session" at bounding box center [503, 332] width 335 height 42
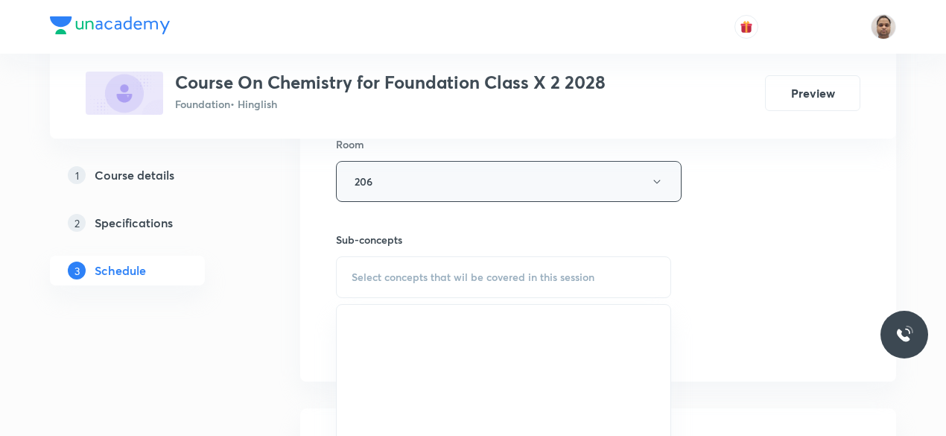
scroll to position [758, 0]
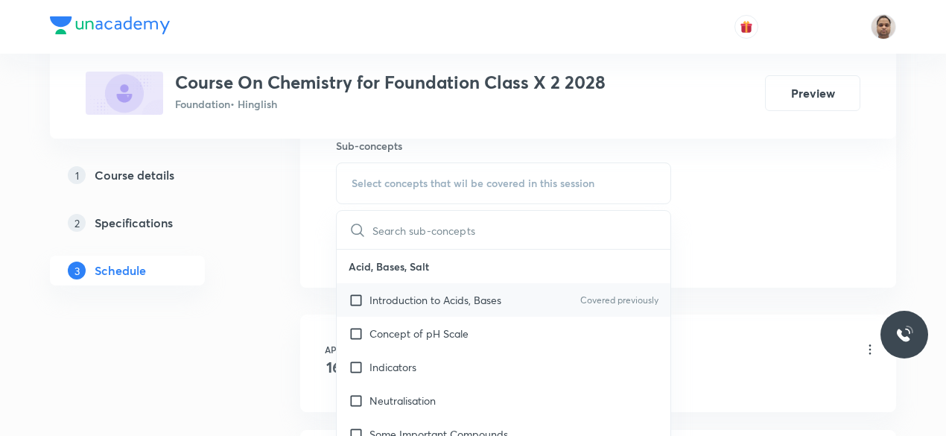
click at [413, 292] on p "Introduction to Acids, Bases" at bounding box center [435, 300] width 132 height 16
checkbox input "true"
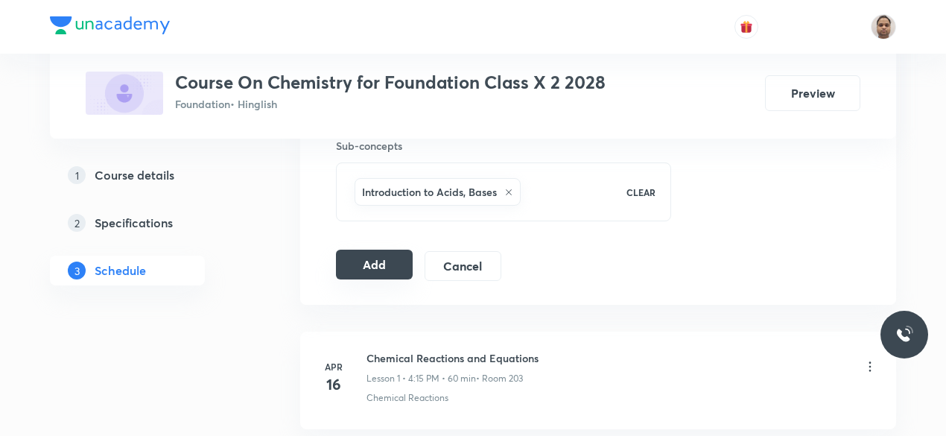
click at [372, 261] on button "Add" at bounding box center [374, 265] width 77 height 30
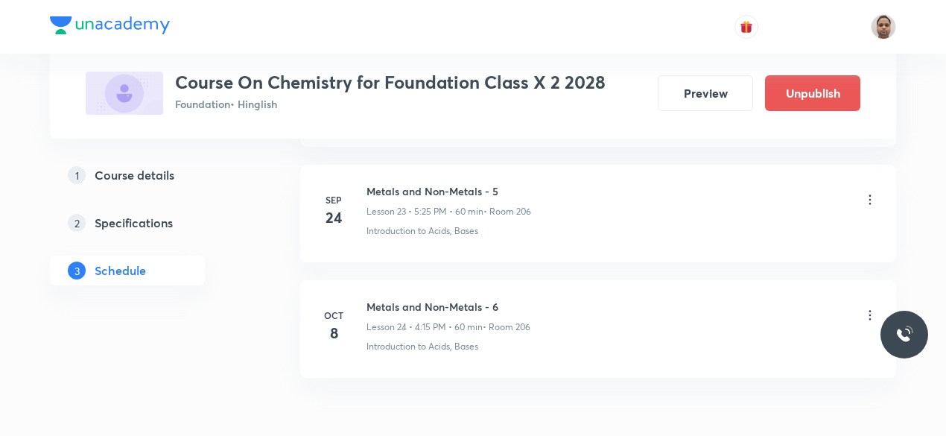
scroll to position [2832, 0]
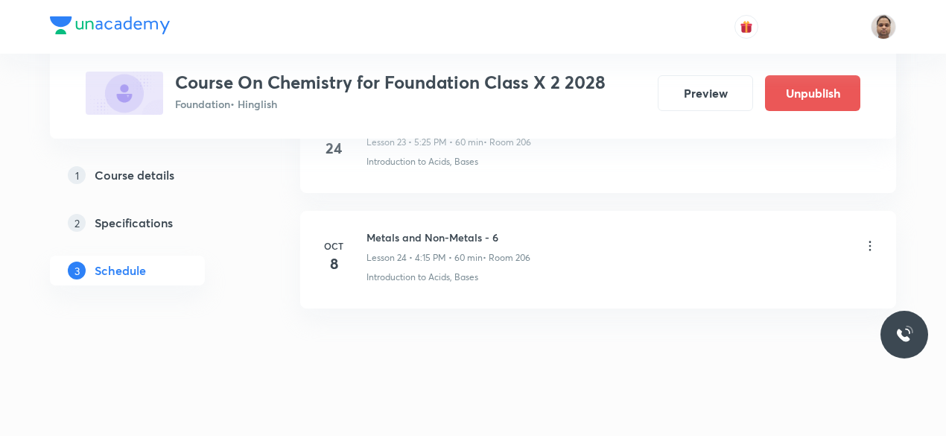
click at [459, 229] on h6 "Metals and Non-Metals - 6" at bounding box center [448, 237] width 164 height 16
copy h6 "Metals and Non-Metals - 6"
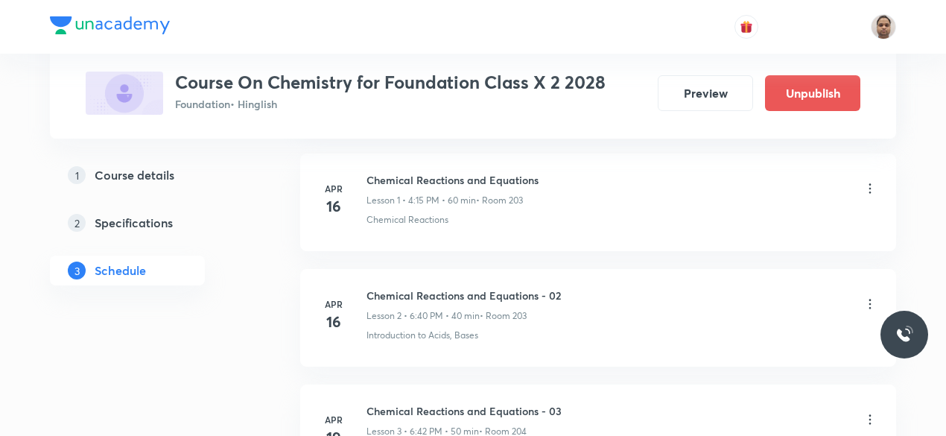
scroll to position [107, 0]
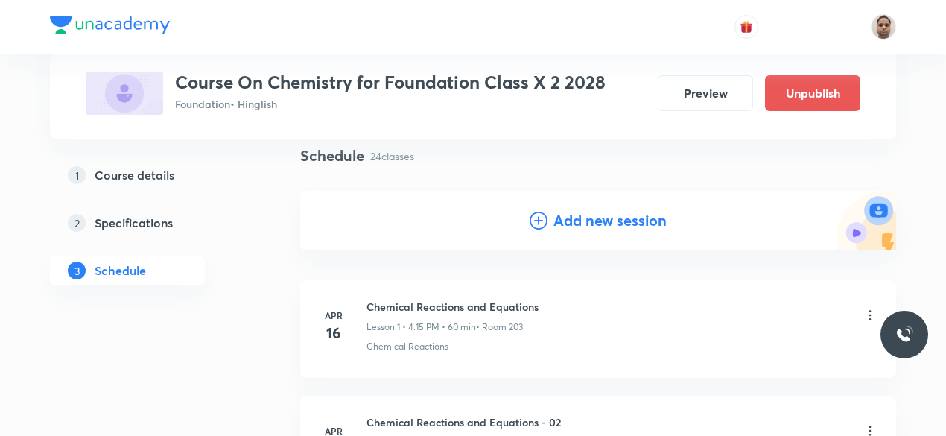
click at [568, 216] on h4 "Add new session" at bounding box center [609, 220] width 113 height 22
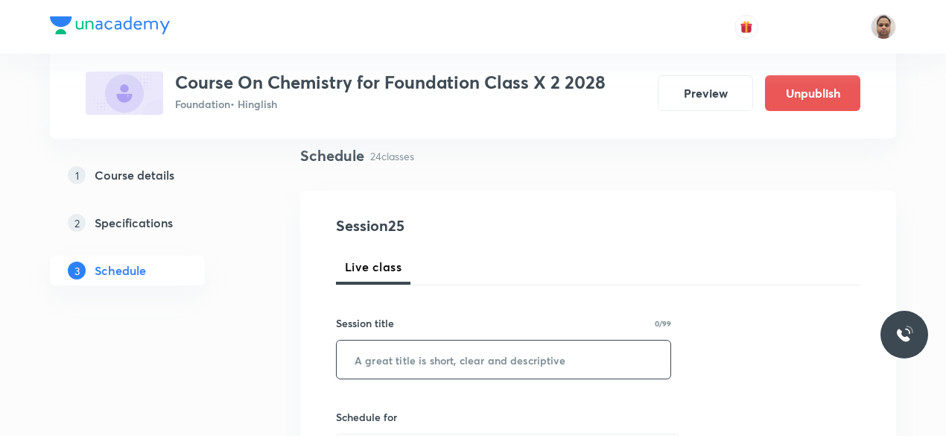
click at [445, 355] on input "text" at bounding box center [504, 359] width 334 height 38
paste input "Metals and Non-Metals - 6"
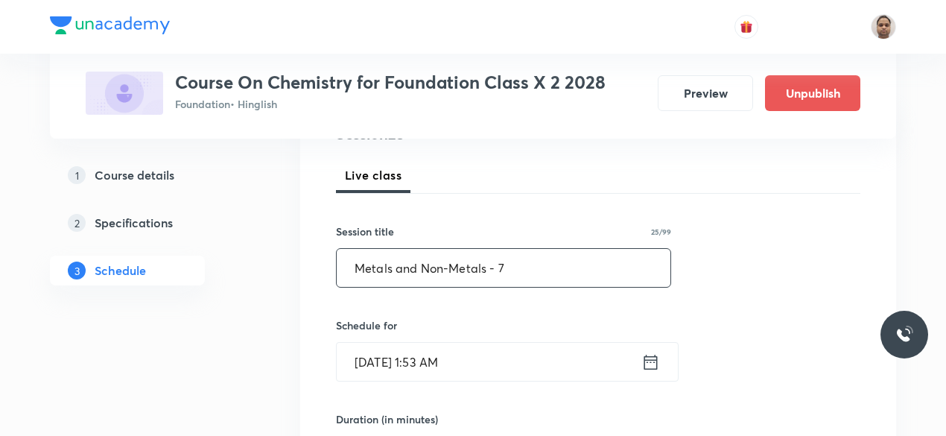
scroll to position [331, 0]
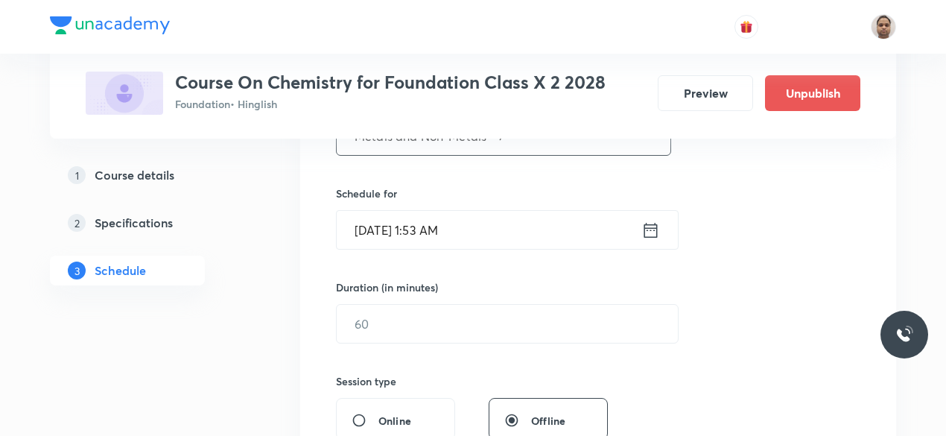
type input "Metals and Non-Metals - 7"
click at [384, 227] on input "Oct 8, 2025, 1:53 AM" at bounding box center [489, 230] width 305 height 38
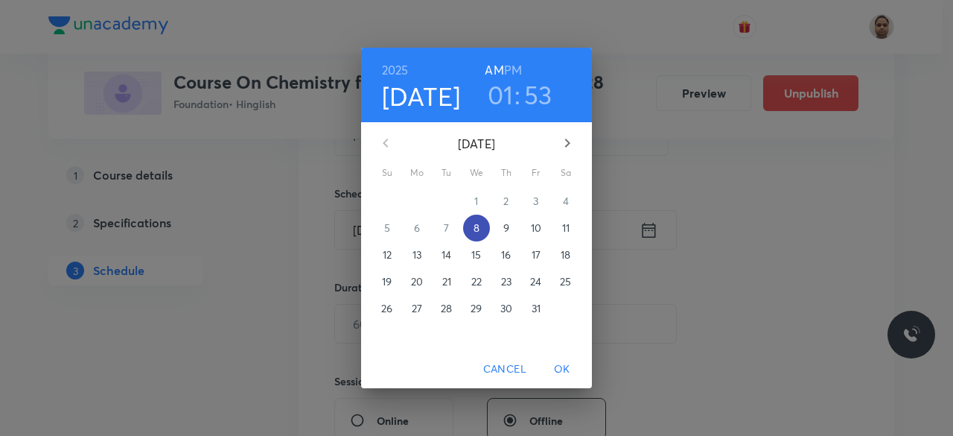
click at [471, 231] on span "8" at bounding box center [476, 227] width 27 height 15
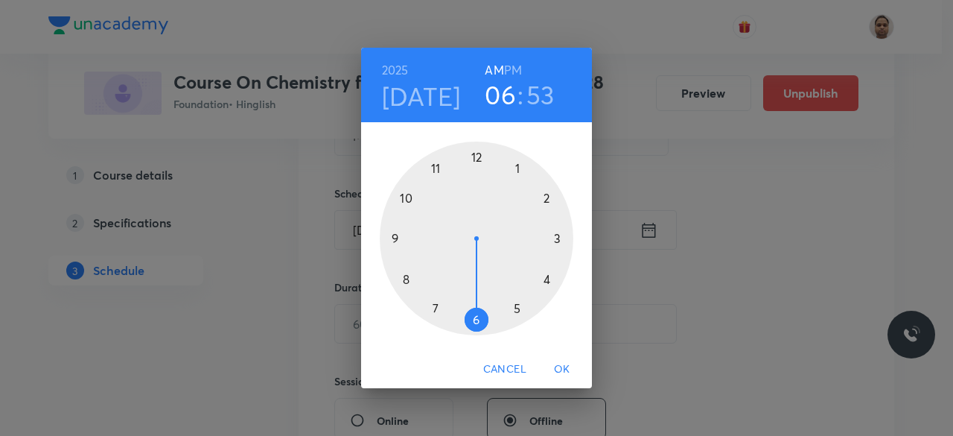
drag, startPoint x: 516, startPoint y: 170, endPoint x: 487, endPoint y: 308, distance: 140.8
click at [487, 308] on div at bounding box center [477, 239] width 194 height 194
drag, startPoint x: 422, startPoint y: 177, endPoint x: 475, endPoint y: 312, distance: 145.1
click at [475, 312] on div at bounding box center [477, 239] width 194 height 194
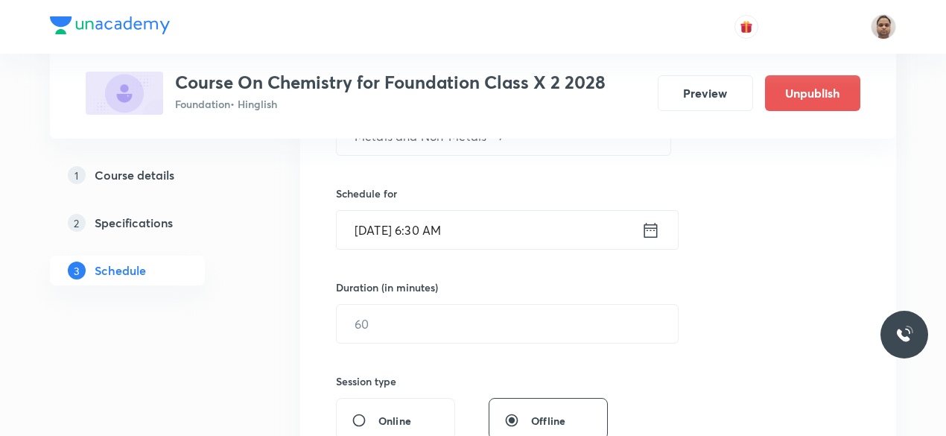
click at [496, 234] on input "Oct 8, 2025, 6:30 AM" at bounding box center [489, 230] width 305 height 38
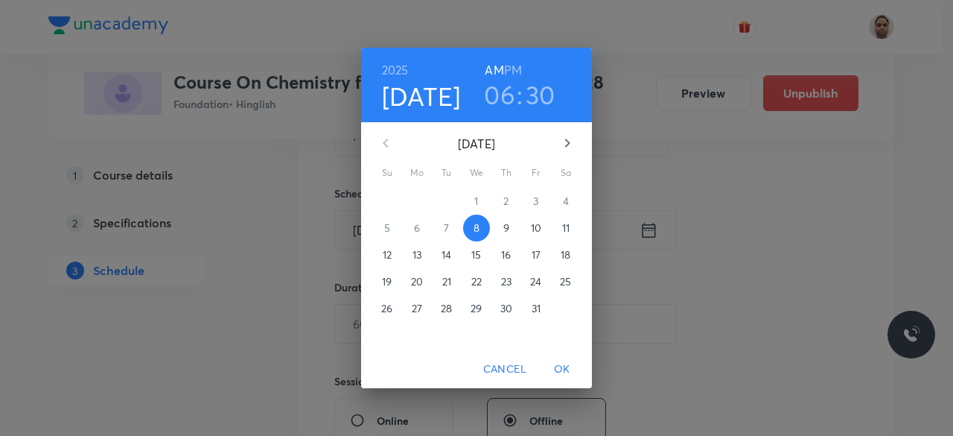
click at [514, 68] on h6 "PM" at bounding box center [513, 70] width 18 height 21
click at [563, 366] on span "OK" at bounding box center [563, 369] width 36 height 19
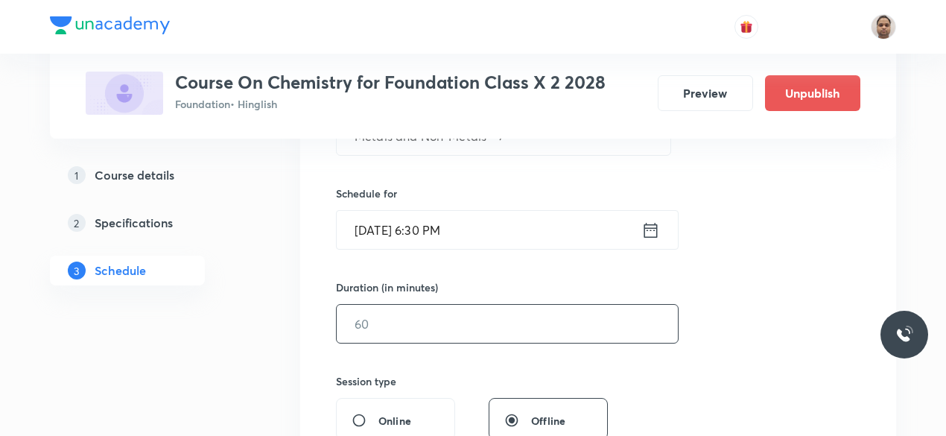
click at [417, 320] on input "text" at bounding box center [507, 324] width 341 height 38
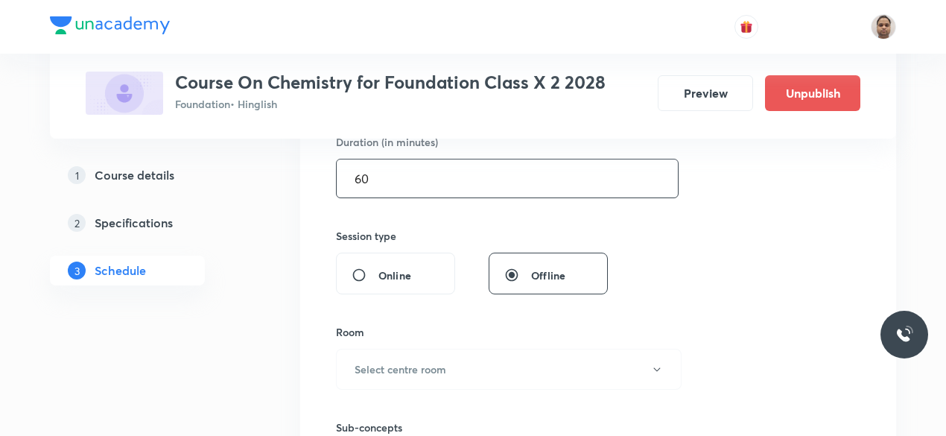
scroll to position [480, 0]
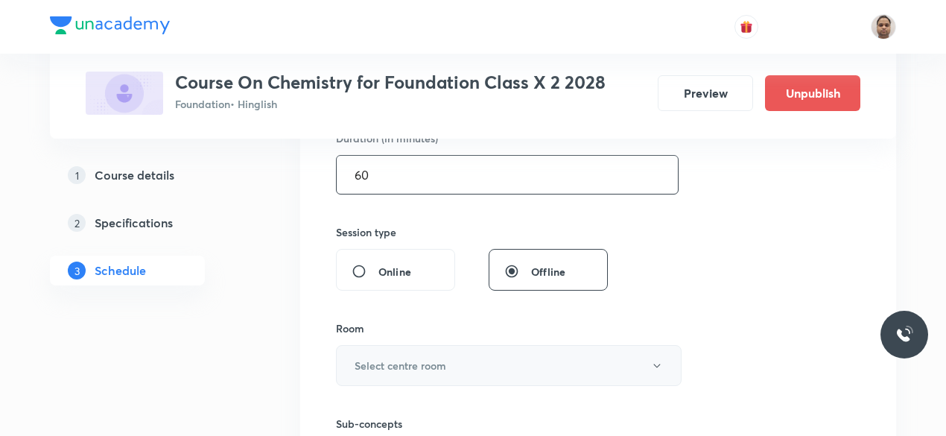
type input "60"
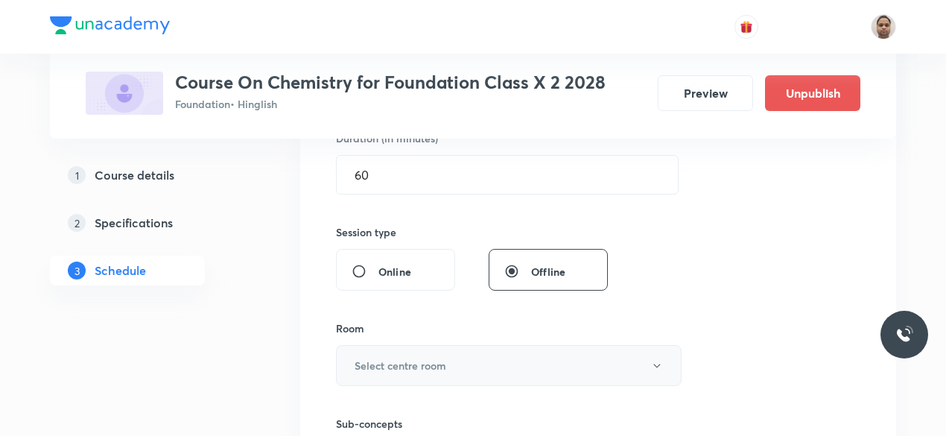
click at [398, 366] on h6 "Select centre room" at bounding box center [401, 366] width 92 height 16
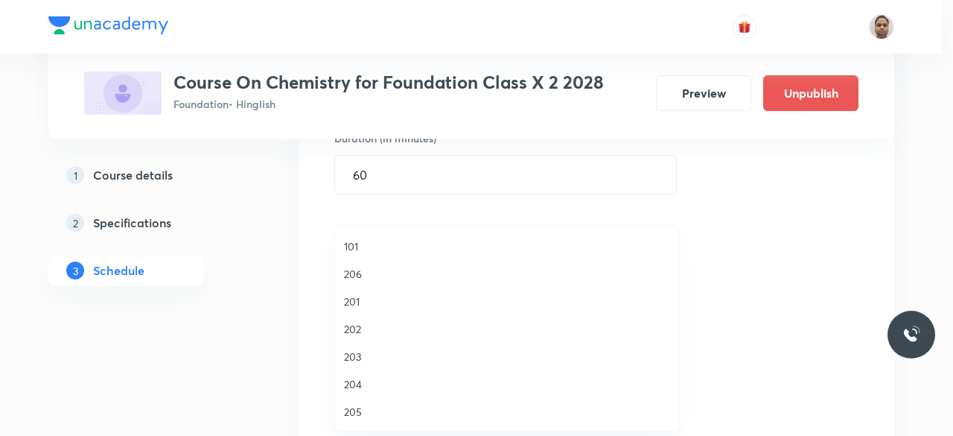
click at [366, 270] on span "206" at bounding box center [507, 274] width 326 height 16
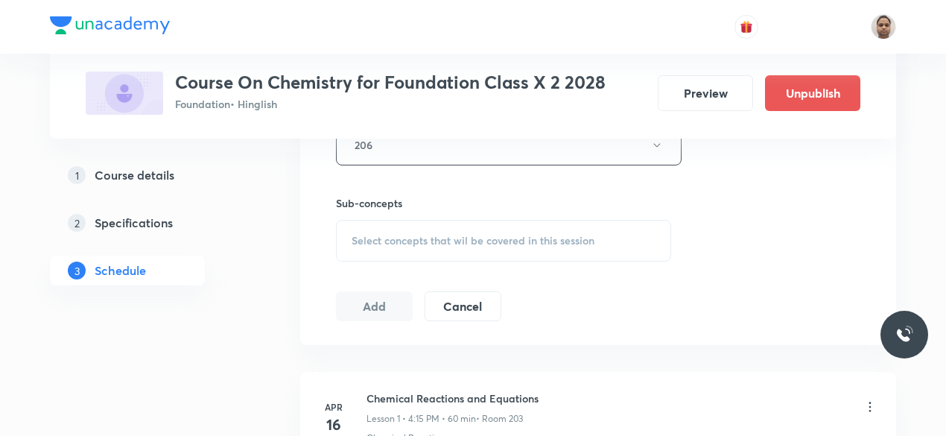
scroll to position [703, 0]
click at [388, 241] on span "Select concepts that wil be covered in this session" at bounding box center [473, 238] width 243 height 12
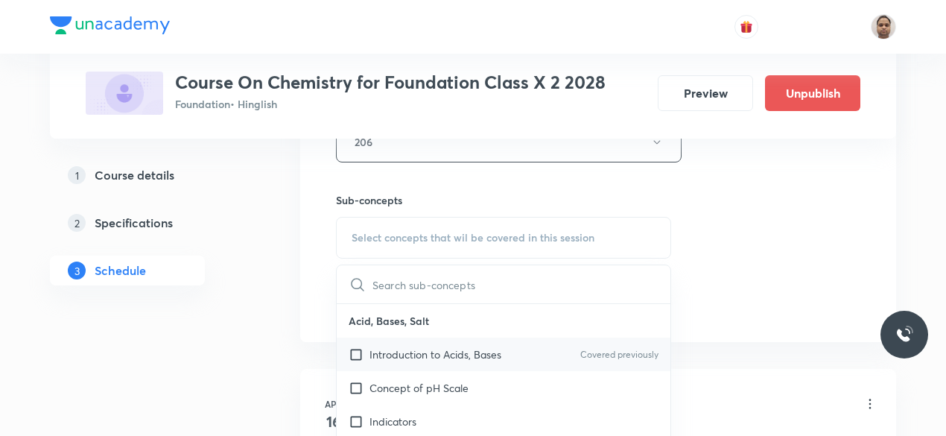
click at [390, 361] on div "Introduction to Acids, Bases Covered previously" at bounding box center [504, 354] width 334 height 34
checkbox input "true"
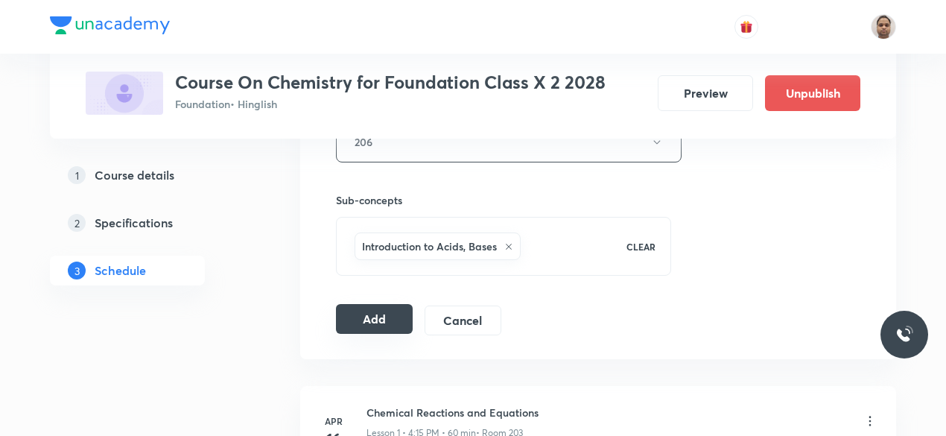
click at [369, 316] on button "Add" at bounding box center [374, 319] width 77 height 30
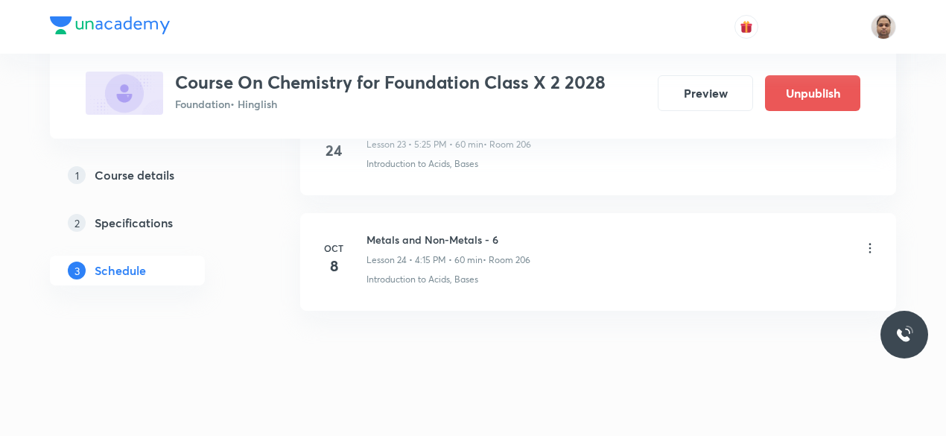
scroll to position [2832, 0]
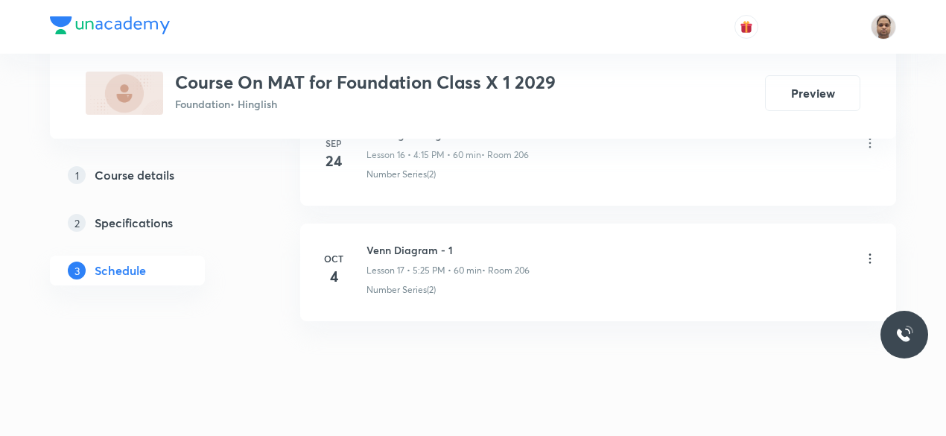
click at [432, 244] on h6 "Venn Diagram - 1" at bounding box center [447, 250] width 163 height 16
copy h6 "Venn Diagram - 1"
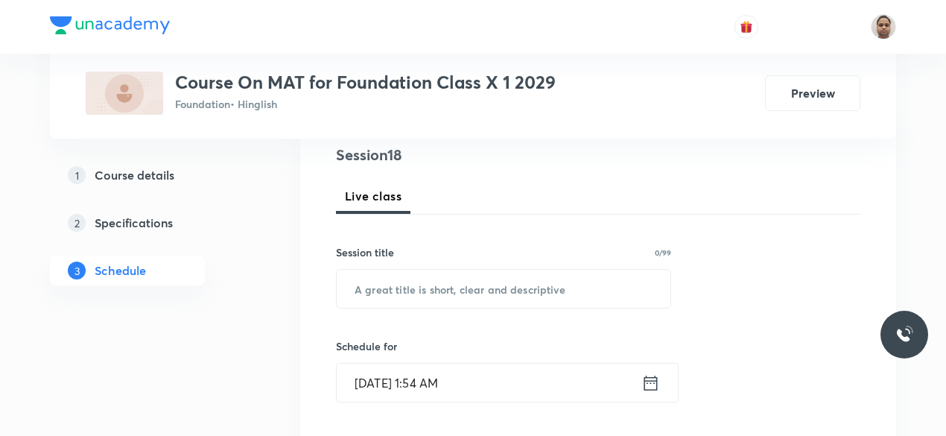
scroll to position [223, 0]
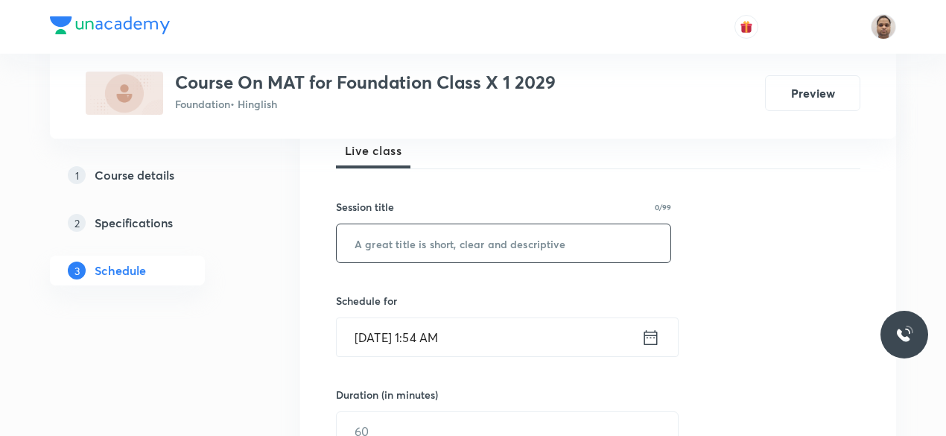
click at [447, 239] on input "text" at bounding box center [504, 243] width 334 height 38
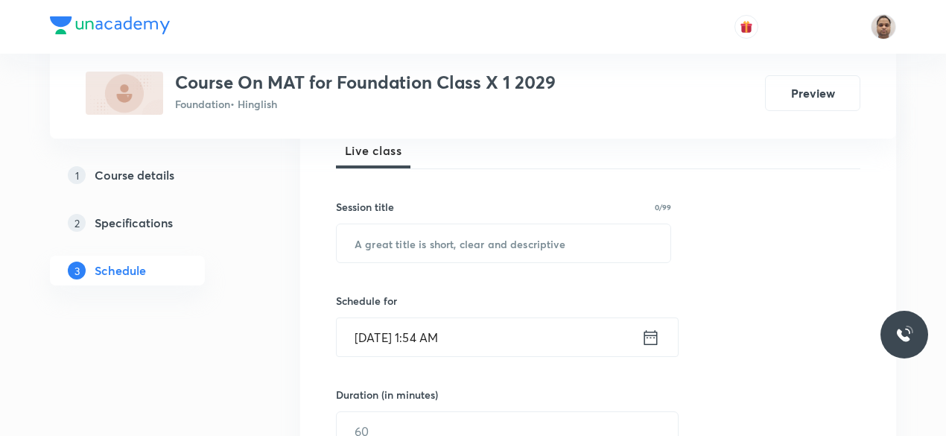
paste input "Venn Diagram - 1"
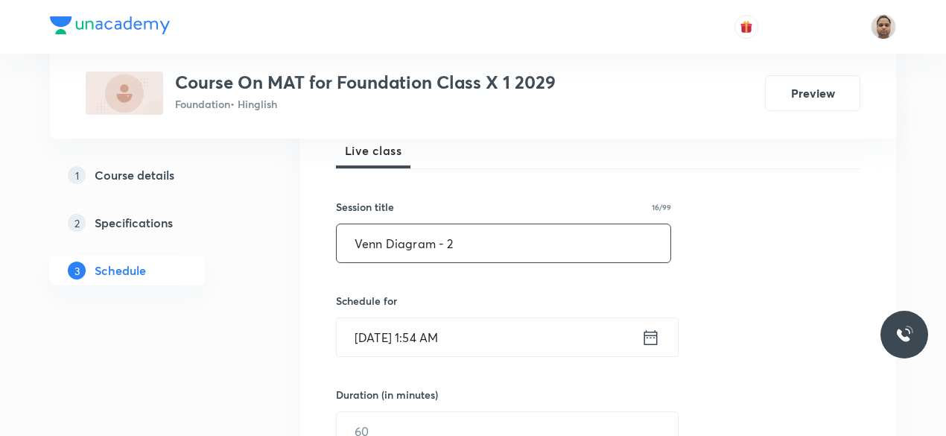
type input "Venn Diagram - 2"
click at [457, 321] on input "[DATE] 1:54 AM" at bounding box center [489, 337] width 305 height 38
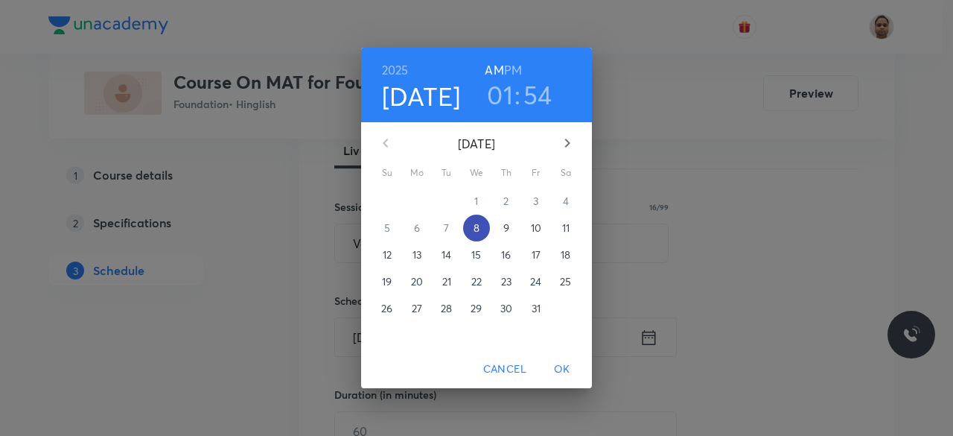
click at [475, 221] on p "8" at bounding box center [477, 227] width 6 height 15
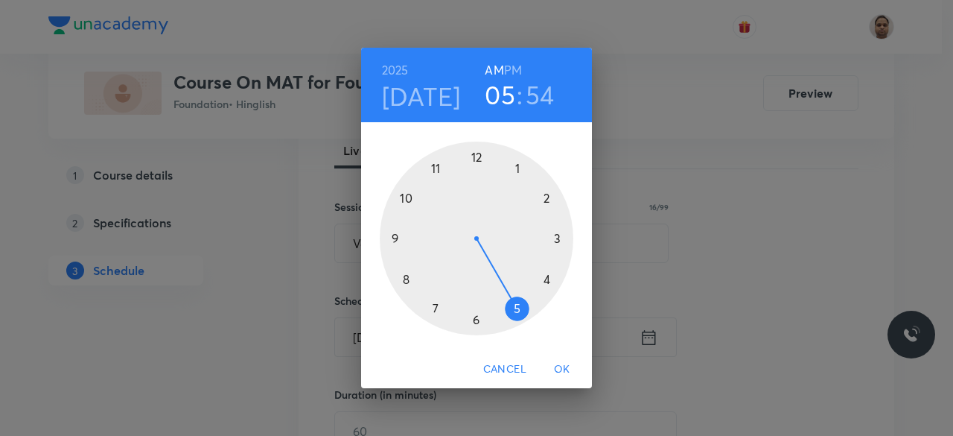
drag, startPoint x: 520, startPoint y: 171, endPoint x: 511, endPoint y: 309, distance: 138.8
click at [511, 309] on div at bounding box center [477, 239] width 194 height 194
drag, startPoint x: 434, startPoint y: 175, endPoint x: 521, endPoint y: 317, distance: 166.6
click at [521, 317] on div at bounding box center [477, 239] width 194 height 194
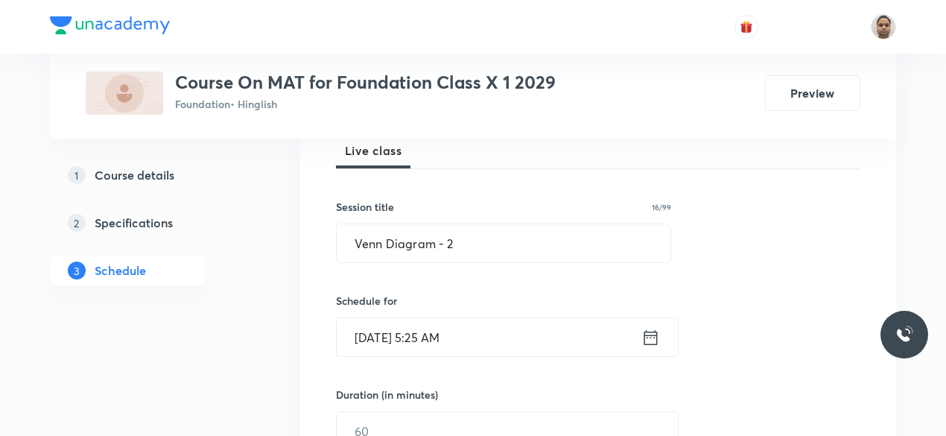
click at [492, 337] on input "[DATE] 5:25 AM" at bounding box center [489, 337] width 305 height 38
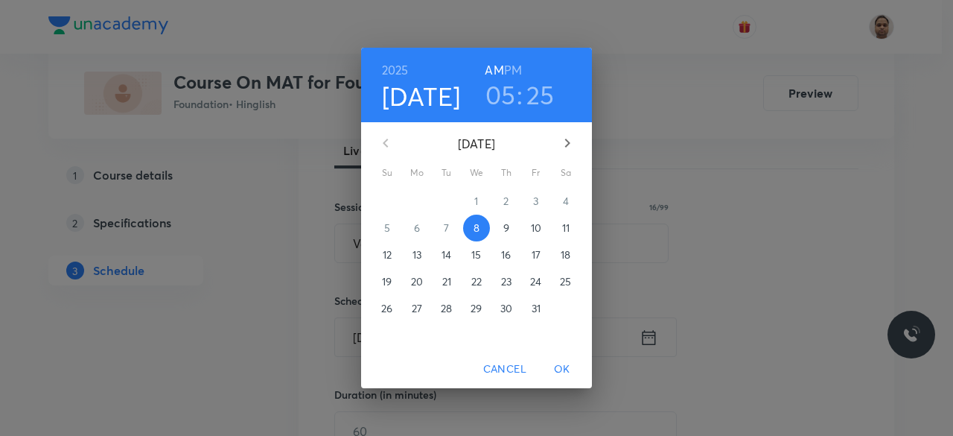
click at [509, 72] on h6 "PM" at bounding box center [513, 70] width 18 height 21
click at [564, 370] on span "OK" at bounding box center [563, 369] width 36 height 19
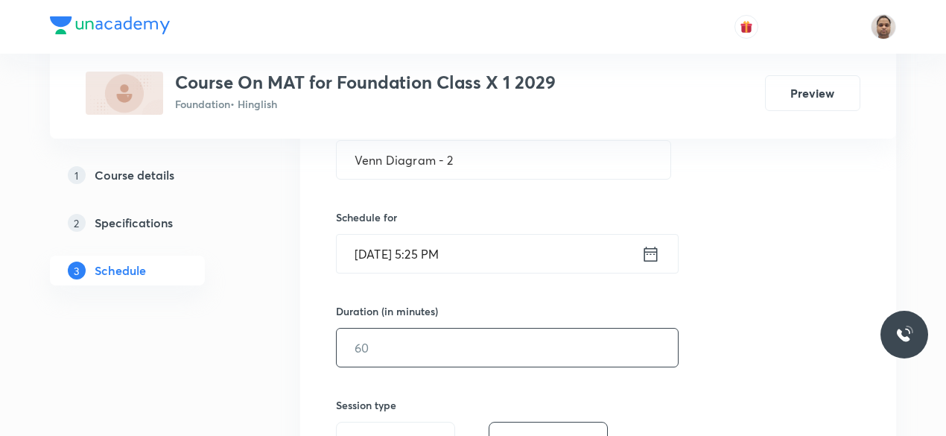
scroll to position [372, 0]
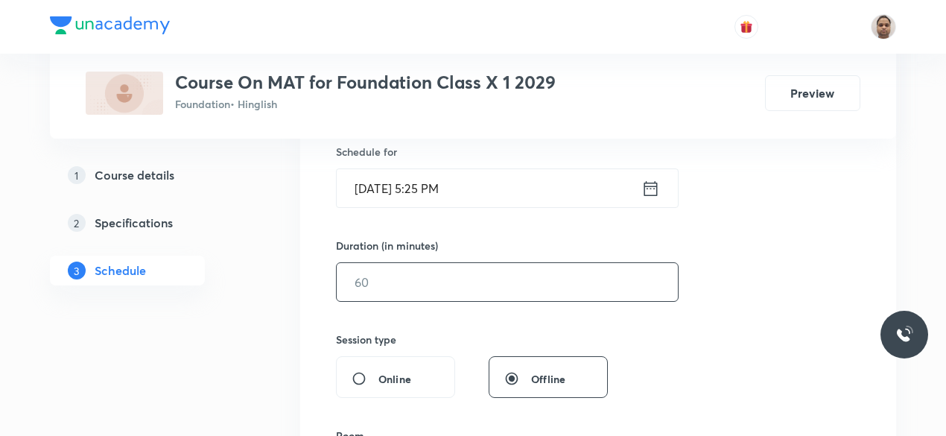
click at [401, 287] on input "text" at bounding box center [507, 282] width 341 height 38
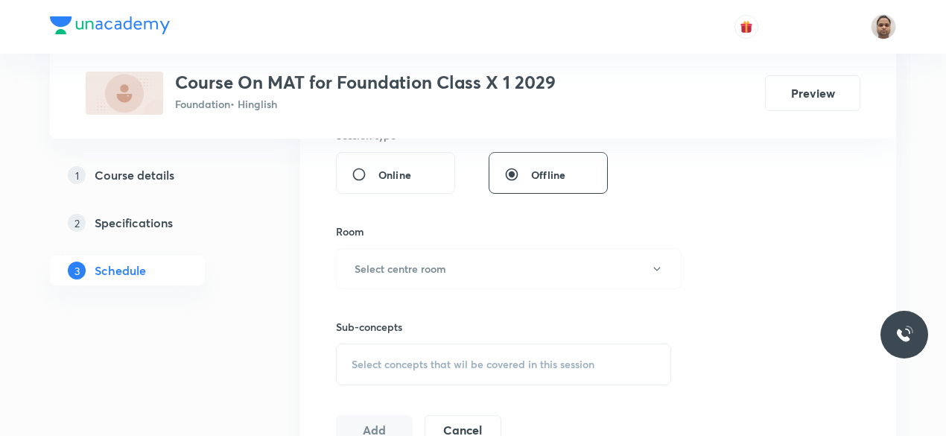
scroll to position [596, 0]
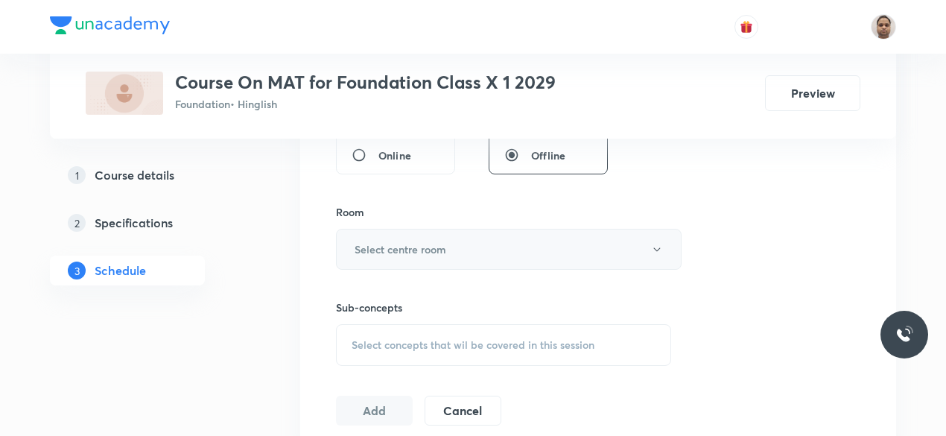
type input "60"
click at [416, 257] on button "Select centre room" at bounding box center [509, 249] width 346 height 41
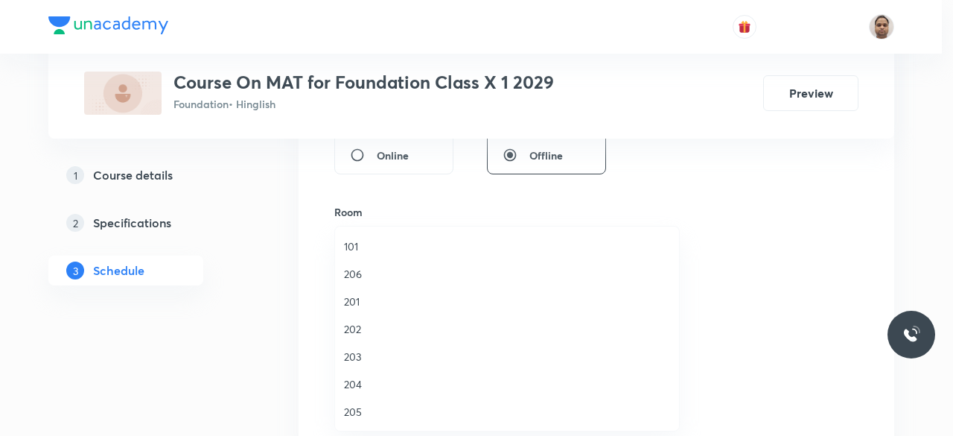
click at [367, 266] on span "206" at bounding box center [507, 274] width 326 height 16
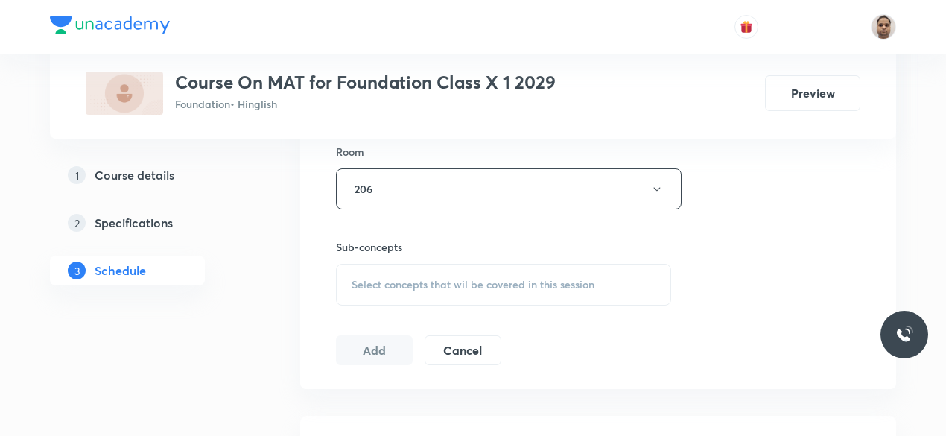
scroll to position [745, 0]
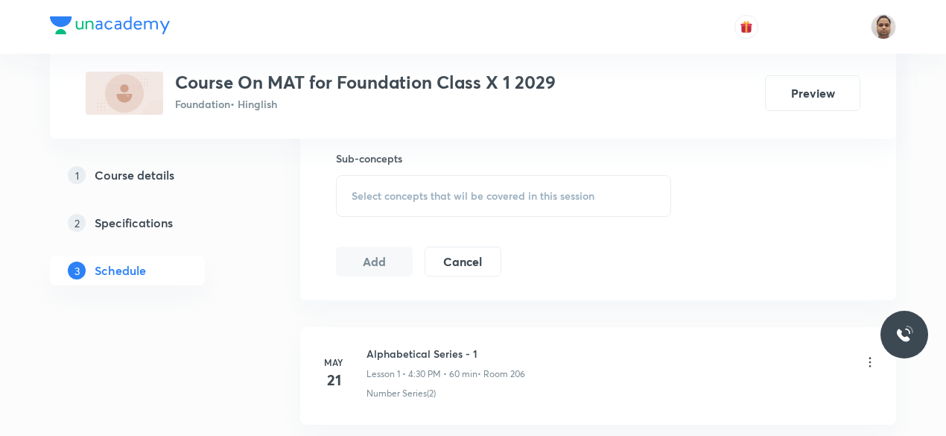
click at [387, 196] on span "Select concepts that wil be covered in this session" at bounding box center [473, 196] width 243 height 12
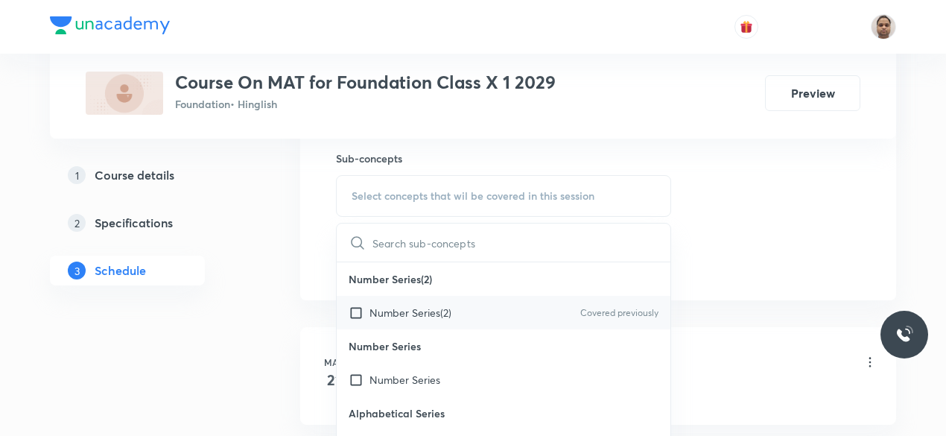
click at [379, 311] on p "Number Series(2)" at bounding box center [410, 313] width 82 height 16
checkbox input "true"
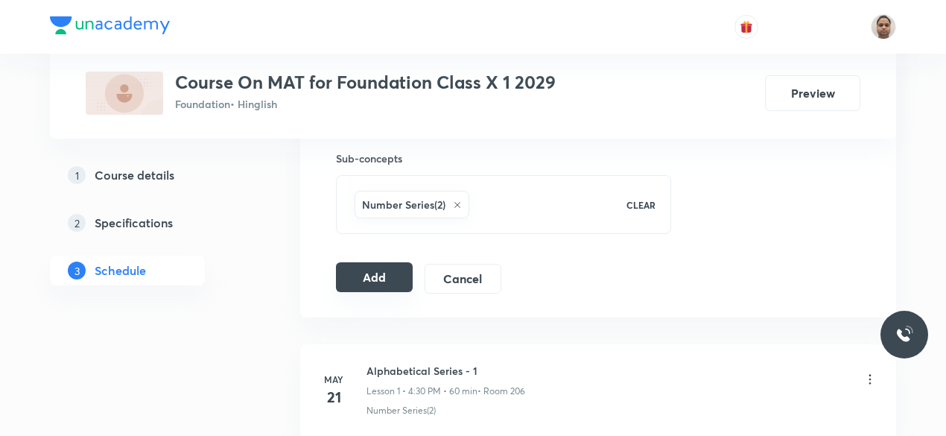
click at [375, 273] on button "Add" at bounding box center [374, 277] width 77 height 30
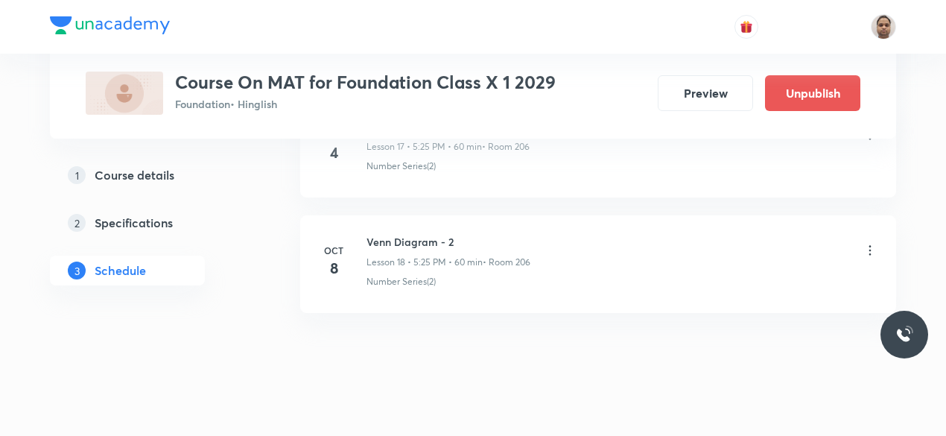
scroll to position [2142, 0]
